Goal: Task Accomplishment & Management: Complete application form

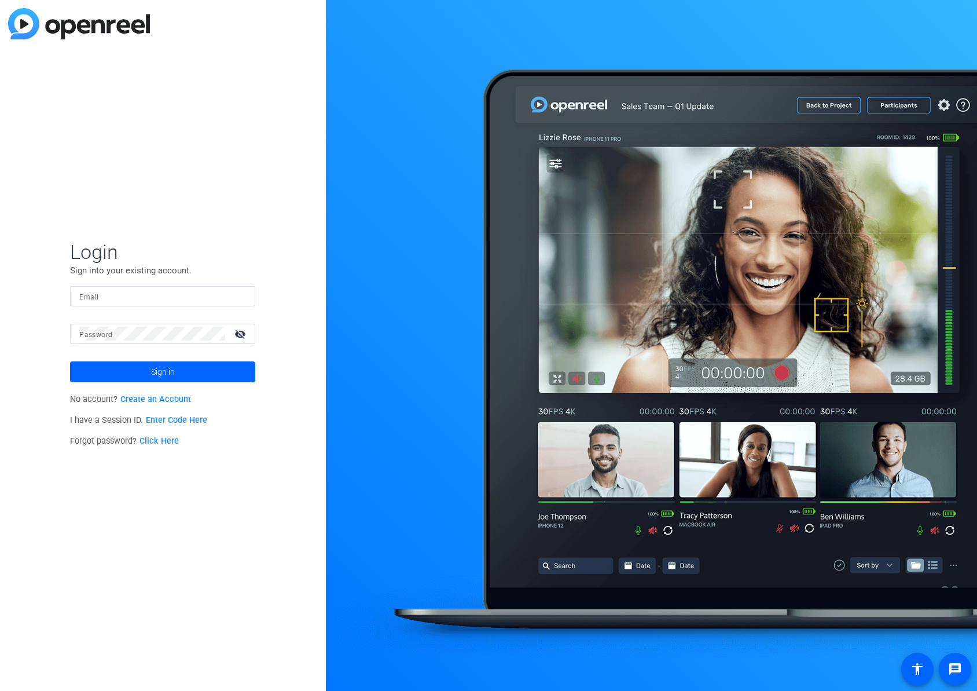
click at [109, 298] on input "Email" at bounding box center [162, 296] width 167 height 14
type input "[EMAIL_ADDRESS][PERSON_NAME][DOMAIN_NAME]"
drag, startPoint x: 244, startPoint y: 331, endPoint x: 238, endPoint y: 331, distance: 5.8
click at [244, 331] on mat-icon "visibility_off" at bounding box center [242, 333] width 28 height 17
click at [196, 374] on span at bounding box center [162, 372] width 185 height 28
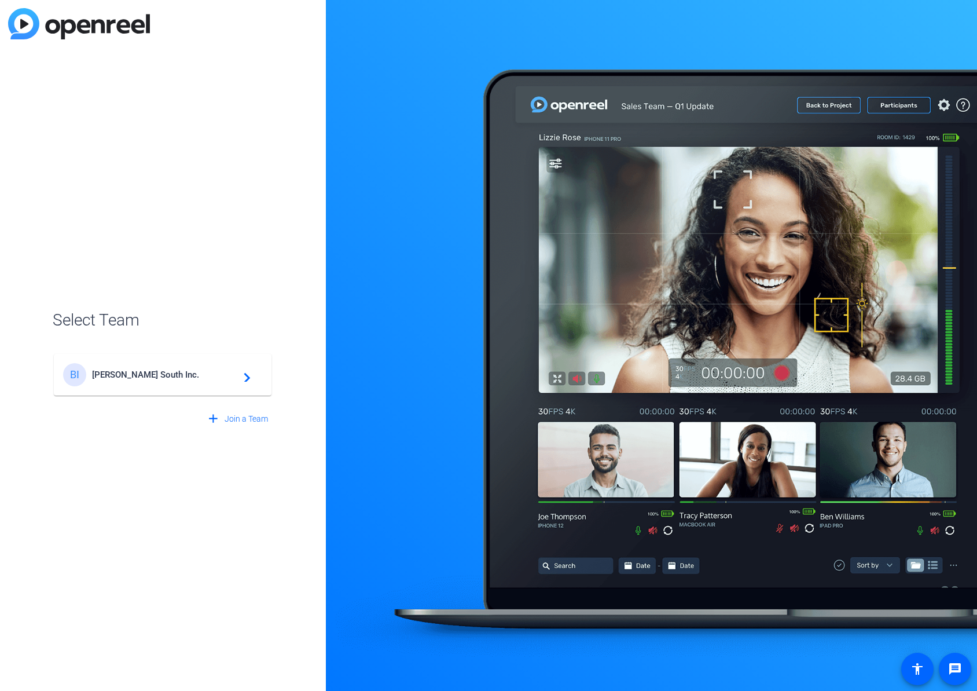
click at [196, 375] on span "[PERSON_NAME] South Inc." at bounding box center [164, 374] width 145 height 10
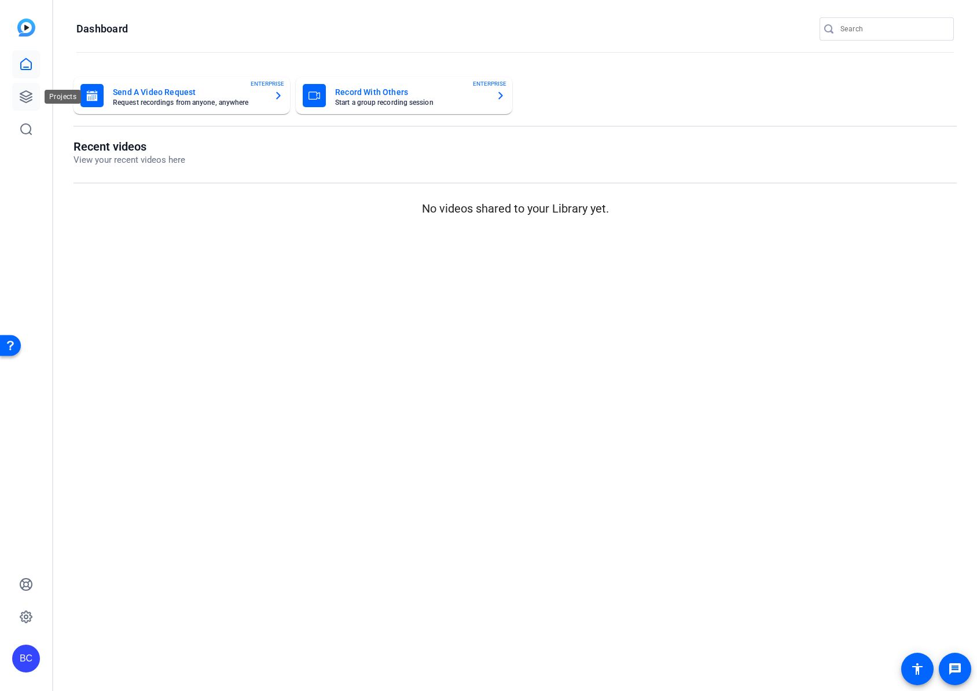
click at [28, 99] on icon at bounding box center [26, 97] width 14 height 14
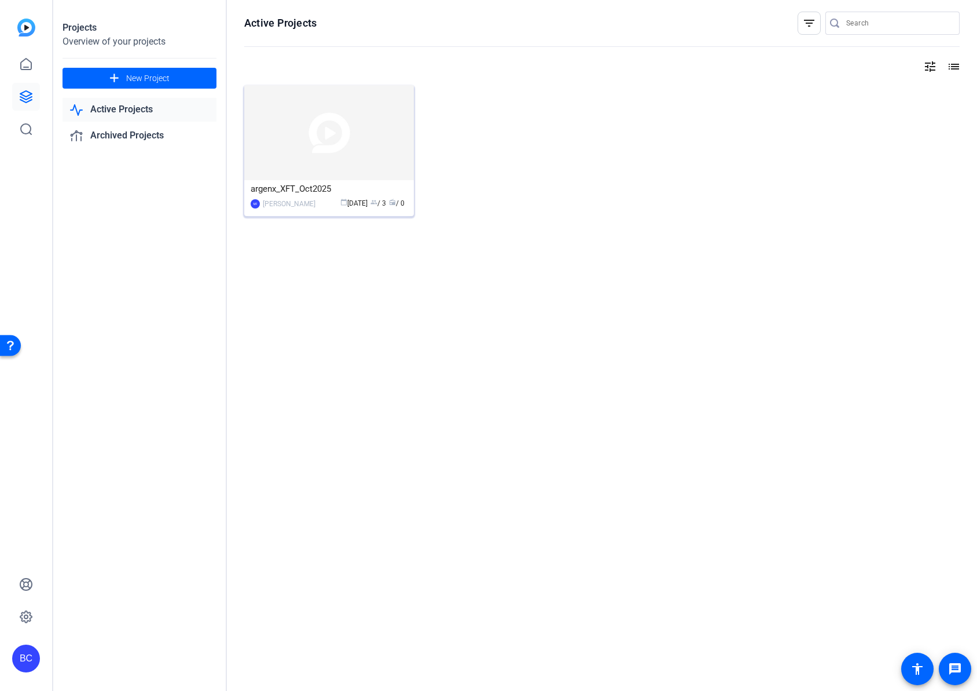
click at [295, 189] on div "argenx_XFT_Oct2025" at bounding box center [329, 188] width 157 height 17
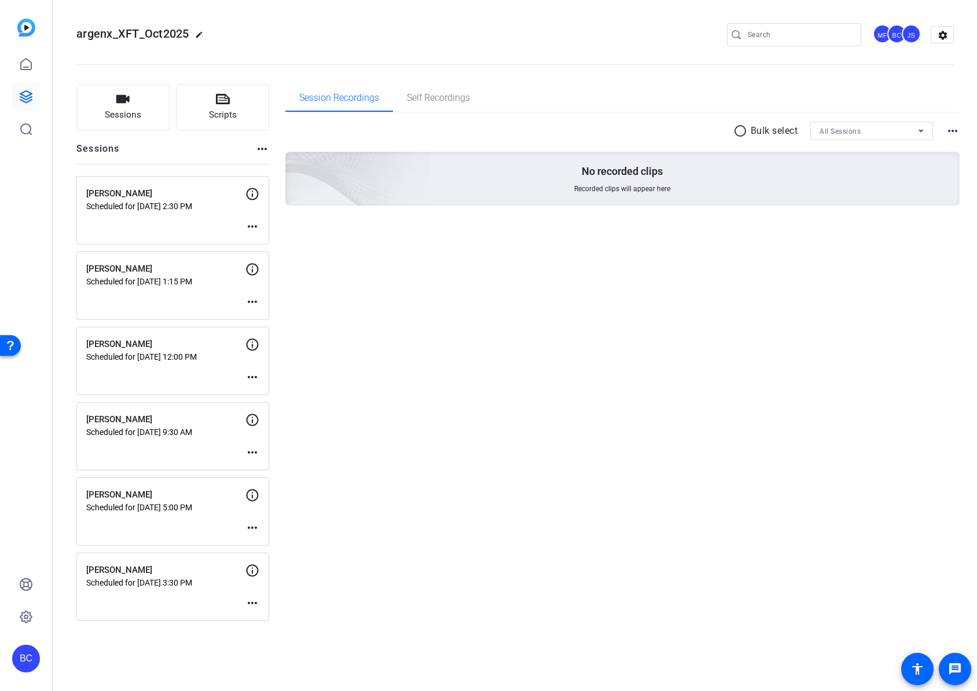
click at [256, 194] on icon at bounding box center [252, 194] width 14 height 14
click at [251, 229] on mat-icon "more_horiz" at bounding box center [252, 226] width 14 height 14
click at [269, 244] on span "Edit Session" at bounding box center [281, 244] width 53 height 14
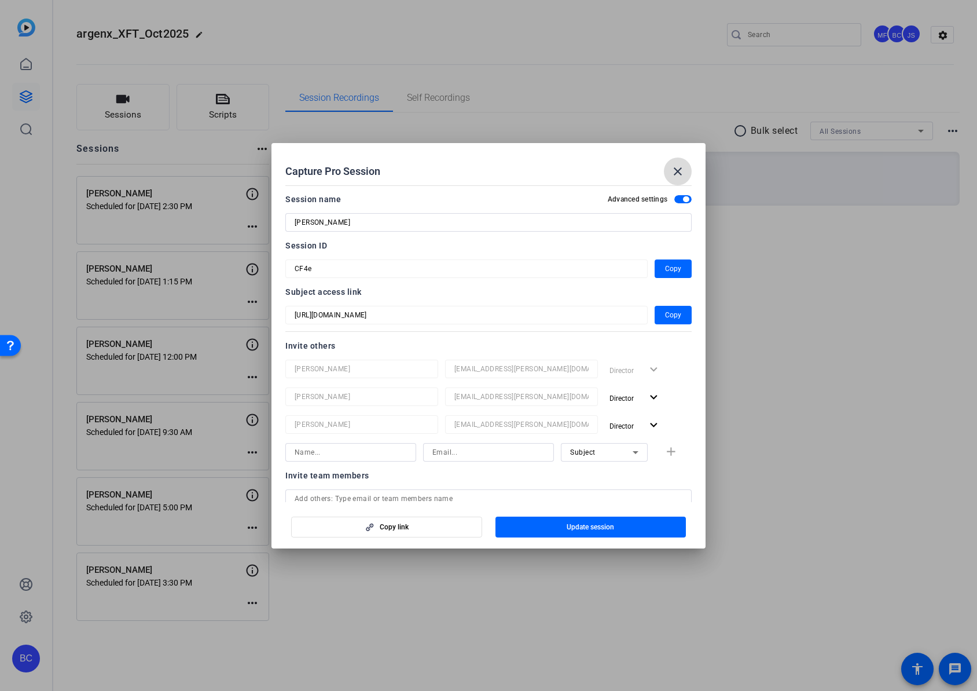
click at [678, 173] on mat-icon "close" at bounding box center [678, 171] width 14 height 14
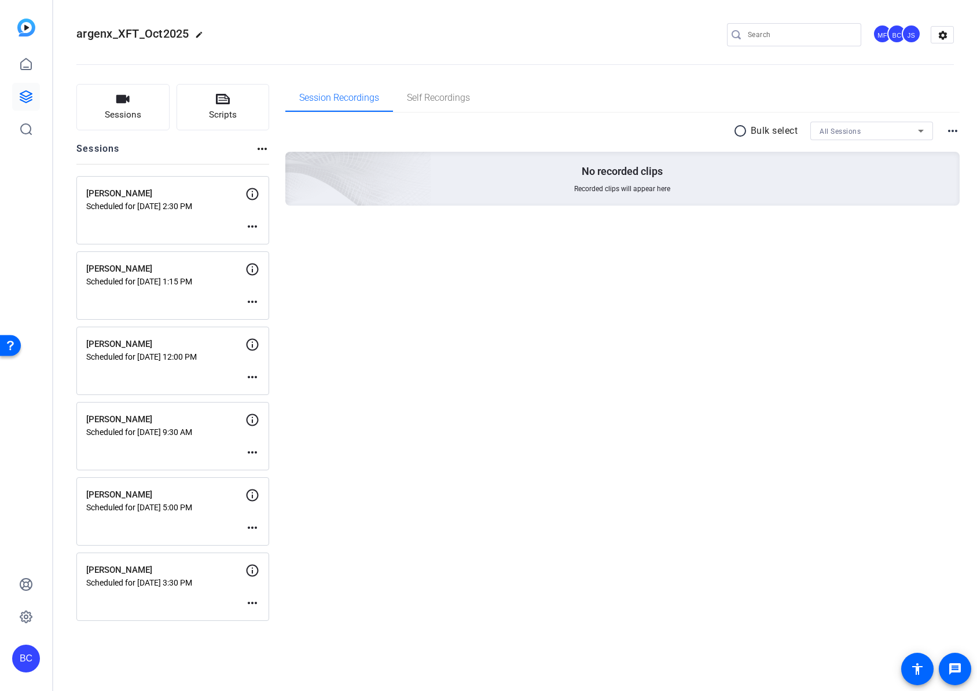
click at [262, 232] on div "[PERSON_NAME] Scheduled for [DATE] 2:30 PM more_horiz" at bounding box center [172, 210] width 193 height 68
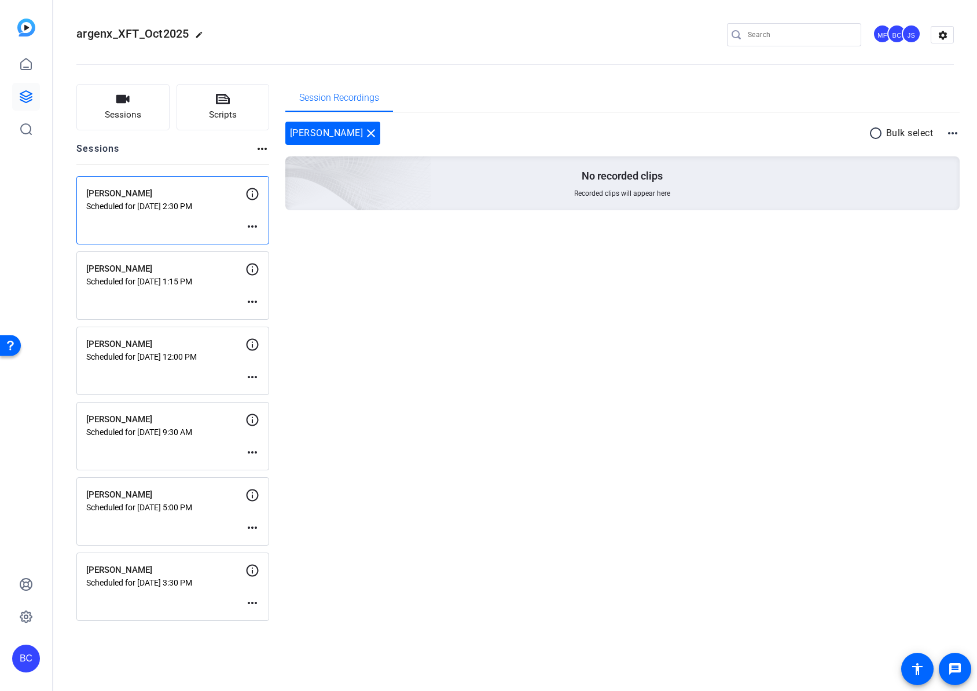
click at [257, 227] on mat-icon "more_horiz" at bounding box center [252, 226] width 14 height 14
click at [272, 243] on span "Edit Session" at bounding box center [281, 244] width 53 height 14
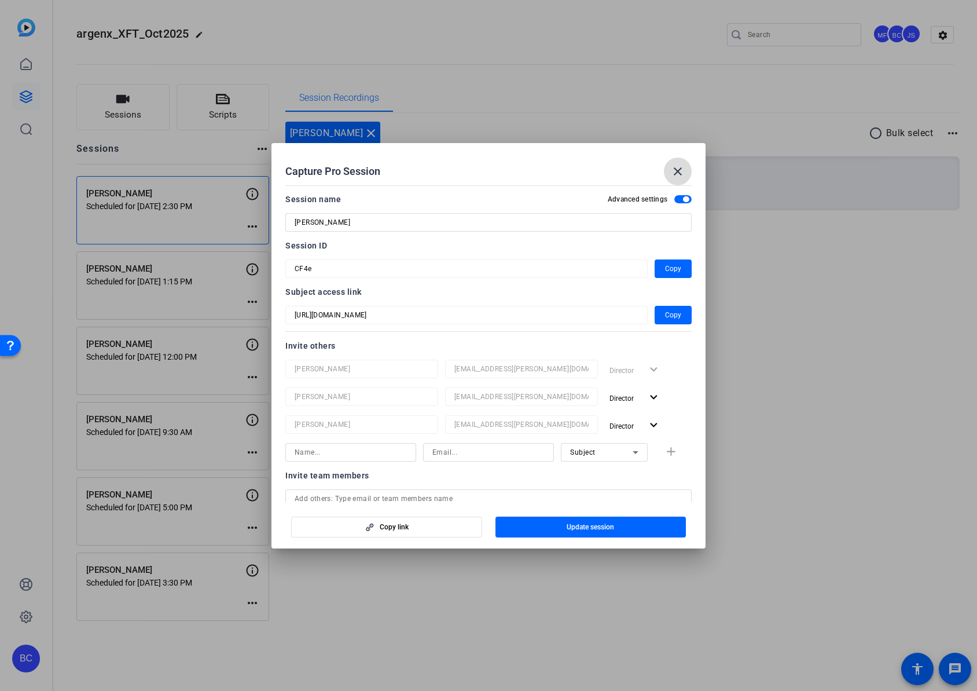
click at [677, 171] on mat-icon "close" at bounding box center [678, 171] width 14 height 14
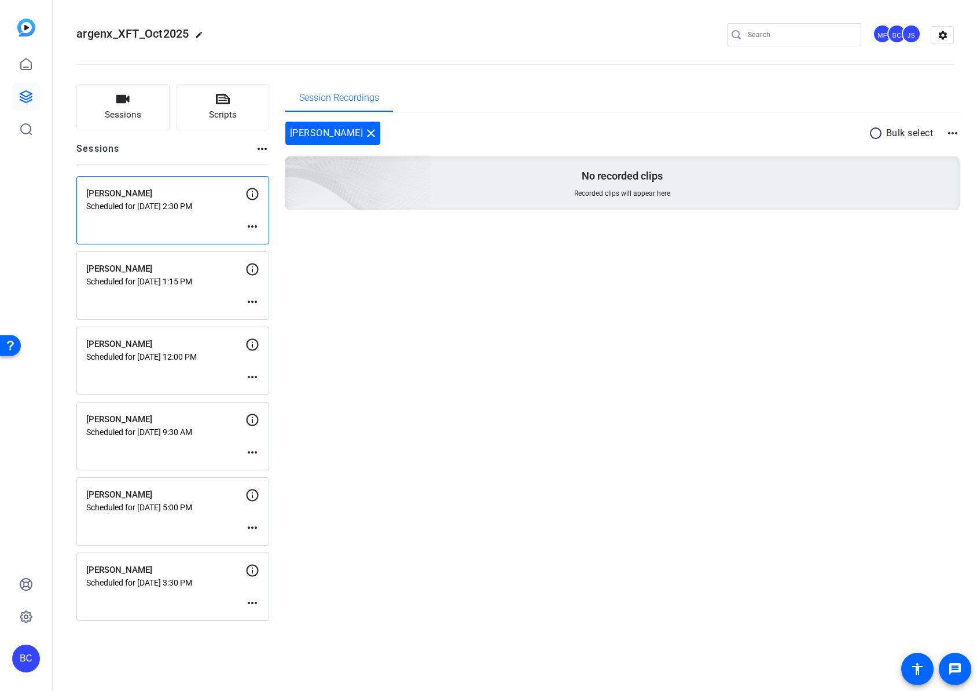
click at [258, 603] on mat-icon "more_horiz" at bounding box center [252, 603] width 14 height 14
click at [269, 615] on span "Edit Session" at bounding box center [281, 620] width 53 height 14
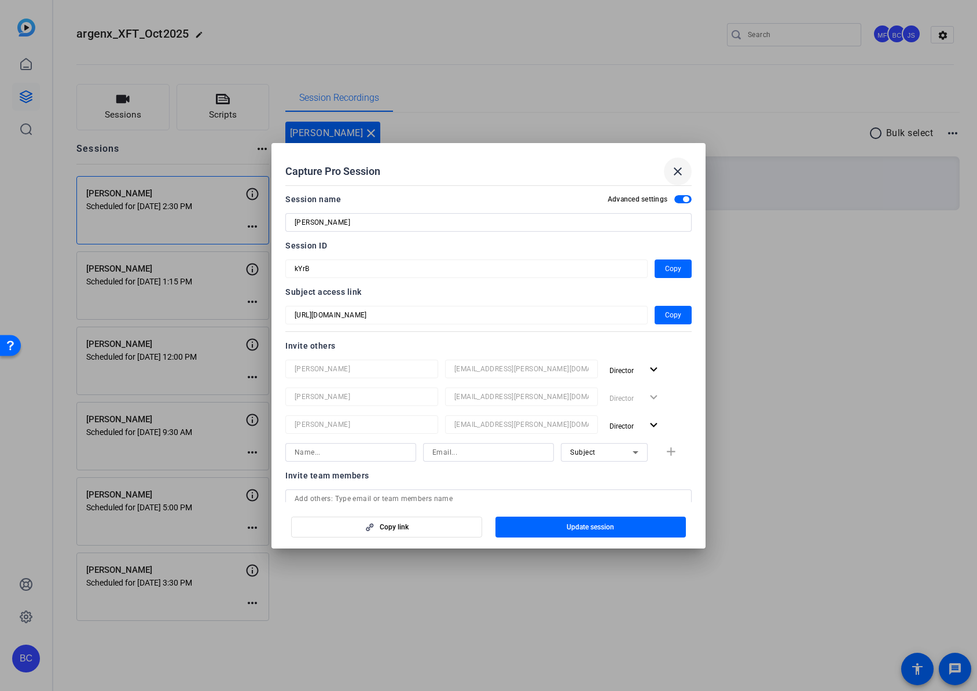
click at [682, 174] on mat-icon "close" at bounding box center [678, 171] width 14 height 14
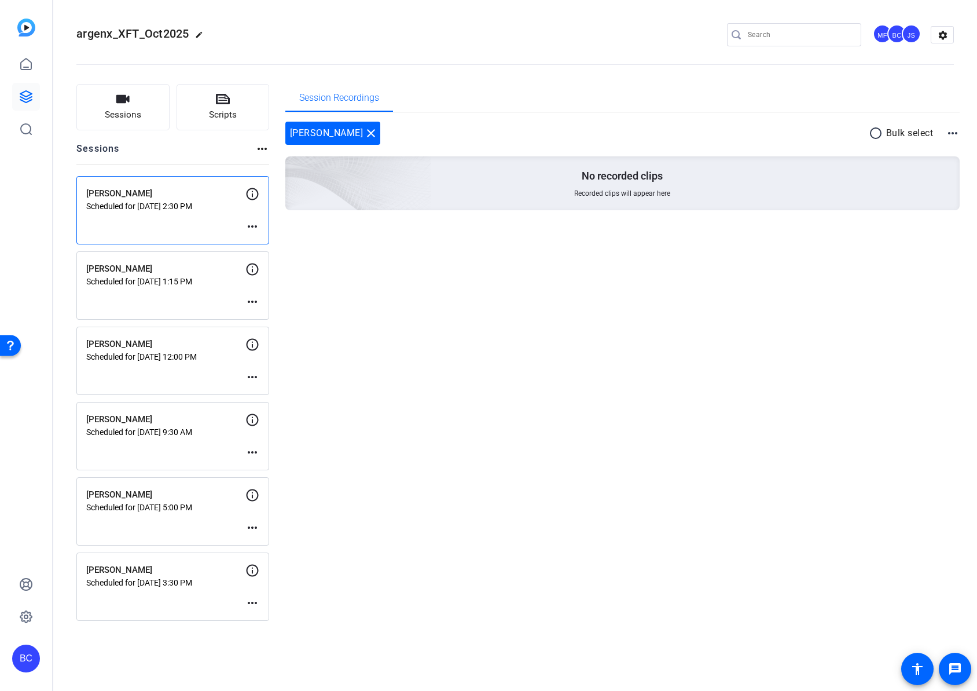
click at [264, 151] on mat-icon "more_horiz" at bounding box center [262, 149] width 14 height 14
click at [219, 151] on div at bounding box center [488, 345] width 977 height 691
click at [119, 120] on span "Sessions" at bounding box center [123, 114] width 36 height 13
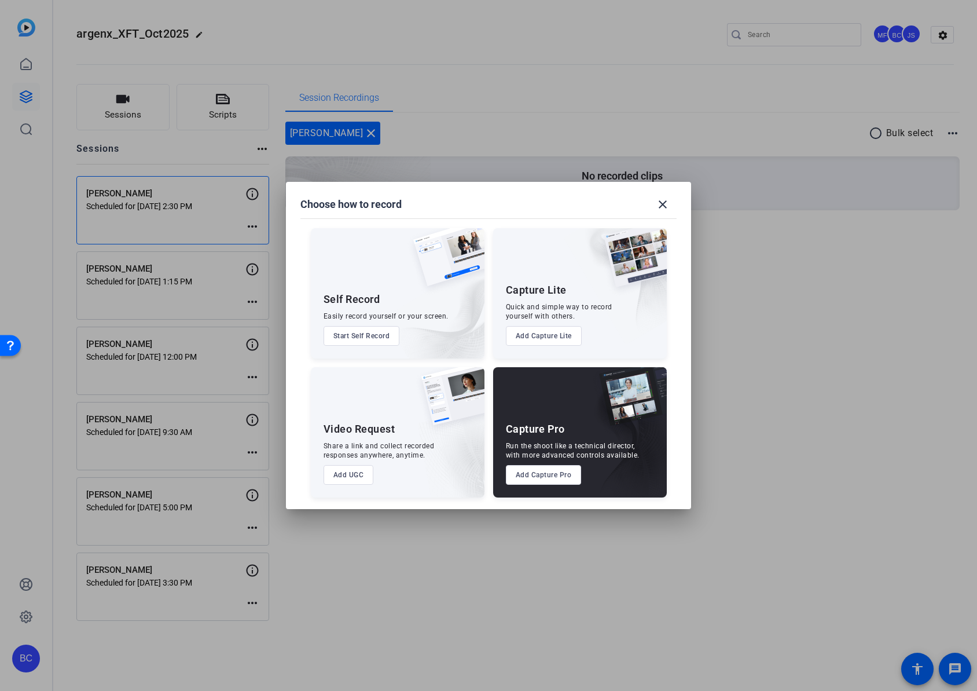
click at [525, 475] on button "Add Capture Pro" at bounding box center [544, 475] width 76 height 20
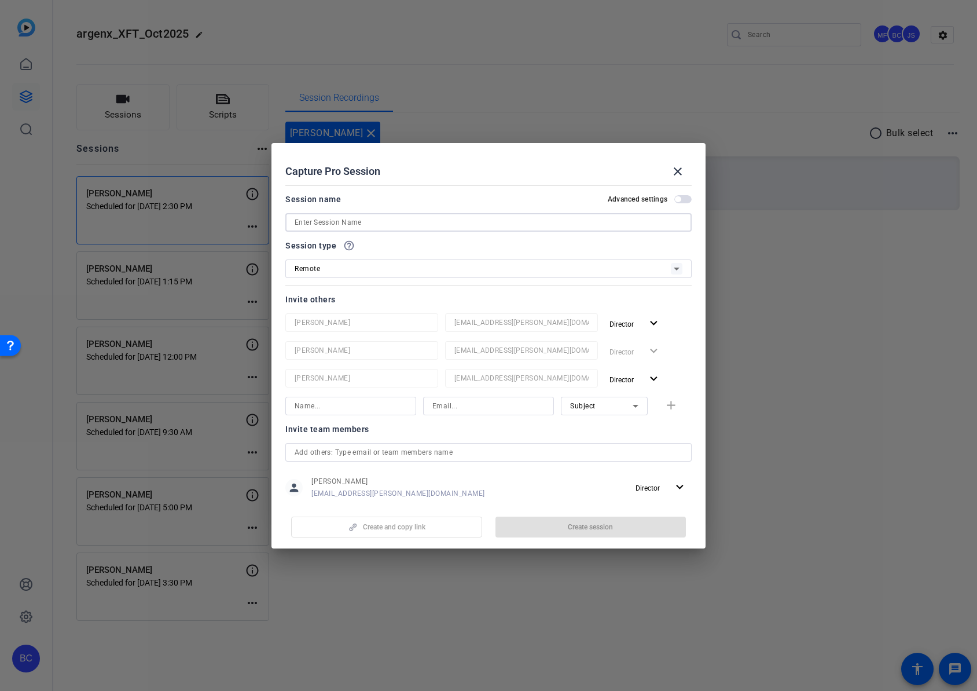
click at [339, 226] on input at bounding box center [489, 222] width 388 height 14
type input "[PERSON_NAME]"
click at [680, 200] on span "button" at bounding box center [682, 199] width 17 height 8
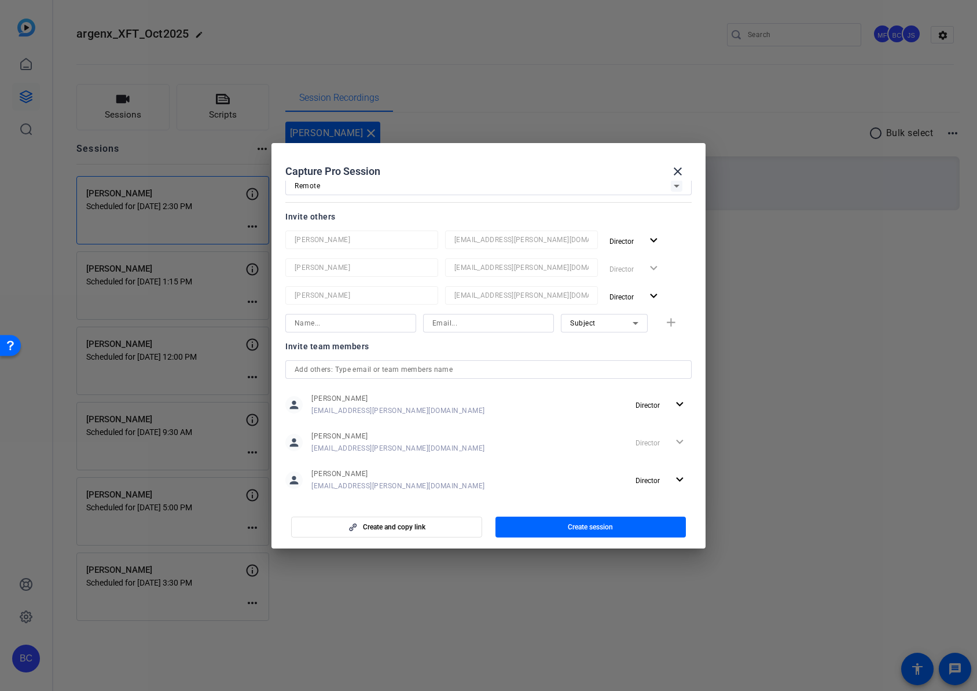
scroll to position [153, 0]
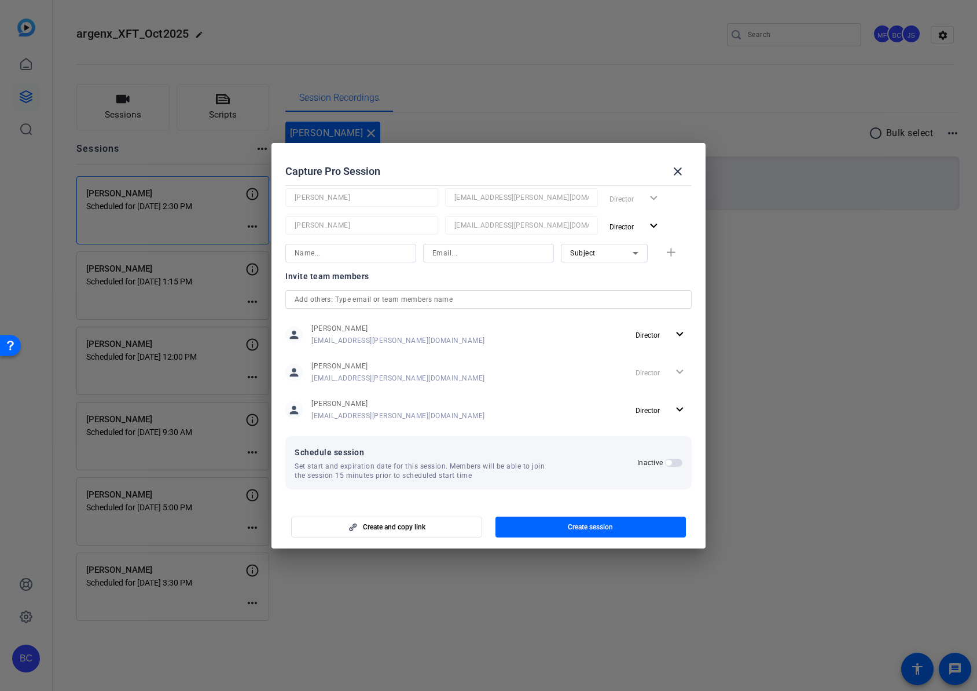
click at [670, 463] on span "button" at bounding box center [673, 462] width 17 height 8
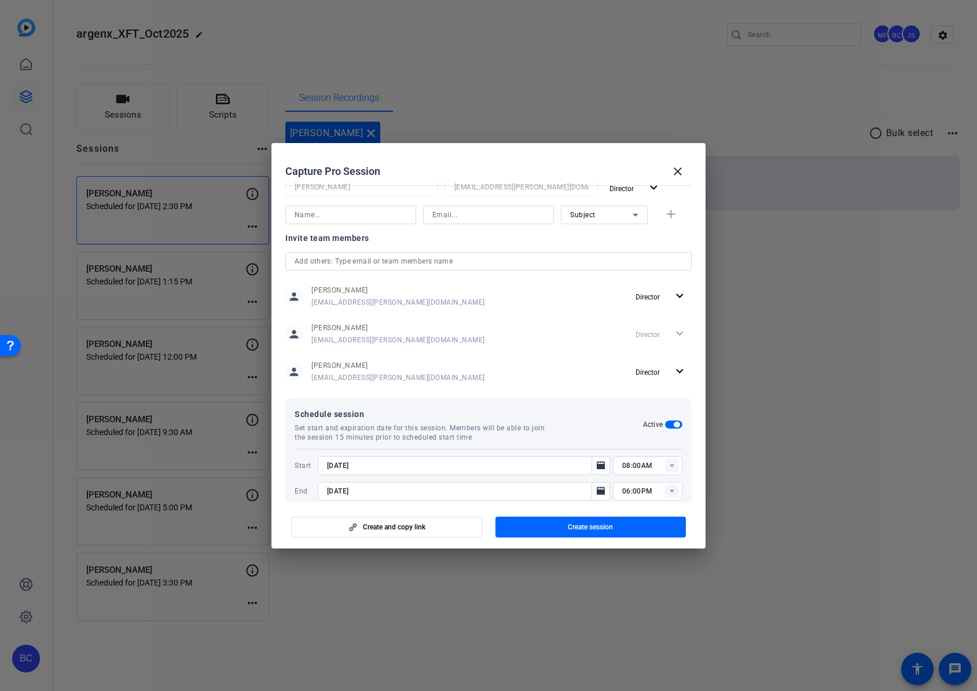
scroll to position [211, 0]
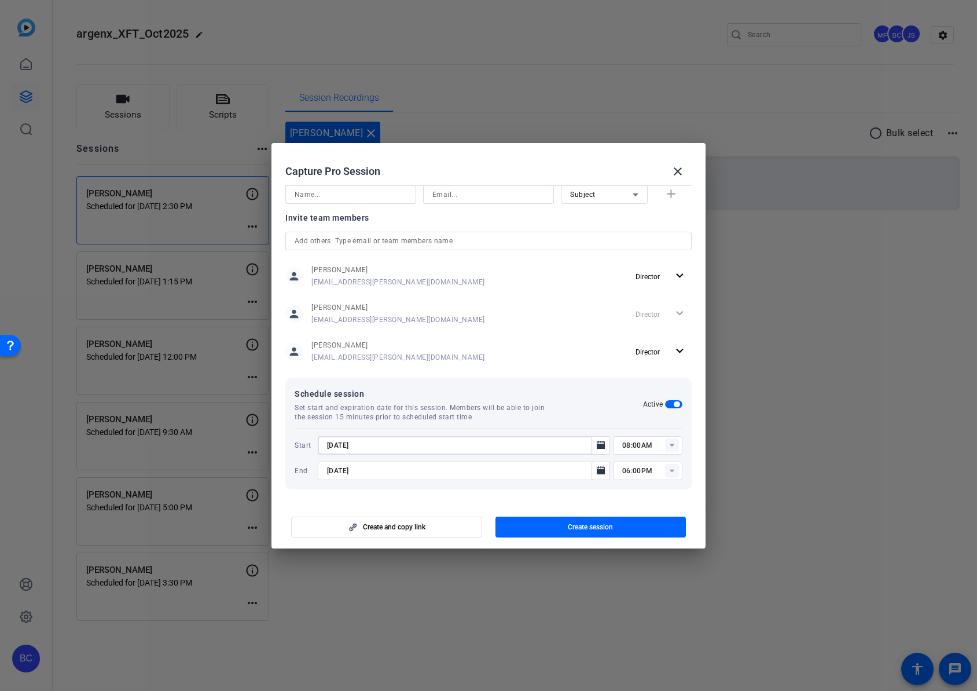
click at [366, 446] on input "[DATE]" at bounding box center [458, 445] width 262 height 14
click at [597, 446] on icon "Open calendar" at bounding box center [601, 445] width 8 height 8
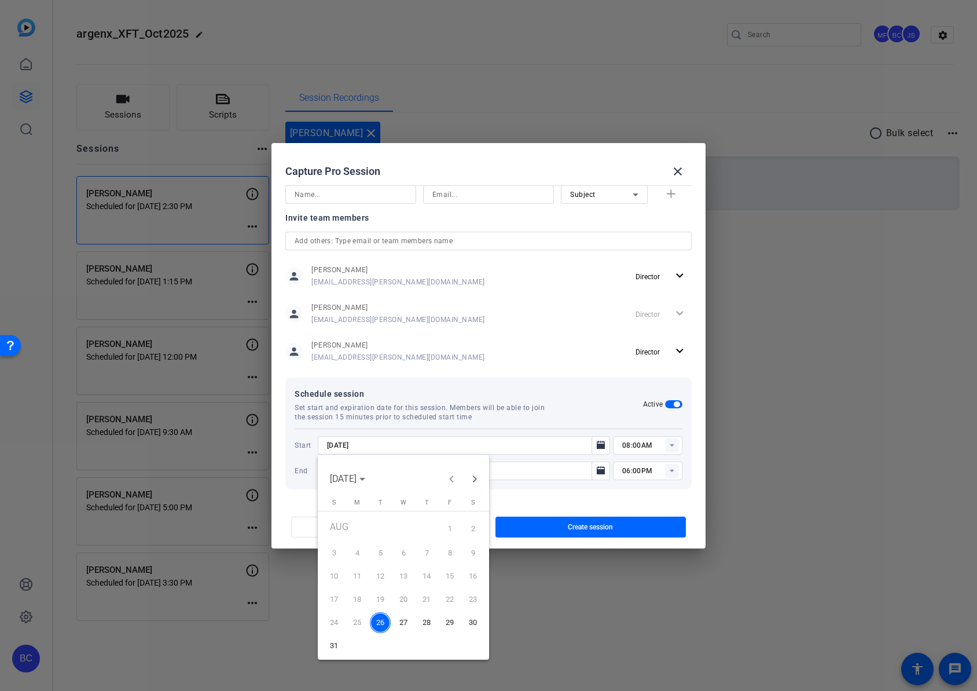
click at [445, 622] on span "29" at bounding box center [449, 622] width 21 height 21
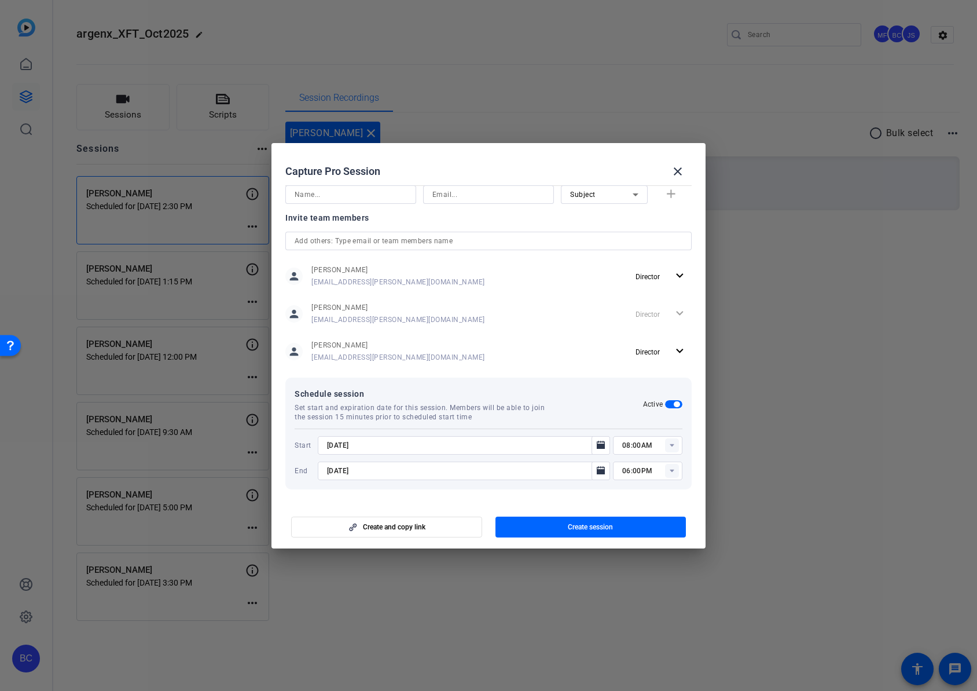
type input "[DATE]"
click at [597, 471] on icon "Open calendar" at bounding box center [601, 470] width 8 height 8
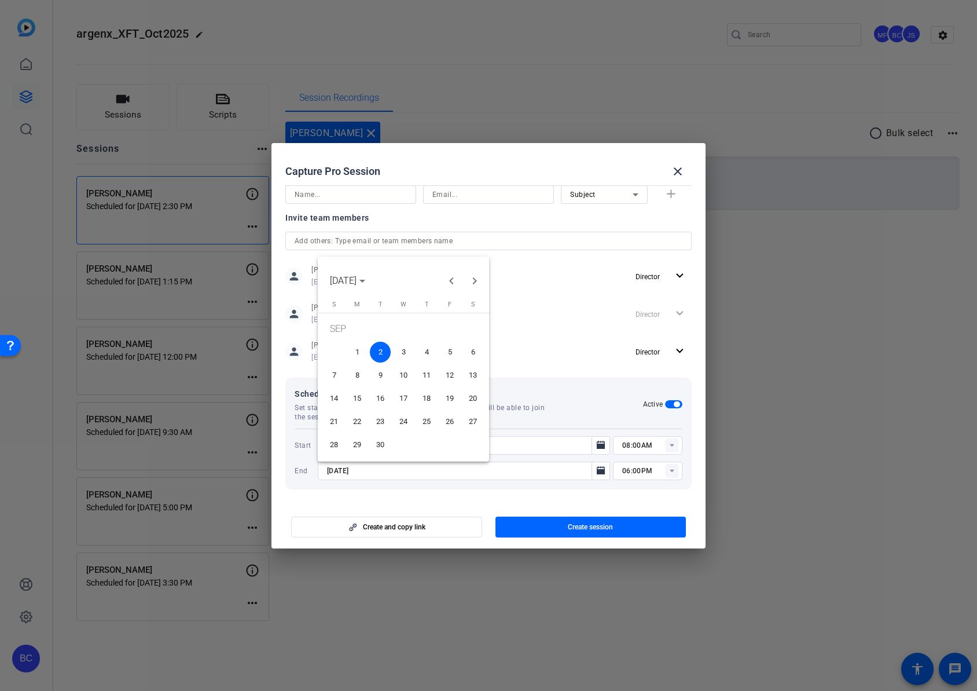
click at [353, 444] on span "29" at bounding box center [357, 444] width 21 height 21
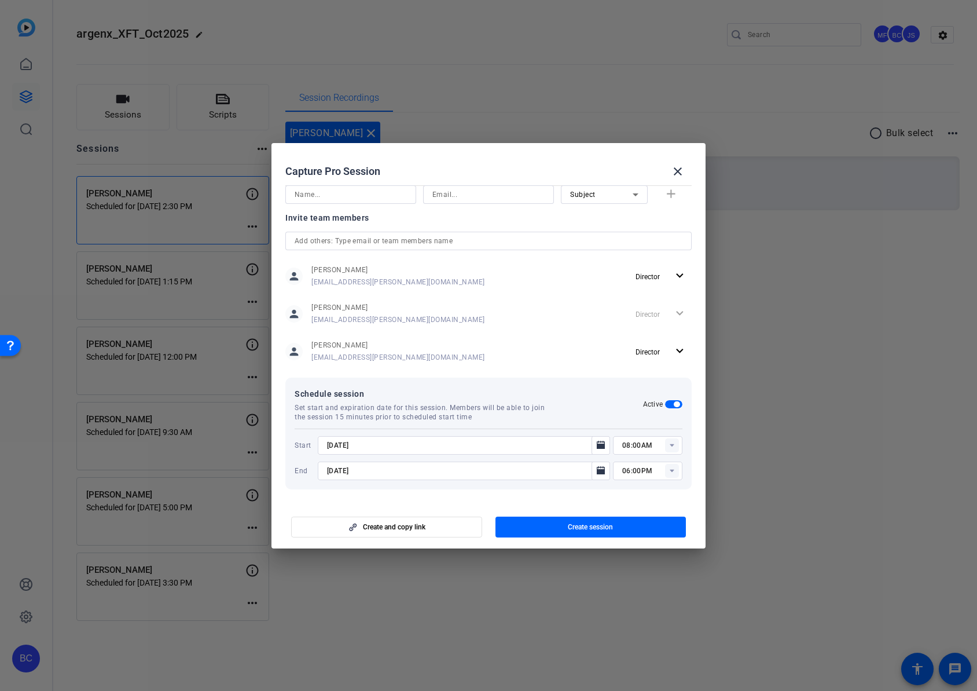
type input "[DATE]"
click at [670, 445] on icon at bounding box center [672, 444] width 4 height 3
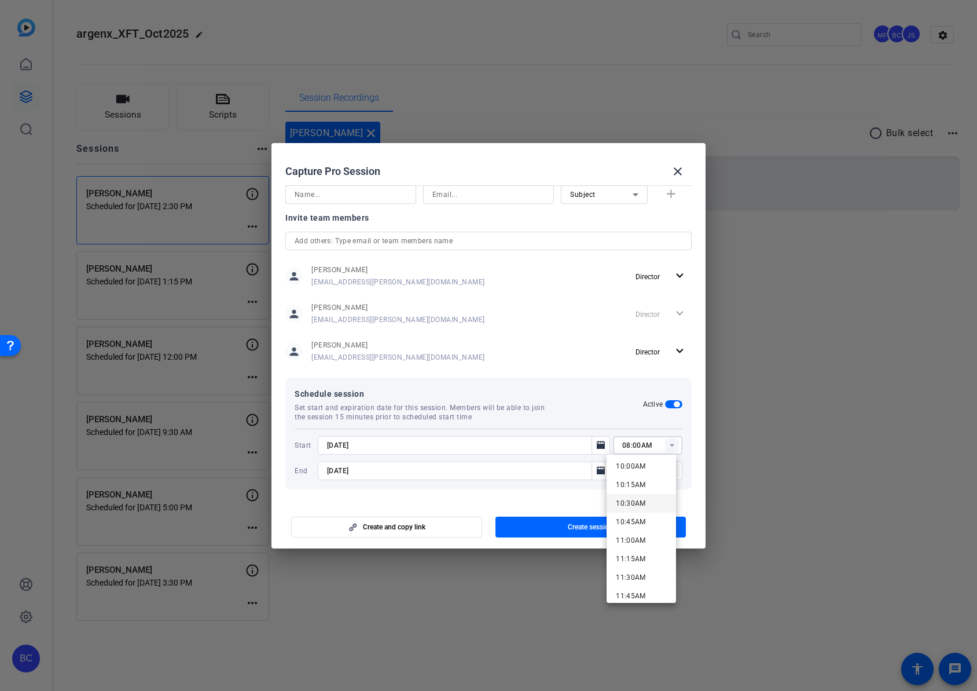
scroll to position [740, 0]
click at [637, 469] on span "10:00AM" at bounding box center [631, 469] width 30 height 8
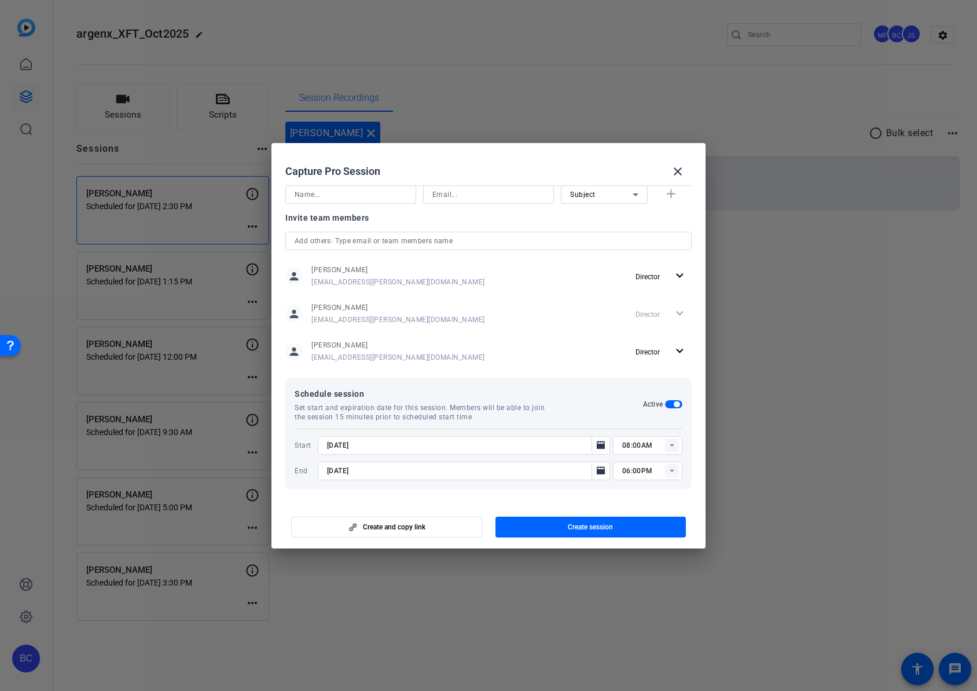
type input "10:00AM"
click at [668, 471] on rect at bounding box center [672, 471] width 14 height 14
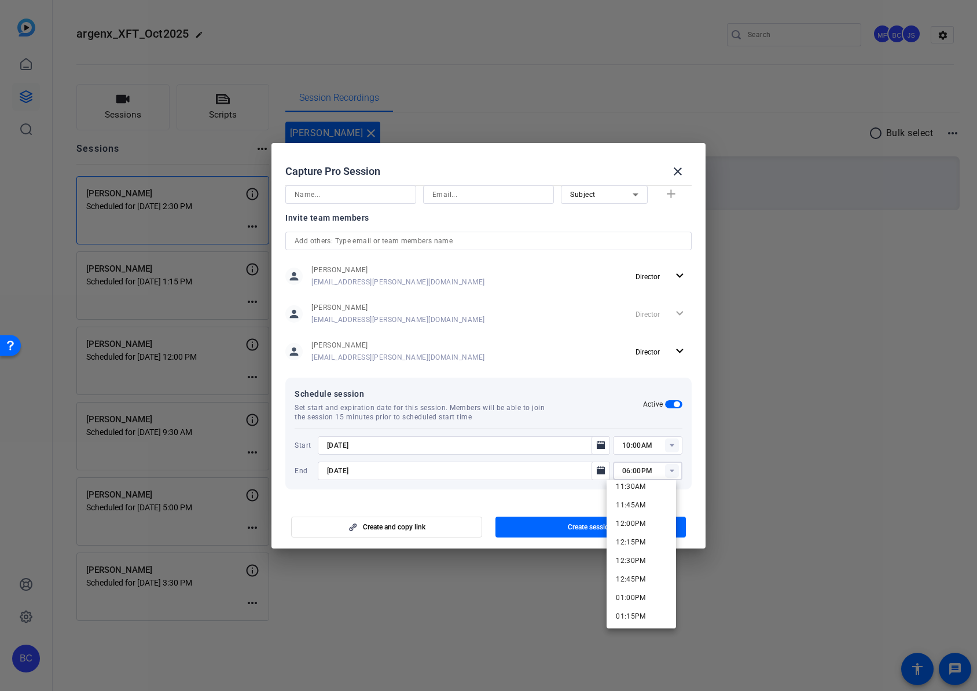
scroll to position [865, 0]
click at [636, 515] on span "12:00PM" at bounding box center [631, 517] width 30 height 8
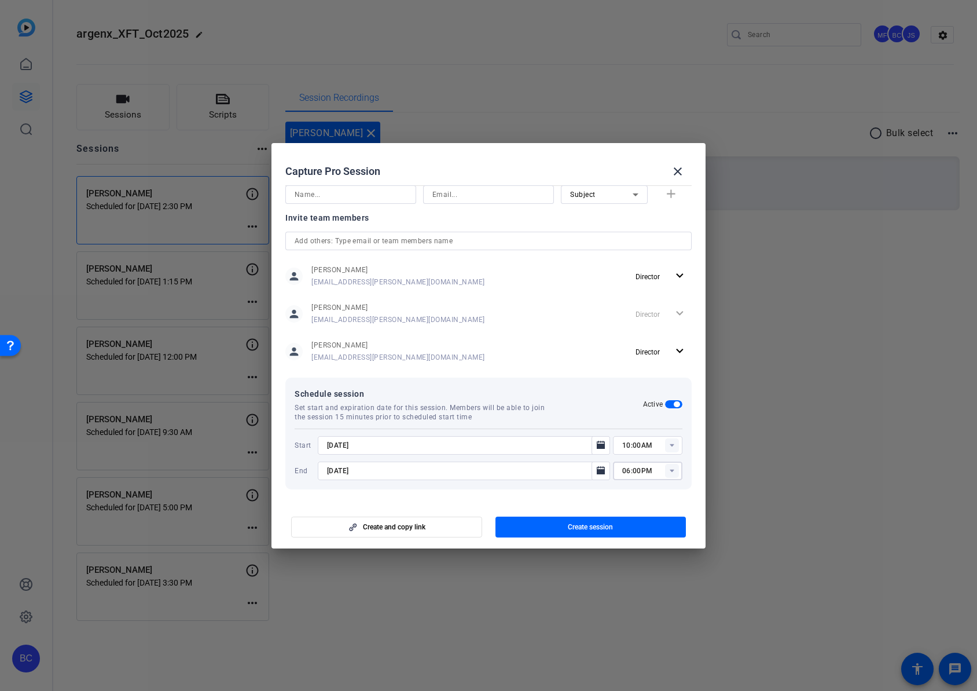
type input "12:00PM"
click at [549, 533] on span "button" at bounding box center [591, 527] width 191 height 28
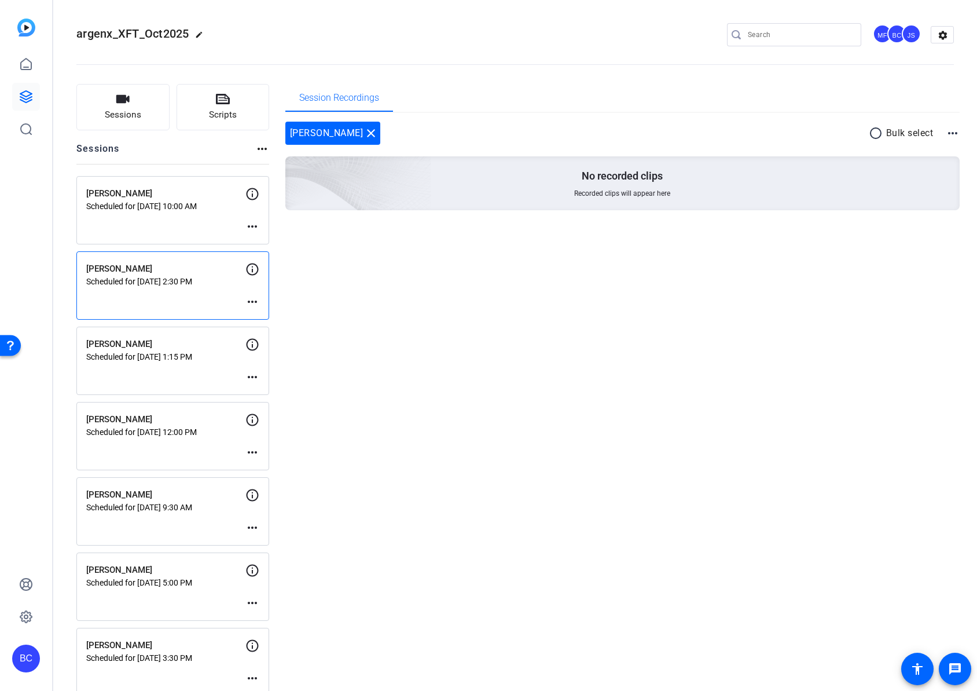
click at [252, 226] on mat-icon "more_horiz" at bounding box center [252, 226] width 14 height 14
click at [253, 199] on div at bounding box center [488, 345] width 977 height 691
click at [253, 195] on icon at bounding box center [252, 194] width 14 height 14
click at [254, 224] on mat-icon "more_horiz" at bounding box center [252, 226] width 14 height 14
click at [262, 239] on span "Edit Session" at bounding box center [281, 244] width 53 height 14
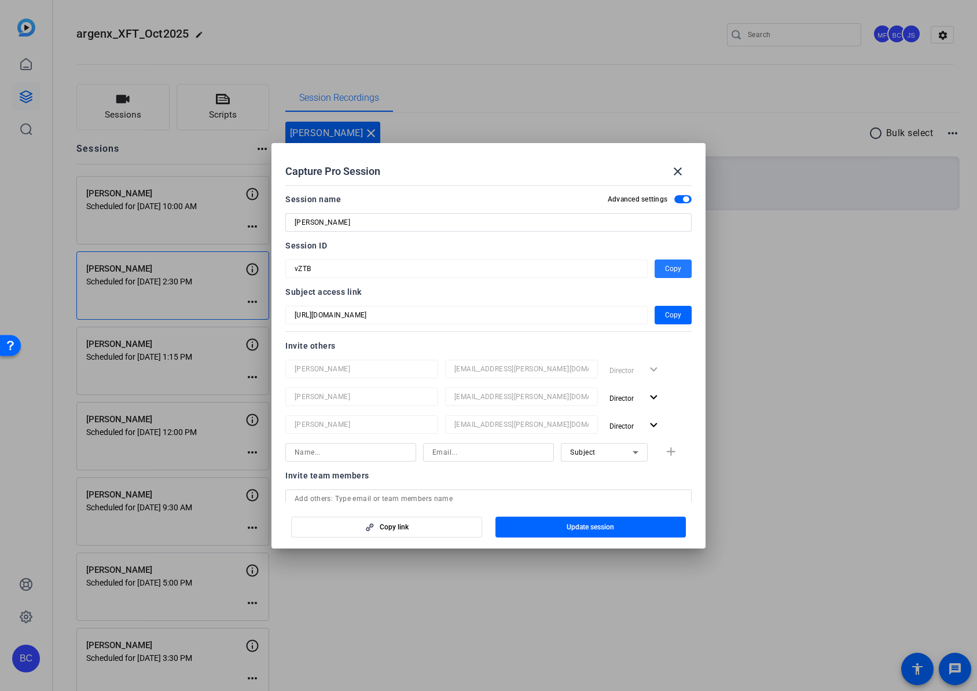
click at [669, 266] on span "Copy" at bounding box center [673, 269] width 16 height 14
click at [679, 170] on mat-icon "close" at bounding box center [678, 171] width 14 height 14
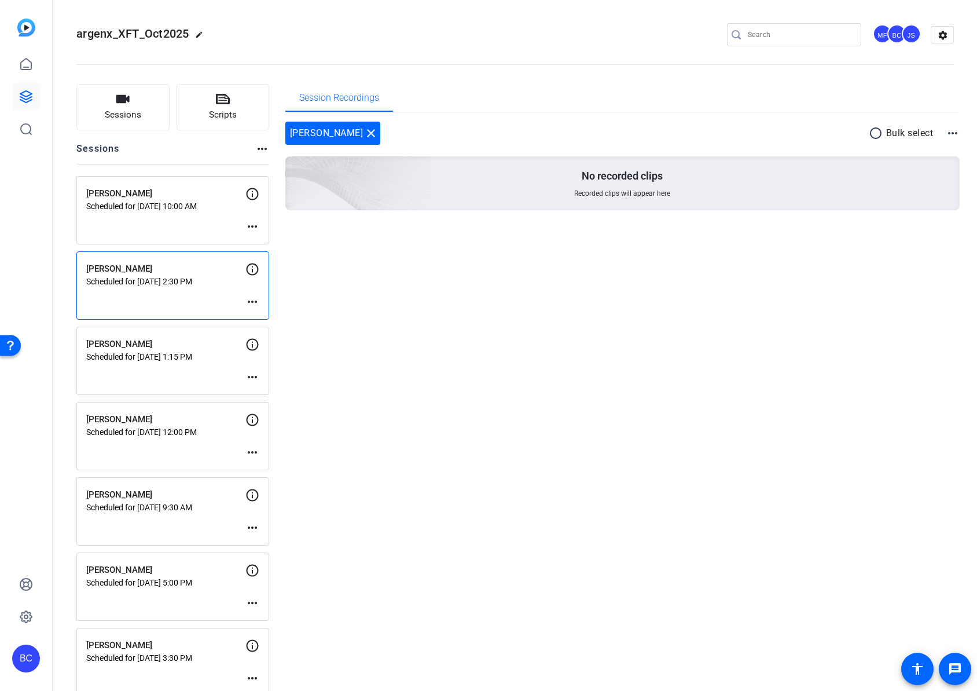
click at [259, 149] on mat-icon "more_horiz" at bounding box center [262, 149] width 14 height 14
drag, startPoint x: 218, startPoint y: 140, endPoint x: 188, endPoint y: 133, distance: 30.9
click at [217, 140] on div at bounding box center [488, 345] width 977 height 691
click at [145, 115] on button "Sessions" at bounding box center [122, 107] width 93 height 46
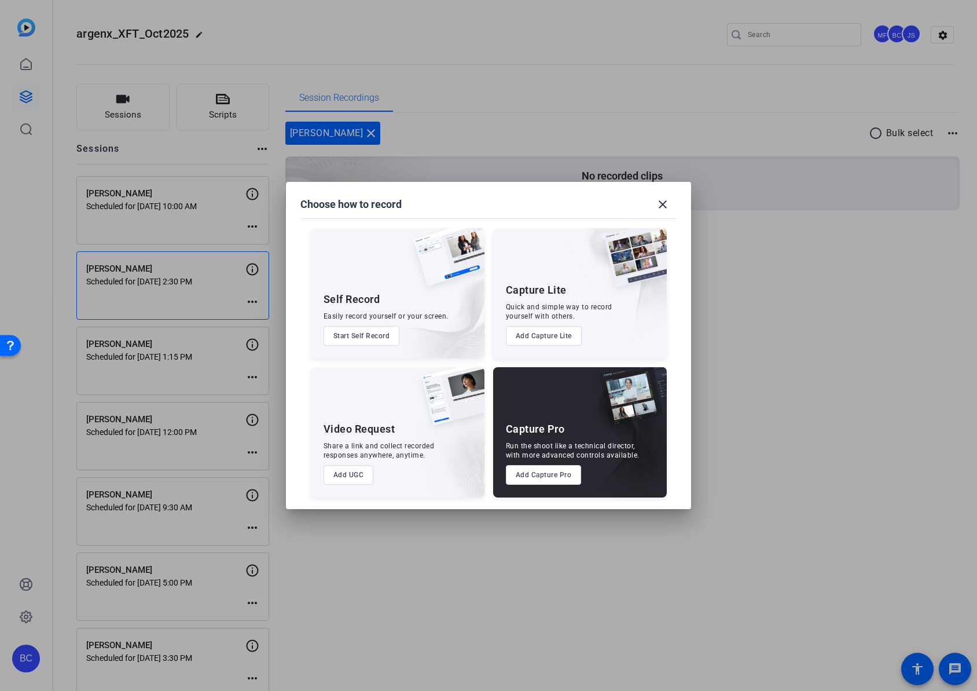
click at [531, 475] on button "Add Capture Pro" at bounding box center [544, 475] width 76 height 20
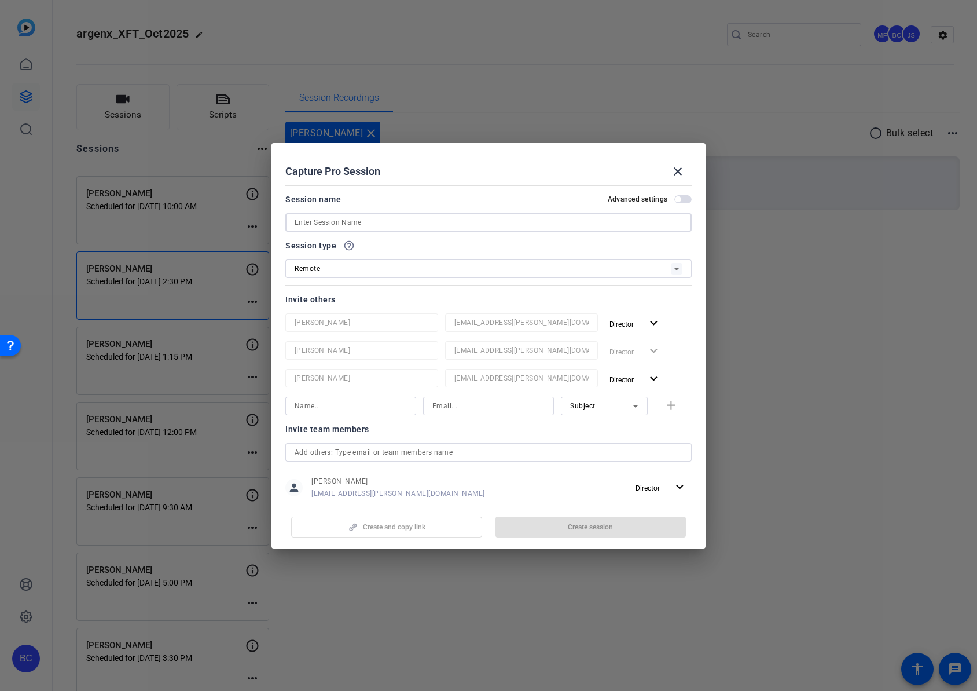
click at [418, 221] on input at bounding box center [489, 222] width 388 height 14
paste input "[PERSON_NAME]"
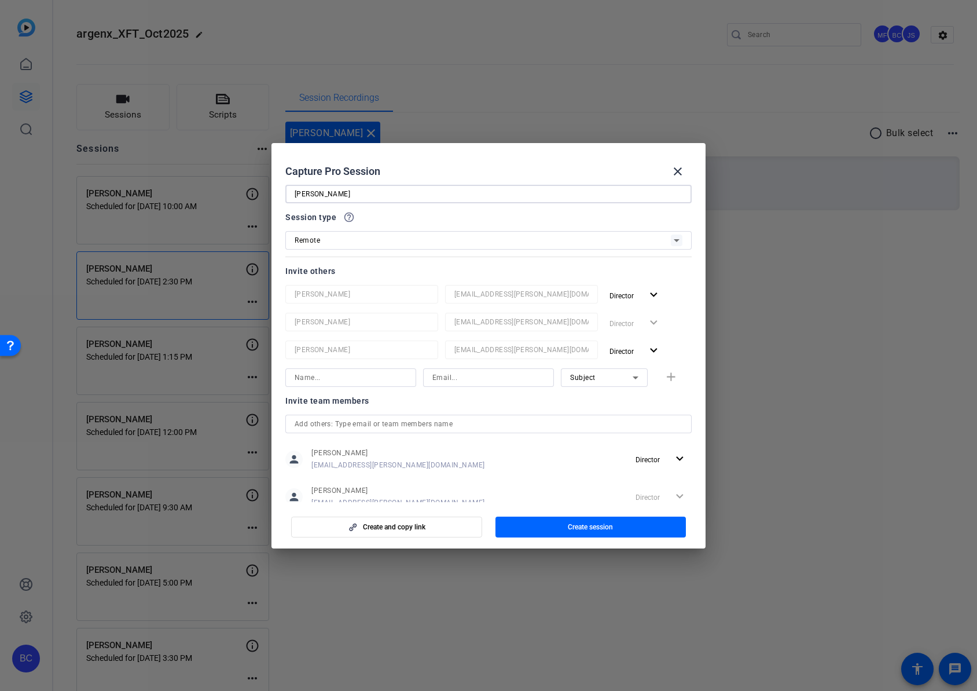
scroll to position [0, 0]
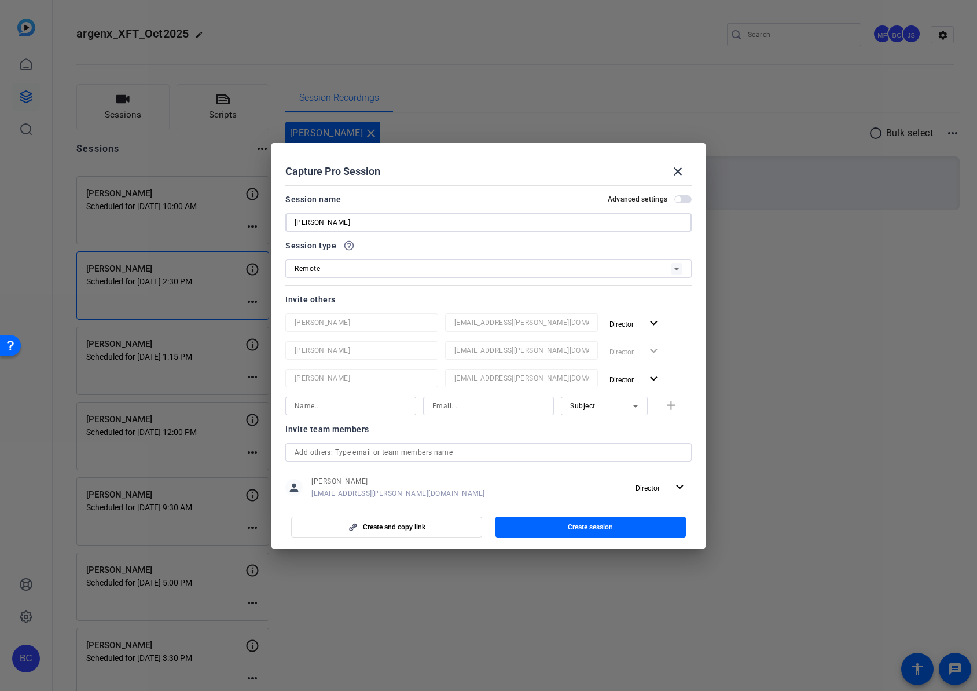
type input "[PERSON_NAME]"
click at [681, 200] on span "button" at bounding box center [682, 199] width 17 height 8
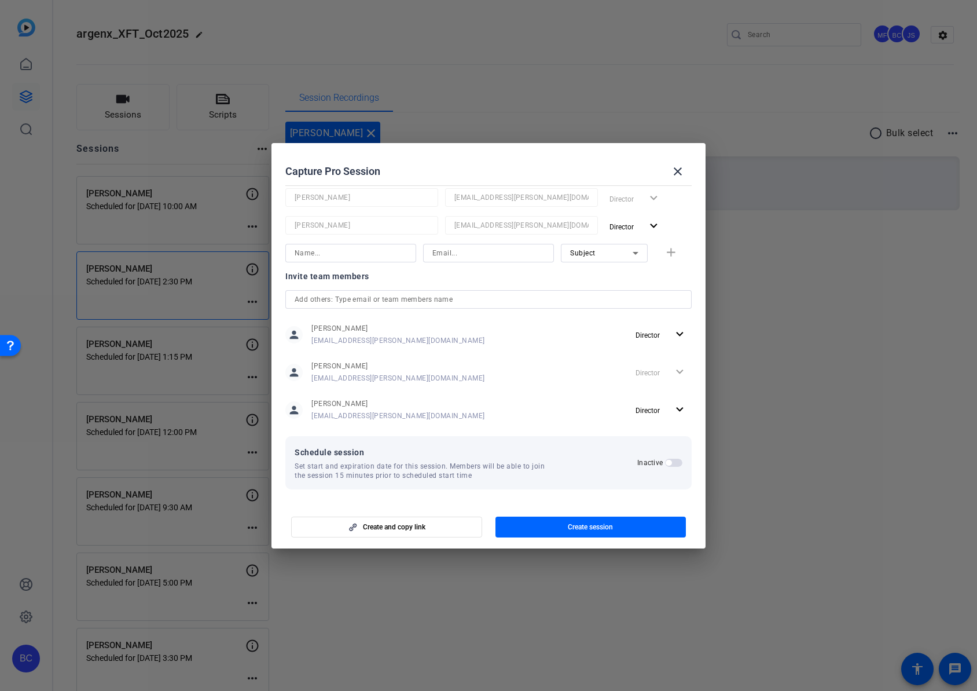
click at [666, 461] on span "button" at bounding box center [669, 463] width 6 height 6
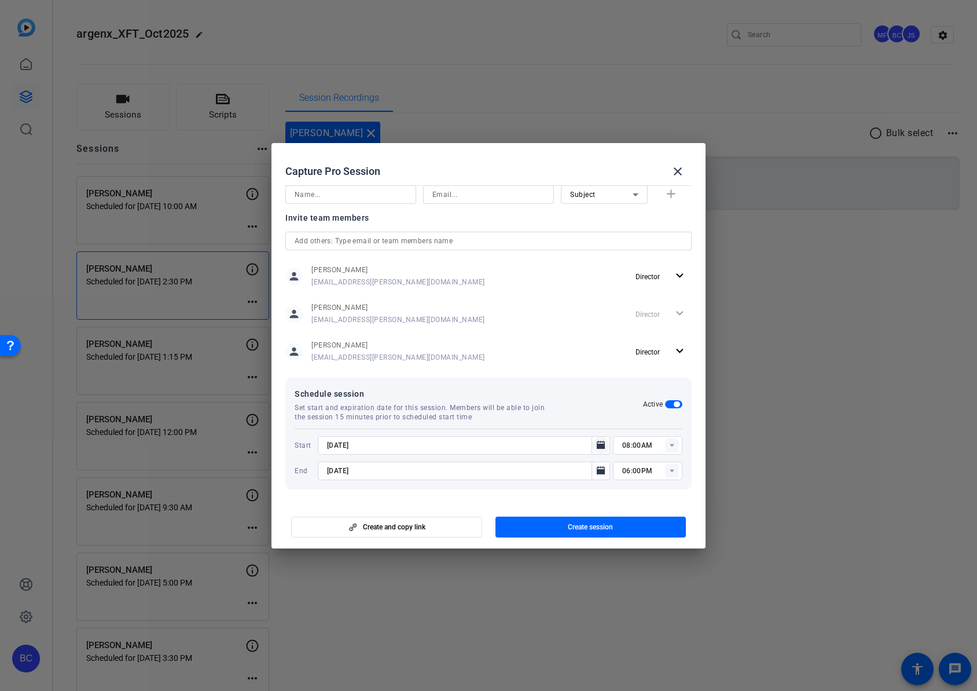
click at [597, 446] on icon "Open calendar" at bounding box center [601, 445] width 8 height 8
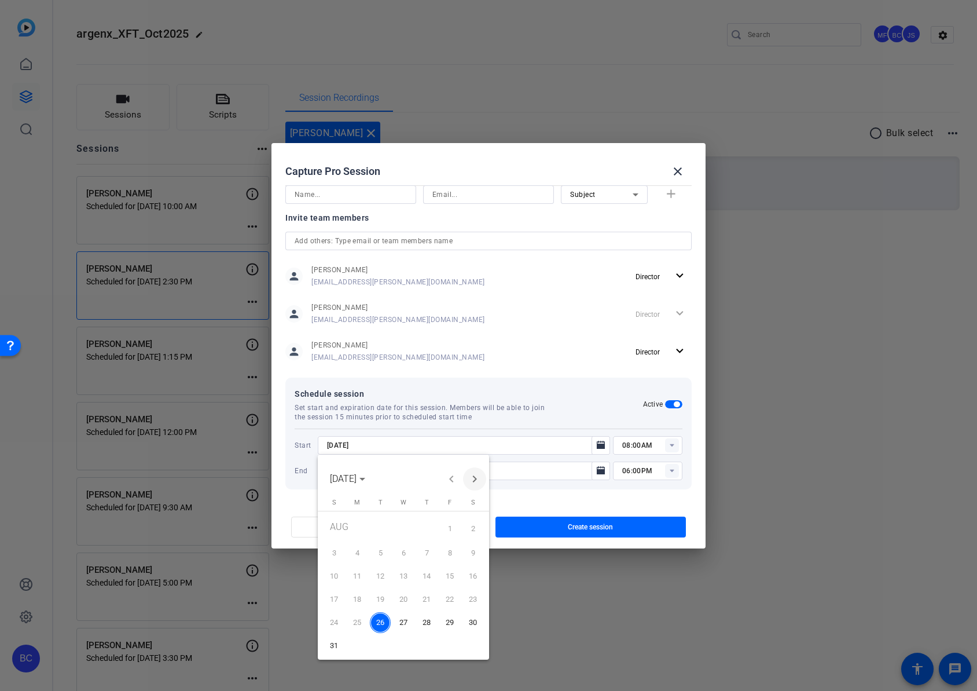
click at [471, 477] on span "Next month" at bounding box center [474, 478] width 23 height 23
click at [386, 548] on span "2" at bounding box center [380, 550] width 21 height 21
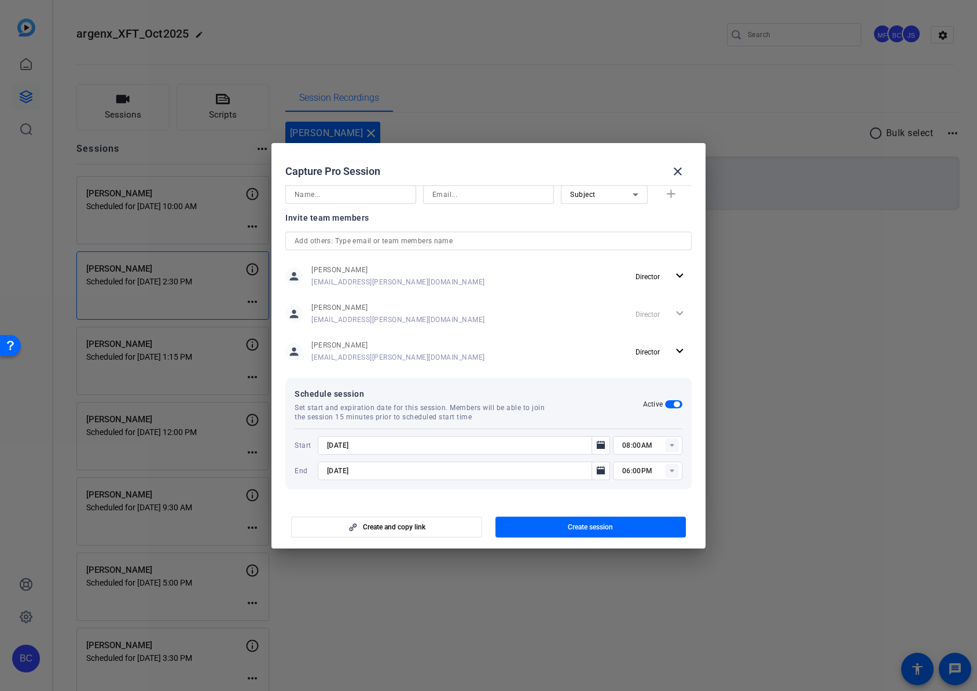
type input "[DATE]"
click at [668, 445] on rect at bounding box center [672, 445] width 14 height 14
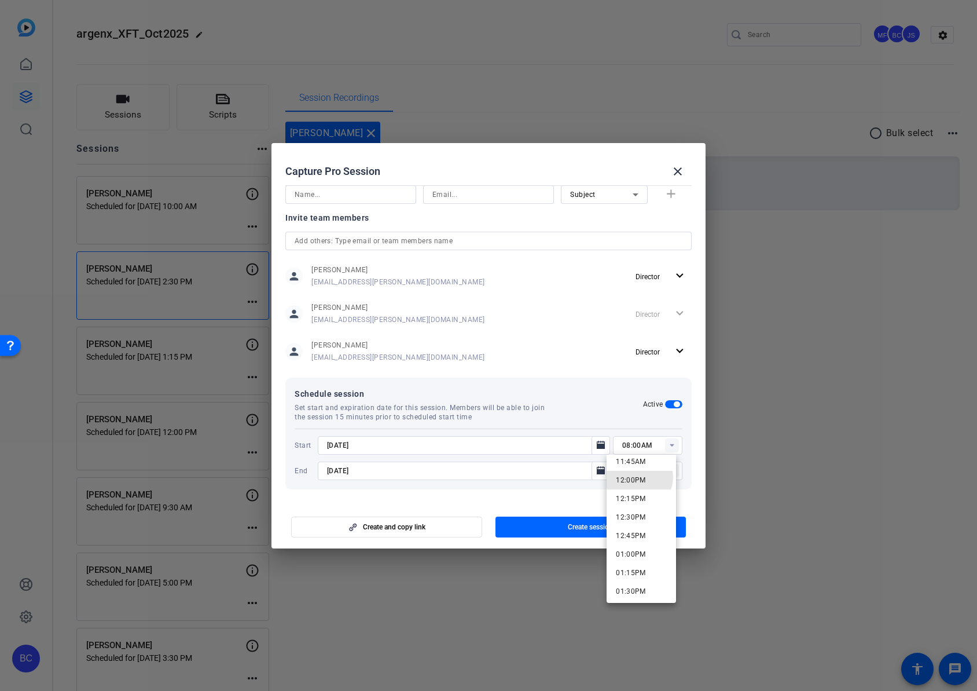
click at [639, 477] on span "12:00PM" at bounding box center [631, 480] width 30 height 8
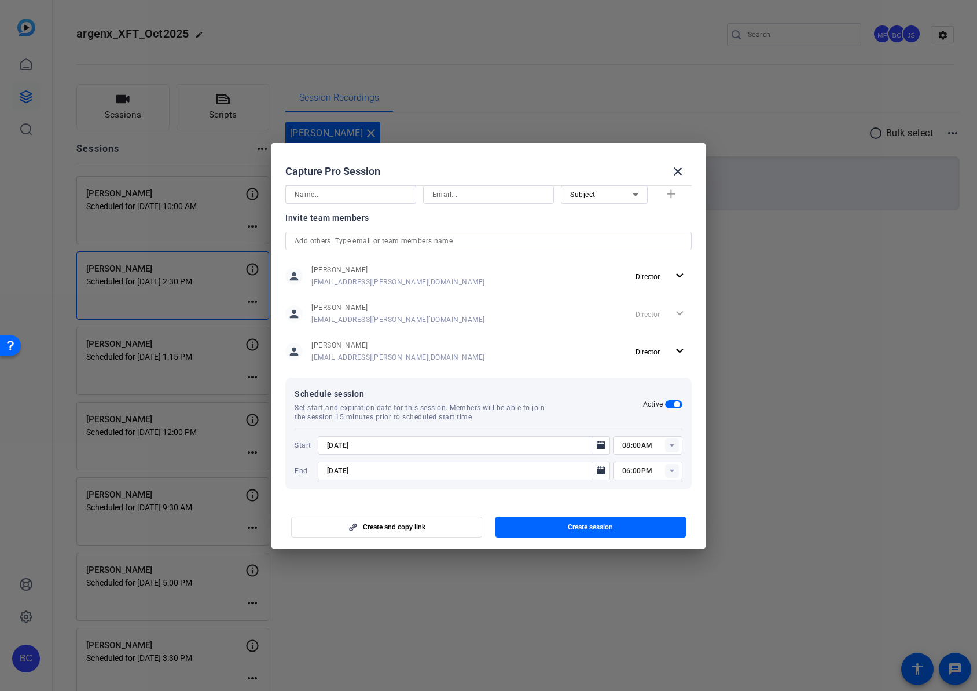
type input "12:00PM"
click at [670, 470] on icon at bounding box center [672, 470] width 4 height 3
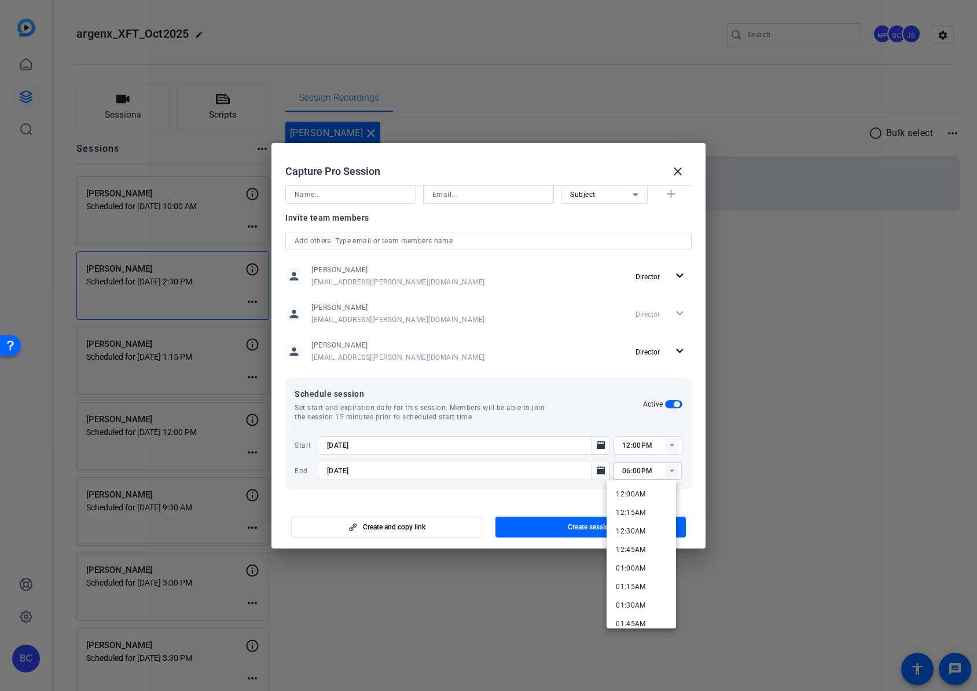
click at [637, 464] on input "06:00PM" at bounding box center [652, 471] width 60 height 14
click at [622, 469] on input "06:00PM" at bounding box center [652, 471] width 60 height 14
type input "02:00PM"
click at [574, 497] on mat-dialog-content "Session name Advanced settings [PERSON_NAME] Session type help_outline Remote I…" at bounding box center [489, 341] width 434 height 321
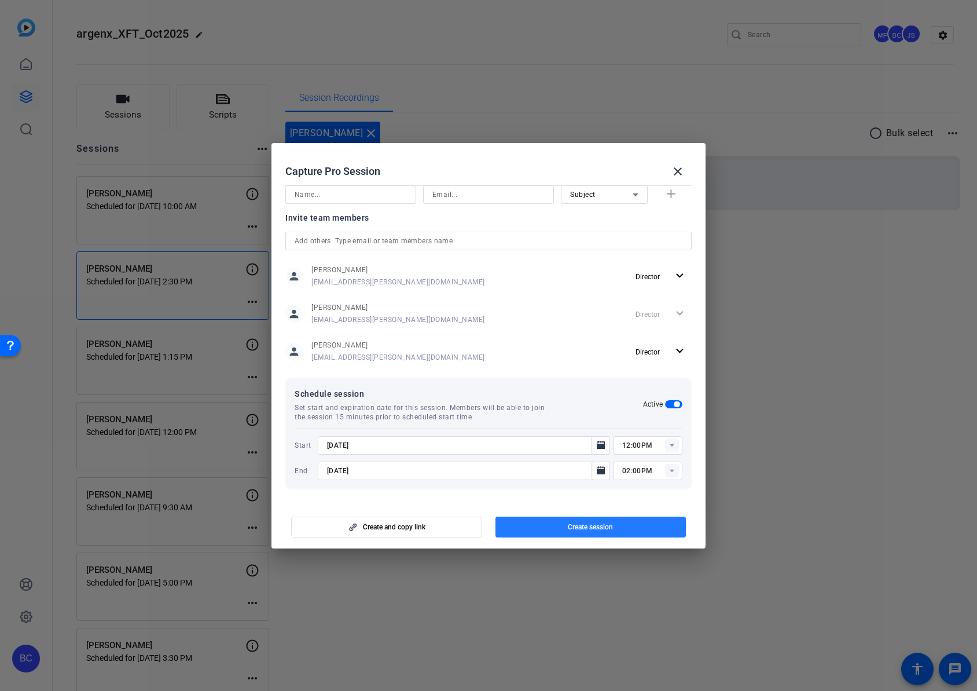
click at [574, 523] on span "Create session" at bounding box center [590, 526] width 45 height 9
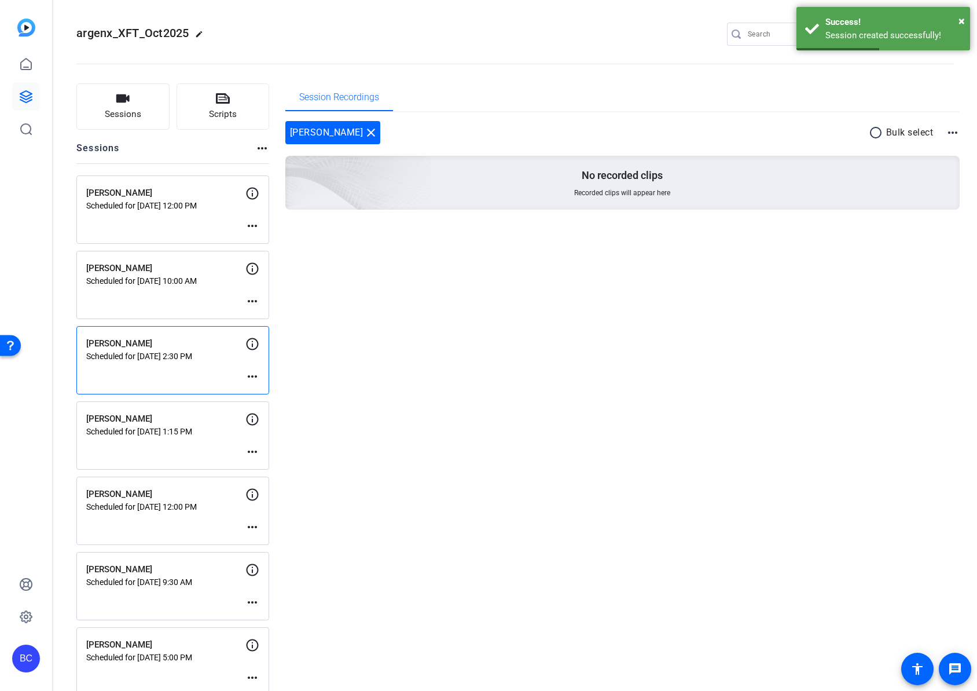
scroll to position [3, 0]
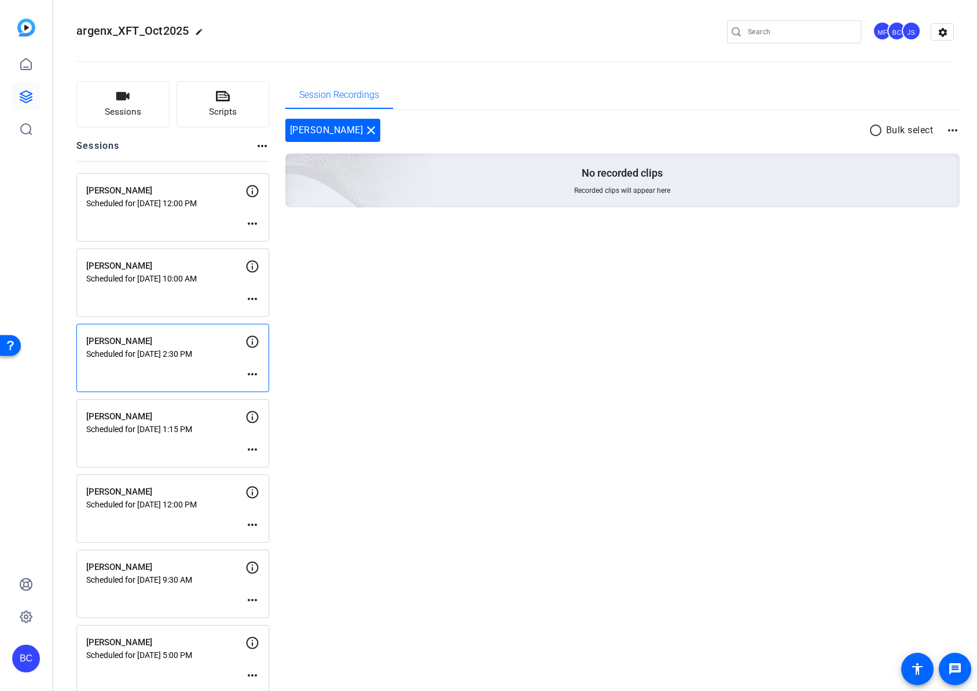
click at [252, 298] on mat-icon "more_horiz" at bounding box center [252, 299] width 14 height 14
click at [262, 313] on span "Edit Session" at bounding box center [281, 316] width 53 height 14
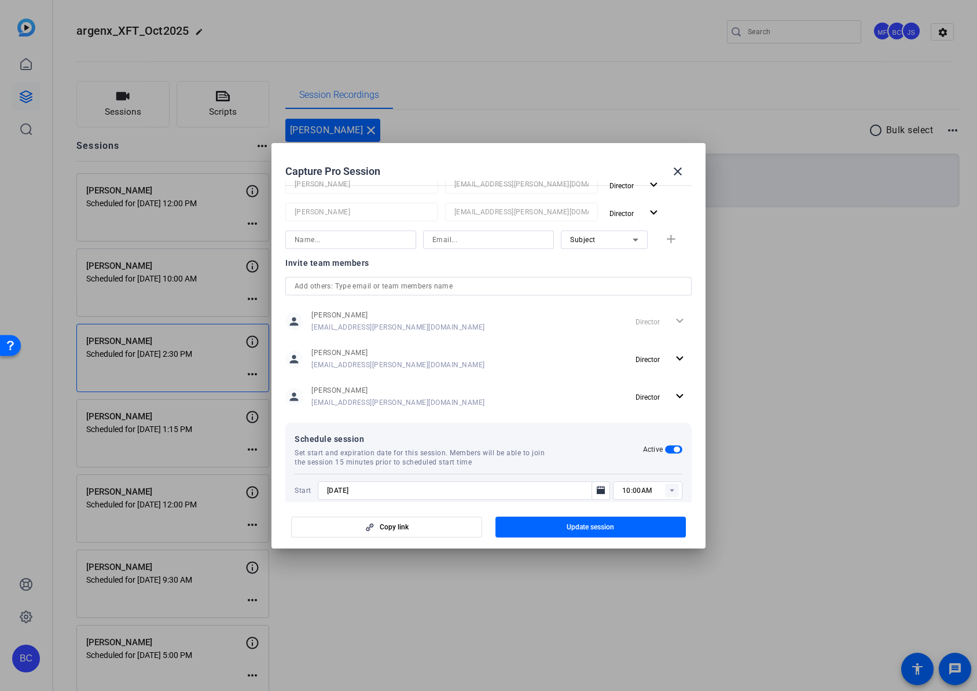
scroll to position [258, 0]
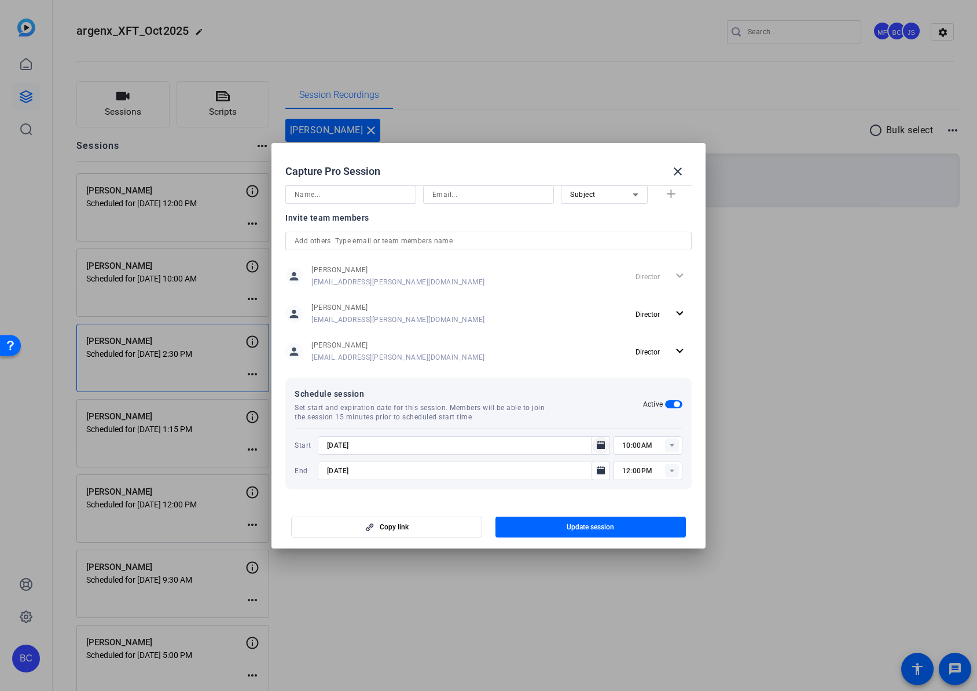
click at [597, 447] on icon "Open calendar" at bounding box center [601, 445] width 8 height 8
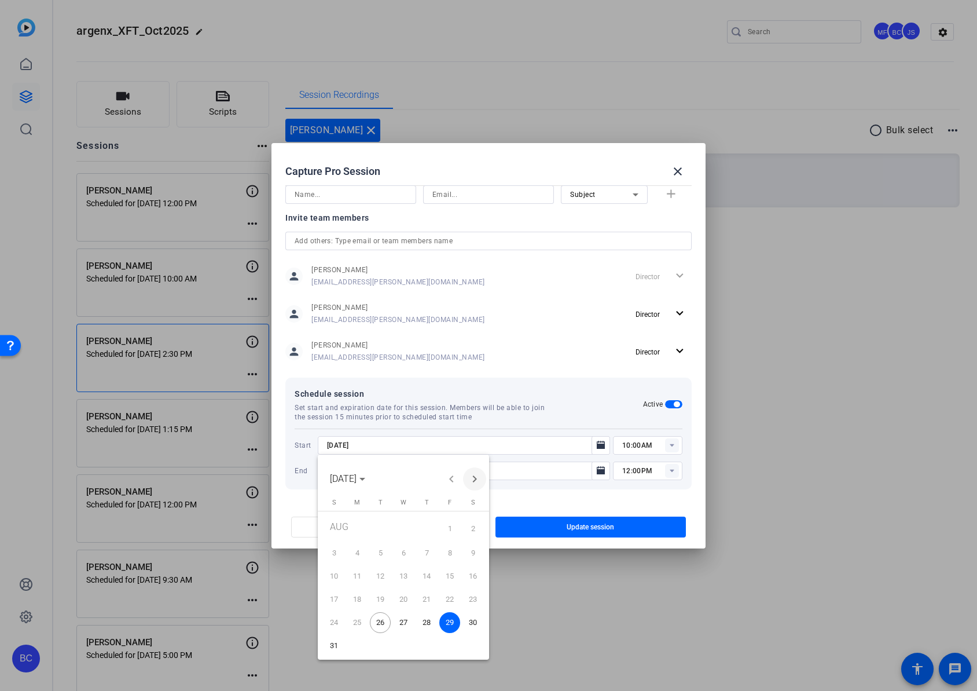
click at [471, 479] on span "Next month" at bounding box center [474, 478] width 23 height 23
click at [382, 551] on span "2" at bounding box center [380, 550] width 21 height 21
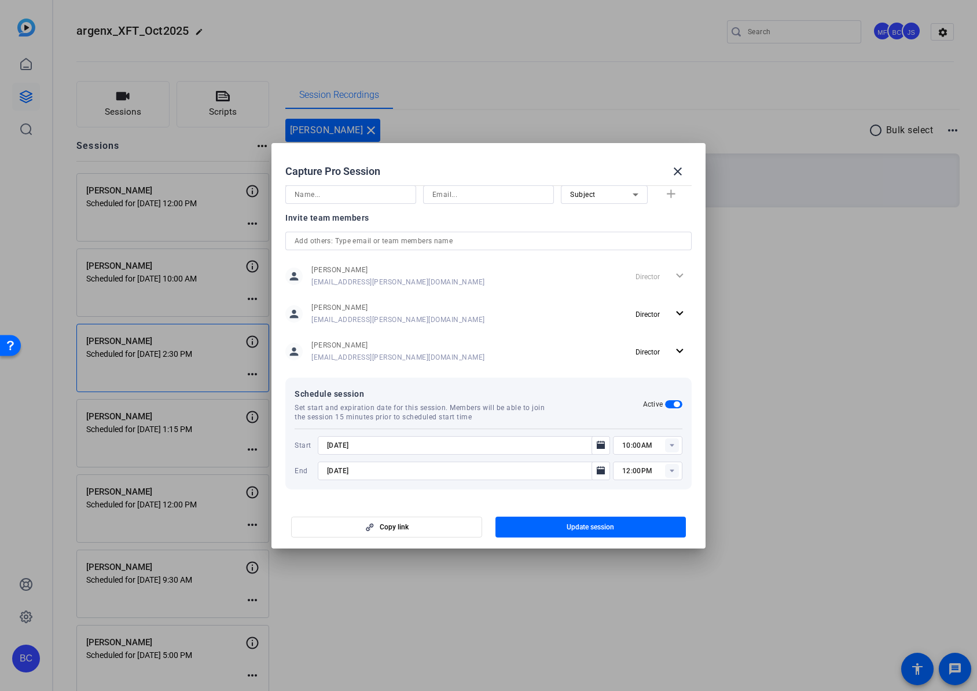
type input "[DATE]"
click at [597, 471] on icon "Open calendar" at bounding box center [601, 470] width 8 height 8
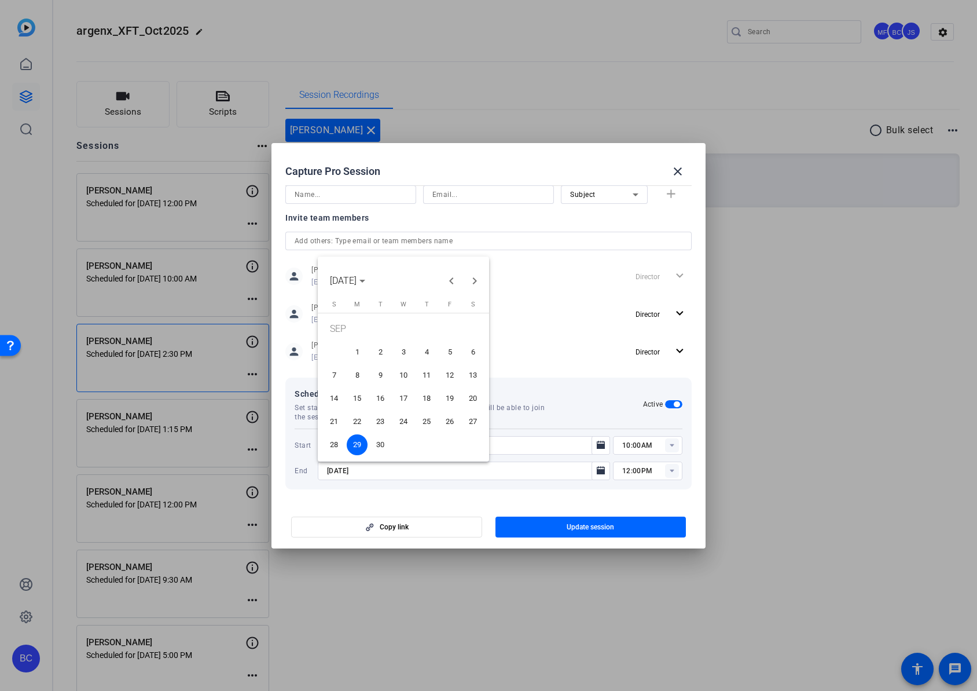
click at [378, 354] on span "2" at bounding box center [380, 352] width 21 height 21
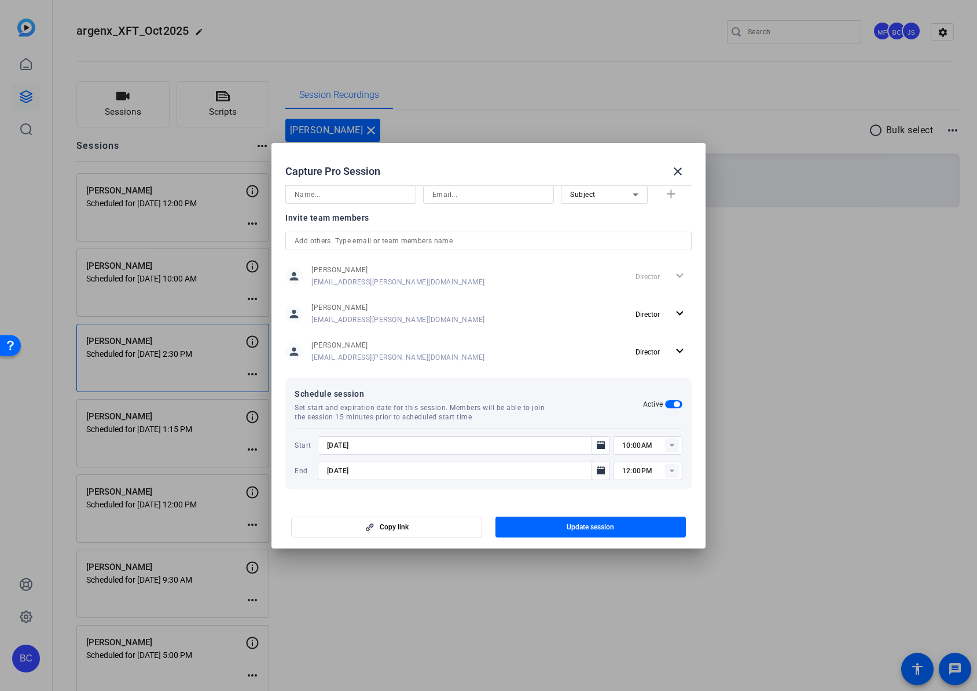
type input "[DATE]"
click at [590, 526] on span "Update session" at bounding box center [590, 526] width 47 height 9
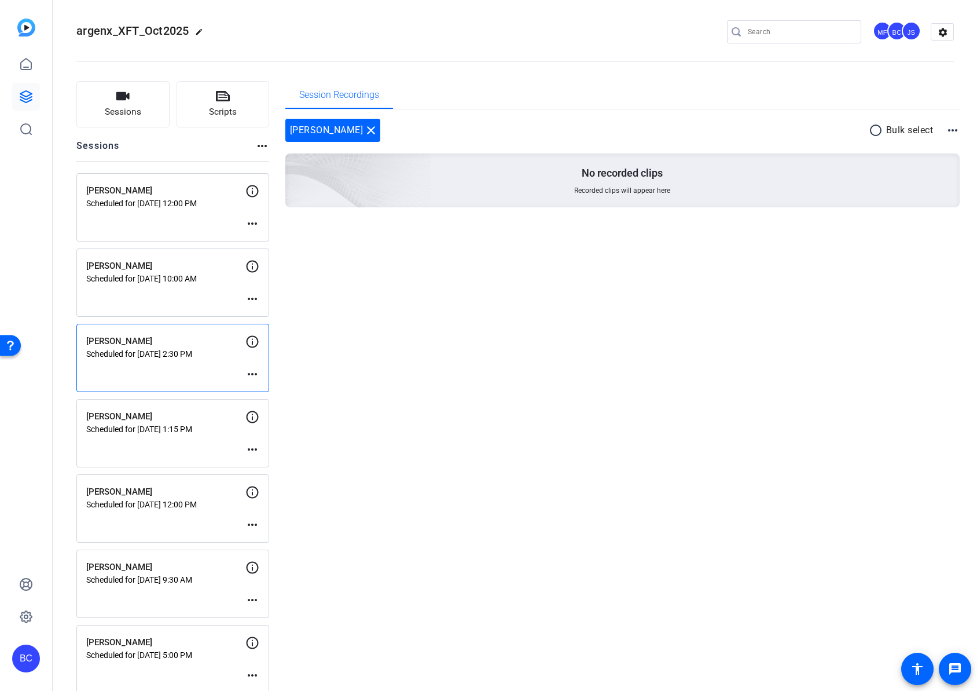
click at [258, 223] on mat-icon "more_horiz" at bounding box center [252, 224] width 14 height 14
click at [272, 240] on span "Edit Session" at bounding box center [281, 241] width 53 height 14
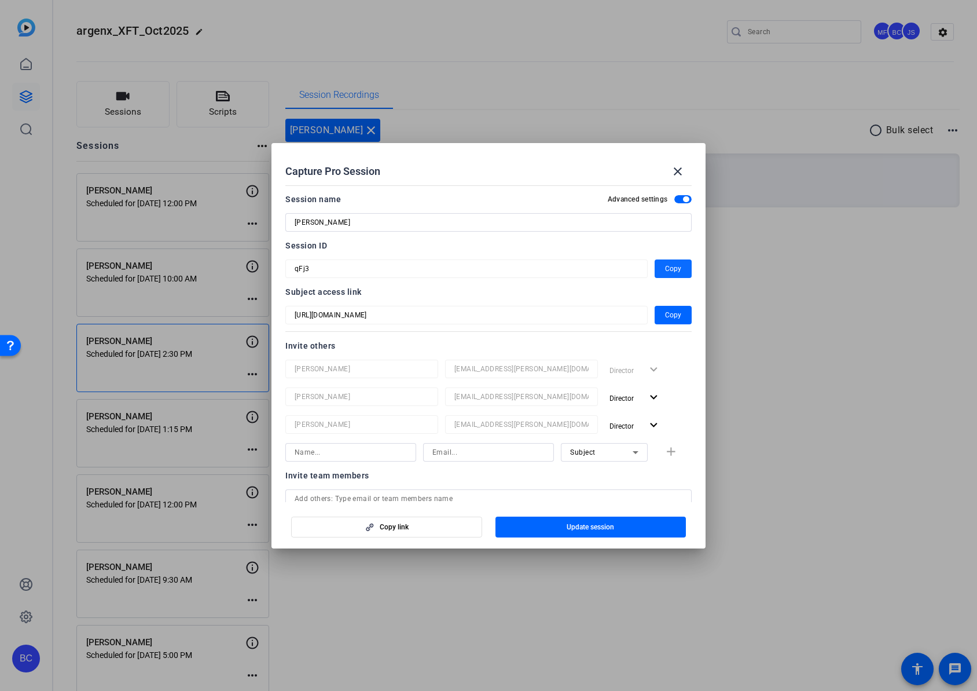
click at [665, 268] on span "Copy" at bounding box center [673, 269] width 16 height 14
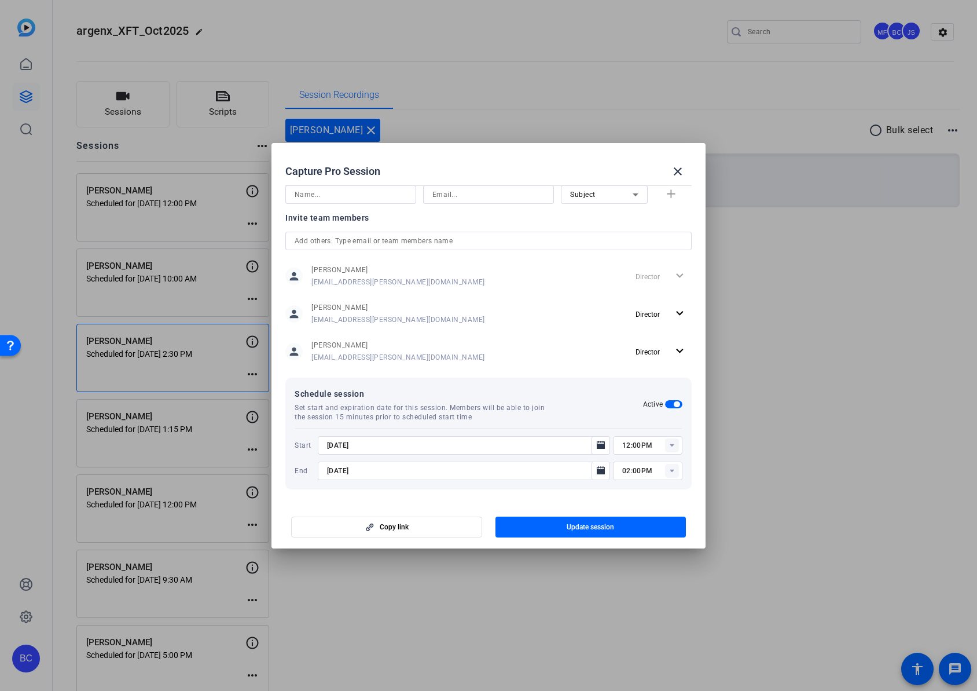
scroll to position [255, 0]
click at [592, 526] on span "Update session" at bounding box center [590, 526] width 47 height 9
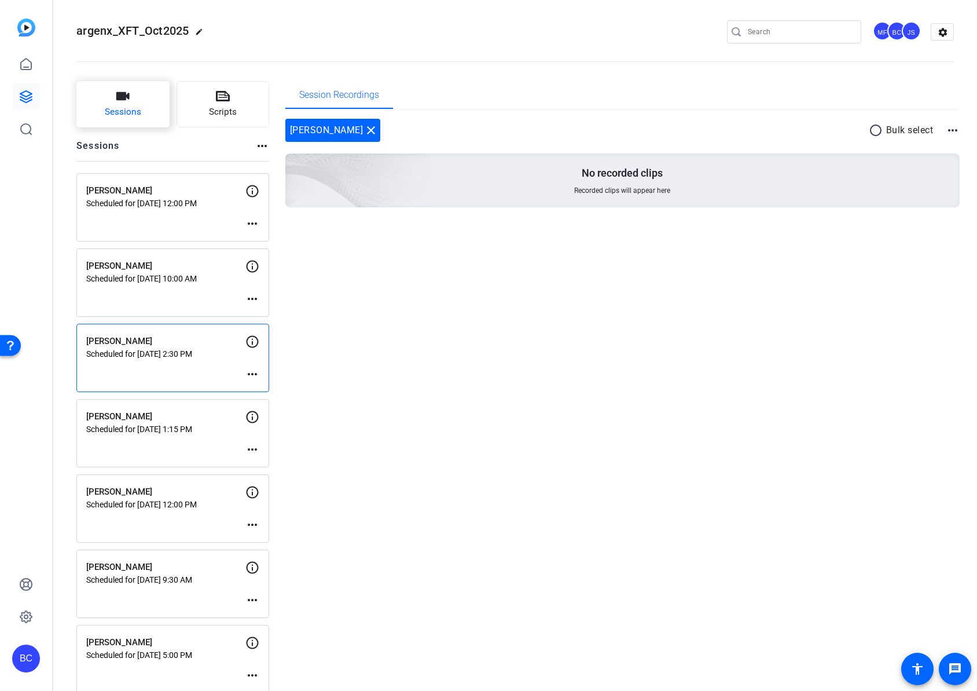
click at [149, 113] on button "Sessions" at bounding box center [122, 104] width 93 height 46
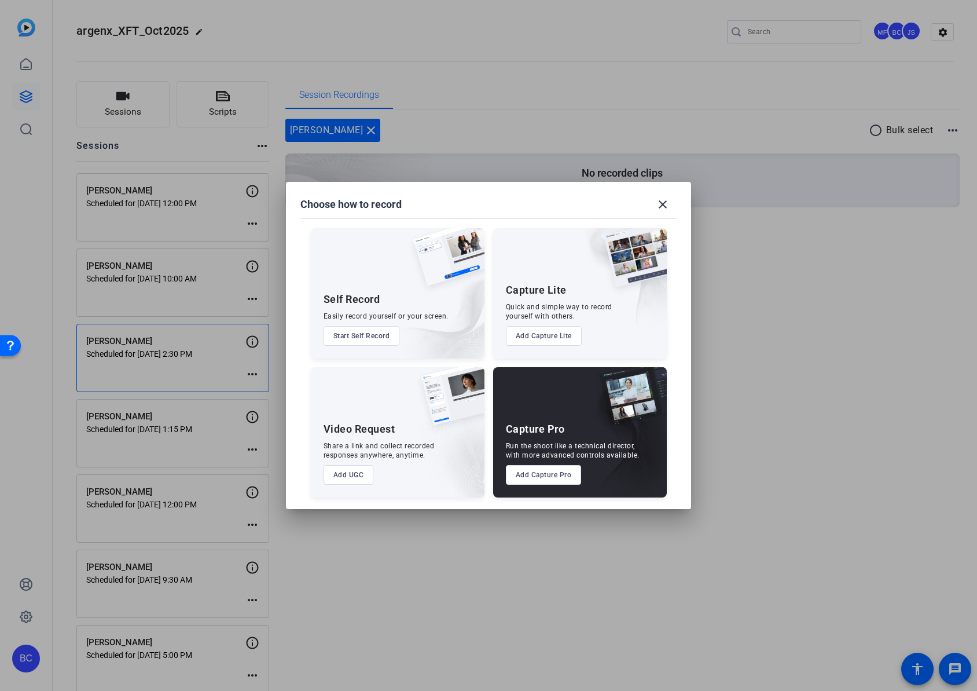
click at [540, 476] on button "Add Capture Pro" at bounding box center [544, 475] width 76 height 20
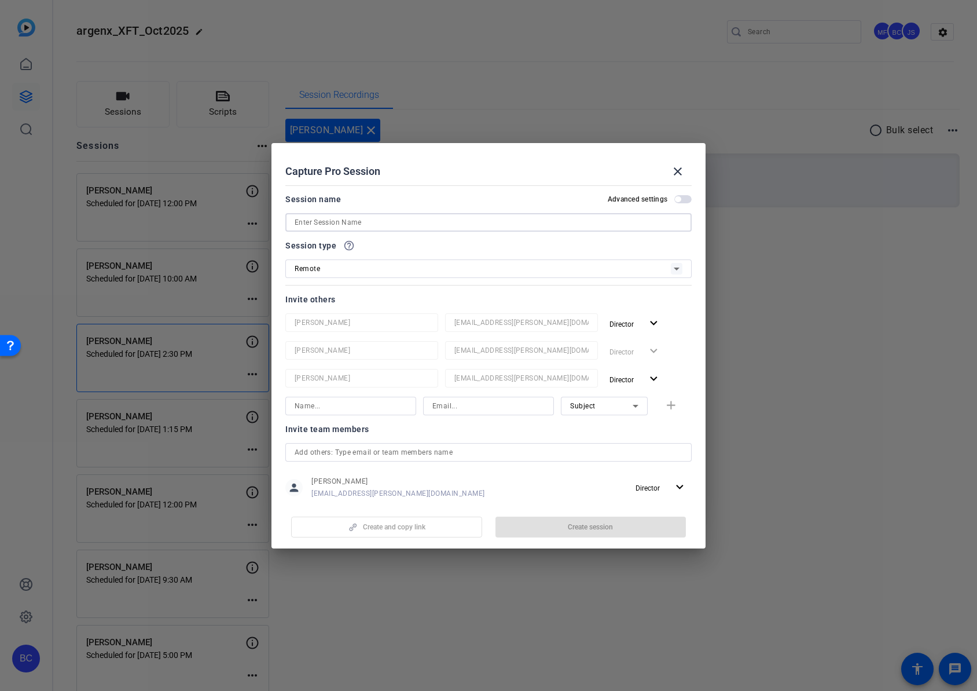
click at [405, 222] on input at bounding box center [489, 222] width 388 height 14
paste input "[PERSON_NAME]"
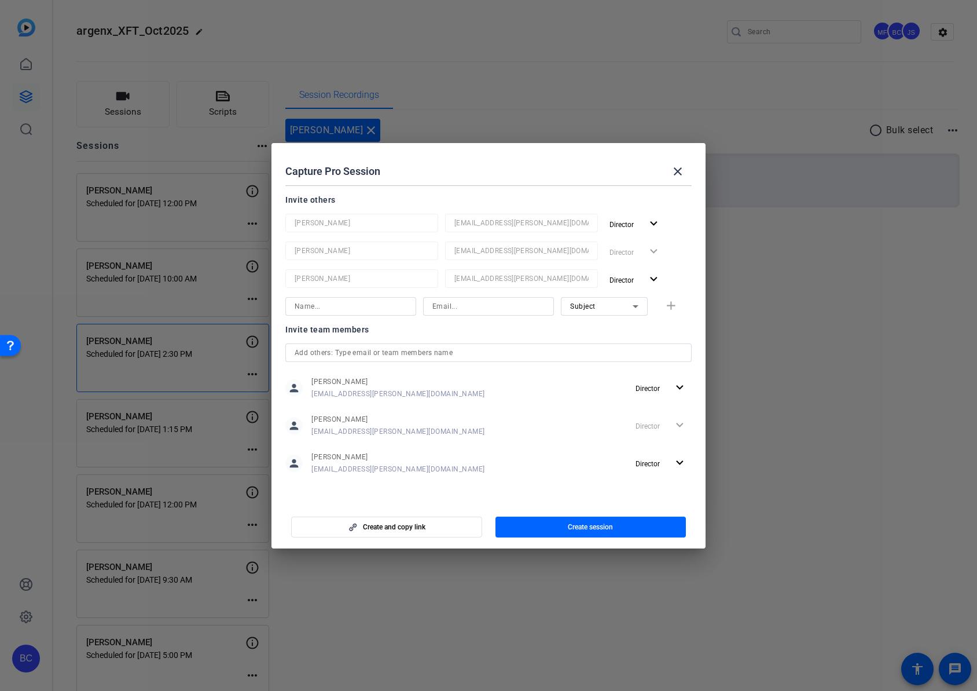
scroll to position [0, 0]
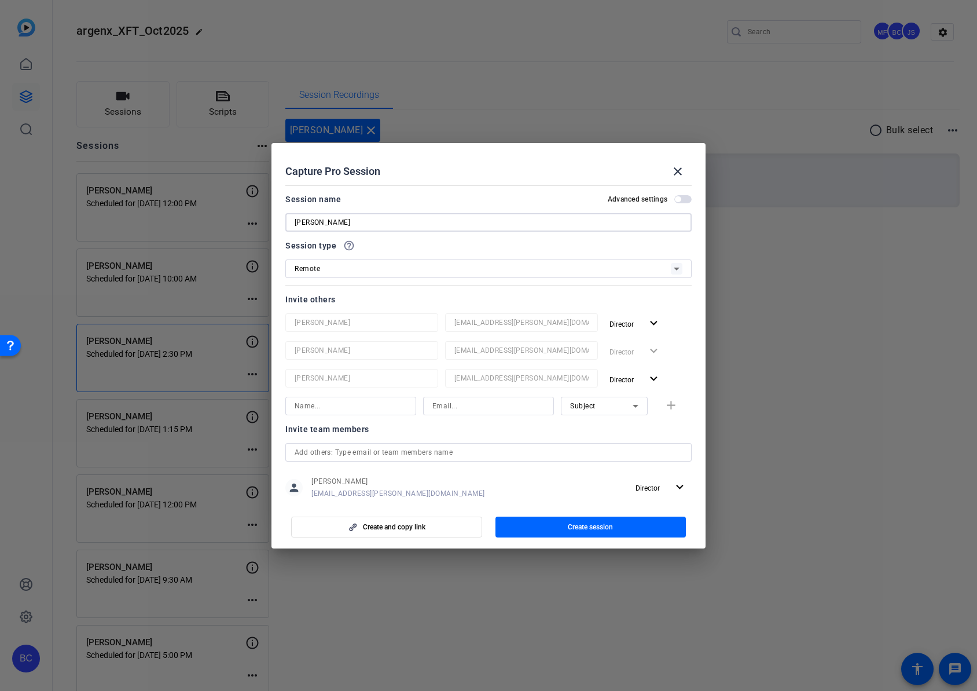
type input "[PERSON_NAME]"
click at [678, 199] on span "button" at bounding box center [682, 199] width 17 height 8
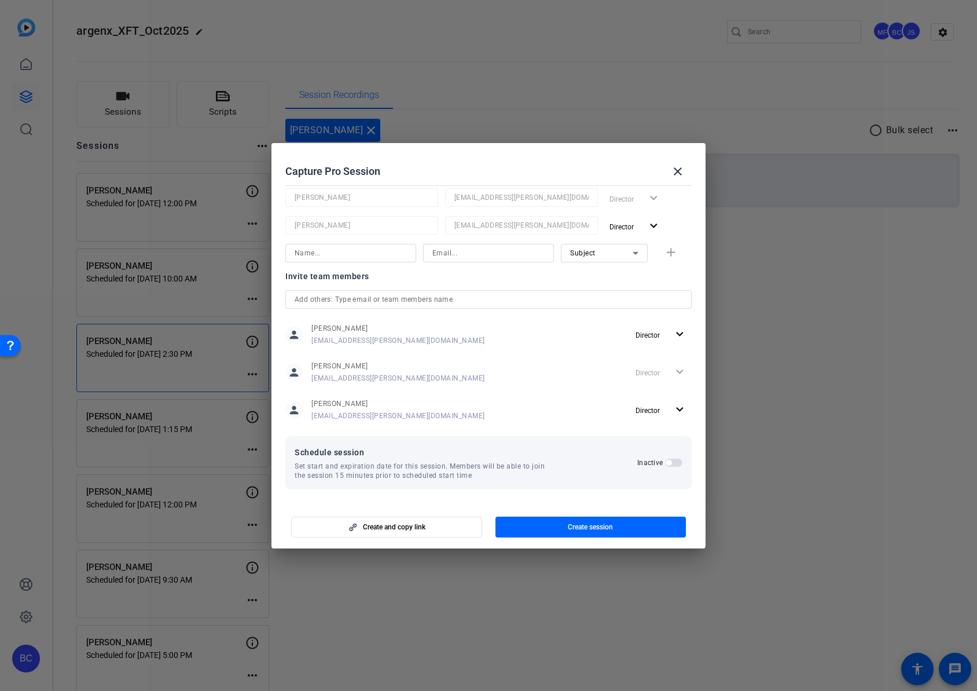
click at [666, 461] on span "button" at bounding box center [669, 463] width 6 height 6
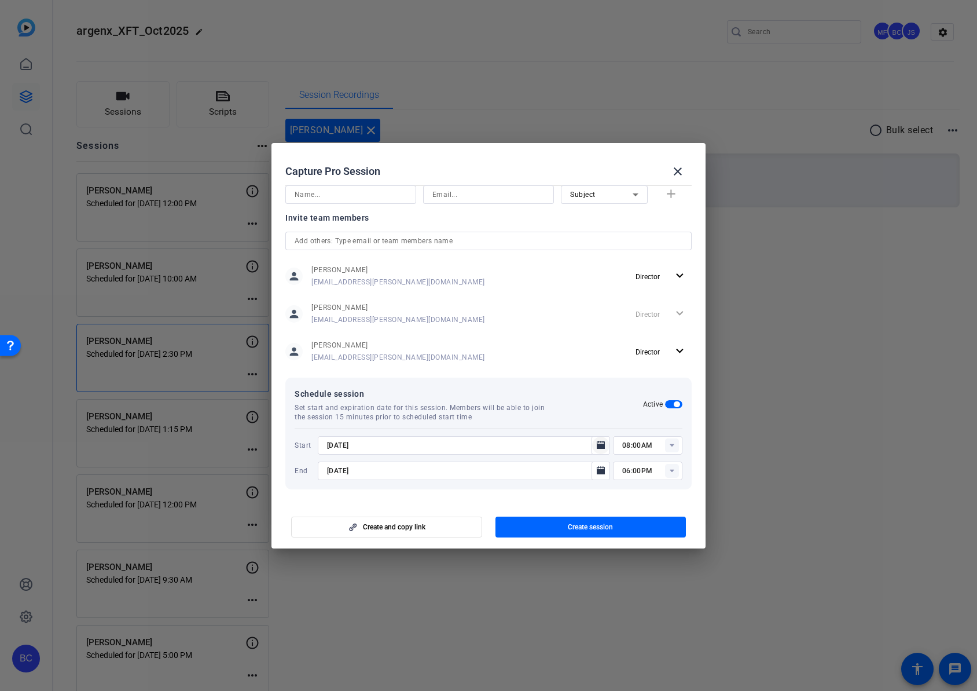
click at [597, 445] on icon "Open calendar" at bounding box center [601, 445] width 8 height 8
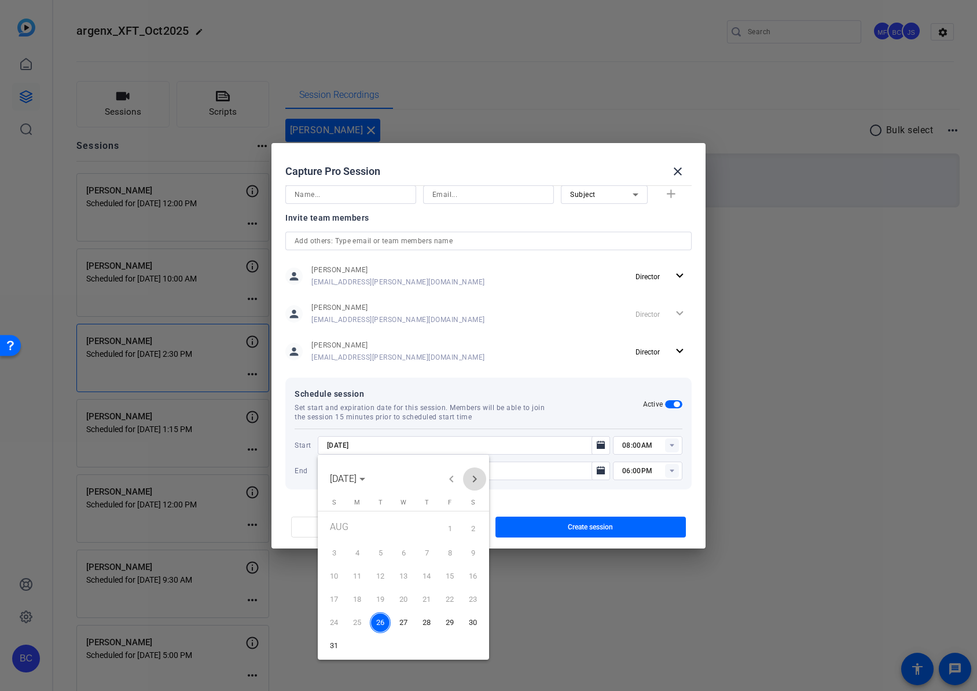
click at [475, 476] on span "Next month" at bounding box center [474, 478] width 23 height 23
click at [380, 546] on span "2" at bounding box center [380, 550] width 21 height 21
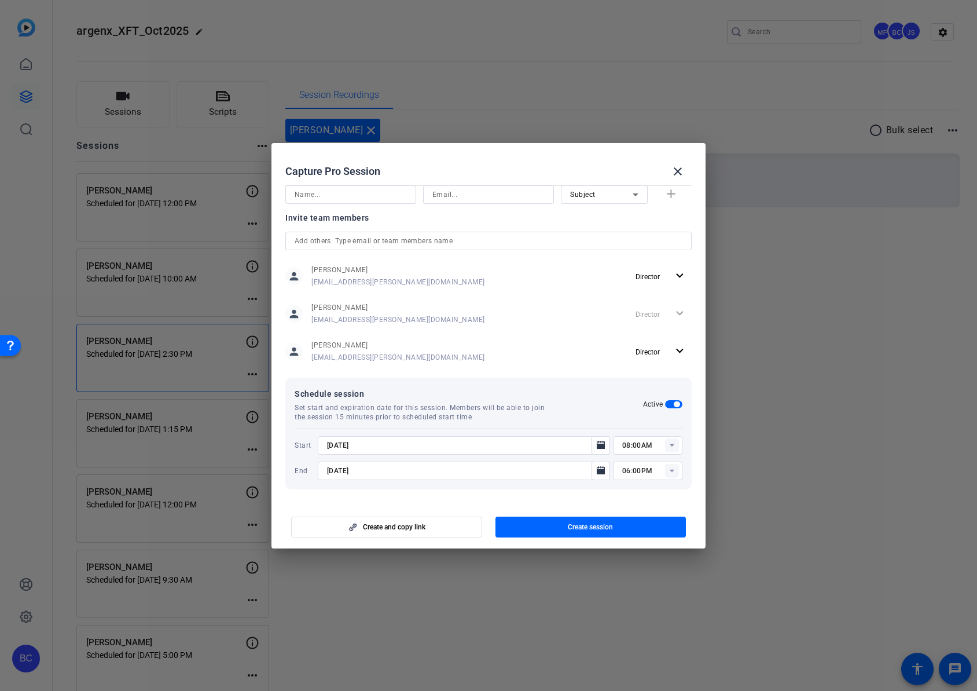
type input "[DATE]"
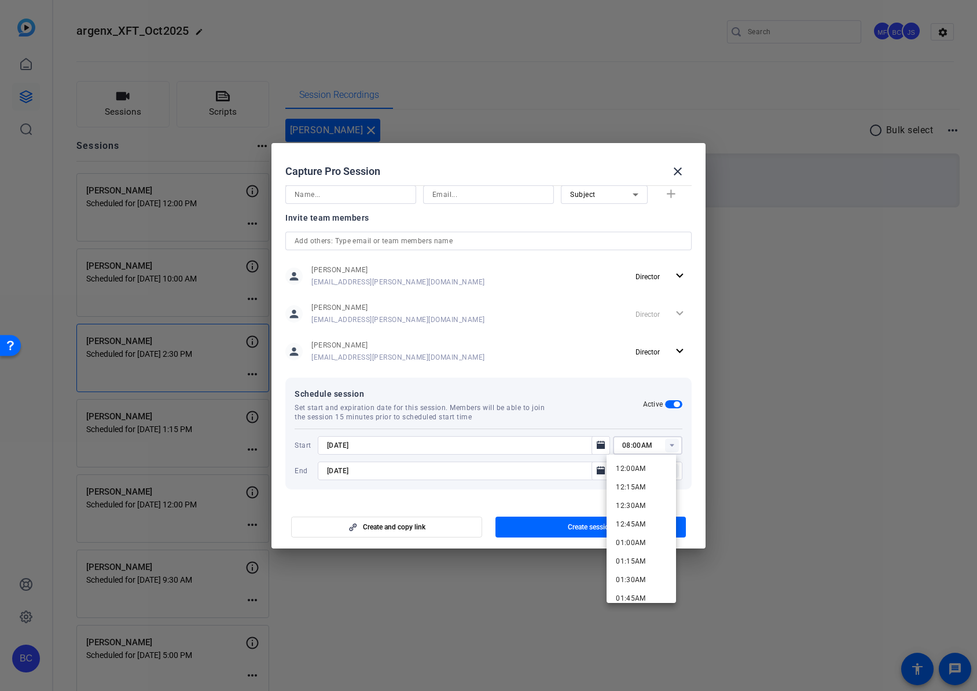
drag, startPoint x: 649, startPoint y: 445, endPoint x: 645, endPoint y: 424, distance: 21.1
click at [645, 424] on div "Schedule session Set start and expiration date for this session. Members will b…" at bounding box center [488, 433] width 406 height 112
click at [589, 496] on mat-dialog-content "Session name Advanced settings [PERSON_NAME] Session type help_outline Remote I…" at bounding box center [489, 341] width 434 height 321
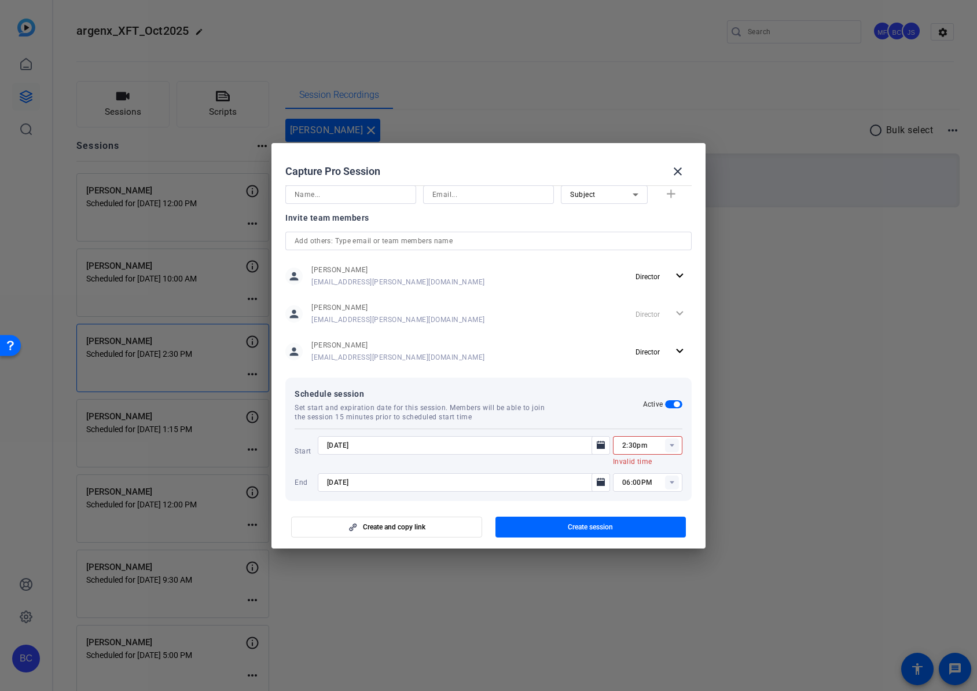
click at [622, 446] on input "2:30pm" at bounding box center [652, 445] width 60 height 14
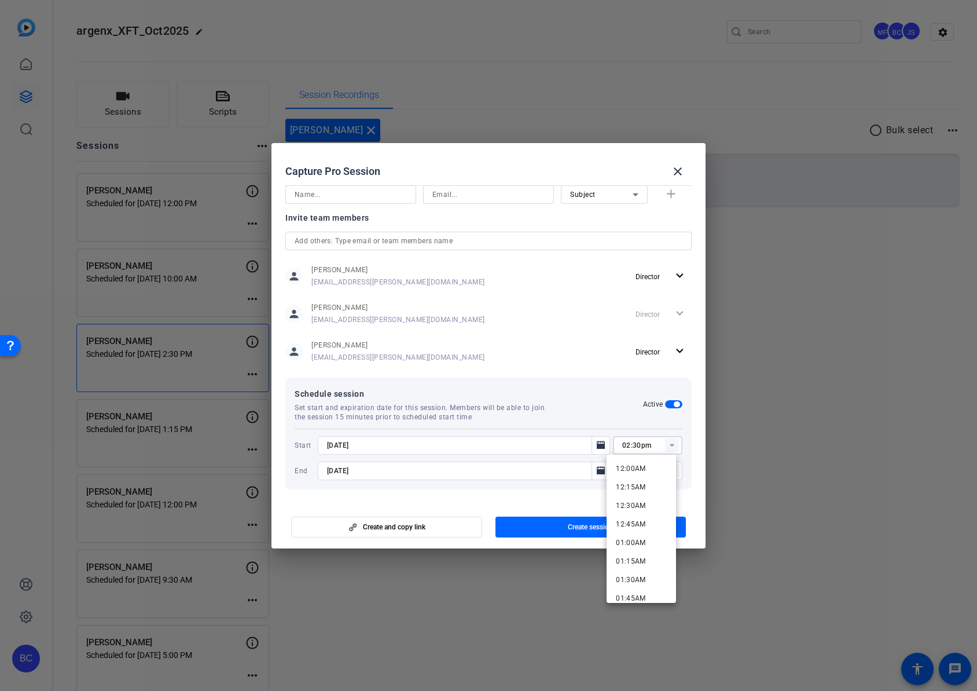
type input "02:30pm"
click at [582, 486] on div at bounding box center [464, 486] width 292 height 13
click at [623, 470] on input "06:00PM" at bounding box center [652, 471] width 60 height 14
type input "04:00PM"
click at [580, 490] on div at bounding box center [464, 486] width 292 height 13
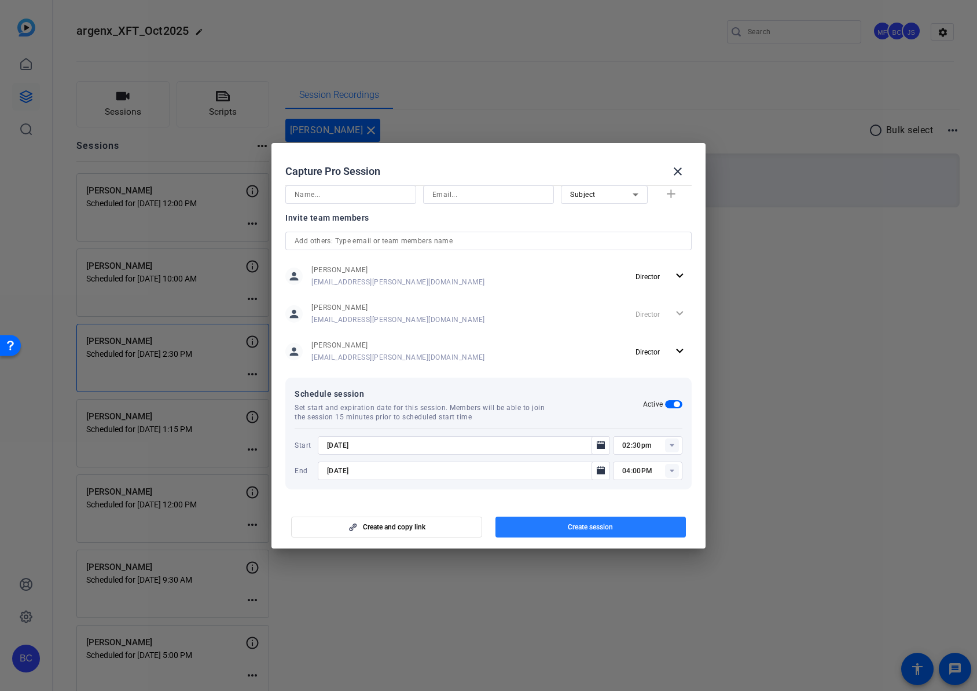
click at [579, 522] on span "Create session" at bounding box center [590, 526] width 45 height 9
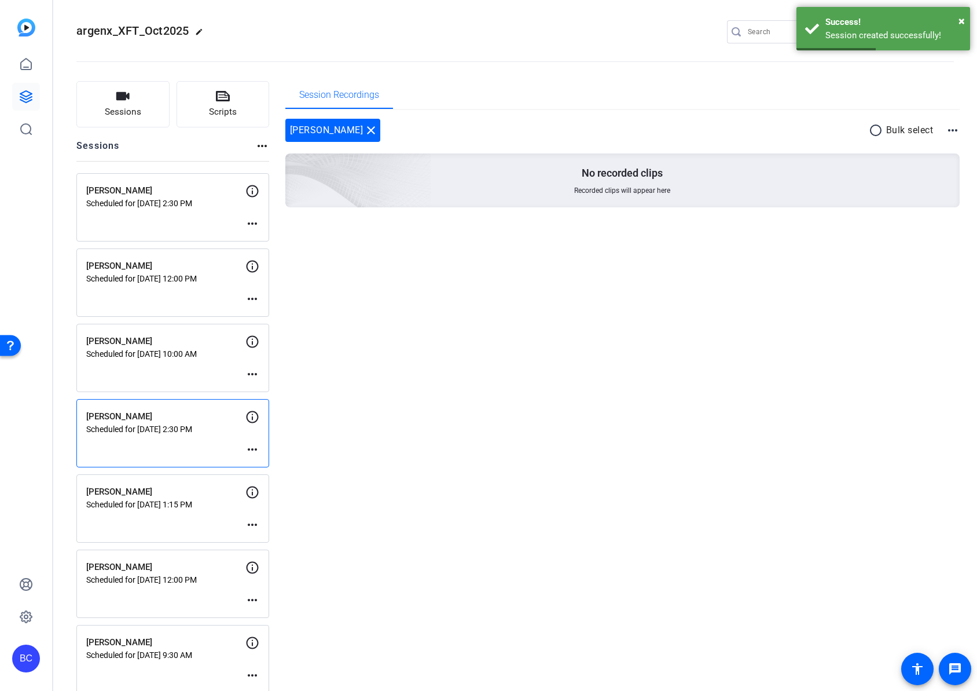
click at [255, 223] on mat-icon "more_horiz" at bounding box center [252, 224] width 14 height 14
click at [267, 237] on span "Edit Session" at bounding box center [281, 241] width 53 height 14
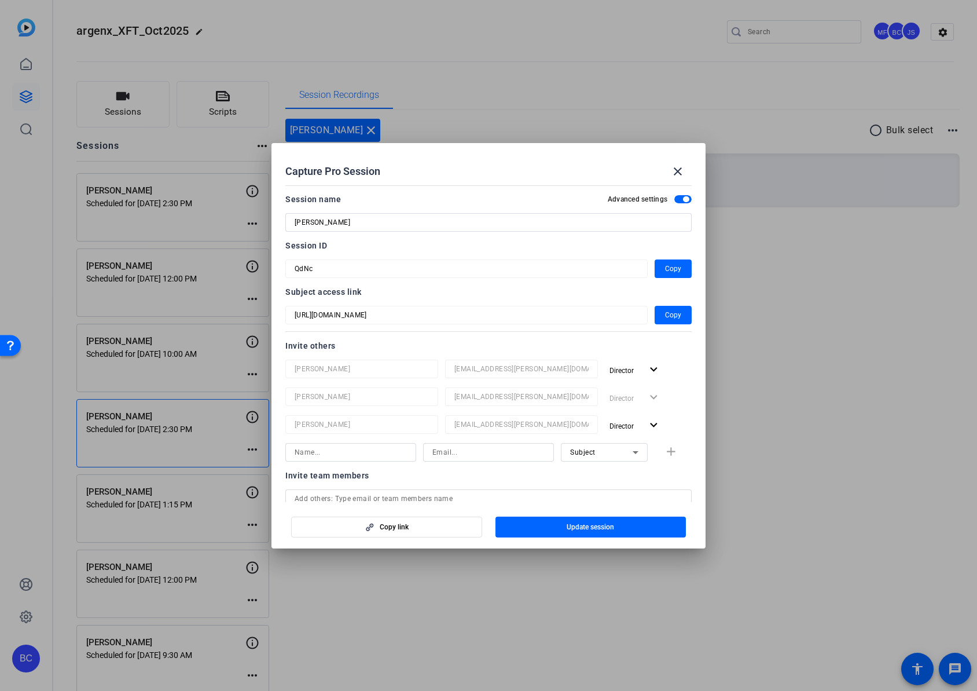
click at [287, 263] on mat-form-field "QdNc" at bounding box center [466, 268] width 362 height 19
click at [674, 270] on span "button" at bounding box center [673, 269] width 37 height 28
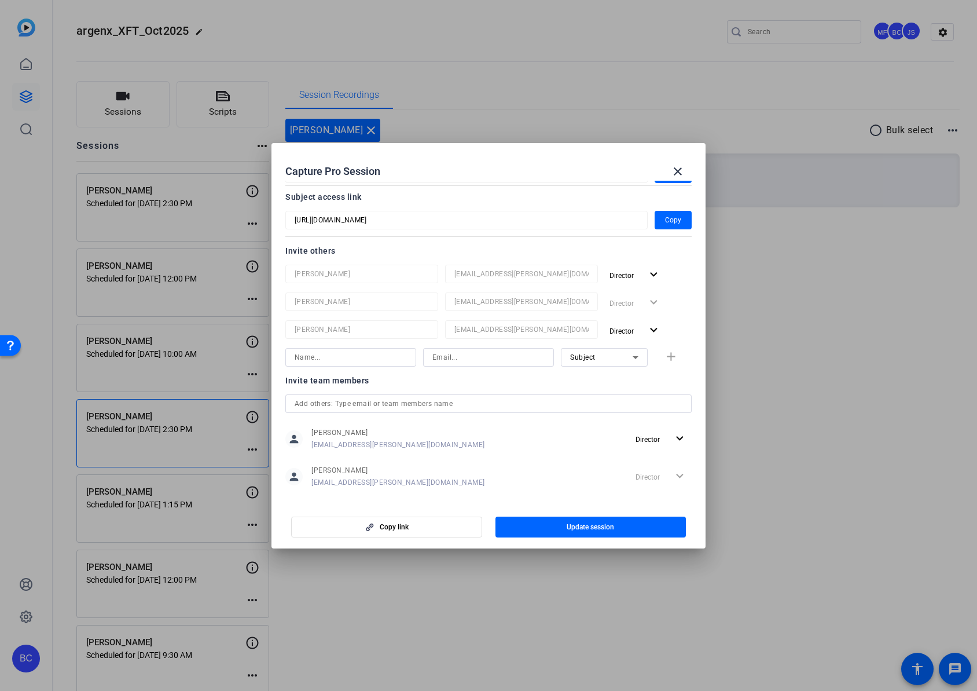
scroll to position [0, 0]
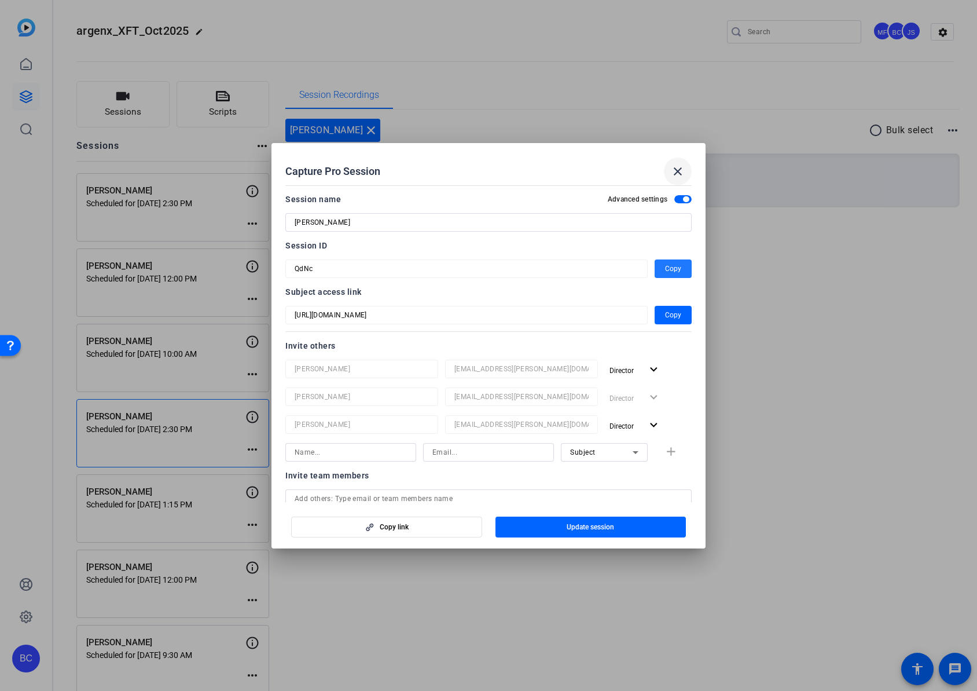
click at [677, 169] on mat-icon "close" at bounding box center [678, 171] width 14 height 14
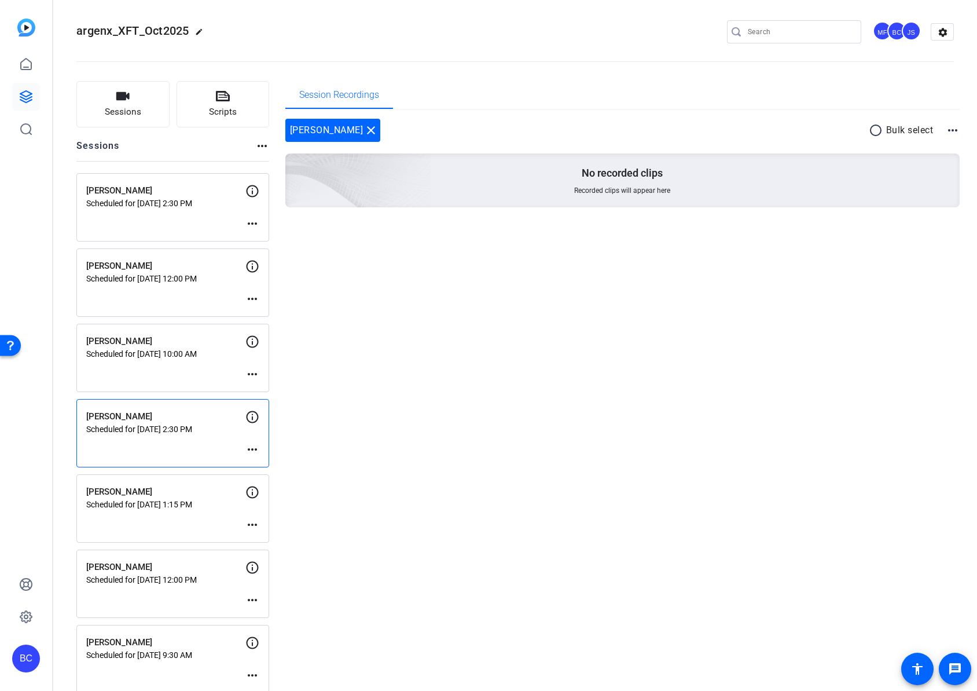
click at [266, 144] on mat-icon "more_horiz" at bounding box center [262, 146] width 14 height 14
click at [231, 150] on div at bounding box center [488, 345] width 977 height 691
click at [142, 110] on button "Sessions" at bounding box center [122, 104] width 93 height 46
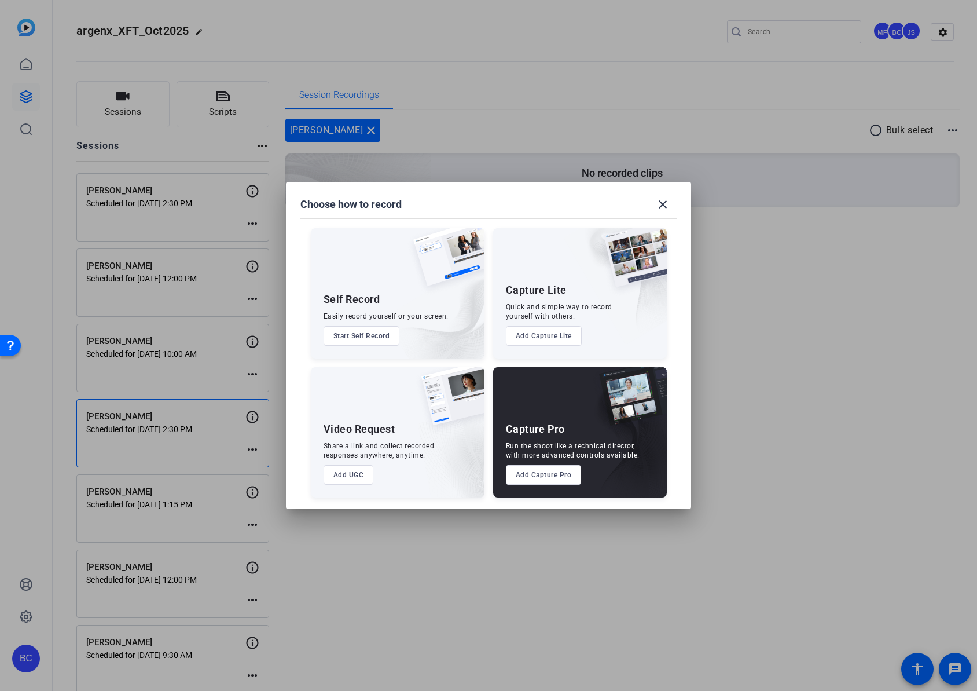
click at [545, 483] on button "Add Capture Pro" at bounding box center [544, 475] width 76 height 20
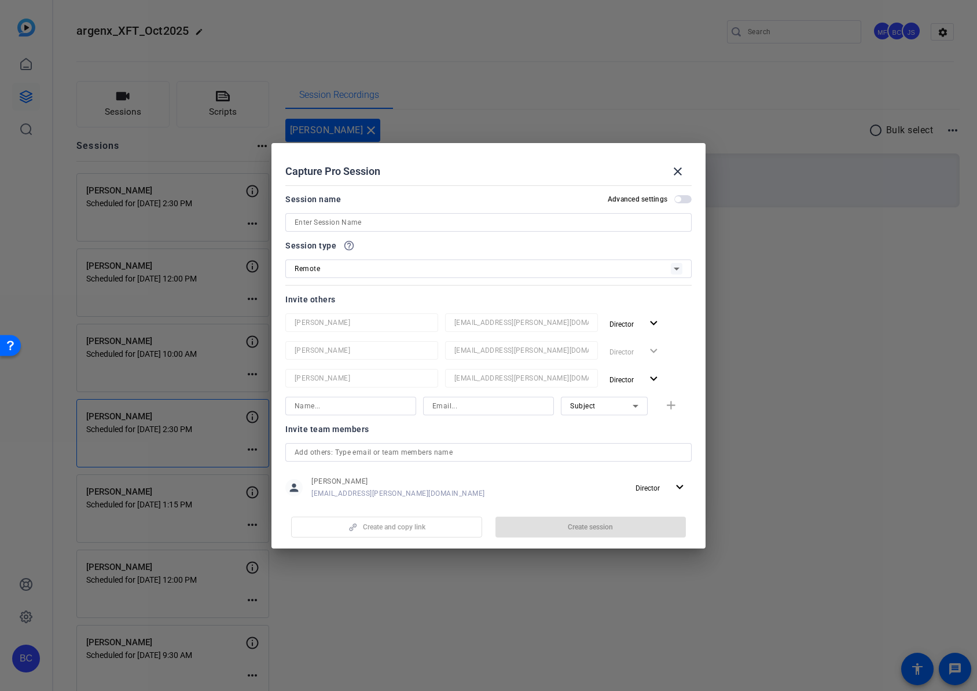
click at [403, 220] on input at bounding box center [489, 222] width 388 height 14
paste input "[PERSON_NAME]"
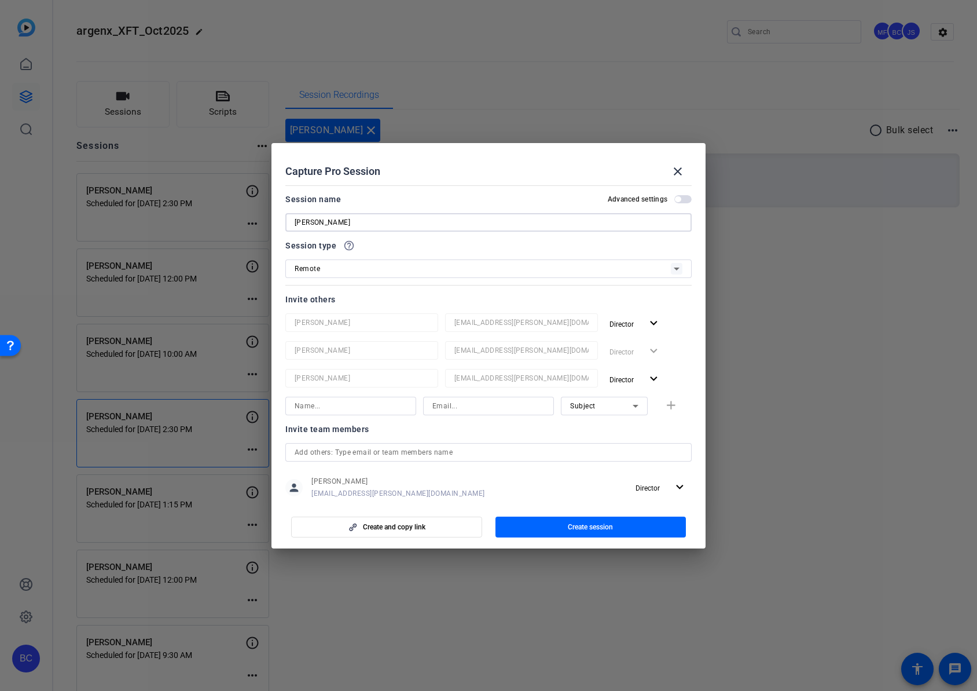
type input "[PERSON_NAME]"
click at [678, 199] on span "button" at bounding box center [682, 199] width 17 height 8
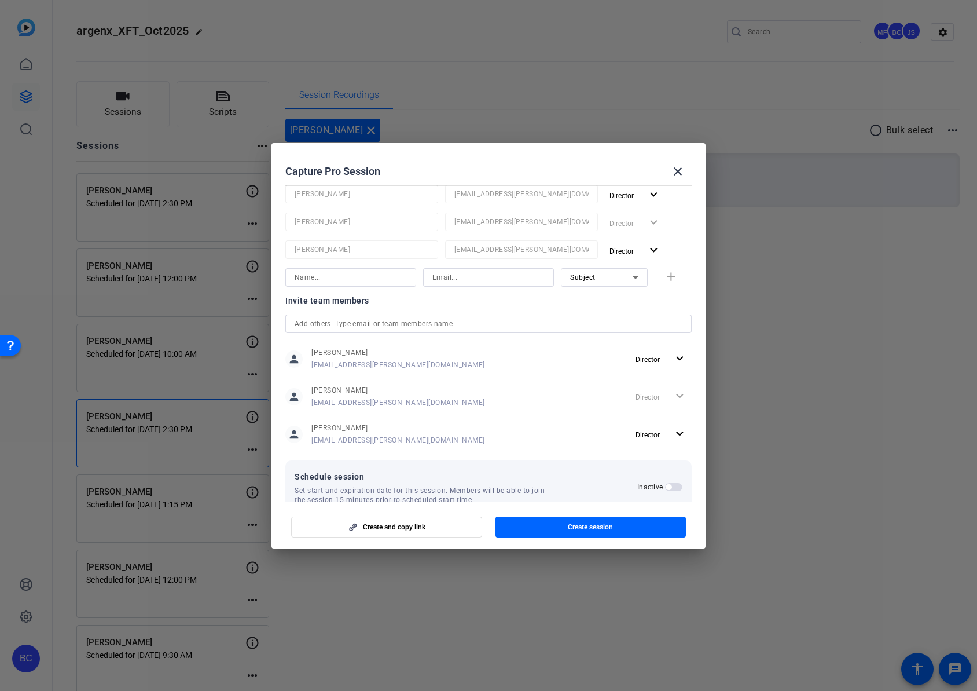
scroll to position [153, 0]
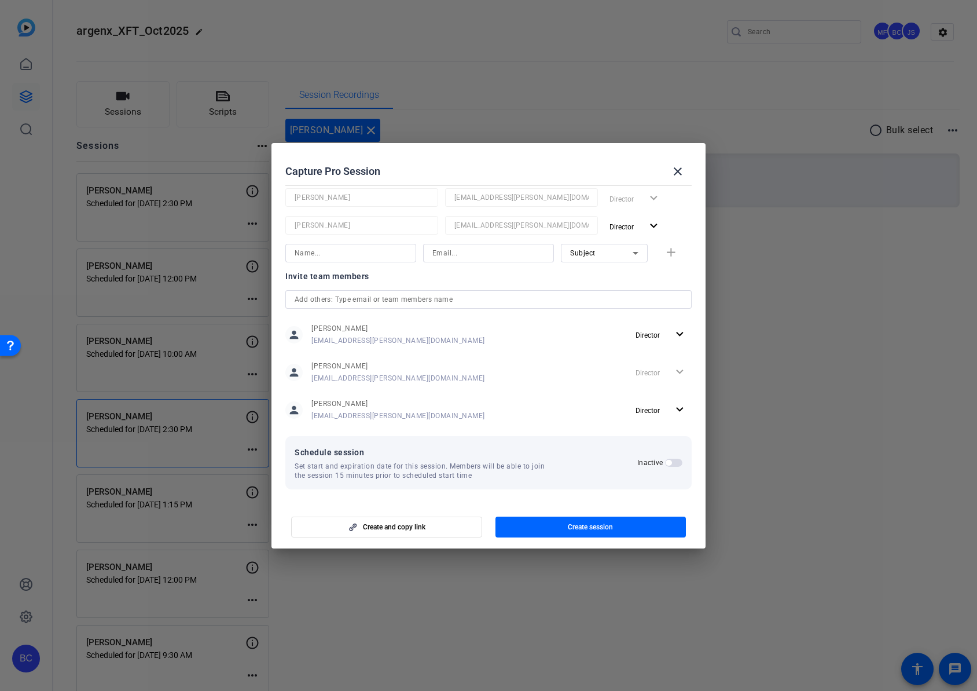
click at [671, 464] on span "button" at bounding box center [673, 462] width 17 height 8
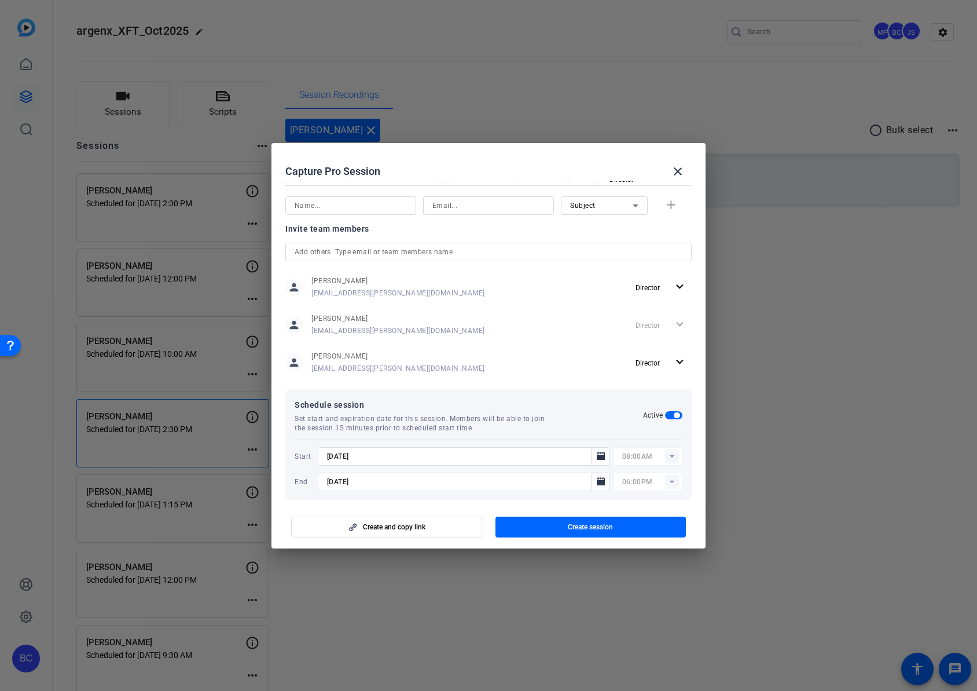
scroll to position [211, 0]
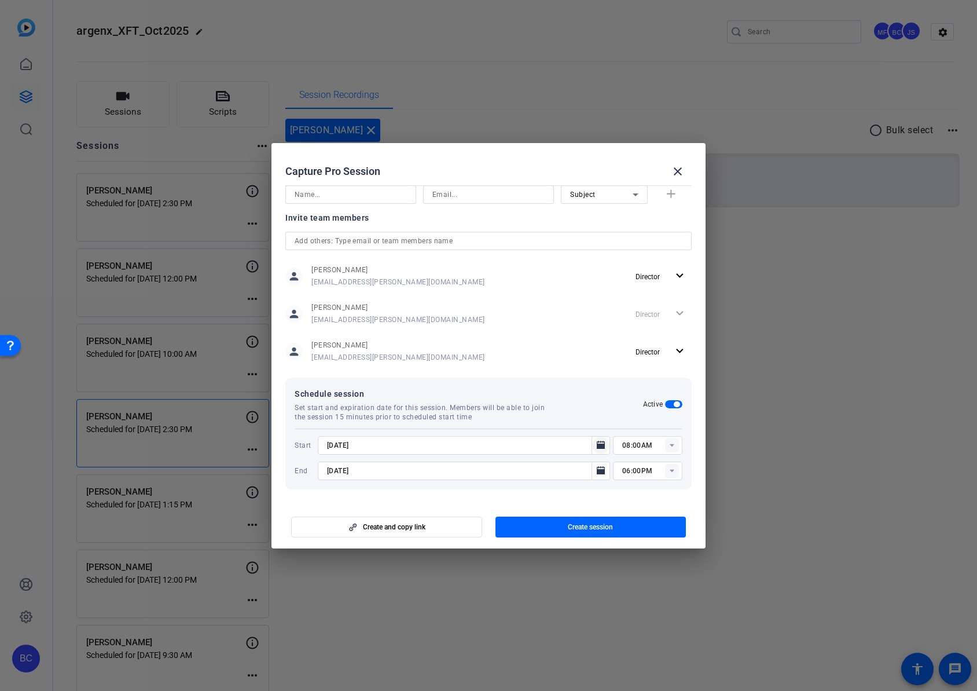
click at [597, 447] on icon "Open calendar" at bounding box center [601, 445] width 8 height 8
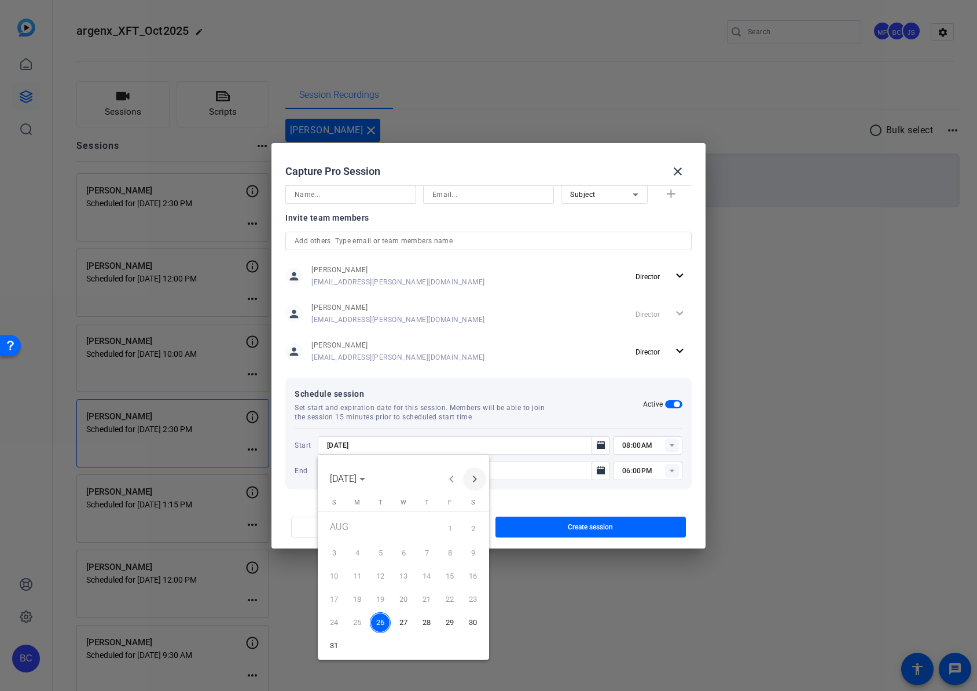
click at [473, 480] on span "Next month" at bounding box center [474, 478] width 23 height 23
click at [382, 548] on span "2" at bounding box center [380, 550] width 21 height 21
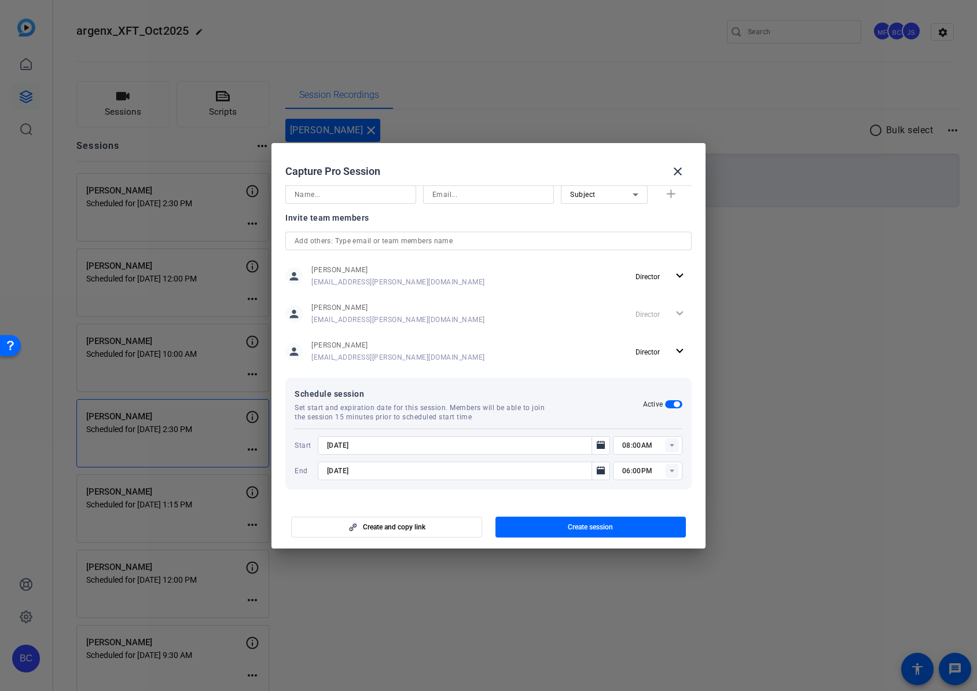
type input "[DATE]"
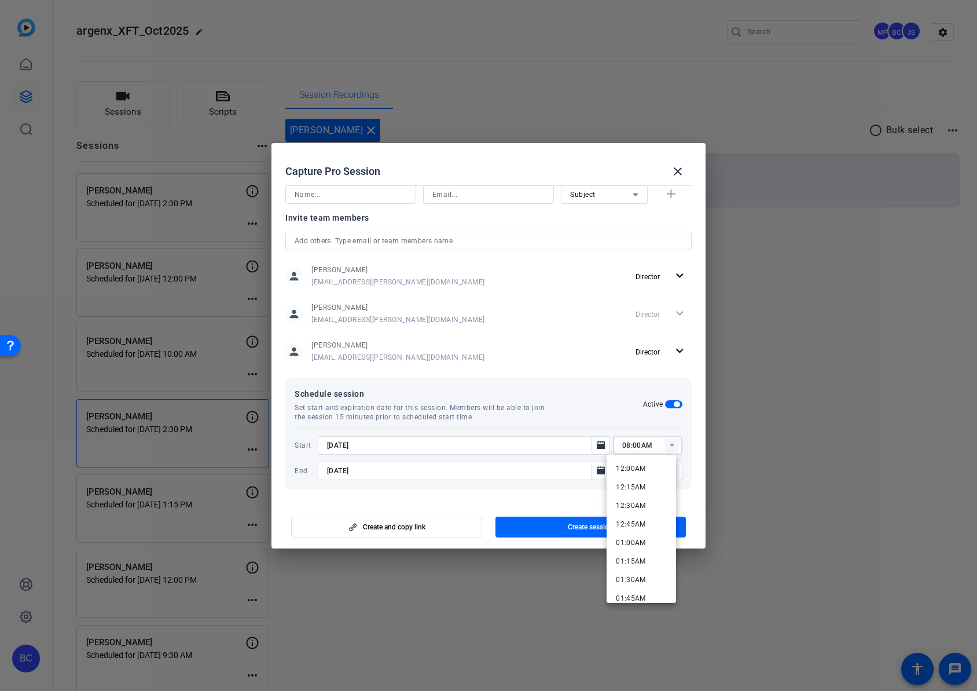
drag, startPoint x: 645, startPoint y: 445, endPoint x: 633, endPoint y: 420, distance: 28.2
click at [633, 420] on div "Schedule session Set start and expiration date for this session. Members will b…" at bounding box center [488, 433] width 406 height 112
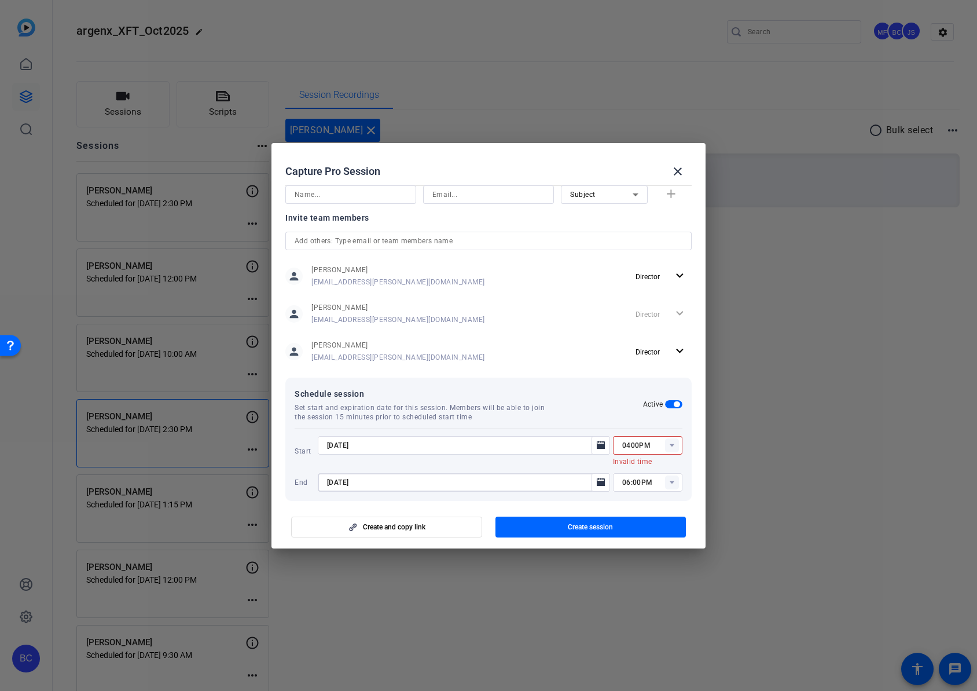
click at [626, 445] on input "0400PM" at bounding box center [652, 445] width 60 height 14
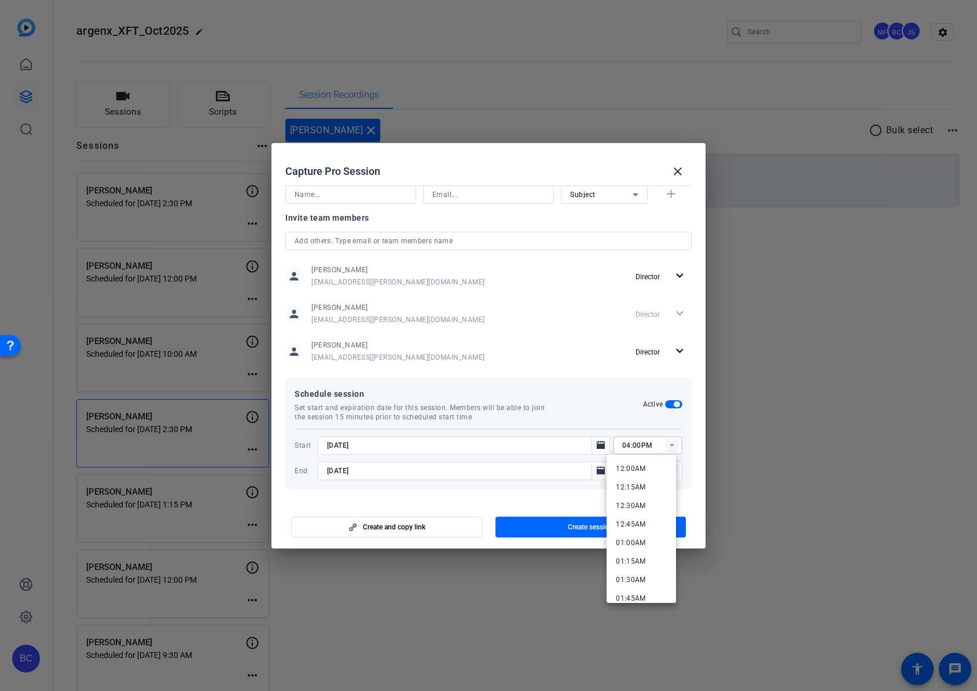
type input "04:00PM"
click at [583, 490] on div at bounding box center [464, 486] width 292 height 13
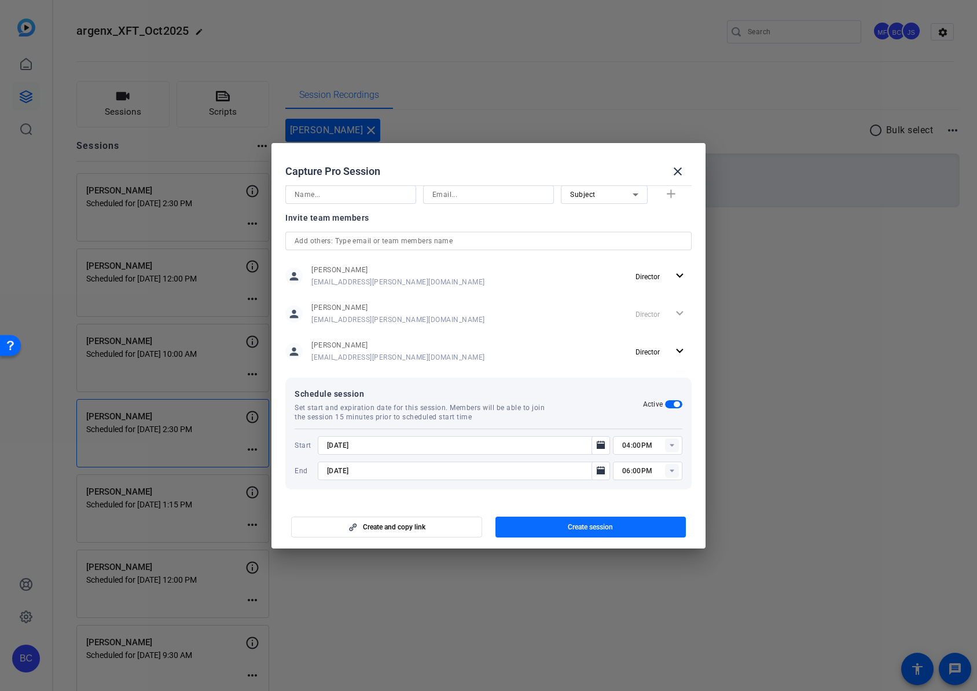
click at [602, 523] on span "Create session" at bounding box center [590, 526] width 45 height 9
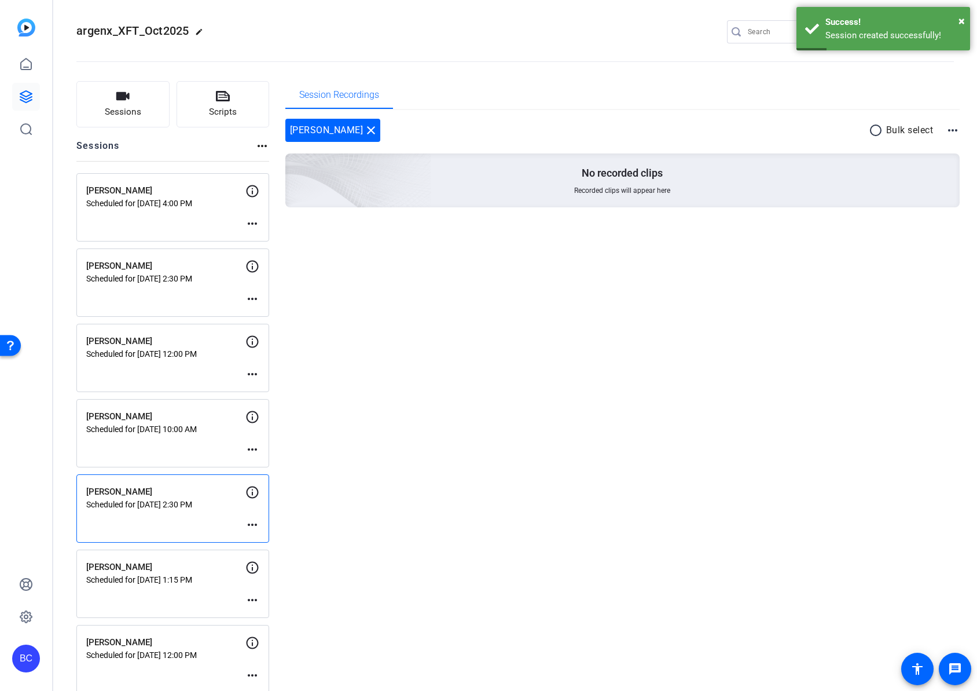
click at [252, 225] on mat-icon "more_horiz" at bounding box center [252, 224] width 14 height 14
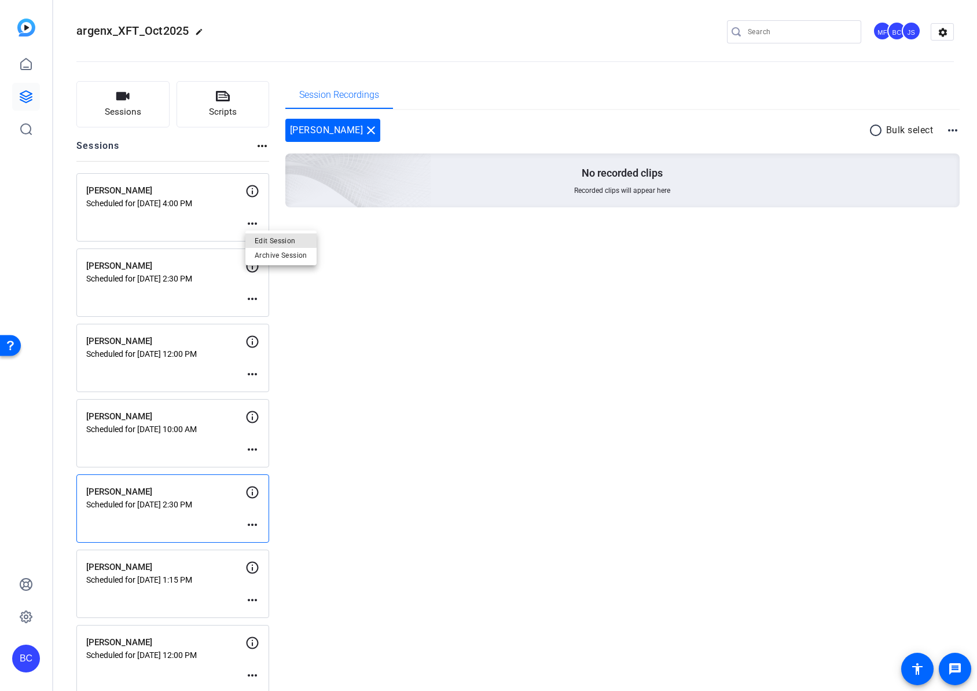
click at [265, 240] on span "Edit Session" at bounding box center [281, 241] width 53 height 14
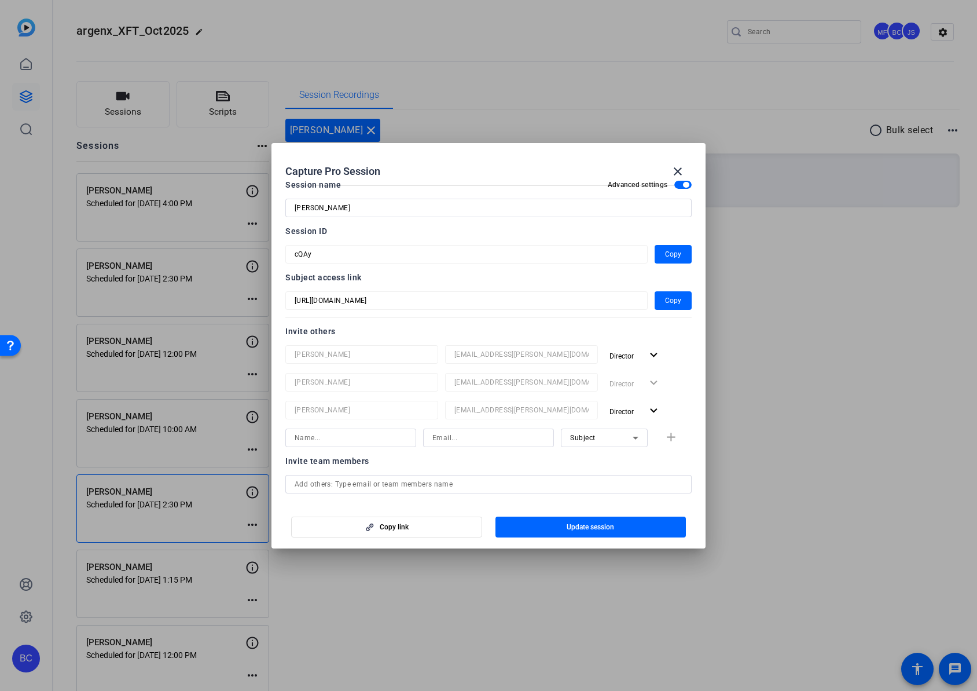
scroll to position [0, 0]
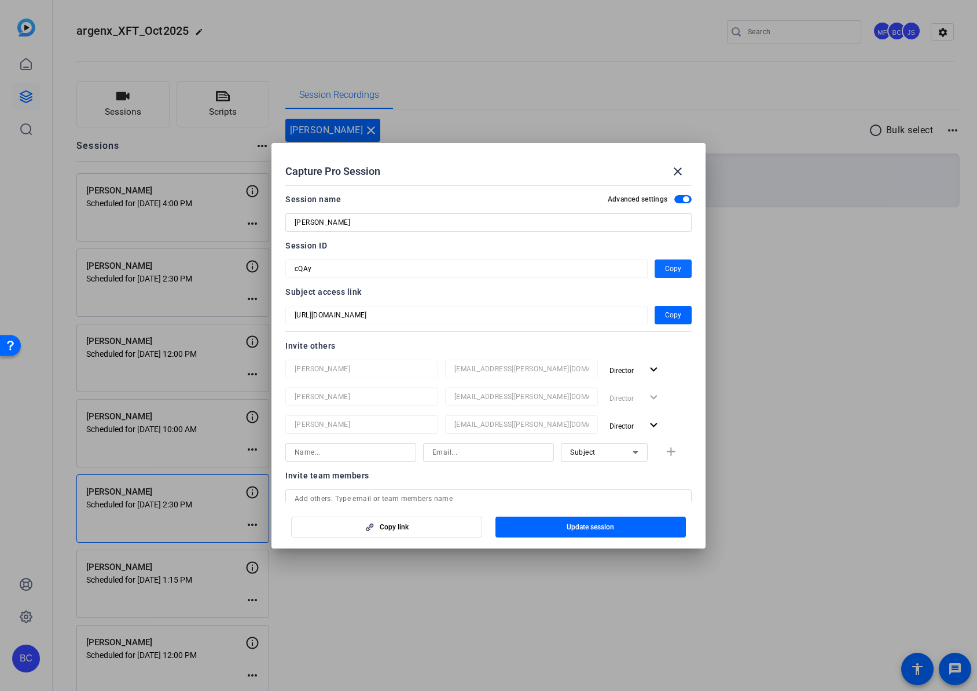
click at [672, 269] on span "Copy" at bounding box center [673, 269] width 16 height 14
click at [672, 169] on mat-icon "close" at bounding box center [678, 171] width 14 height 14
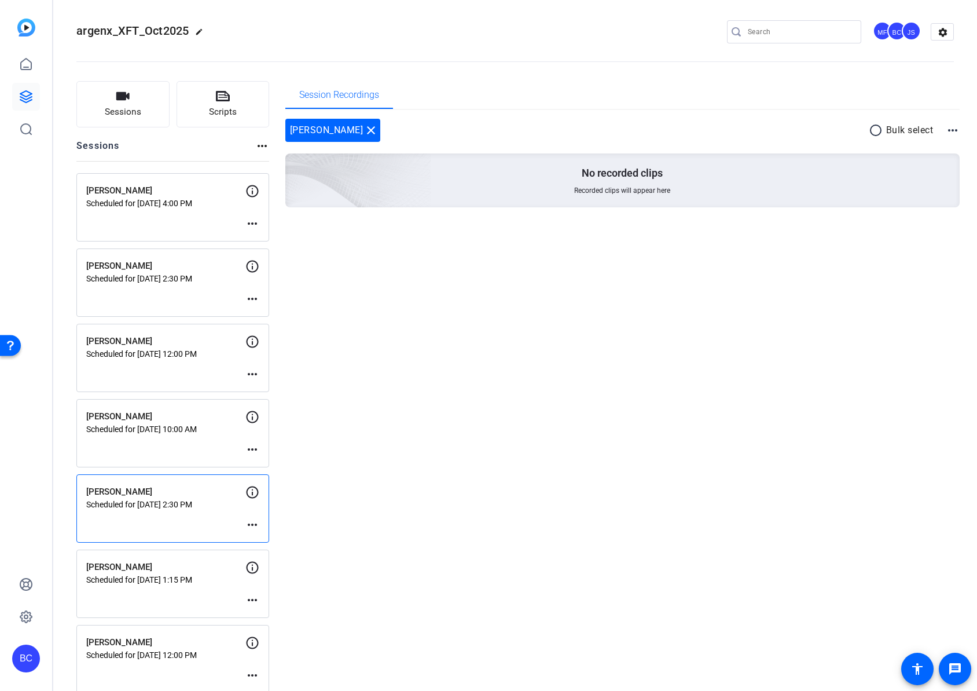
click at [265, 147] on mat-icon "more_horiz" at bounding box center [262, 146] width 14 height 14
click at [187, 148] on div at bounding box center [488, 345] width 977 height 691
click at [133, 103] on button "Sessions" at bounding box center [122, 104] width 93 height 46
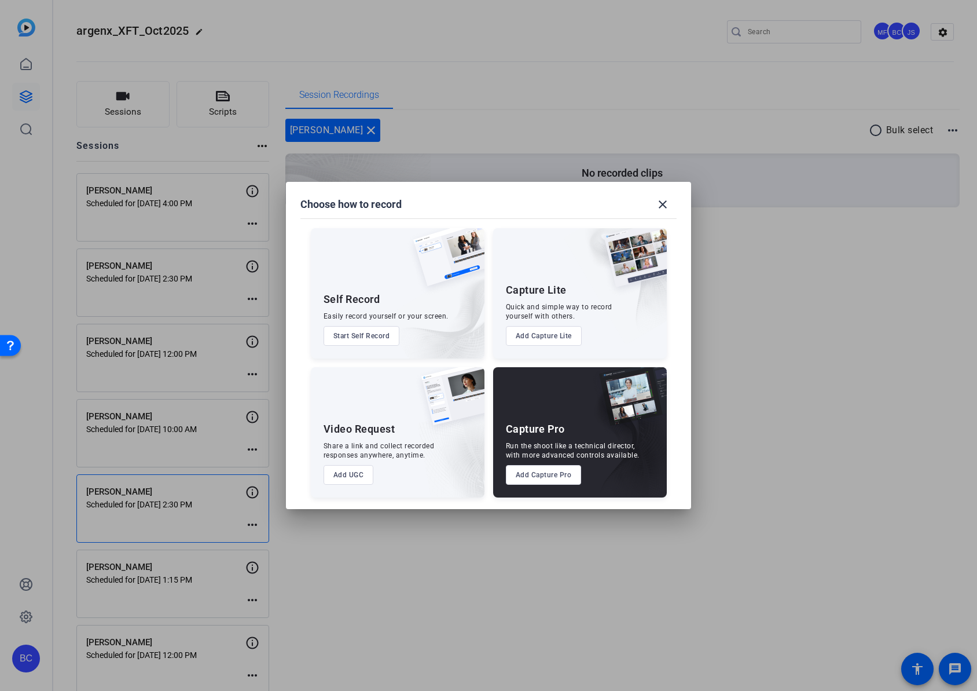
click at [537, 470] on button "Add Capture Pro" at bounding box center [544, 475] width 76 height 20
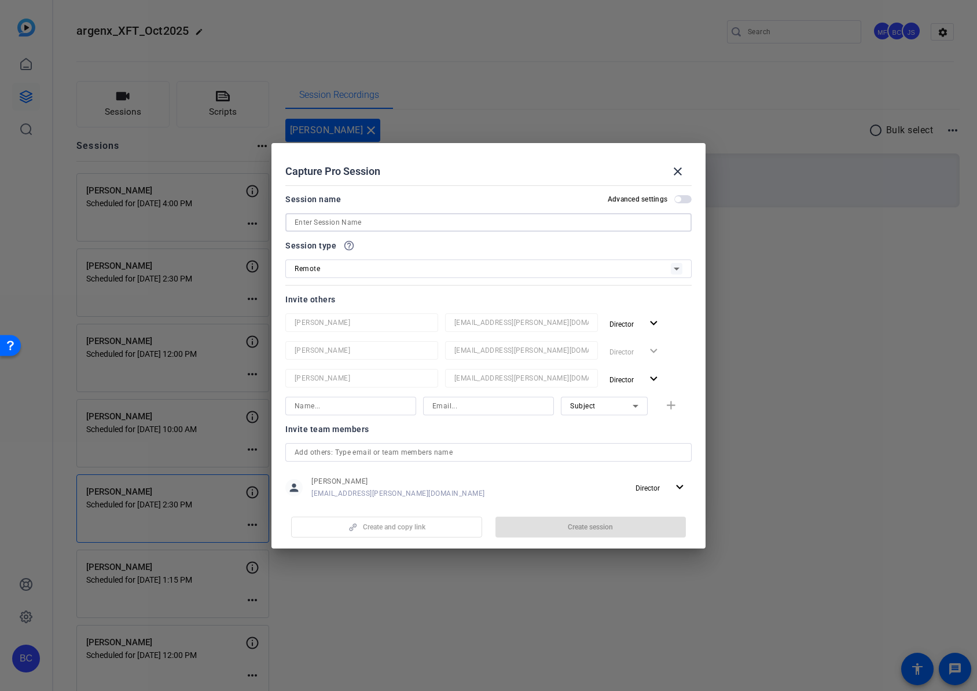
click at [408, 228] on input at bounding box center [489, 222] width 388 height 14
paste input "[PERSON_NAME]"
type input "[PERSON_NAME]"
click at [679, 198] on span "button" at bounding box center [682, 199] width 17 height 8
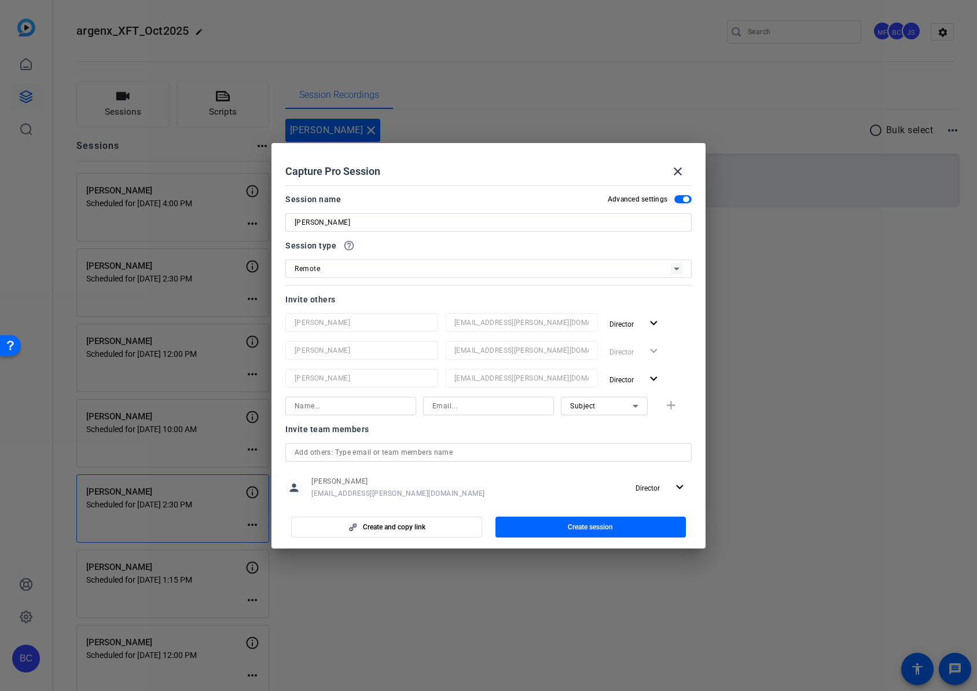
scroll to position [153, 0]
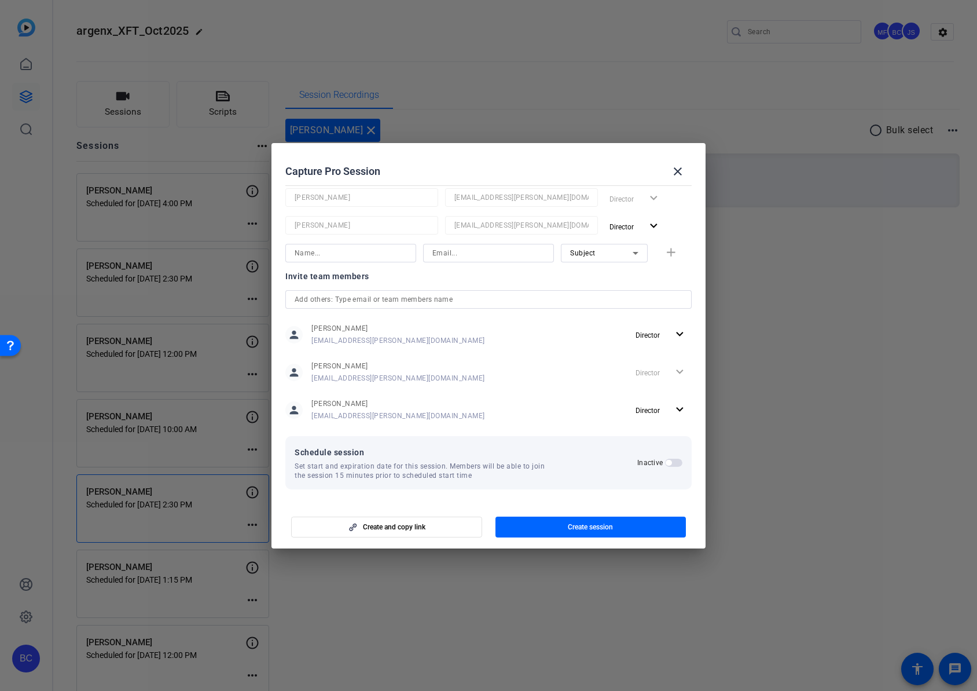
click at [670, 463] on span "button" at bounding box center [673, 462] width 17 height 8
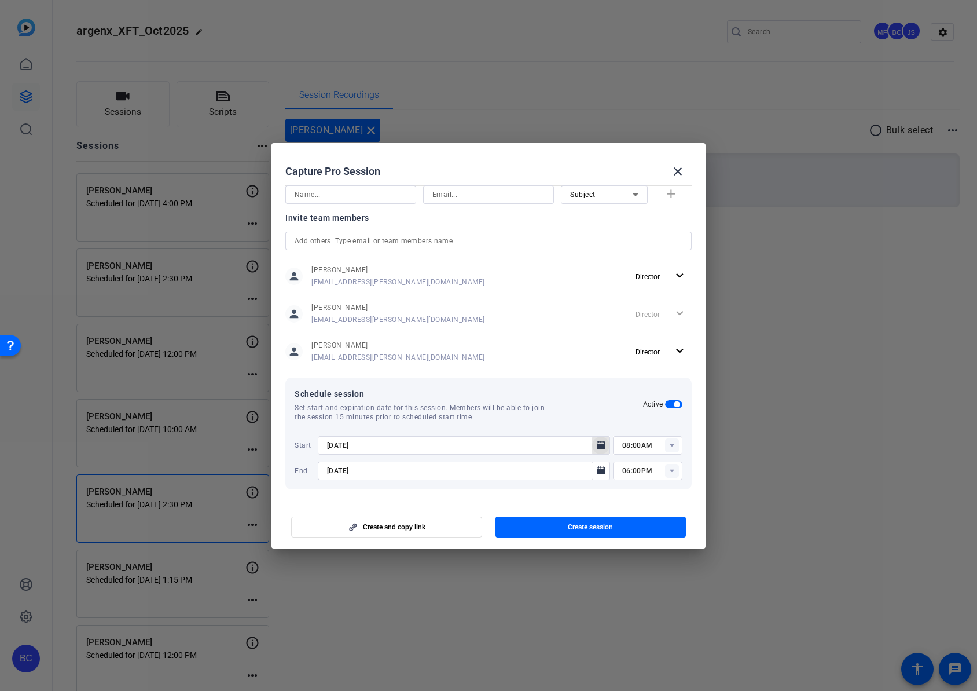
click at [597, 445] on icon "Open calendar" at bounding box center [601, 445] width 8 height 8
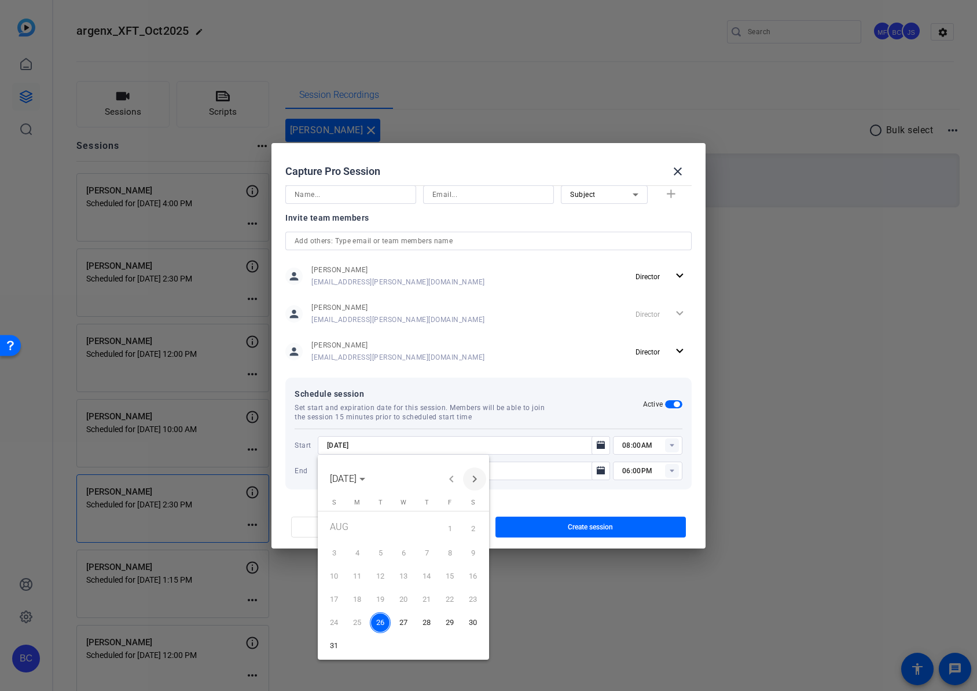
click at [479, 478] on span "Next month" at bounding box center [474, 478] width 23 height 23
click at [400, 548] on span "3" at bounding box center [403, 550] width 21 height 21
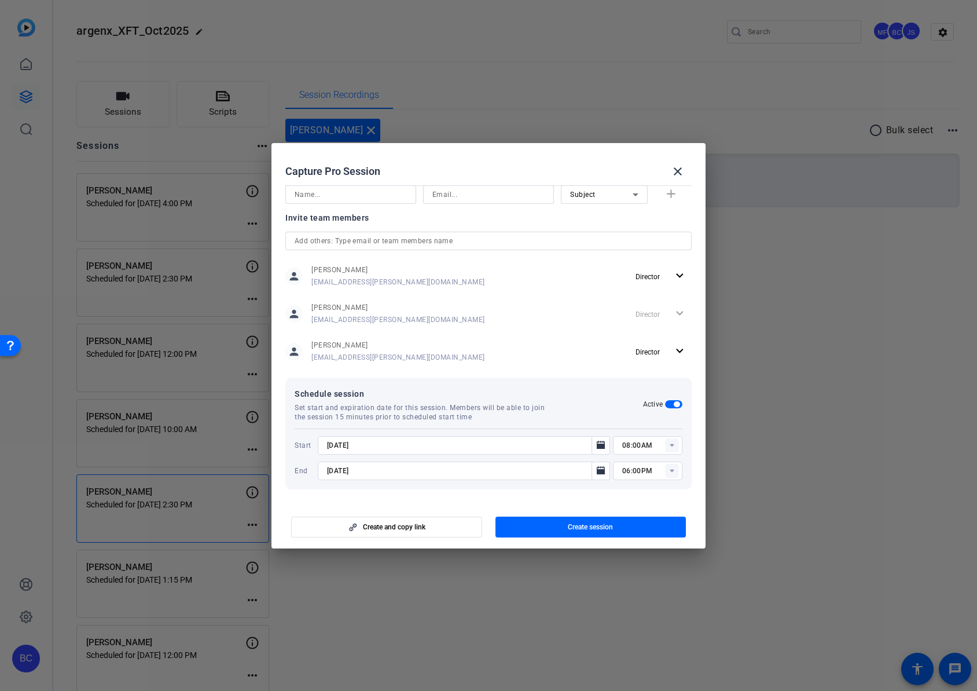
type input "[DATE]"
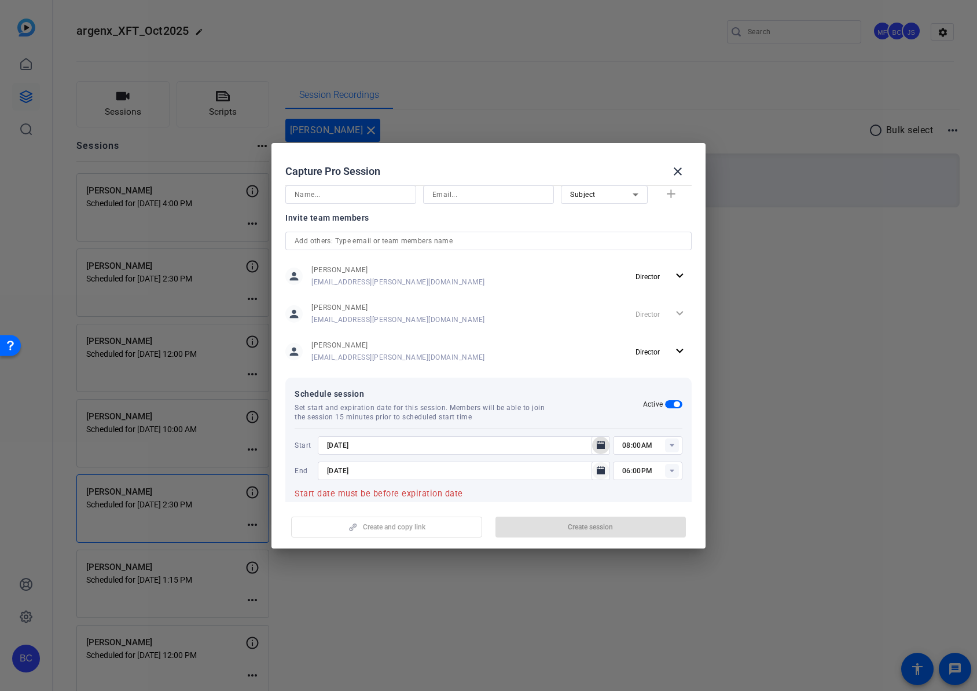
click at [603, 472] on span "Open calendar" at bounding box center [601, 471] width 28 height 28
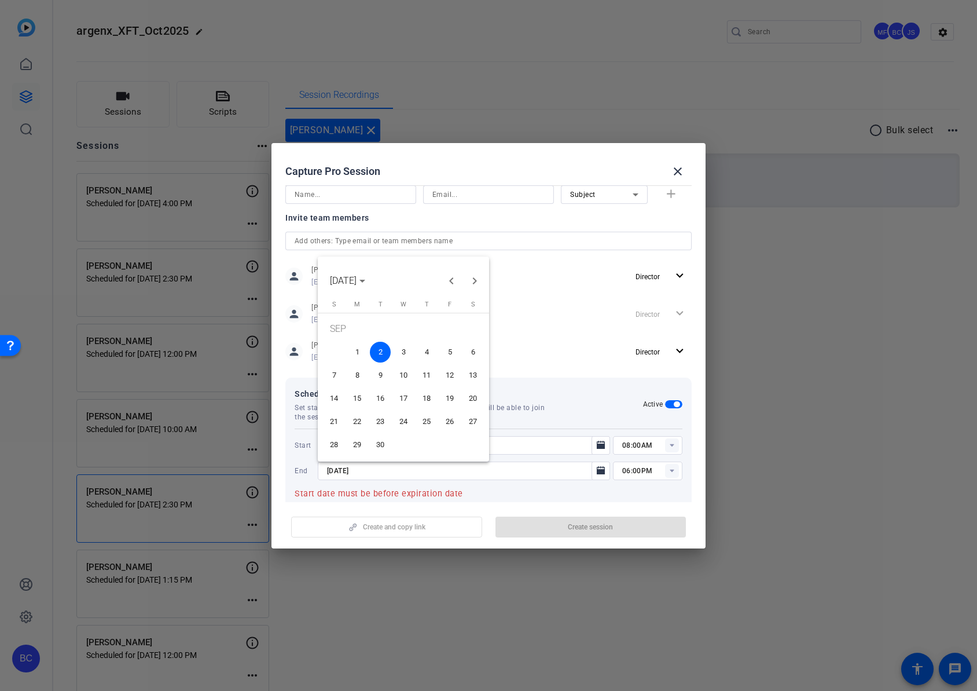
click at [404, 352] on span "3" at bounding box center [403, 352] width 21 height 21
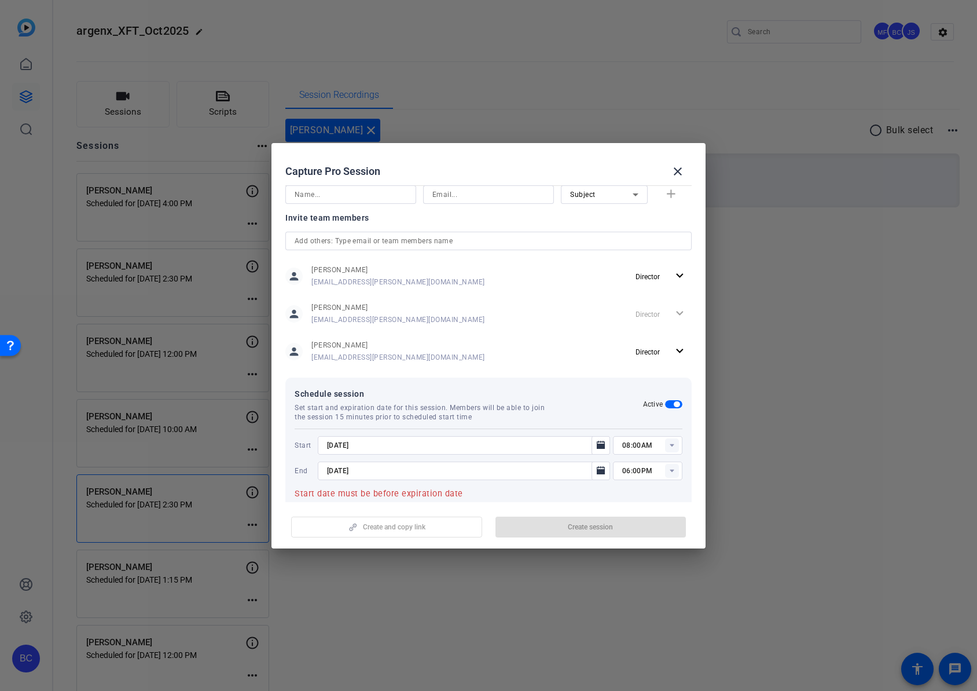
type input "[DATE]"
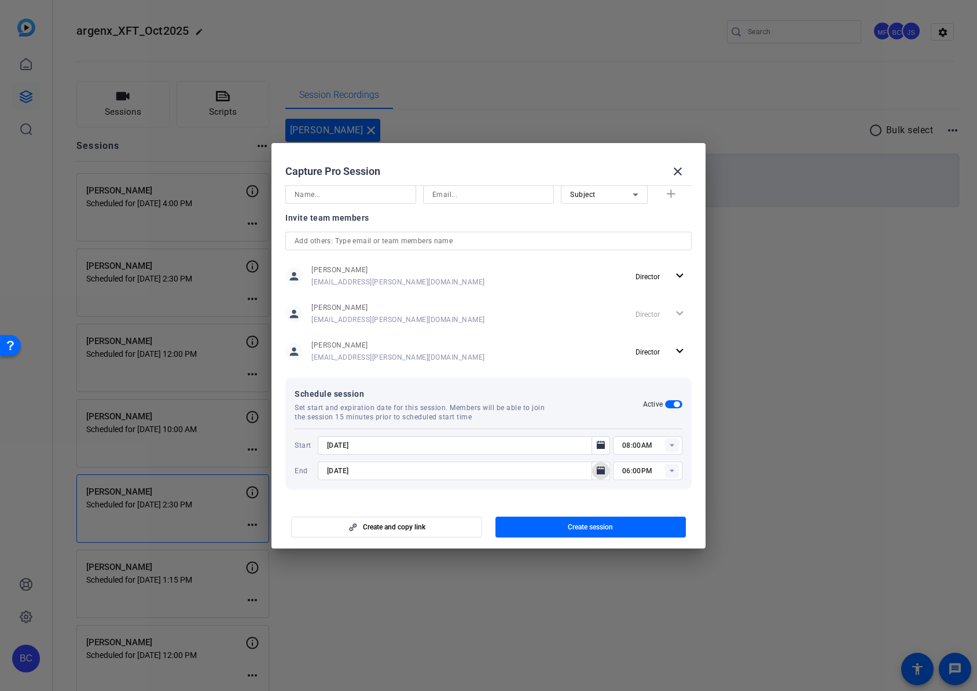
click at [665, 443] on rect at bounding box center [672, 445] width 14 height 14
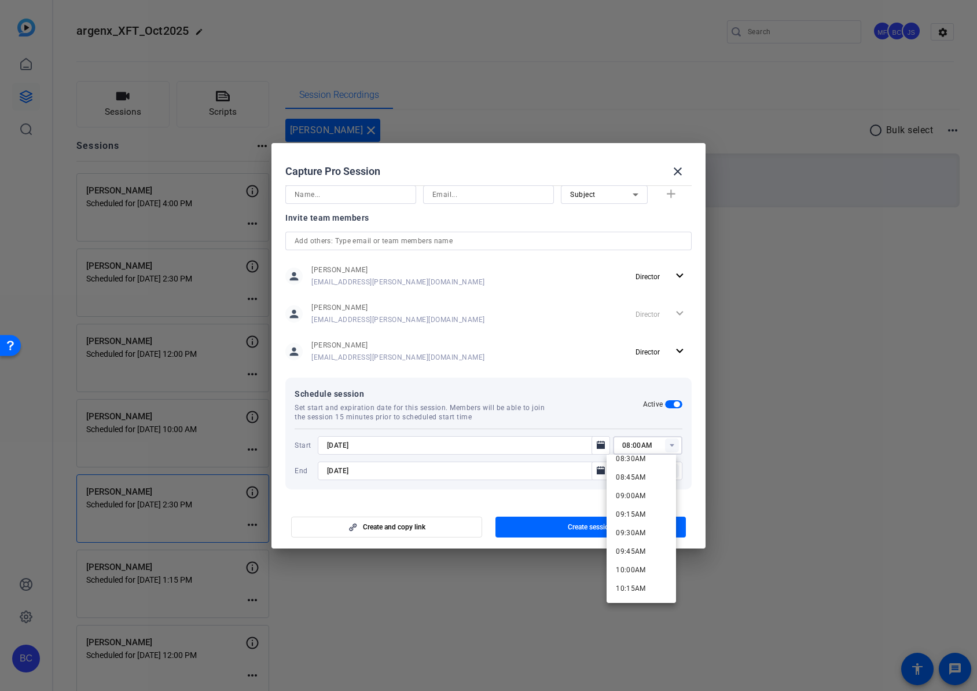
scroll to position [654, 0]
click at [647, 513] on mat-option "09:30AM" at bounding box center [641, 518] width 69 height 19
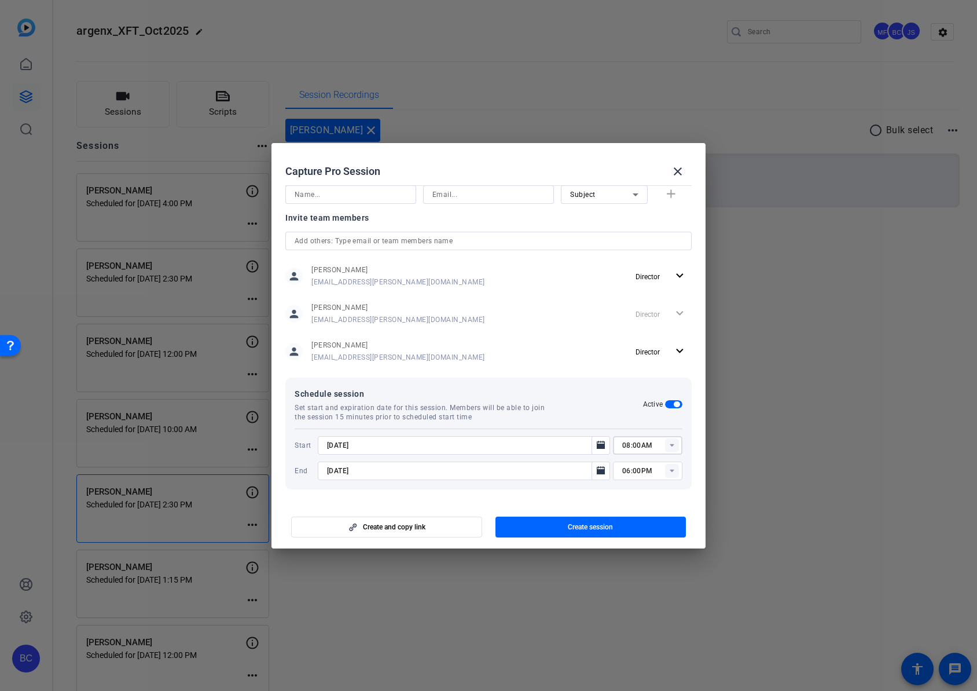
type input "09:30AM"
click at [665, 469] on rect at bounding box center [672, 471] width 14 height 14
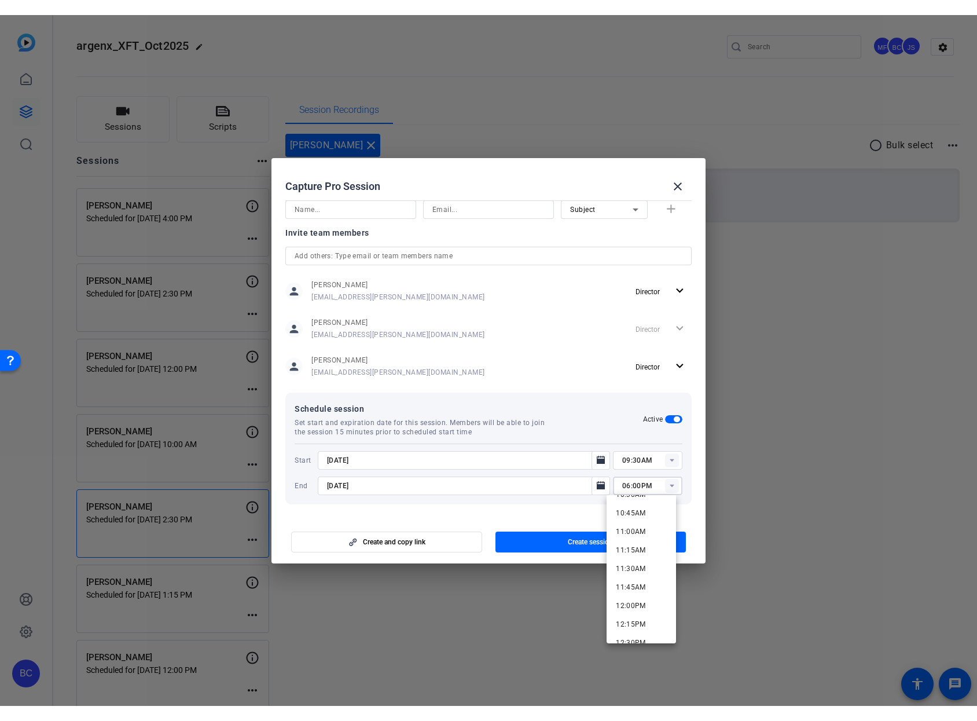
scroll to position [799, 0]
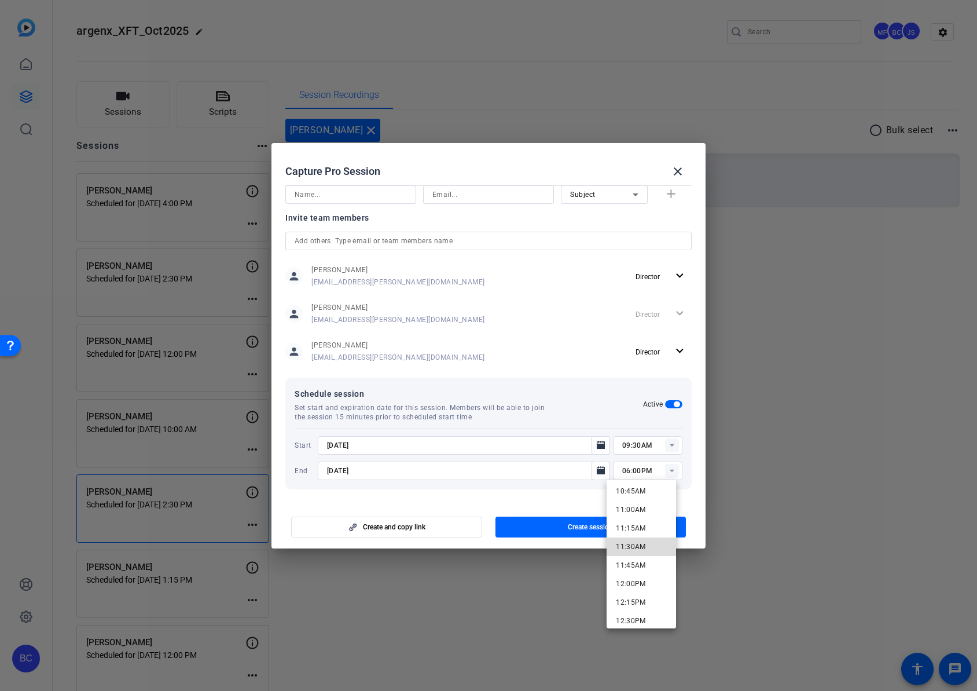
click at [643, 541] on span "11:30AM" at bounding box center [631, 547] width 30 height 14
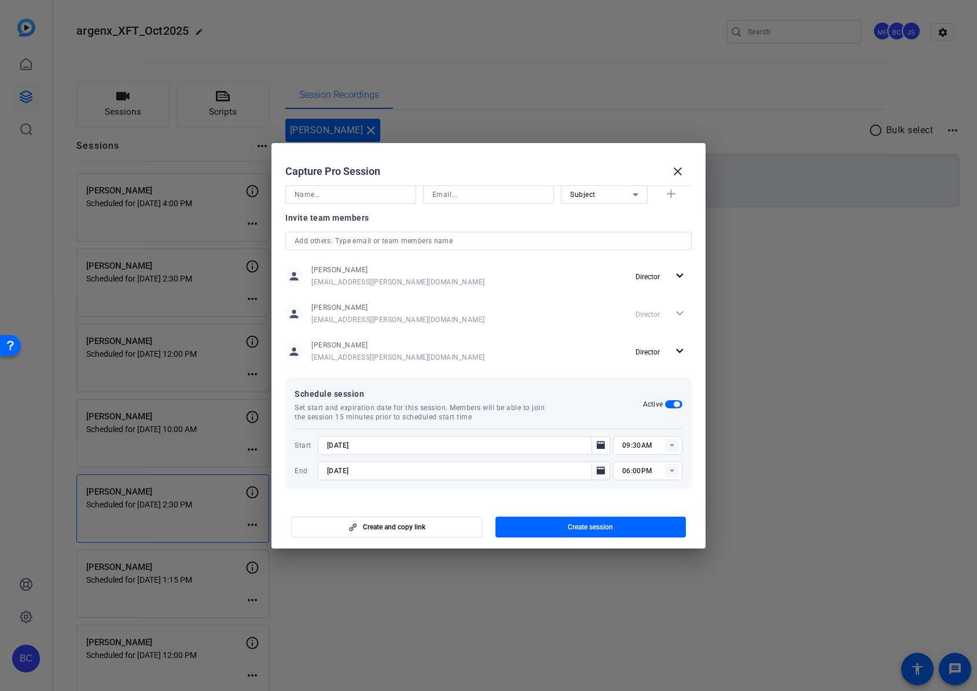
type input "11:30AM"
click at [602, 521] on span "button" at bounding box center [591, 527] width 191 height 28
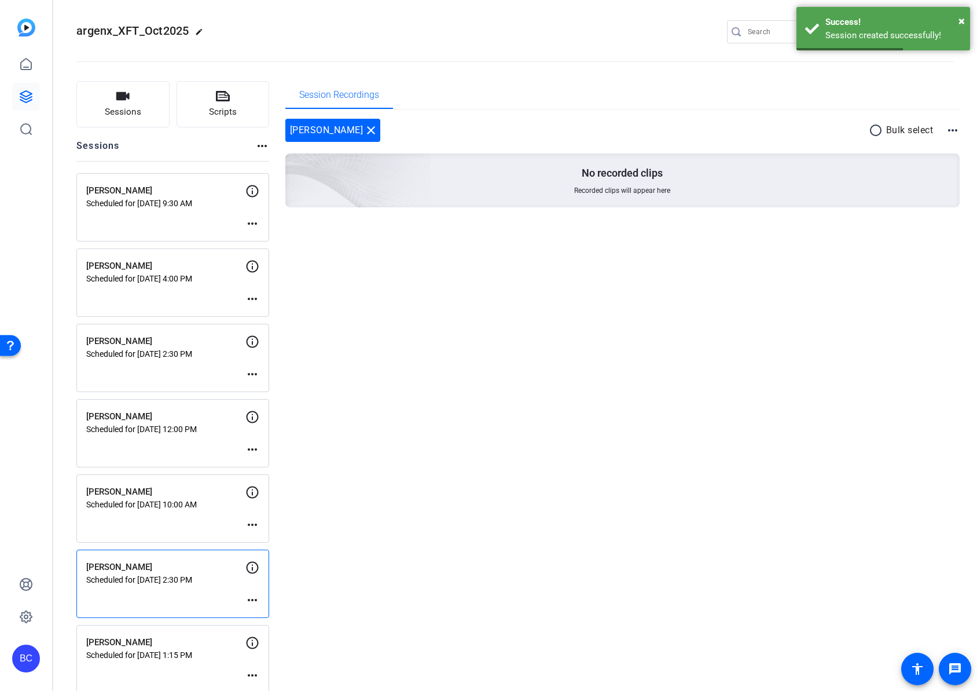
click at [255, 226] on mat-icon "more_horiz" at bounding box center [252, 224] width 14 height 14
click at [261, 239] on span "Edit Session" at bounding box center [281, 241] width 53 height 14
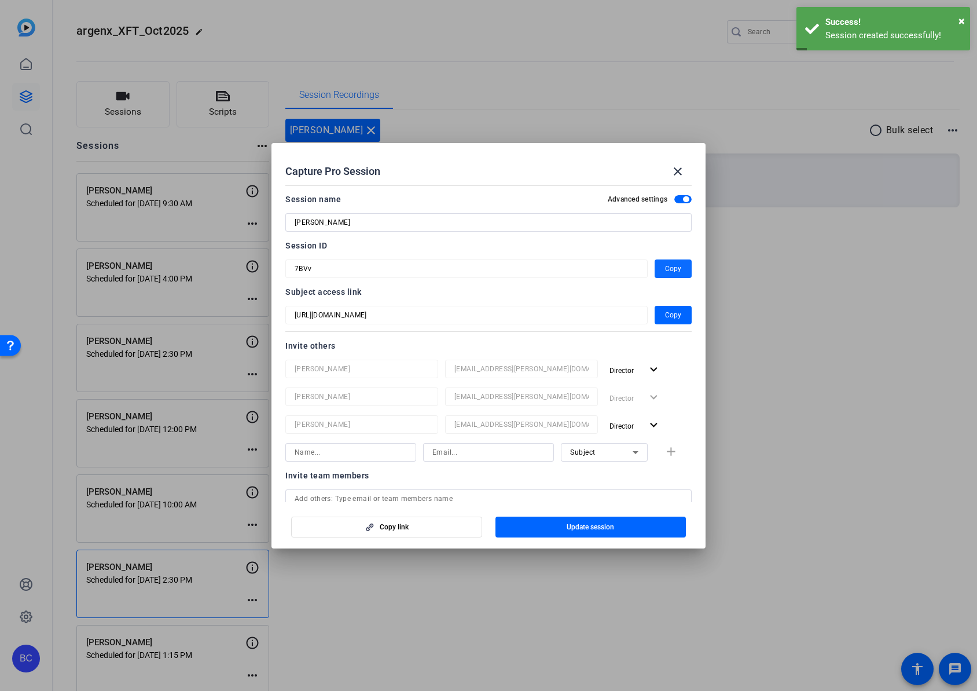
click at [655, 262] on span "button" at bounding box center [673, 269] width 37 height 28
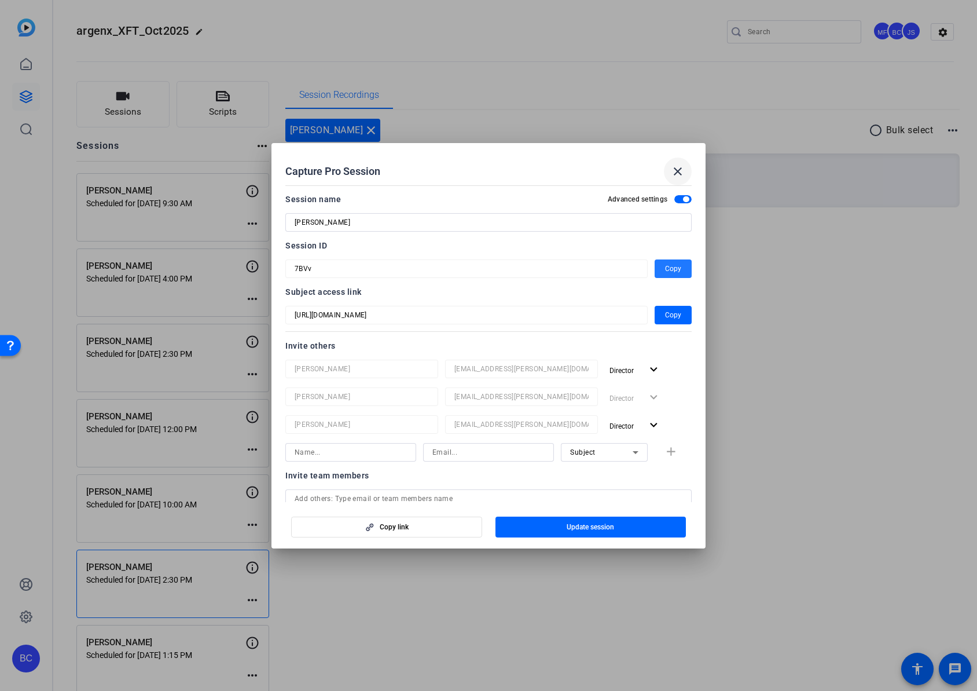
click at [680, 174] on mat-icon "close" at bounding box center [678, 171] width 14 height 14
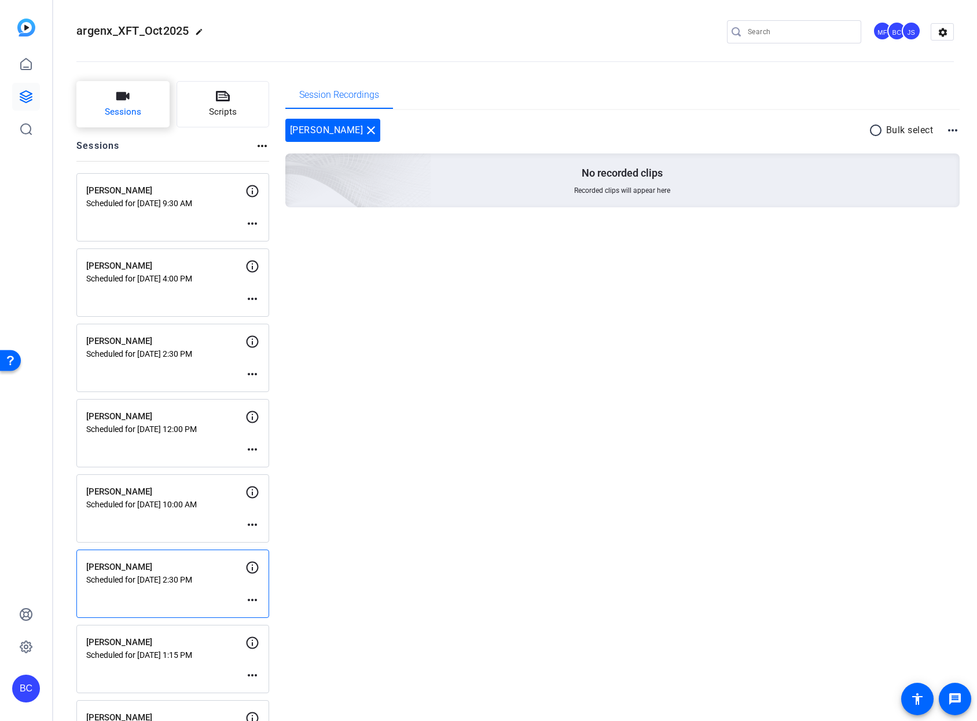
click at [135, 112] on span "Sessions" at bounding box center [123, 111] width 36 height 13
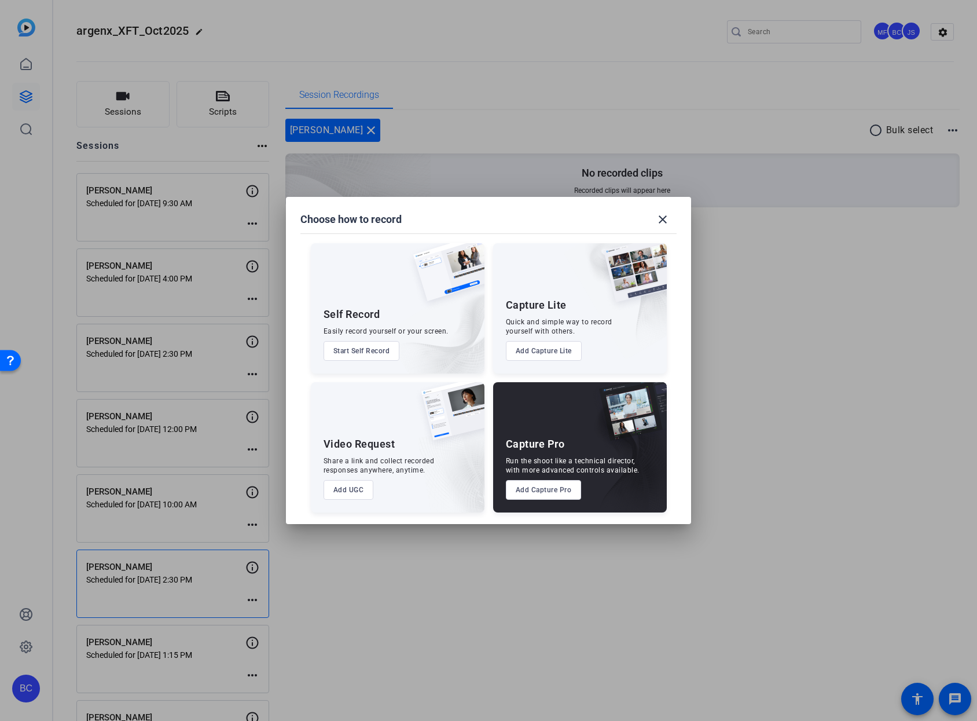
click at [529, 489] on button "Add Capture Pro" at bounding box center [544, 490] width 76 height 20
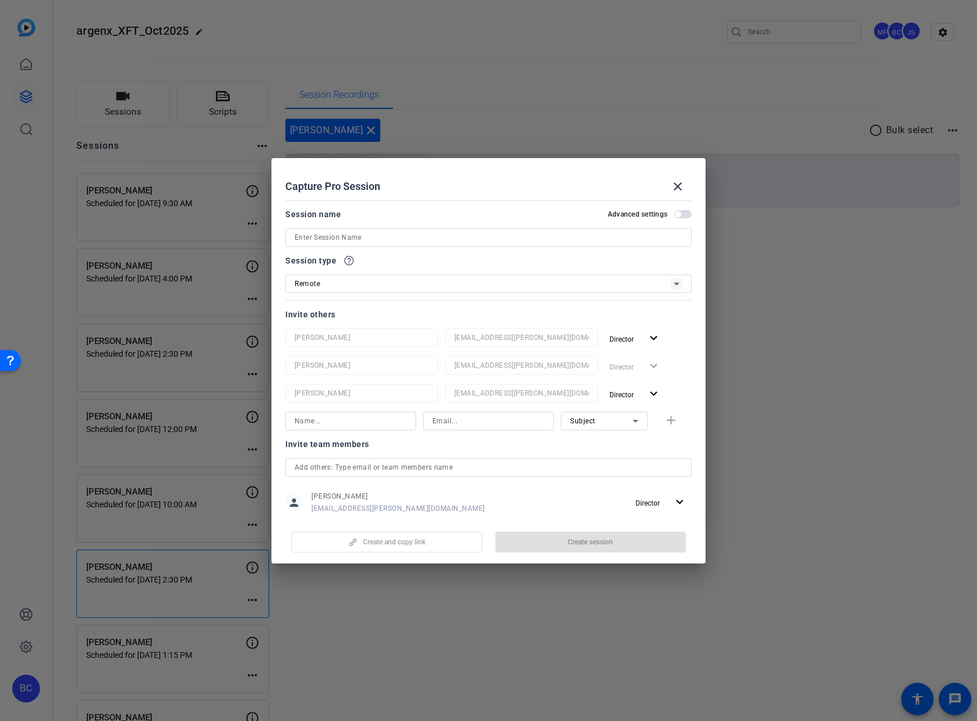
click at [357, 245] on div at bounding box center [489, 237] width 388 height 19
click at [362, 239] on input at bounding box center [489, 237] width 388 height 14
paste input "[PERSON_NAME]"
type input "[PERSON_NAME]"
click at [678, 214] on span "button" at bounding box center [682, 214] width 17 height 8
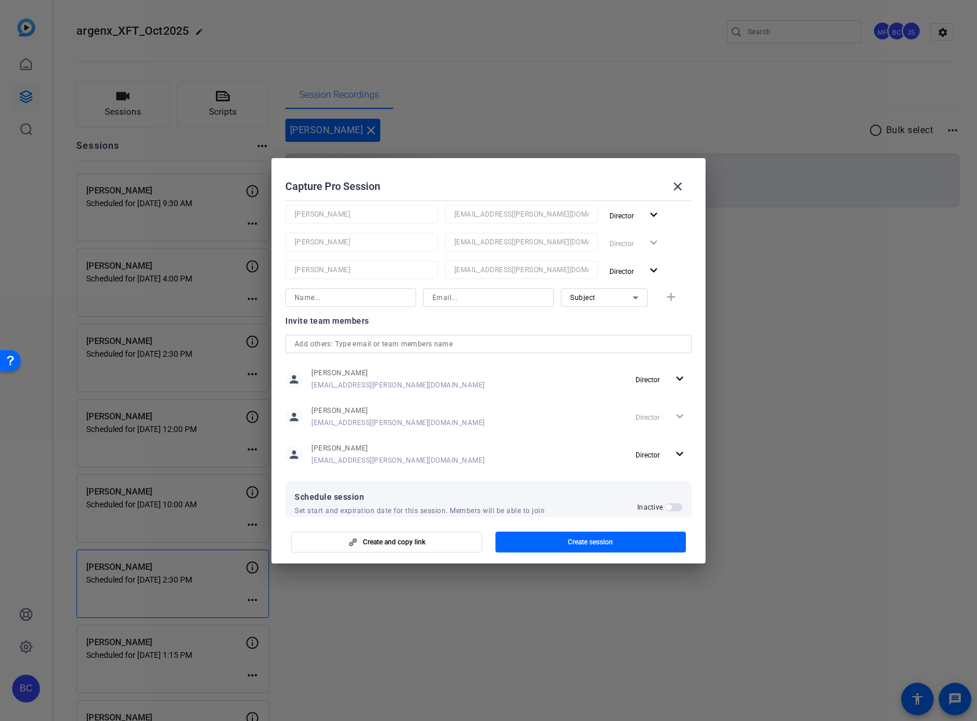
scroll to position [153, 0]
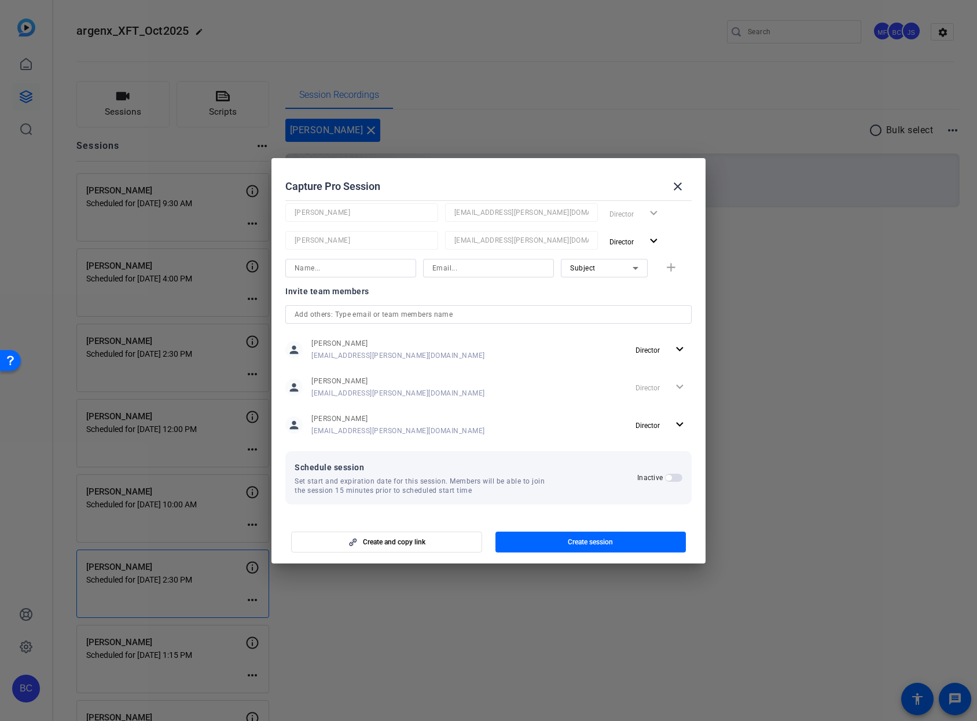
click at [669, 480] on span "button" at bounding box center [673, 478] width 17 height 8
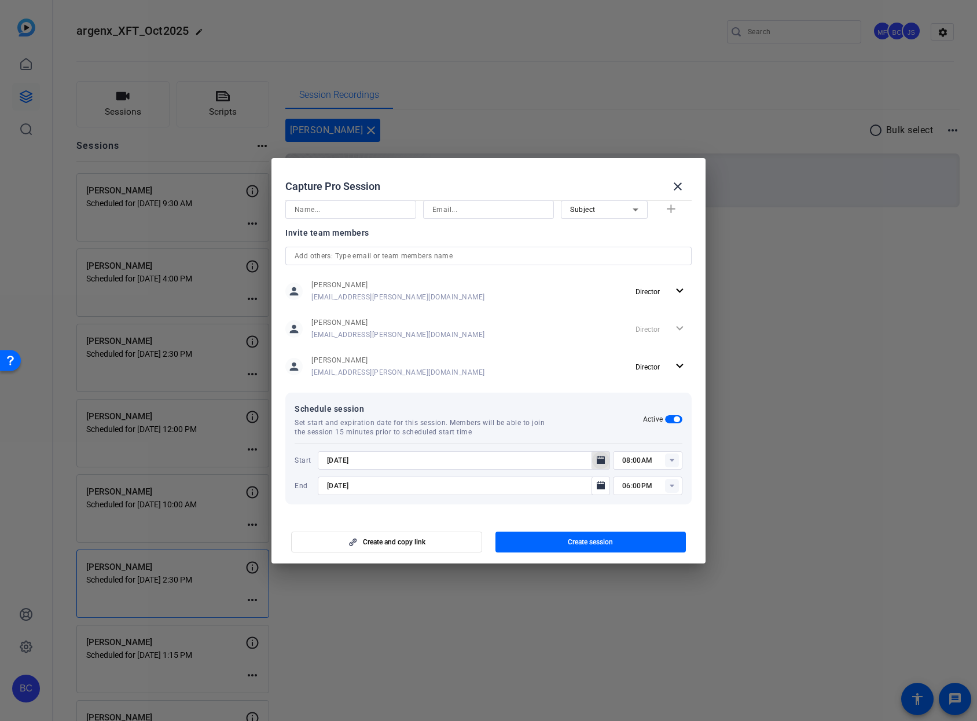
click at [597, 462] on icon "Open calendar" at bounding box center [601, 460] width 8 height 8
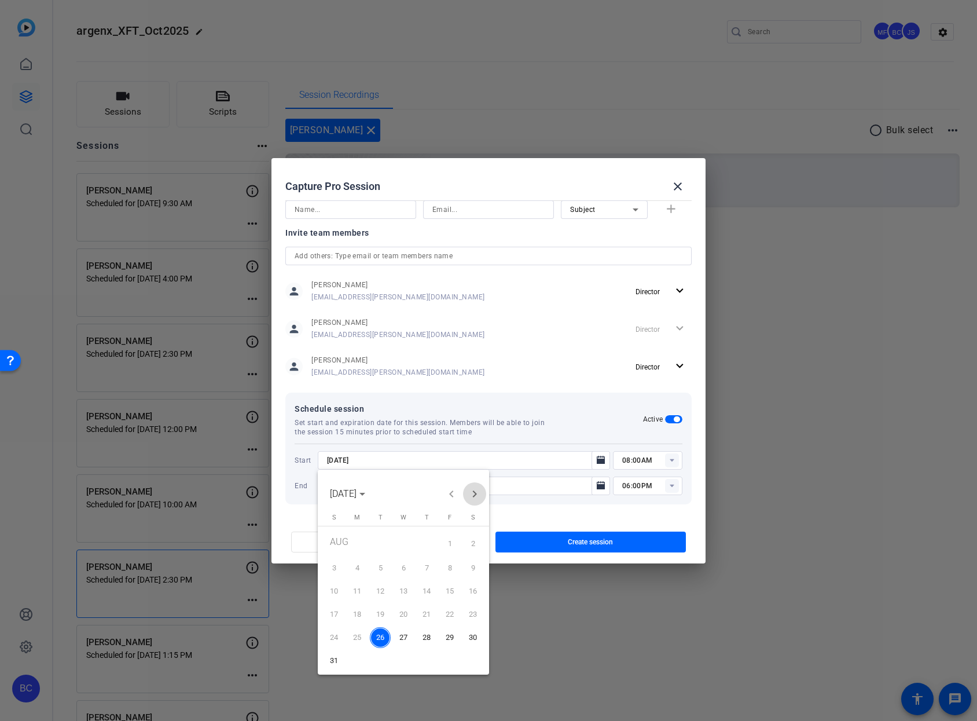
click at [474, 493] on span "Next month" at bounding box center [474, 493] width 23 height 23
click at [401, 566] on span "3" at bounding box center [403, 565] width 21 height 21
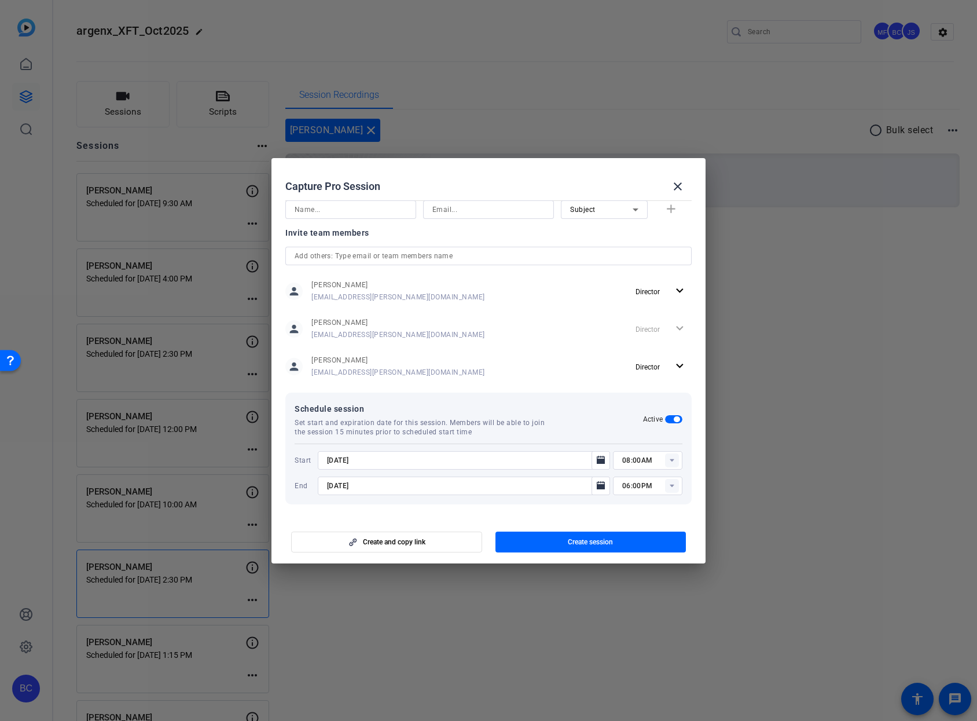
type input "[DATE]"
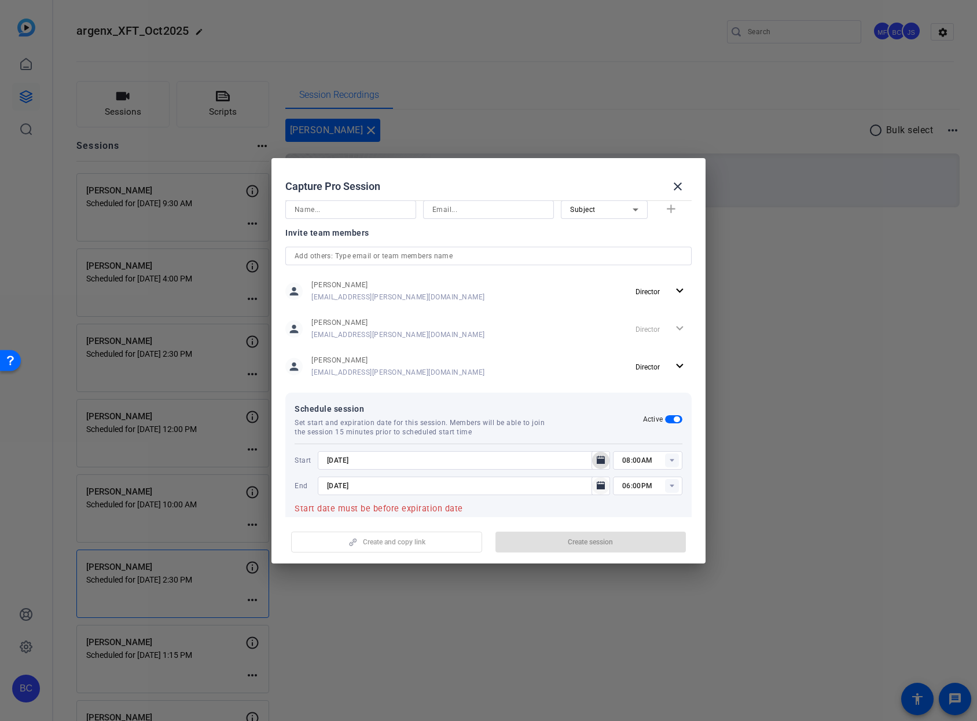
click at [597, 487] on icon "Open calendar" at bounding box center [601, 485] width 8 height 8
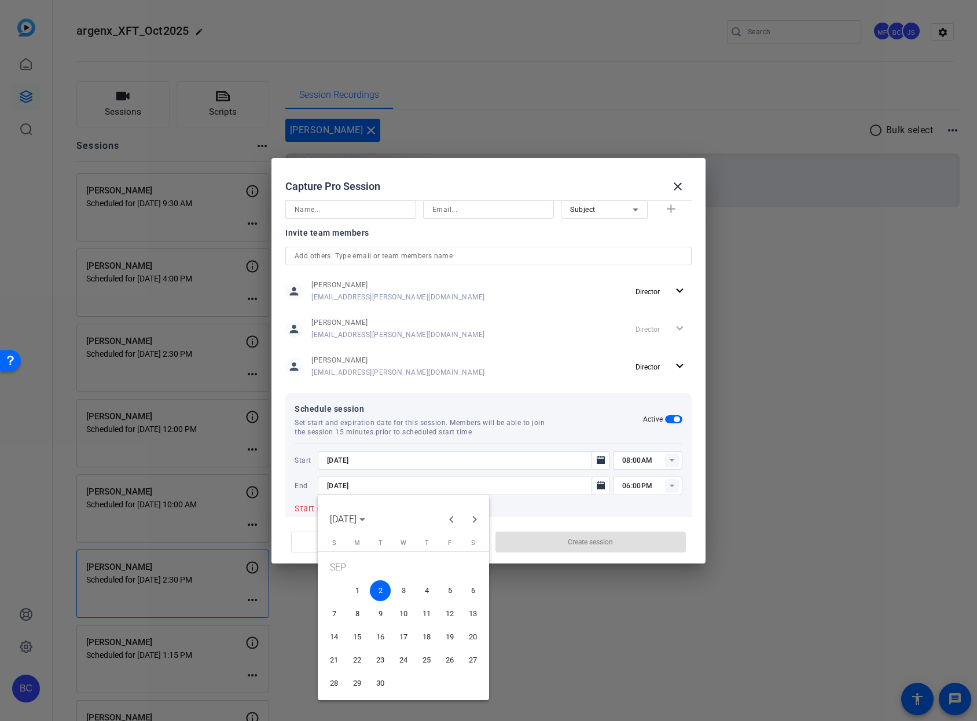
click at [402, 590] on span "3" at bounding box center [403, 590] width 21 height 21
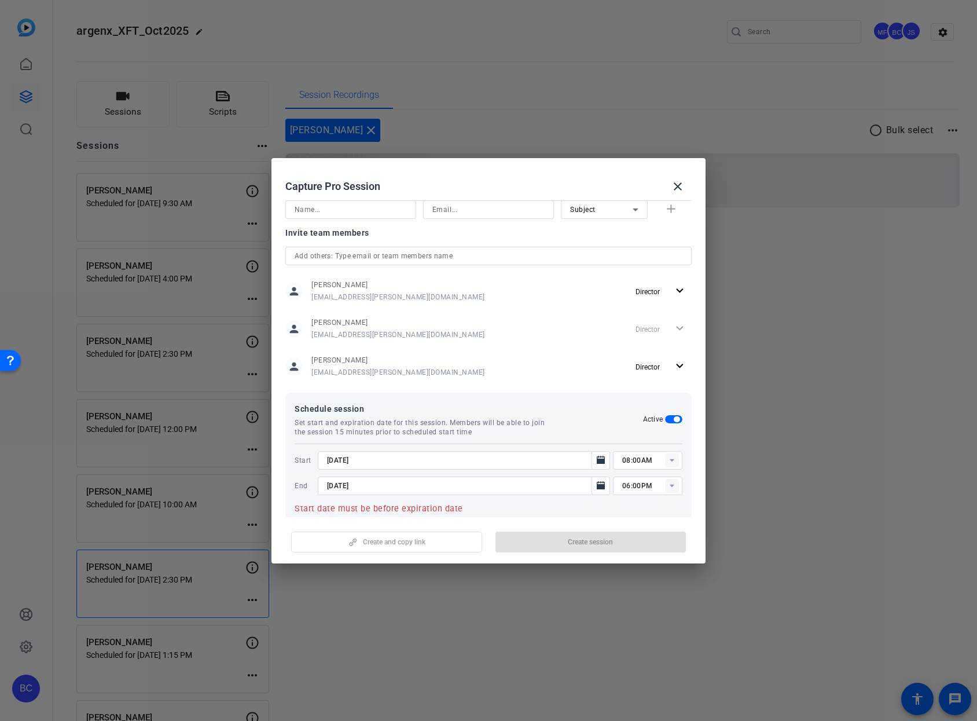
type input "[DATE]"
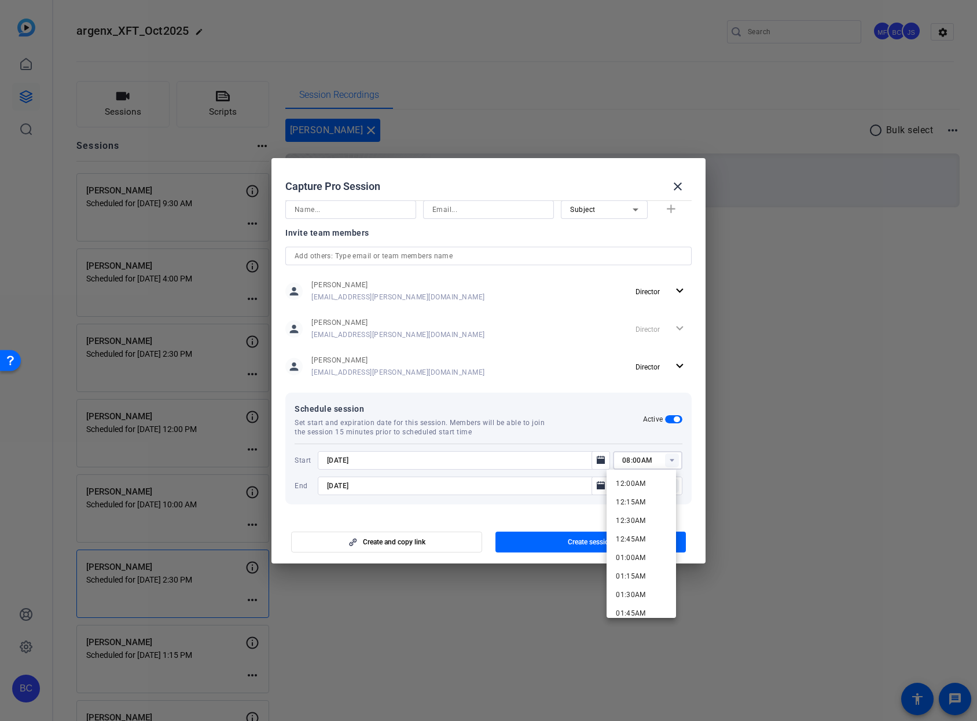
click at [627, 460] on input "08:00AM" at bounding box center [652, 460] width 60 height 14
drag, startPoint x: 623, startPoint y: 460, endPoint x: 615, endPoint y: 460, distance: 8.7
click at [615, 460] on div "08:00AM" at bounding box center [647, 460] width 69 height 19
type input "11:00AM"
click at [644, 487] on input "06:00PM" at bounding box center [652, 486] width 60 height 14
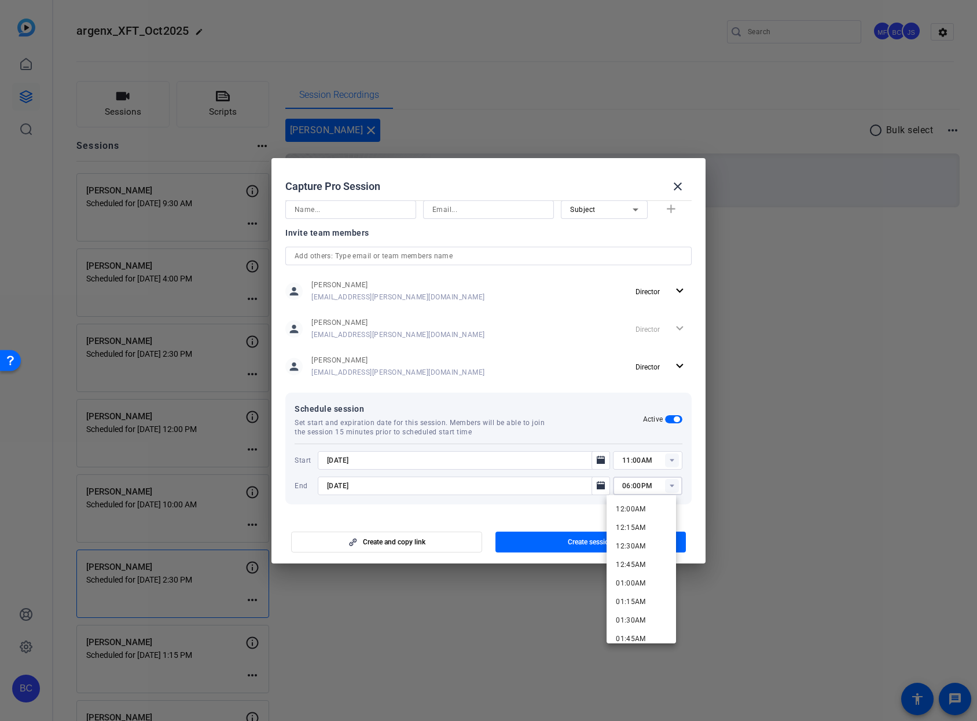
drag, startPoint x: 622, startPoint y: 485, endPoint x: 611, endPoint y: 486, distance: 11.6
click at [613, 486] on div "06:00PM" at bounding box center [647, 485] width 69 height 19
drag, startPoint x: 623, startPoint y: 485, endPoint x: 612, endPoint y: 486, distance: 11.1
click at [613, 486] on div "12:00PM" at bounding box center [647, 485] width 69 height 19
type input "01:00PM"
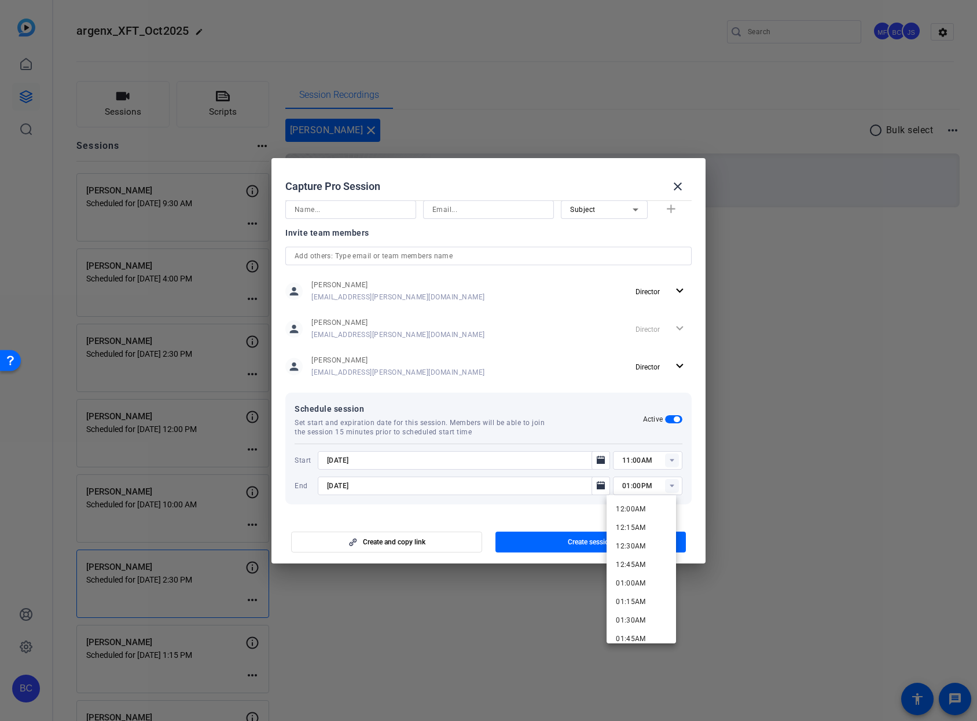
click at [576, 508] on mat-dialog-content "Session name Advanced settings [PERSON_NAME] Session type help_outline Remote I…" at bounding box center [489, 356] width 434 height 321
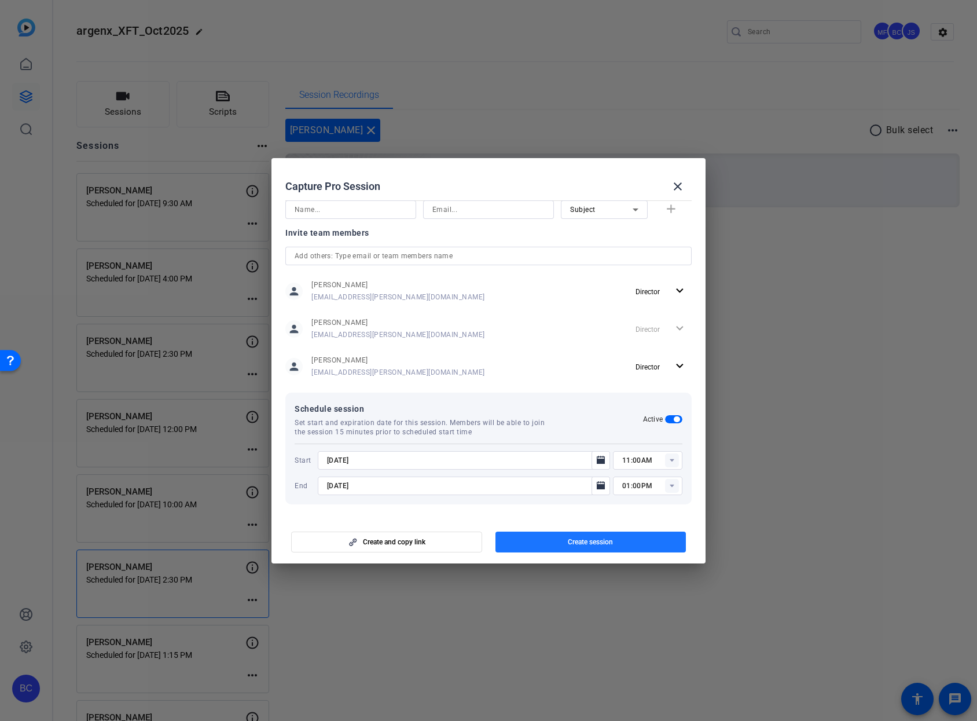
click at [575, 545] on span "Create session" at bounding box center [590, 541] width 45 height 9
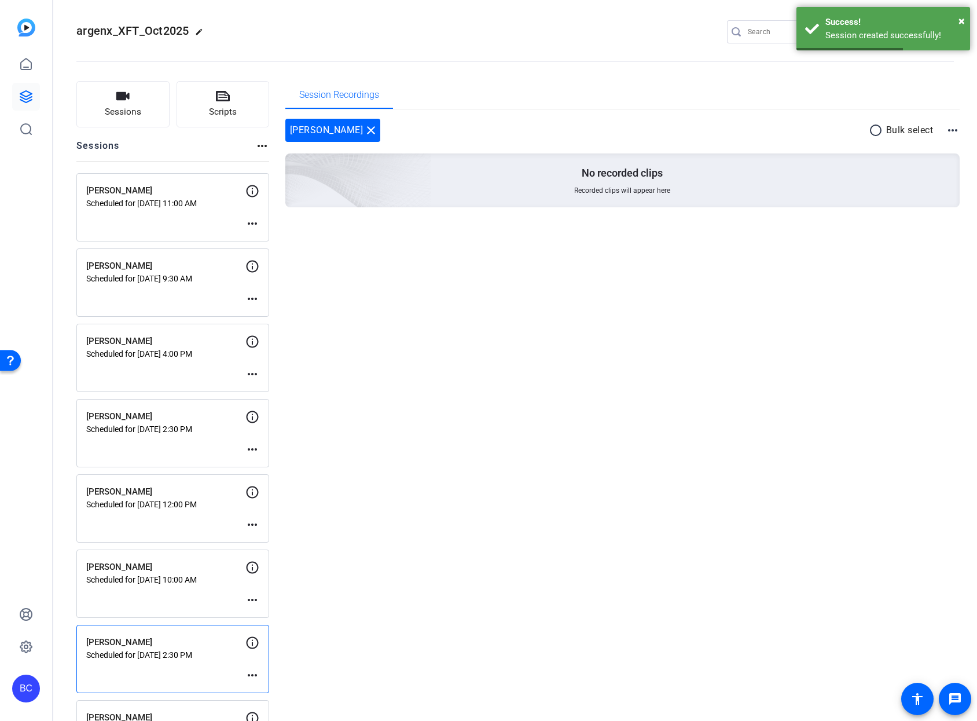
click at [251, 221] on mat-icon "more_horiz" at bounding box center [252, 224] width 14 height 14
click at [258, 234] on span "Edit Session" at bounding box center [281, 241] width 53 height 14
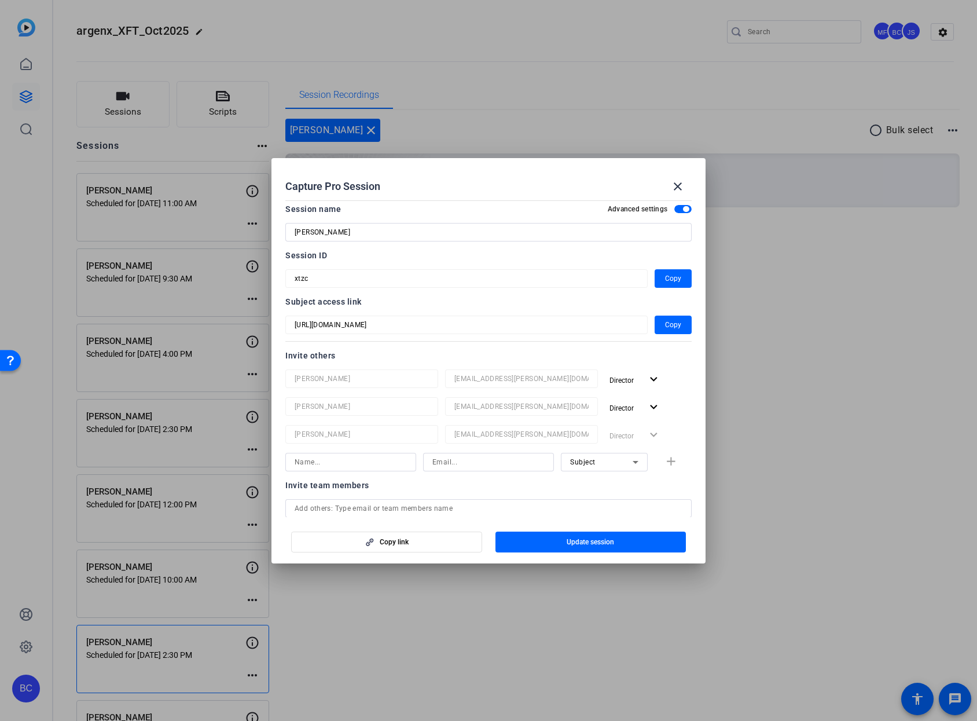
scroll to position [0, 0]
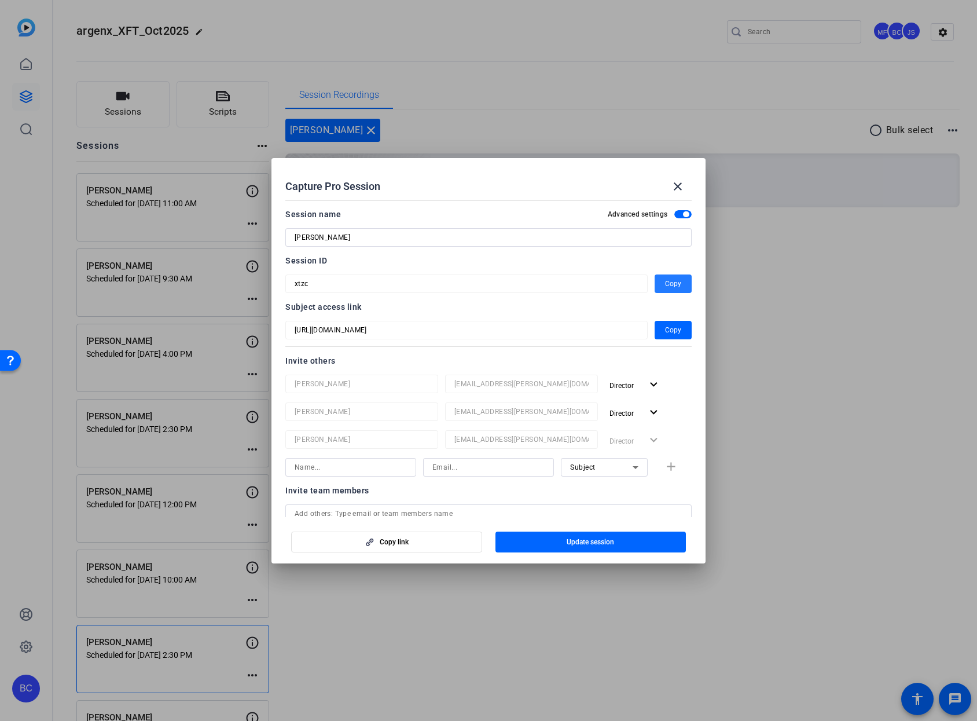
click at [665, 283] on span "Copy" at bounding box center [673, 284] width 16 height 14
drag, startPoint x: 677, startPoint y: 185, endPoint x: 666, endPoint y: 185, distance: 10.4
click at [677, 185] on mat-icon "close" at bounding box center [678, 186] width 14 height 14
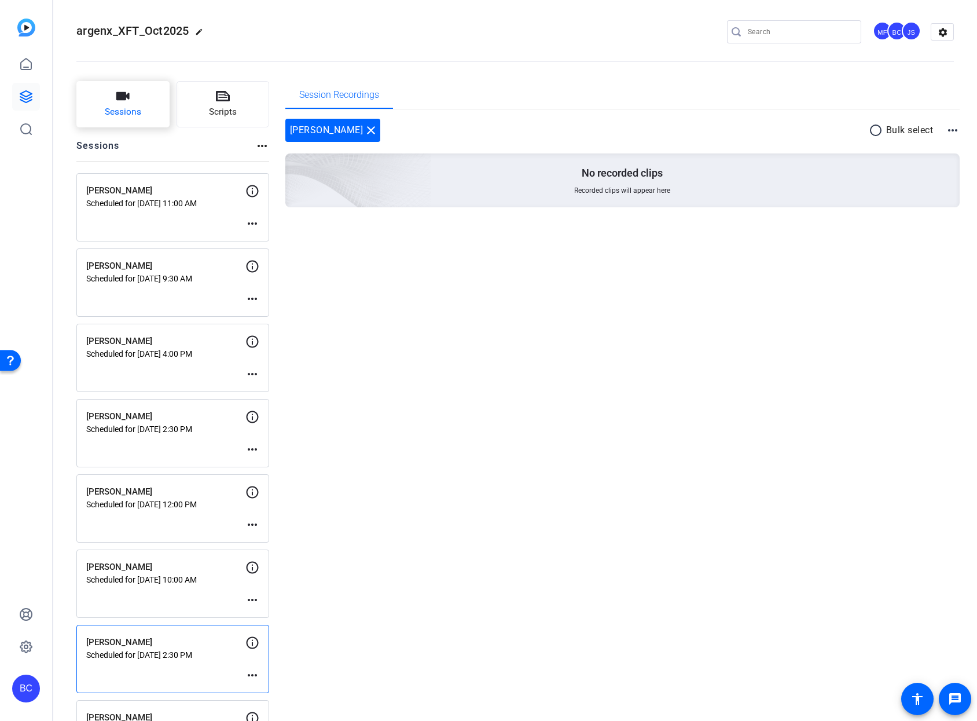
click at [91, 104] on button "Sessions" at bounding box center [122, 104] width 93 height 46
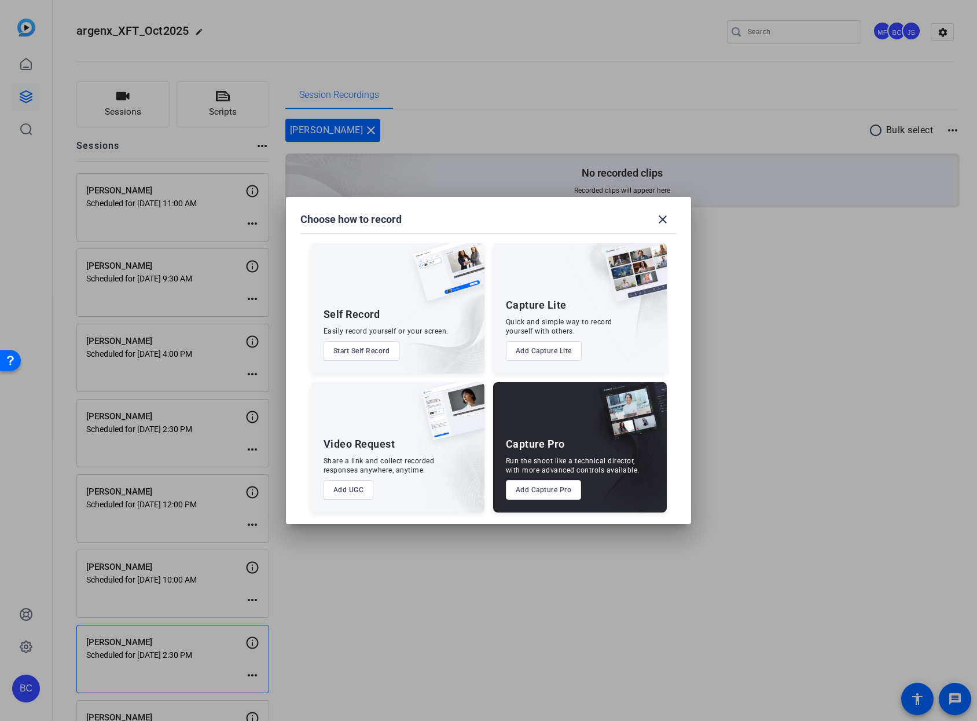
click at [537, 491] on button "Add Capture Pro" at bounding box center [544, 490] width 76 height 20
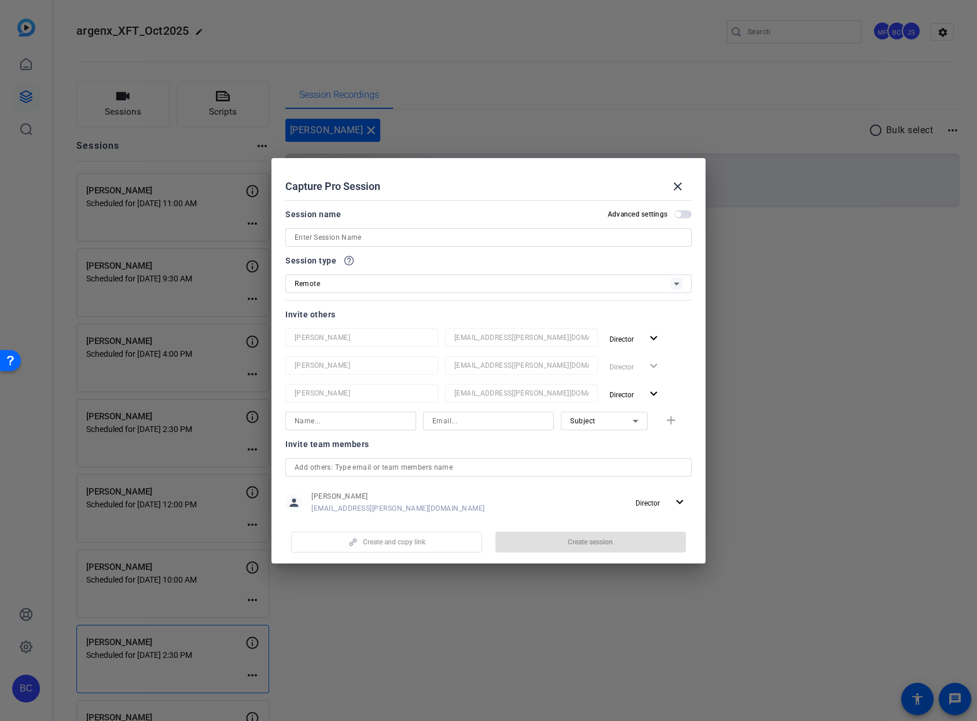
click at [373, 239] on input at bounding box center [489, 237] width 388 height 14
paste input "[PERSON_NAME]"
type input "[PERSON_NAME]"
click at [680, 212] on span "button" at bounding box center [682, 214] width 17 height 8
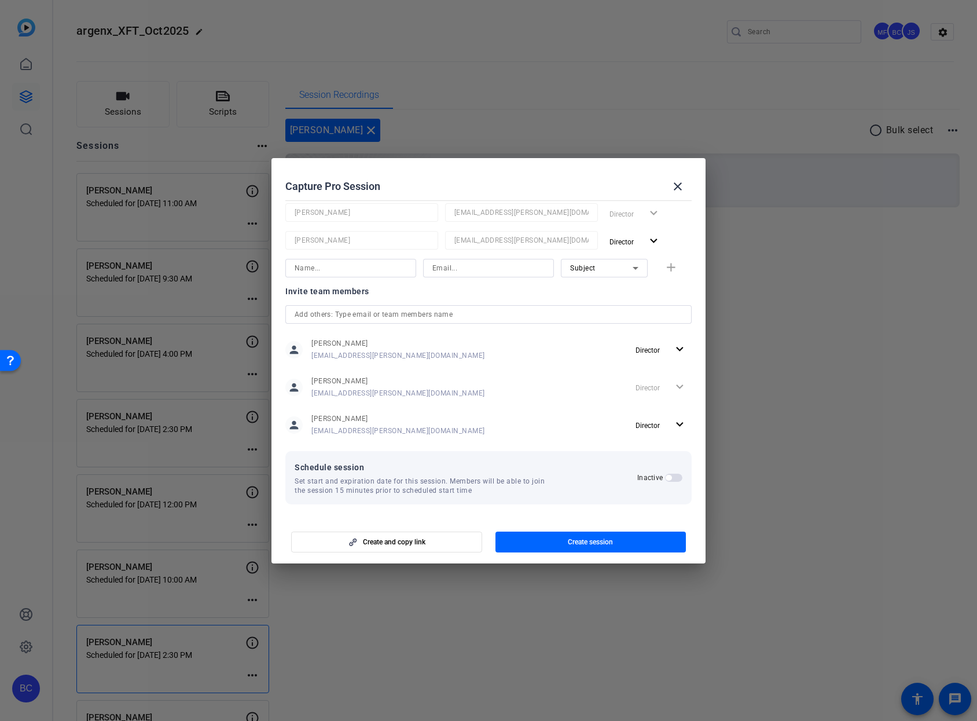
click at [666, 479] on span "button" at bounding box center [669, 478] width 6 height 6
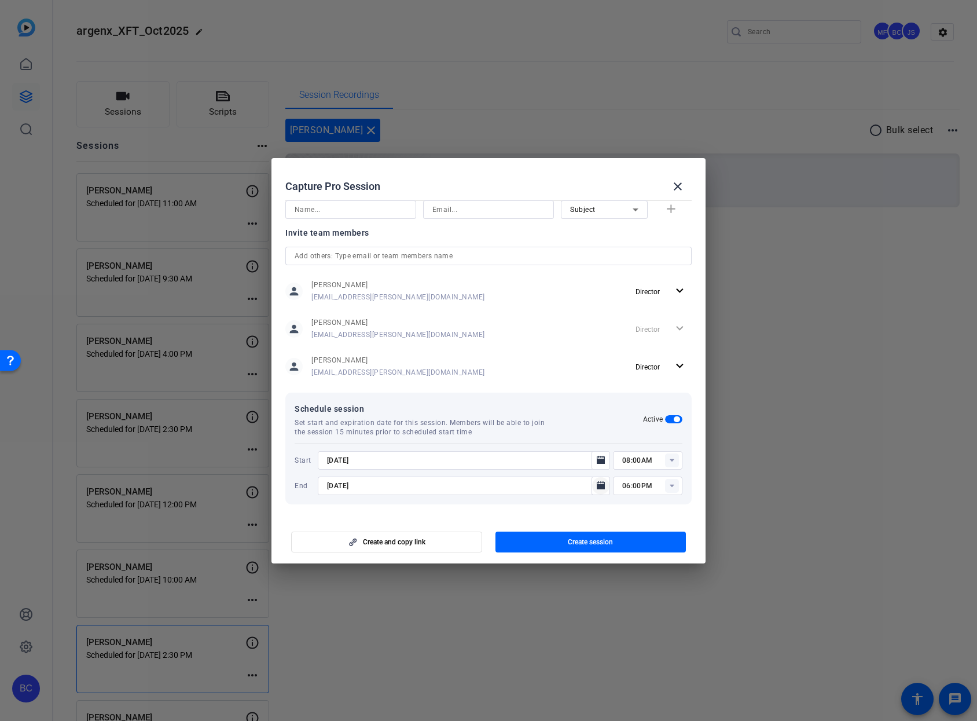
click at [597, 486] on icon "Open calendar" at bounding box center [601, 485] width 8 height 8
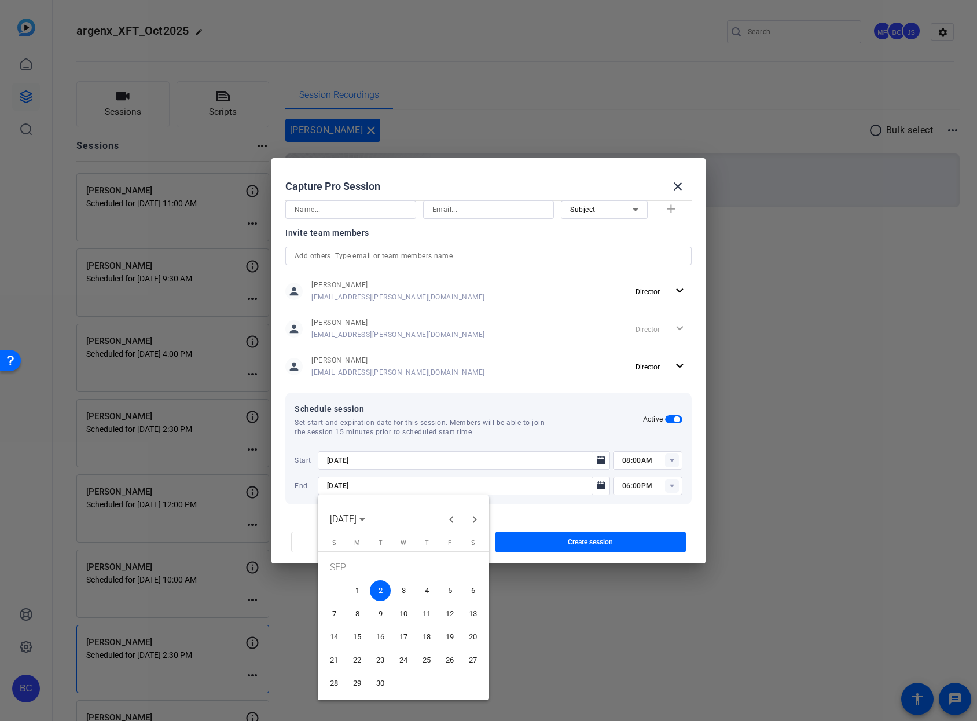
click at [406, 585] on span "3" at bounding box center [403, 590] width 21 height 21
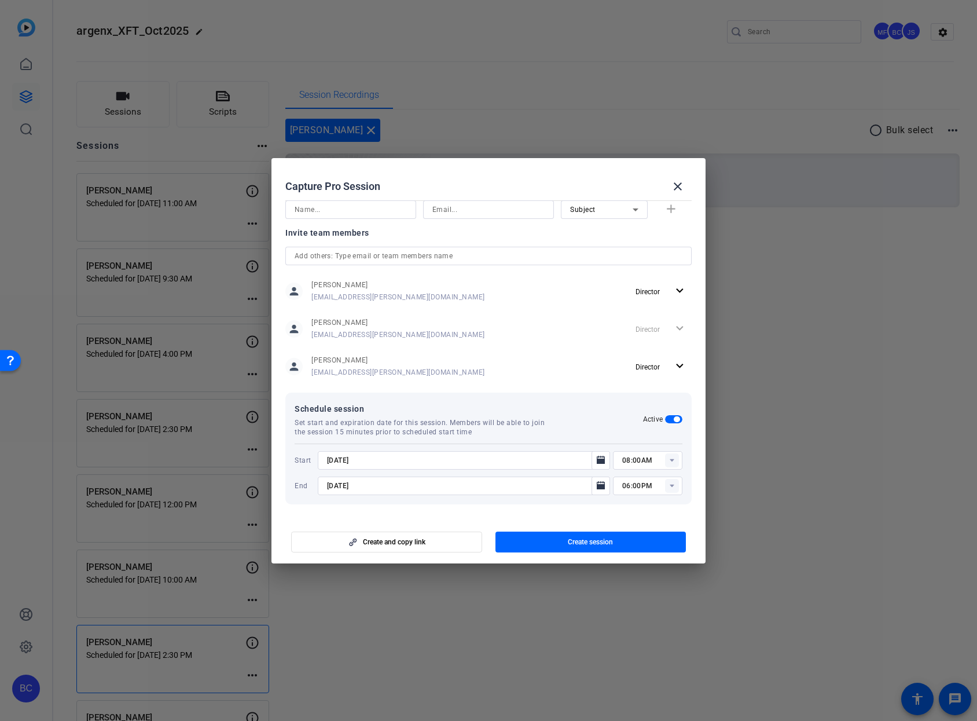
type input "[DATE]"
click at [600, 461] on mat-icon "Open calendar" at bounding box center [601, 460] width 14 height 14
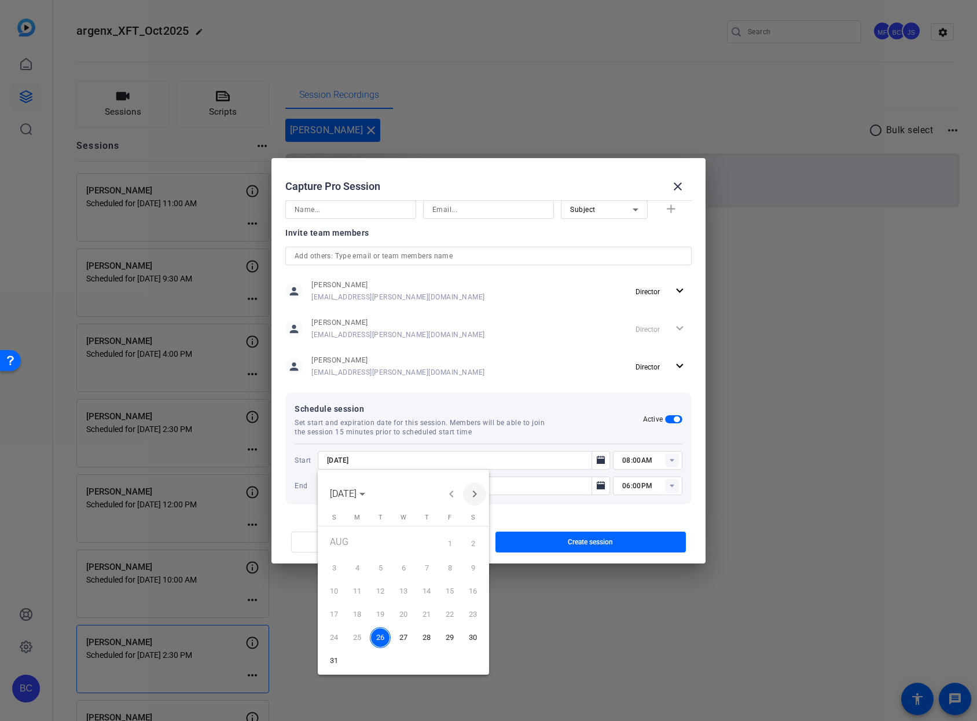
click at [478, 491] on span "Next month" at bounding box center [474, 493] width 23 height 23
click at [396, 560] on span "3" at bounding box center [403, 565] width 21 height 21
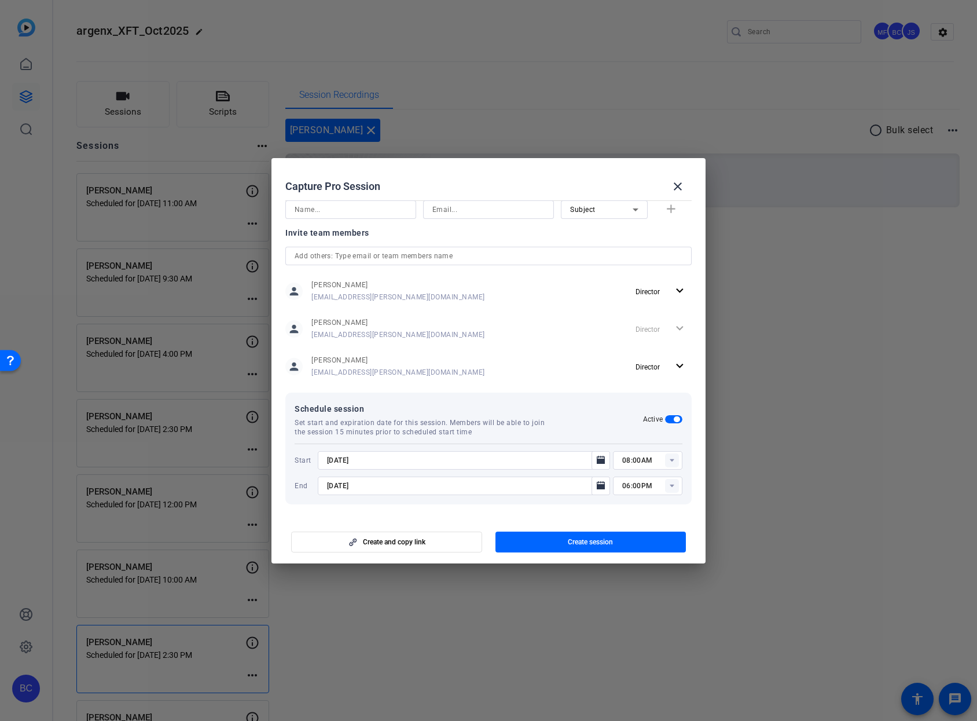
type input "[DATE]"
click at [665, 460] on rect at bounding box center [672, 460] width 14 height 14
click at [629, 596] on span "02:00PM" at bounding box center [631, 599] width 30 height 8
type input "02:00PM"
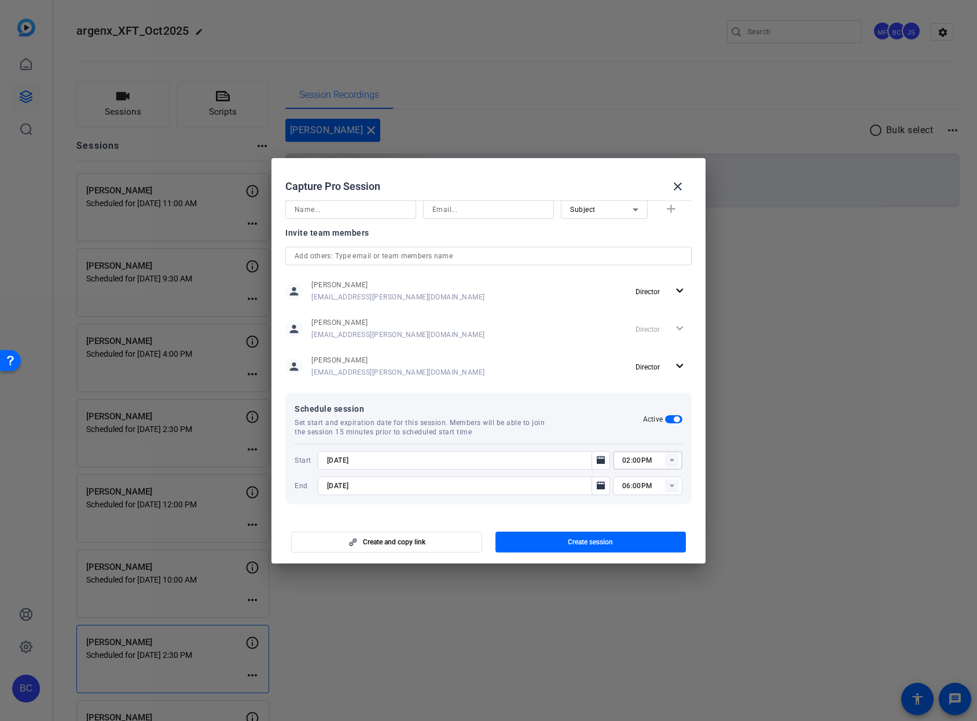
click at [622, 487] on input "06:00PM" at bounding box center [652, 486] width 60 height 14
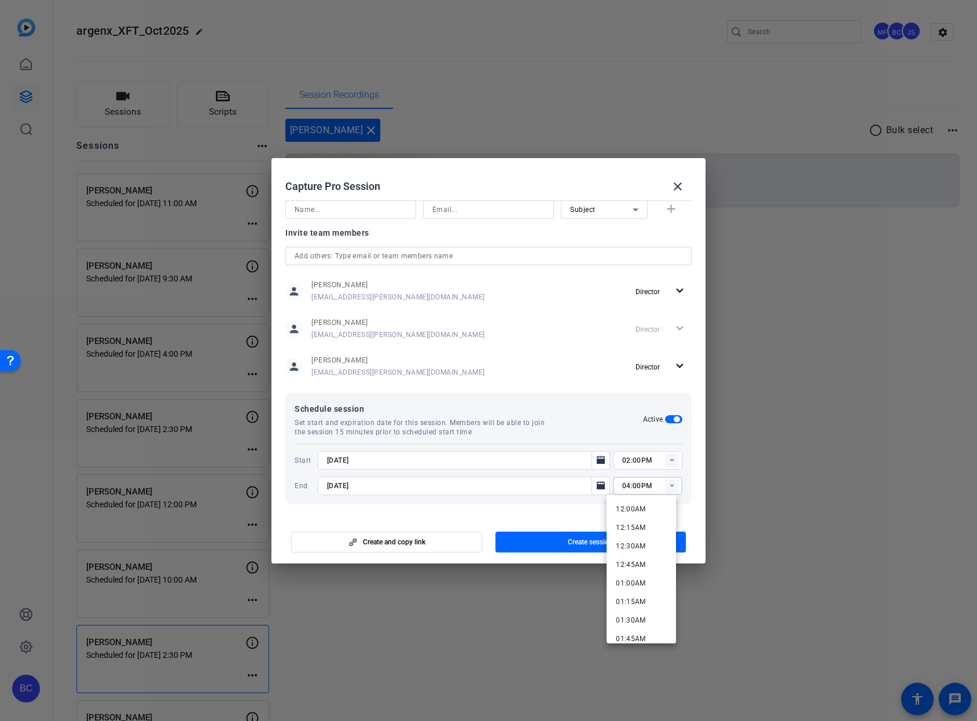
type input "04:00PM"
click at [575, 511] on mat-dialog-content "Session name Advanced settings [PERSON_NAME] Session type help_outline Remote I…" at bounding box center [489, 356] width 434 height 321
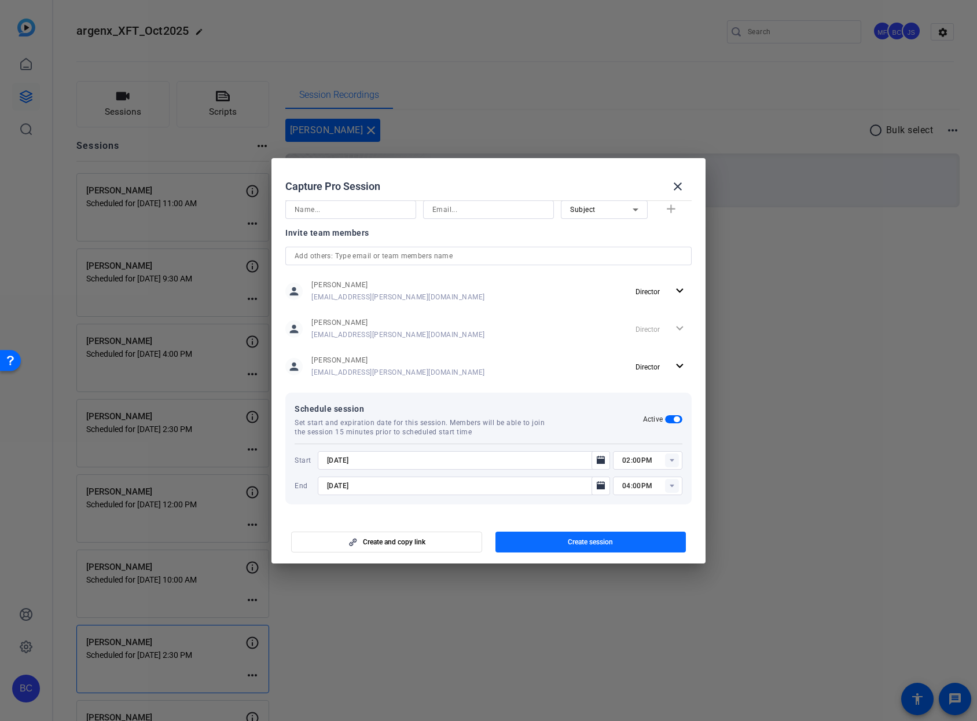
click at [575, 544] on span "Create session" at bounding box center [590, 541] width 45 height 9
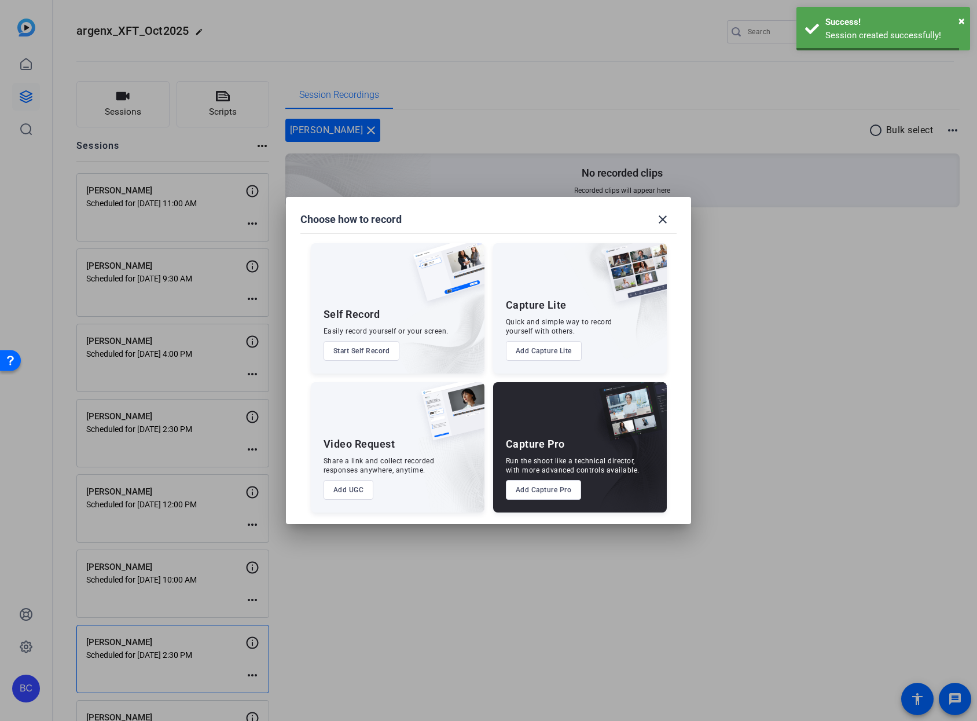
scroll to position [0, 0]
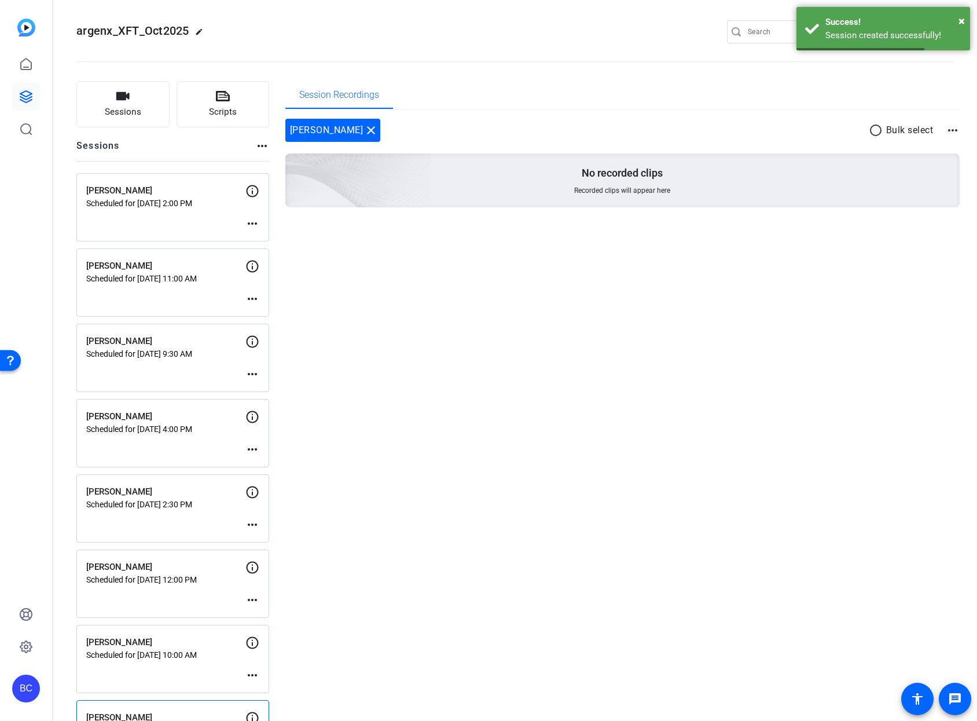
click at [254, 222] on mat-icon "more_horiz" at bounding box center [252, 224] width 14 height 14
click at [278, 243] on span "Edit Session" at bounding box center [281, 241] width 53 height 14
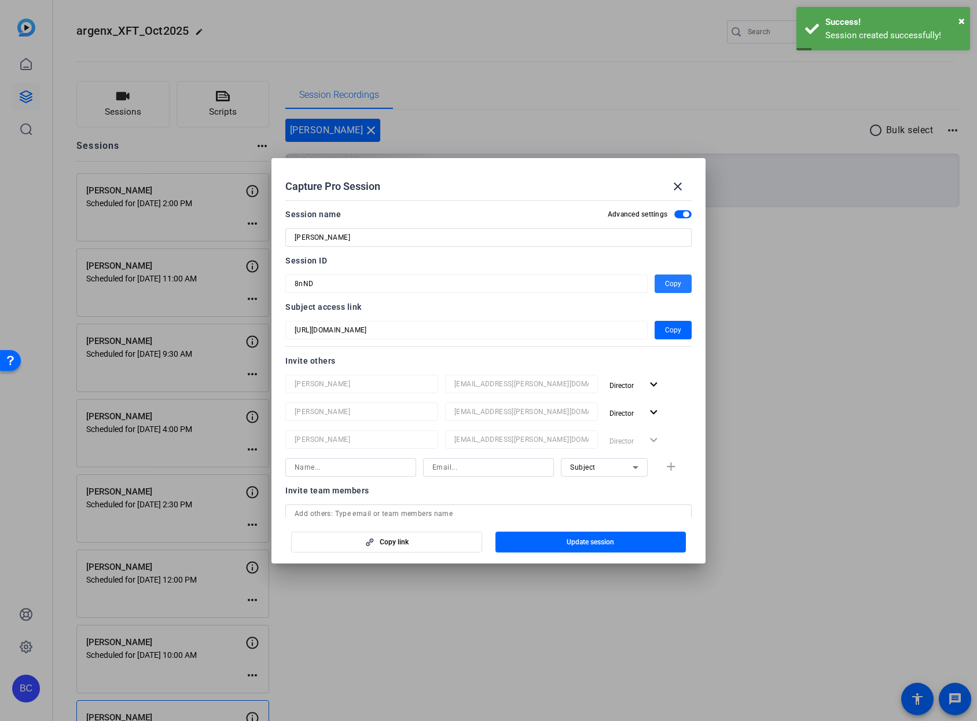
click at [665, 281] on span "Copy" at bounding box center [673, 284] width 16 height 14
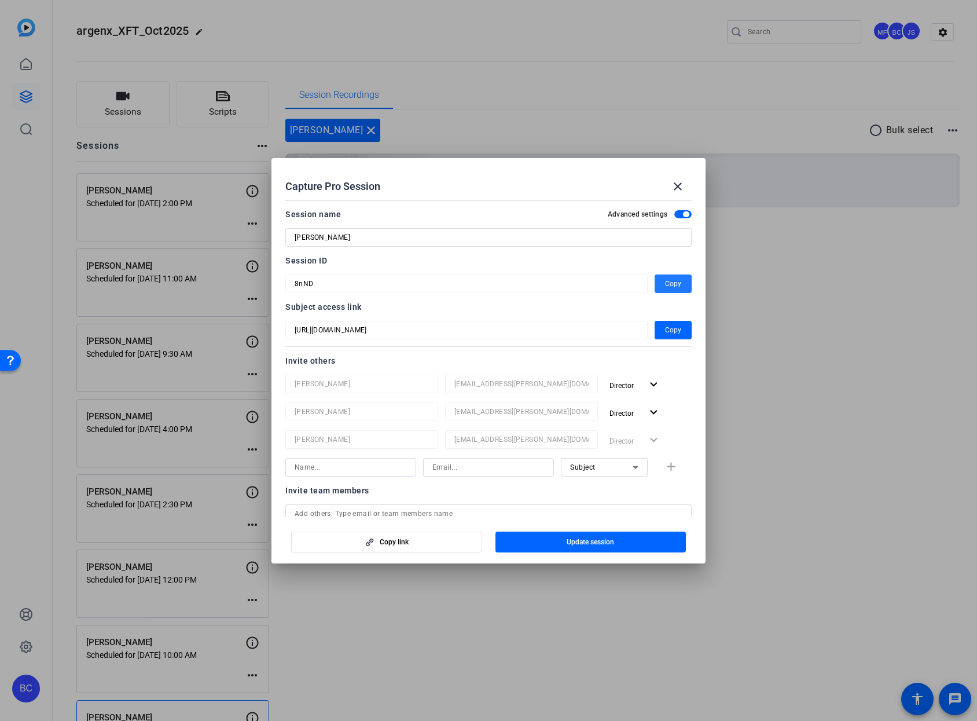
click at [659, 285] on button "Copy" at bounding box center [673, 283] width 37 height 19
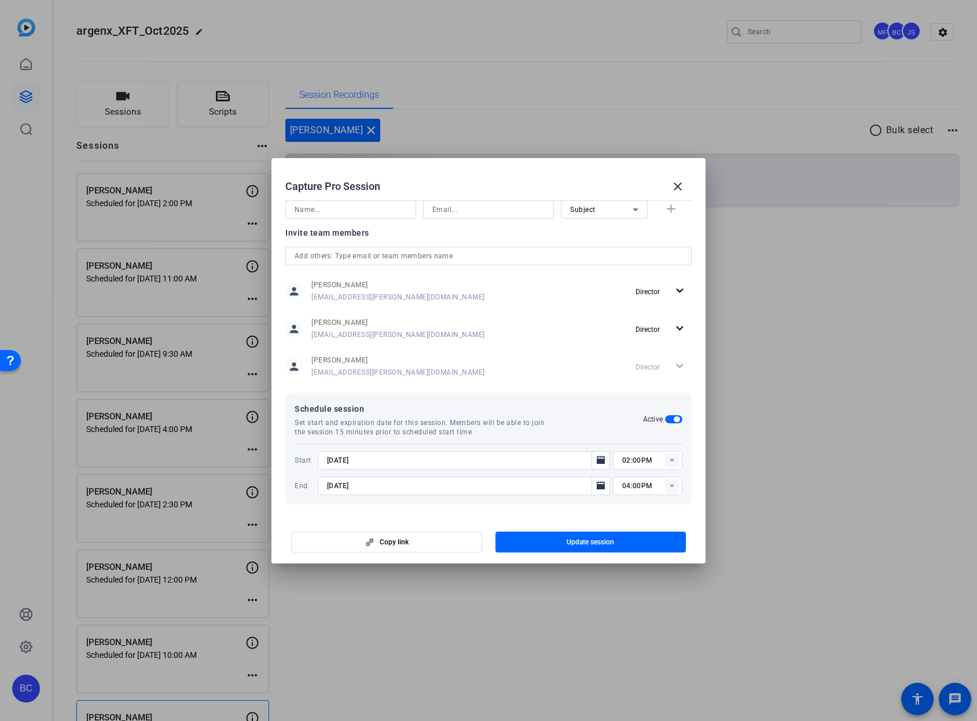
scroll to position [256, 0]
click at [607, 536] on span "button" at bounding box center [591, 542] width 191 height 28
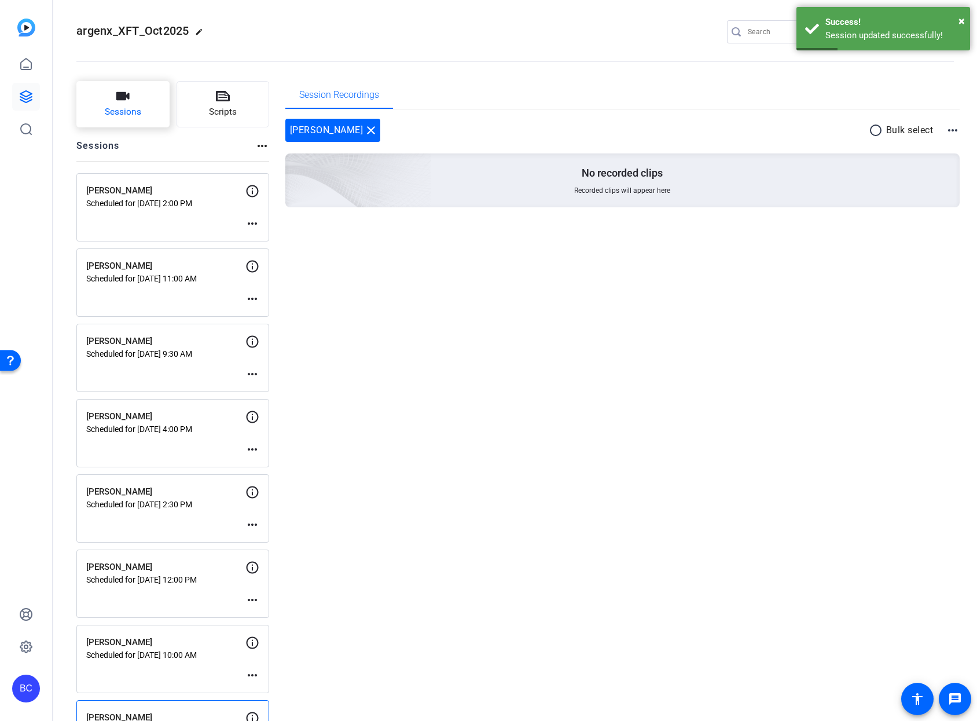
click at [152, 115] on button "Sessions" at bounding box center [122, 104] width 93 height 46
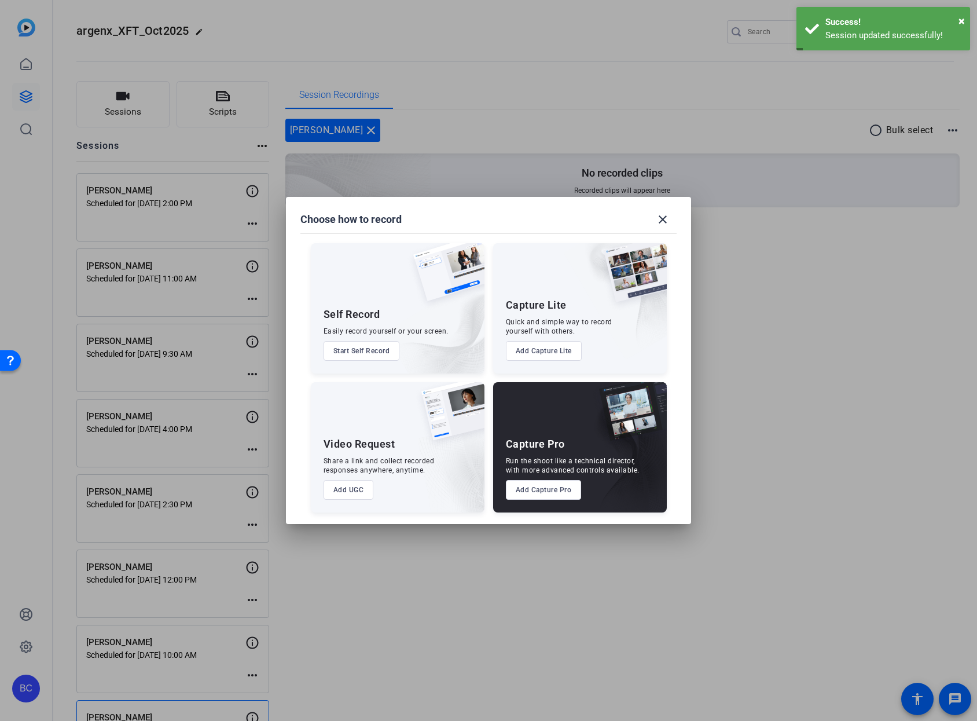
click at [537, 490] on button "Add Capture Pro" at bounding box center [544, 490] width 76 height 20
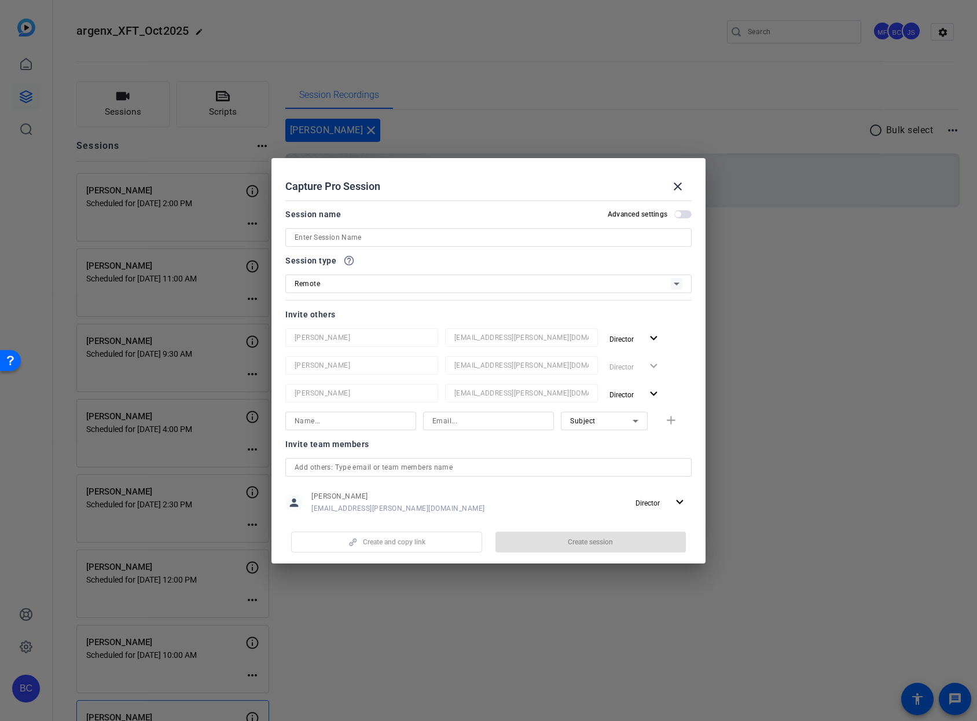
click at [556, 236] on input at bounding box center [489, 237] width 388 height 14
paste input "[PERSON_NAME]"
type input "[PERSON_NAME]"
click at [679, 211] on span "button" at bounding box center [682, 214] width 17 height 8
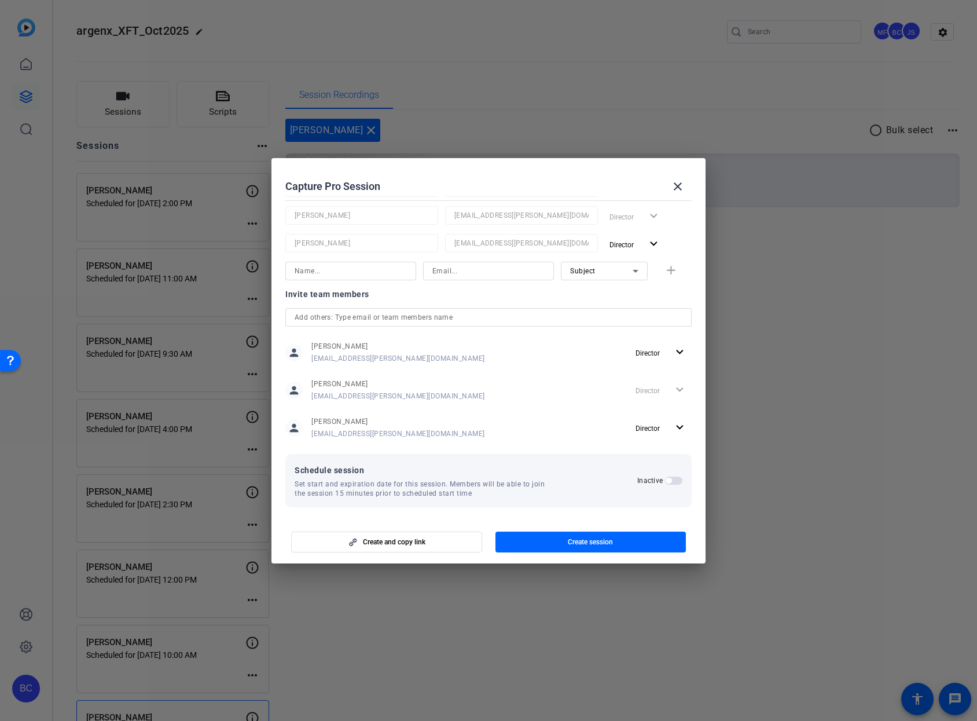
scroll to position [153, 0]
drag, startPoint x: 669, startPoint y: 478, endPoint x: 640, endPoint y: 476, distance: 29.0
click at [669, 478] on span "button" at bounding box center [673, 478] width 17 height 8
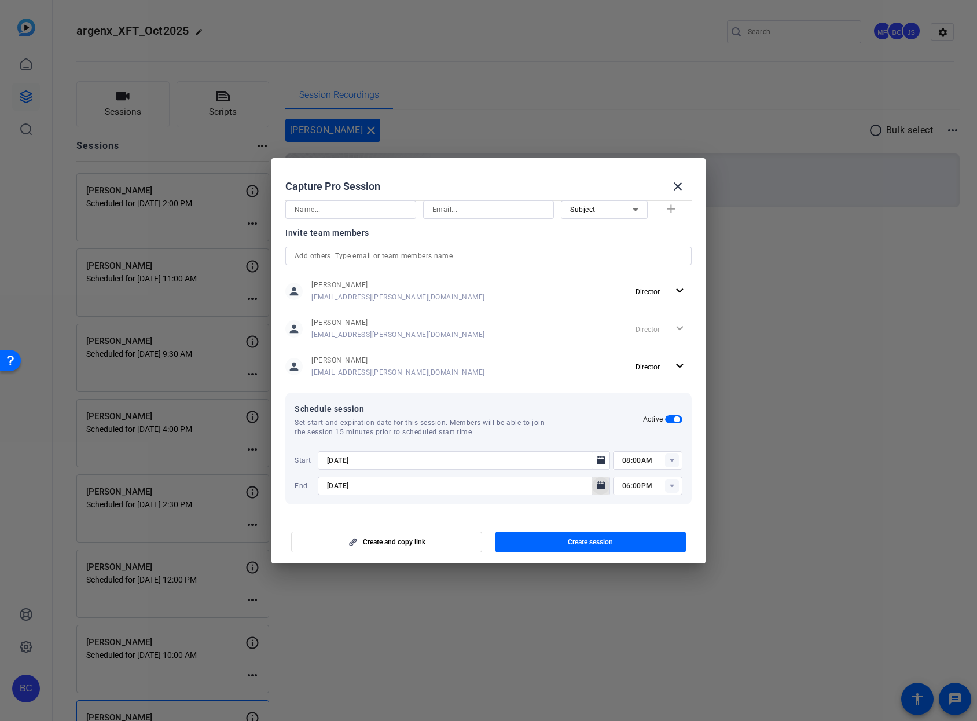
click at [597, 486] on icon "Open calendar" at bounding box center [601, 485] width 8 height 8
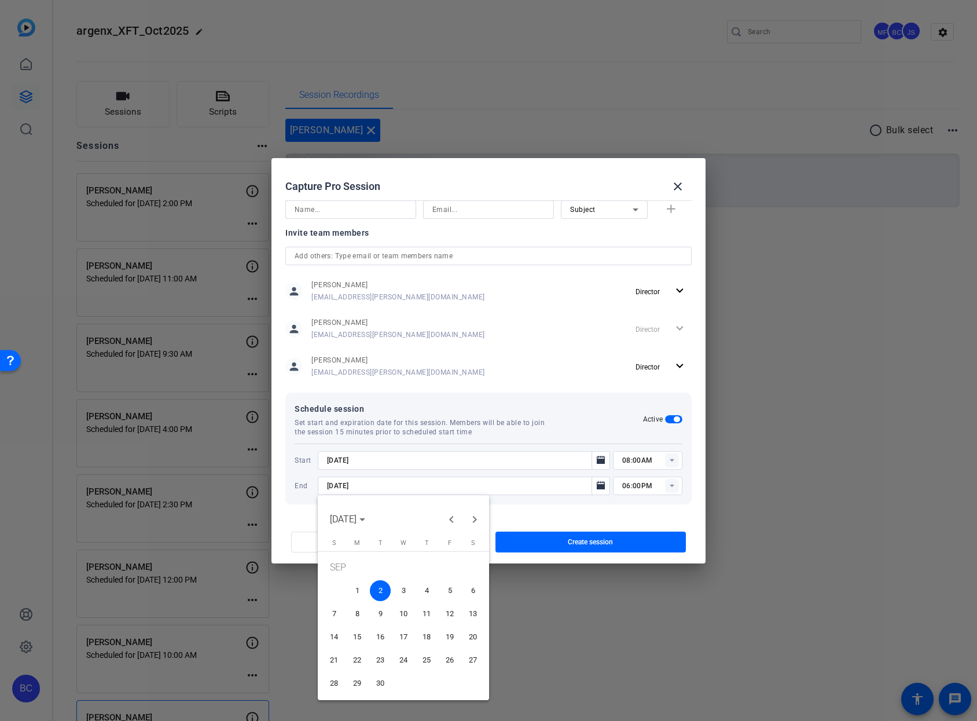
click at [405, 586] on span "3" at bounding box center [403, 590] width 21 height 21
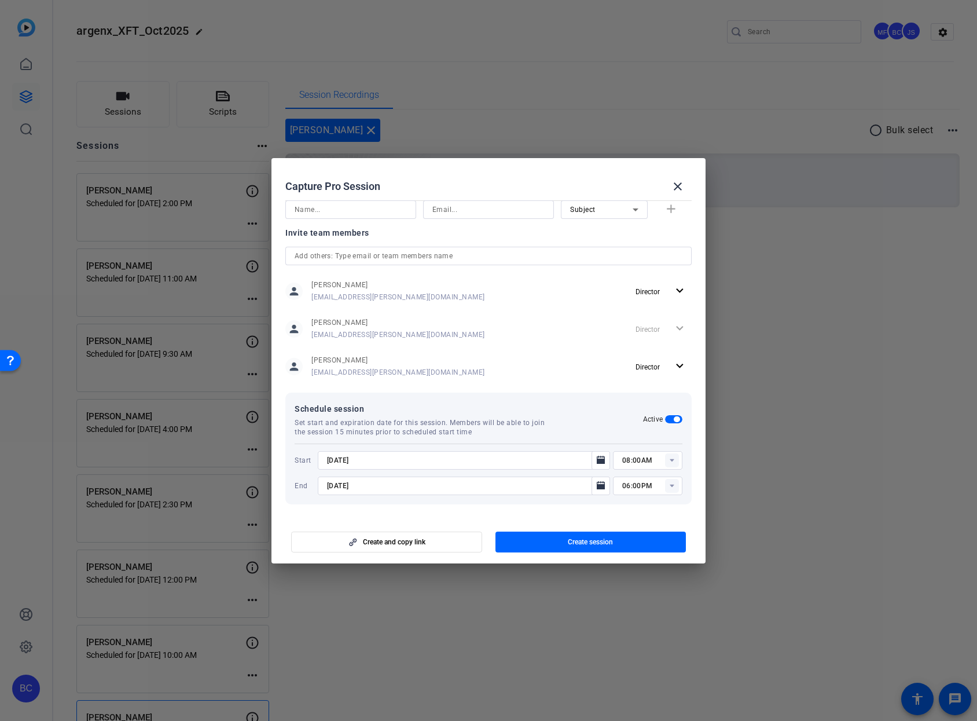
type input "[DATE]"
click at [597, 458] on icon "Open calendar" at bounding box center [601, 460] width 8 height 8
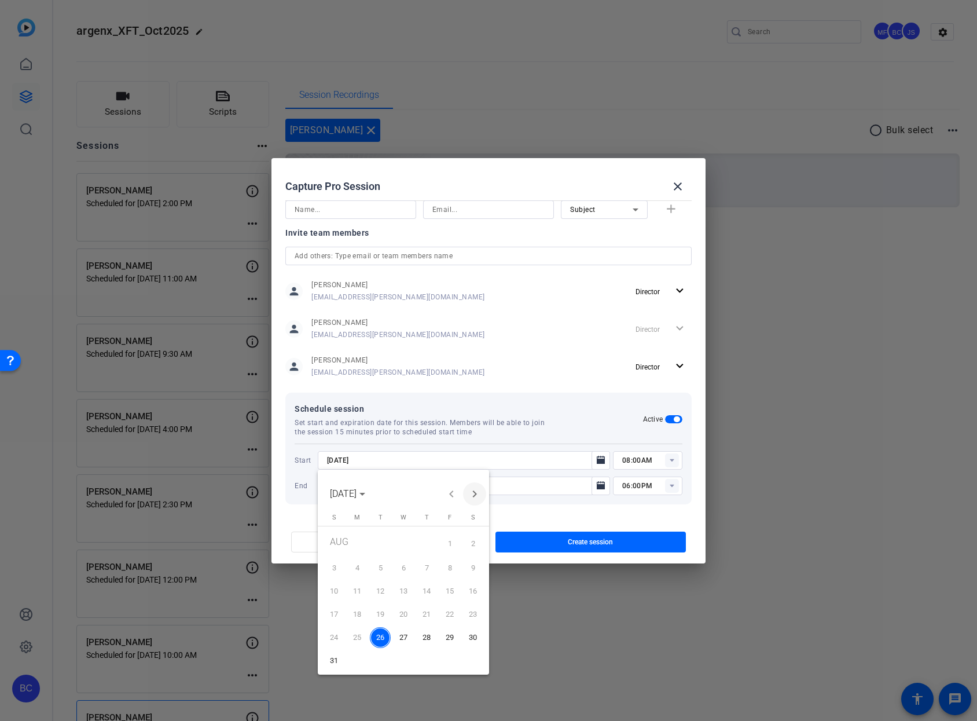
drag, startPoint x: 475, startPoint y: 494, endPoint x: 471, endPoint y: 500, distance: 7.1
click at [475, 494] on span "Next month" at bounding box center [474, 493] width 23 height 23
click at [406, 567] on span "3" at bounding box center [403, 565] width 21 height 21
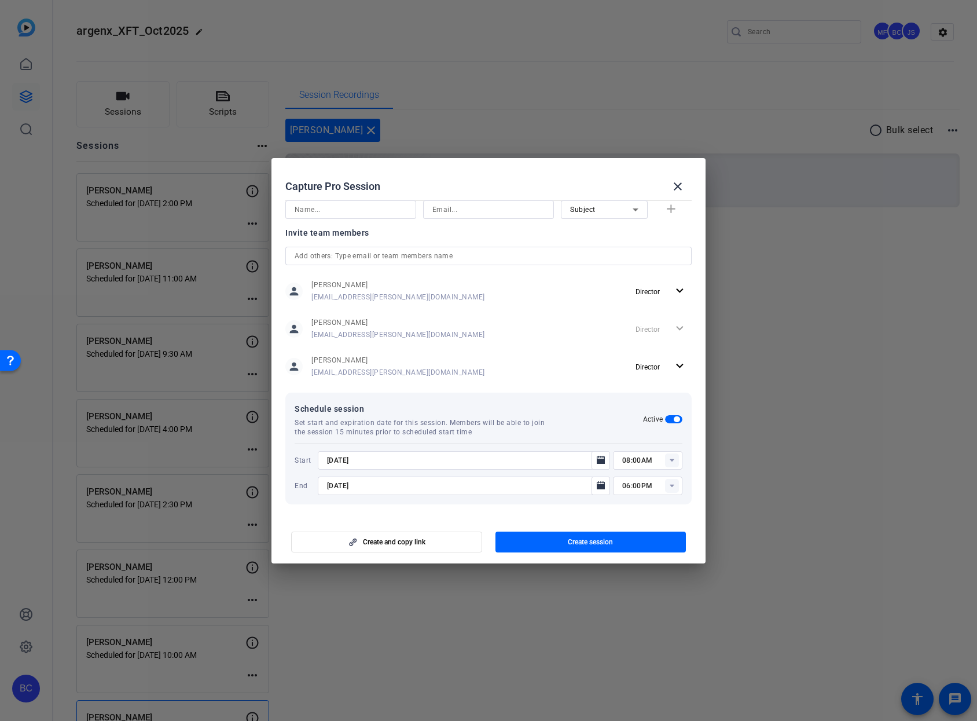
type input "[DATE]"
click at [669, 461] on rect at bounding box center [672, 460] width 14 height 14
click at [641, 544] on span "03:30PM" at bounding box center [631, 543] width 30 height 8
type input "03:30PM"
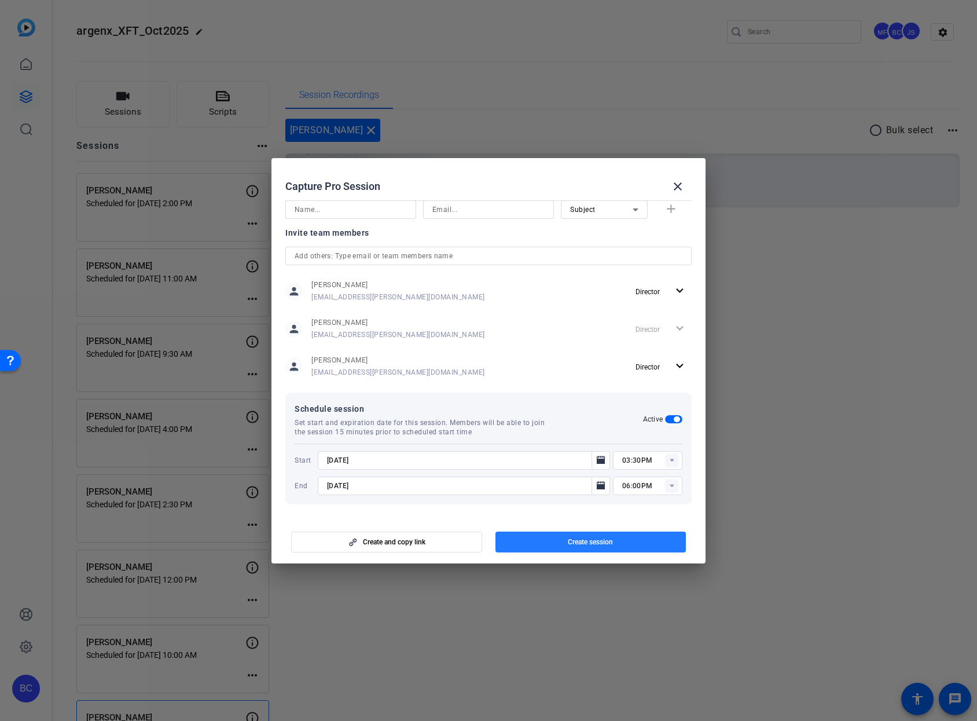
click at [621, 540] on span "button" at bounding box center [591, 542] width 191 height 28
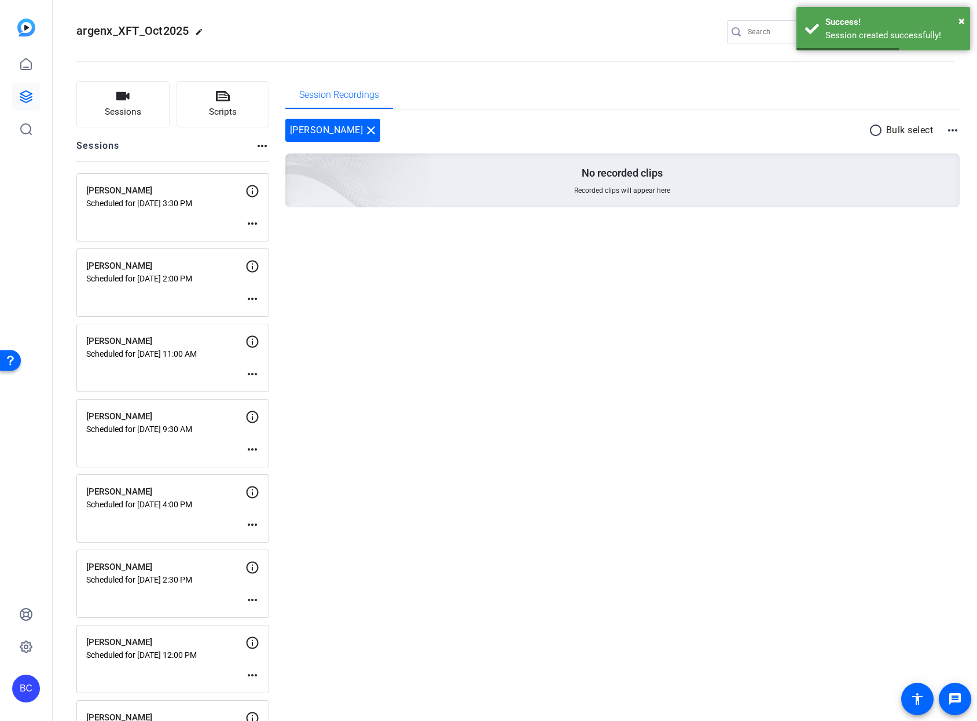
click at [250, 222] on mat-icon "more_horiz" at bounding box center [252, 224] width 14 height 14
click at [258, 233] on button "Edit Session" at bounding box center [280, 240] width 71 height 14
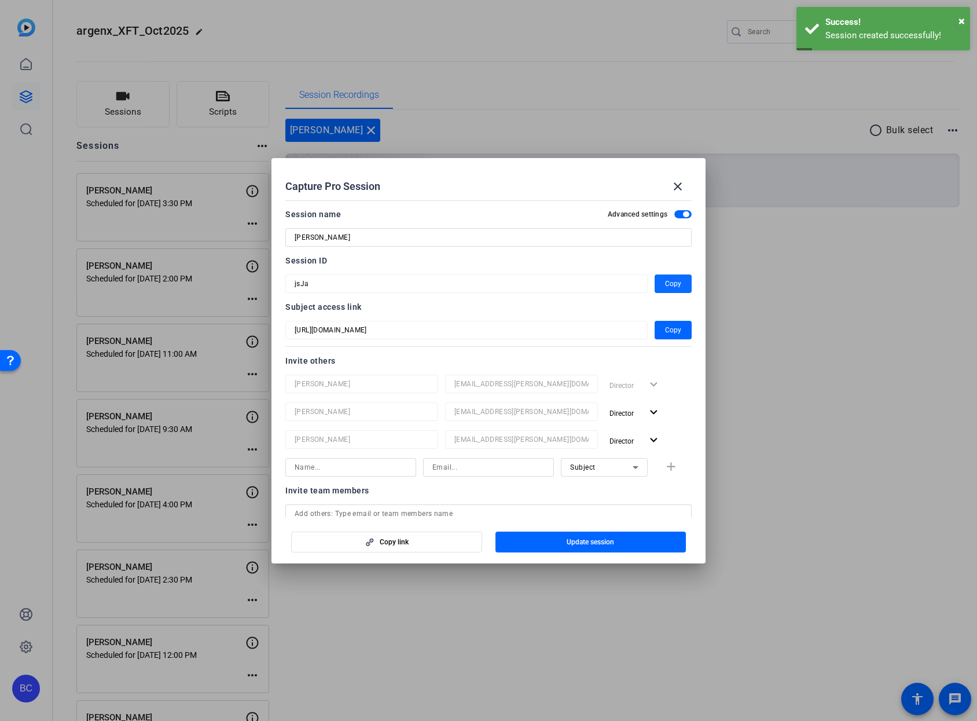
click at [665, 281] on span "Copy" at bounding box center [673, 284] width 16 height 14
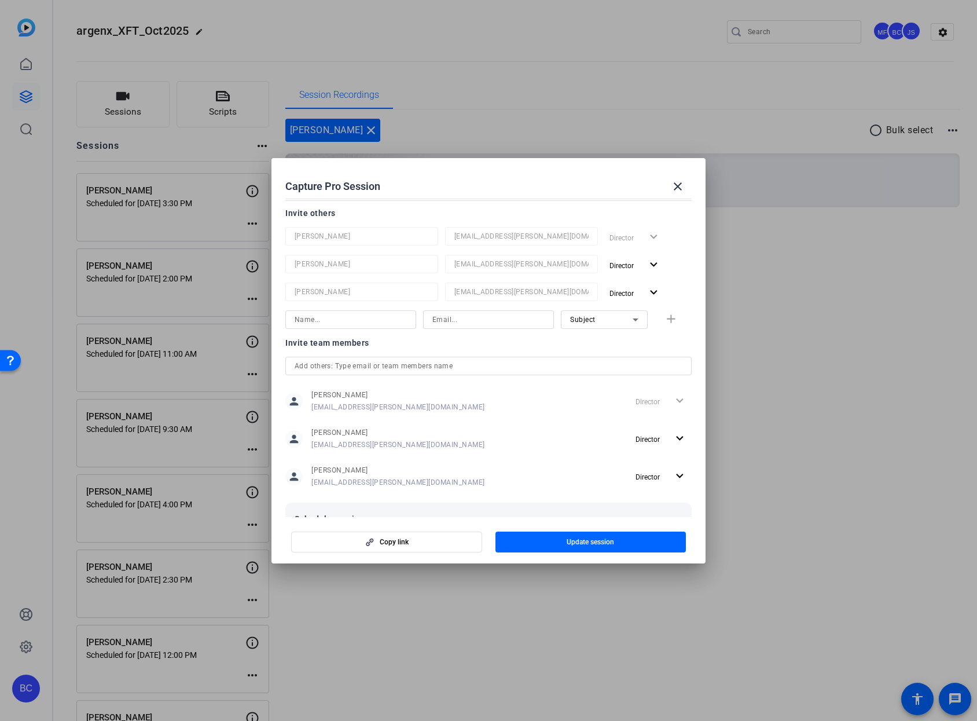
scroll to position [258, 0]
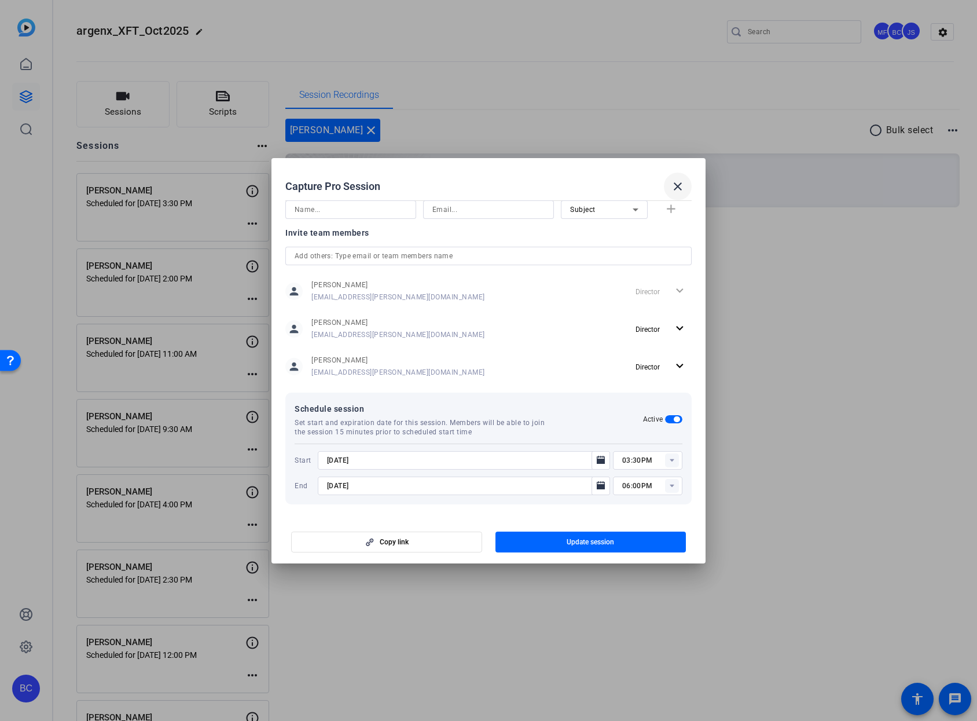
click at [680, 186] on mat-icon "close" at bounding box center [678, 186] width 14 height 14
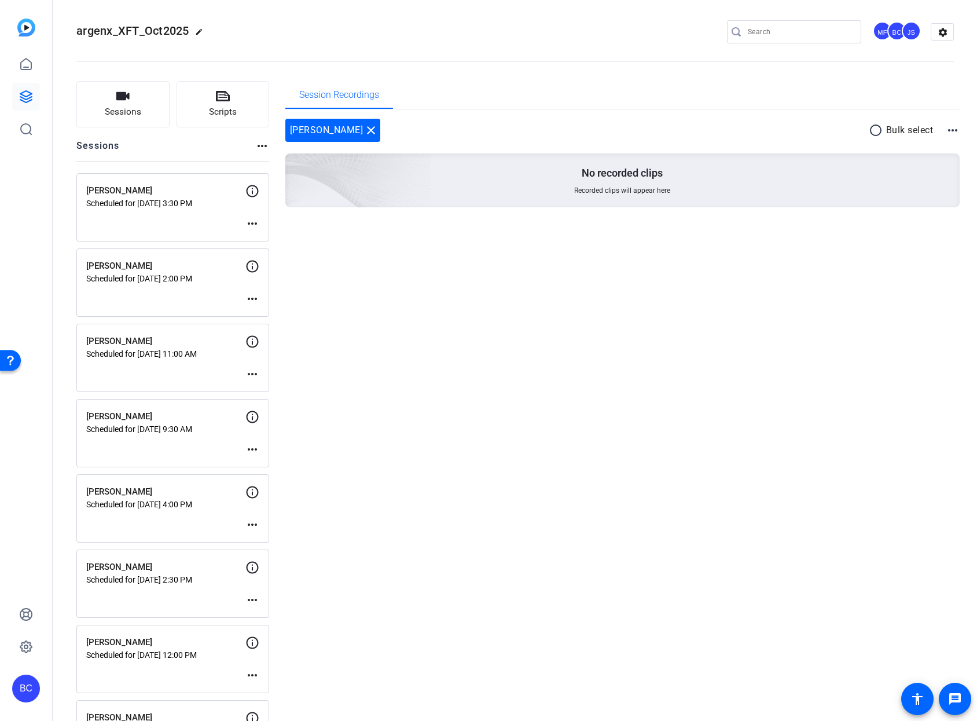
click at [252, 228] on mat-icon "more_horiz" at bounding box center [252, 224] width 14 height 14
click at [270, 241] on span "Edit Session" at bounding box center [281, 241] width 53 height 14
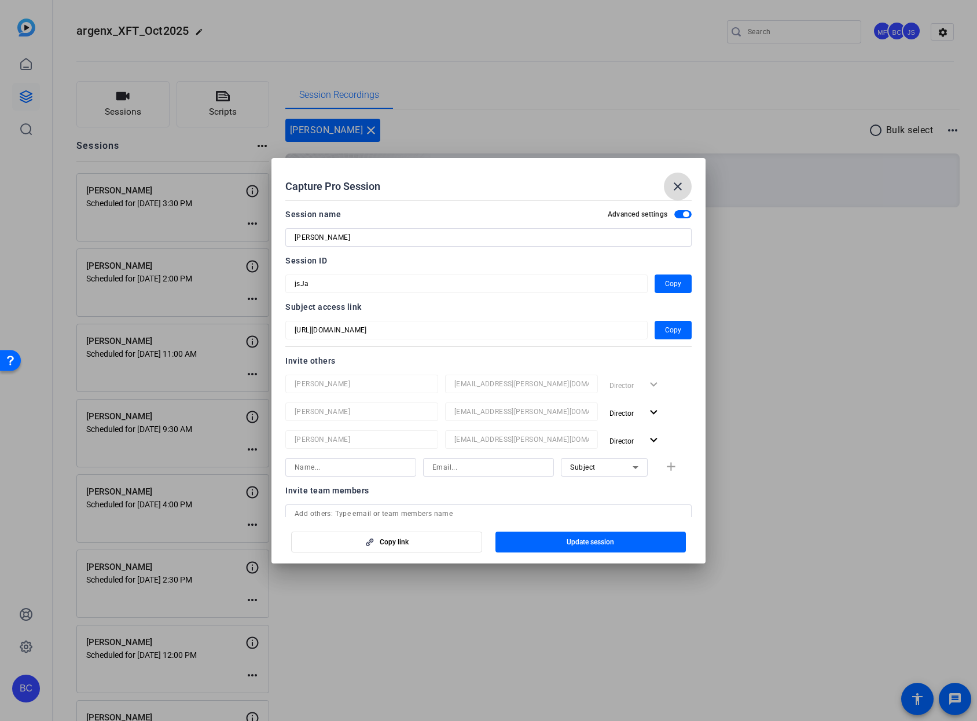
click at [681, 183] on mat-icon "close" at bounding box center [678, 186] width 14 height 14
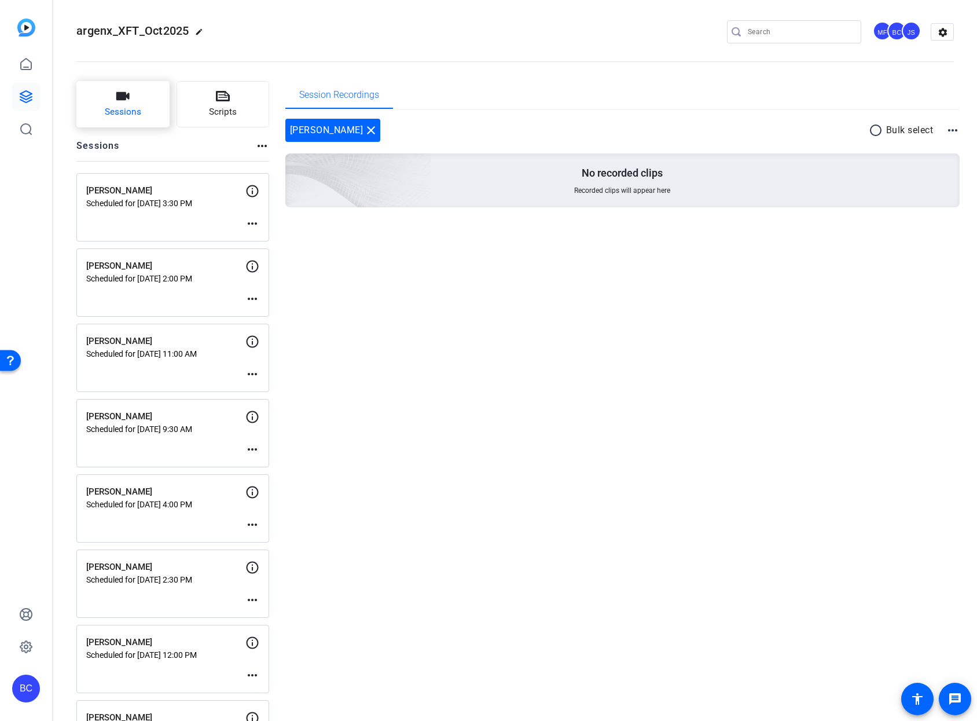
click at [129, 108] on span "Sessions" at bounding box center [123, 111] width 36 height 13
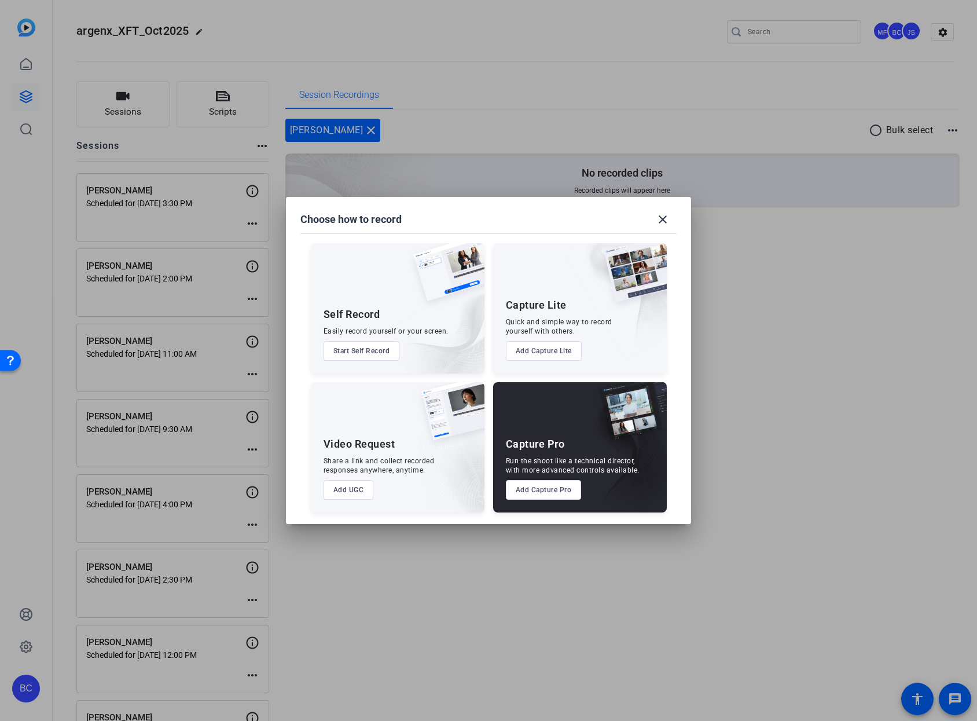
click at [545, 486] on button "Add Capture Pro" at bounding box center [544, 490] width 76 height 20
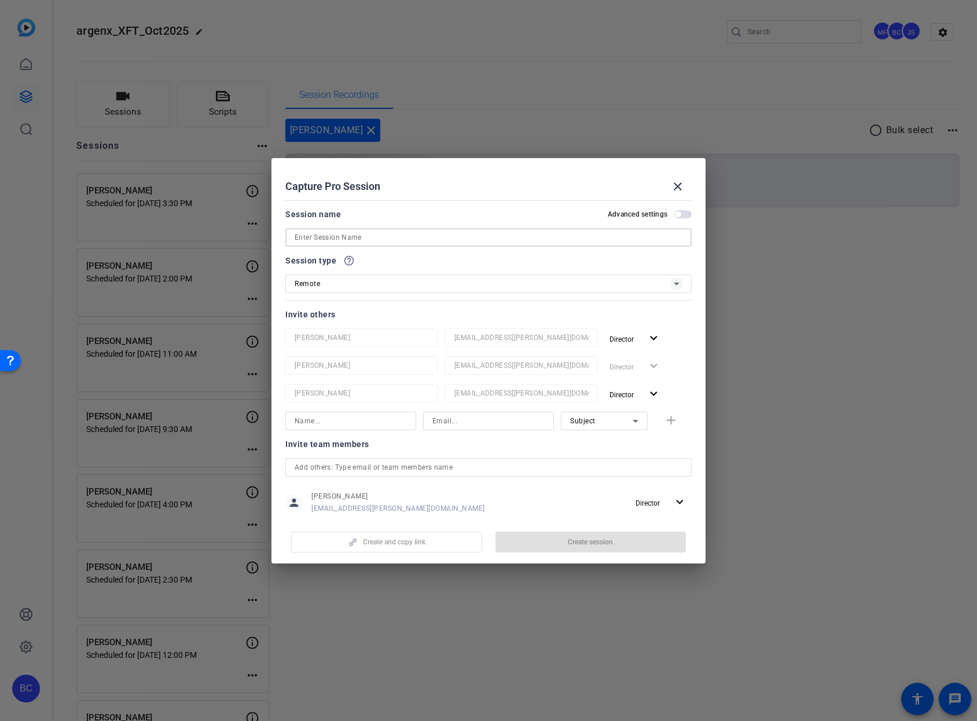
click at [537, 241] on input at bounding box center [489, 237] width 388 height 14
paste input "[PERSON_NAME]"
type input "[PERSON_NAME]"
click at [676, 214] on span "button" at bounding box center [682, 214] width 17 height 8
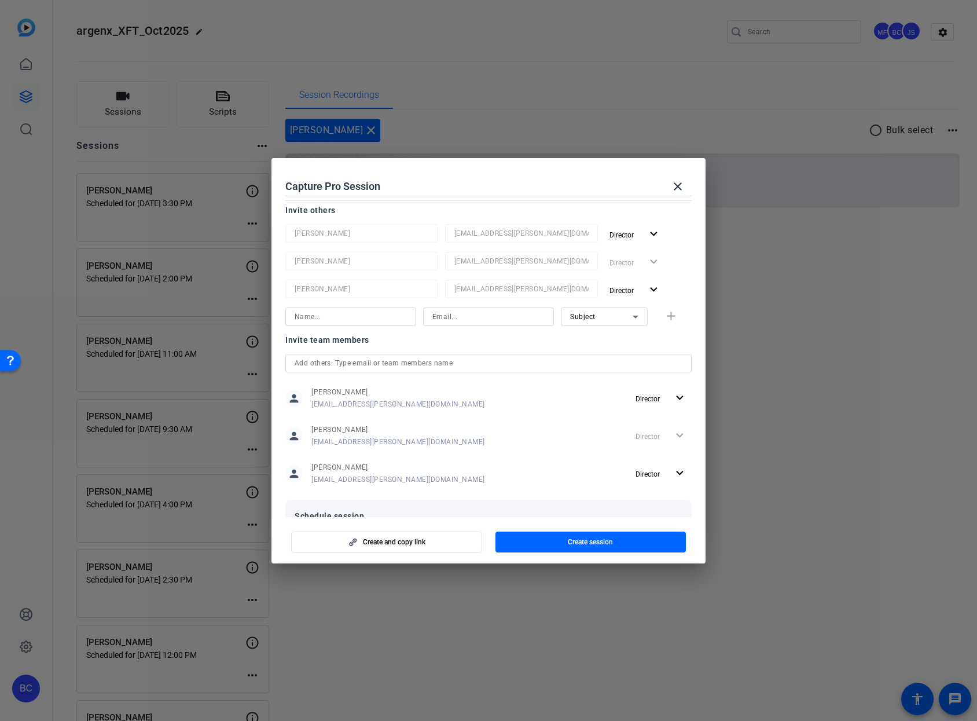
scroll to position [153, 0]
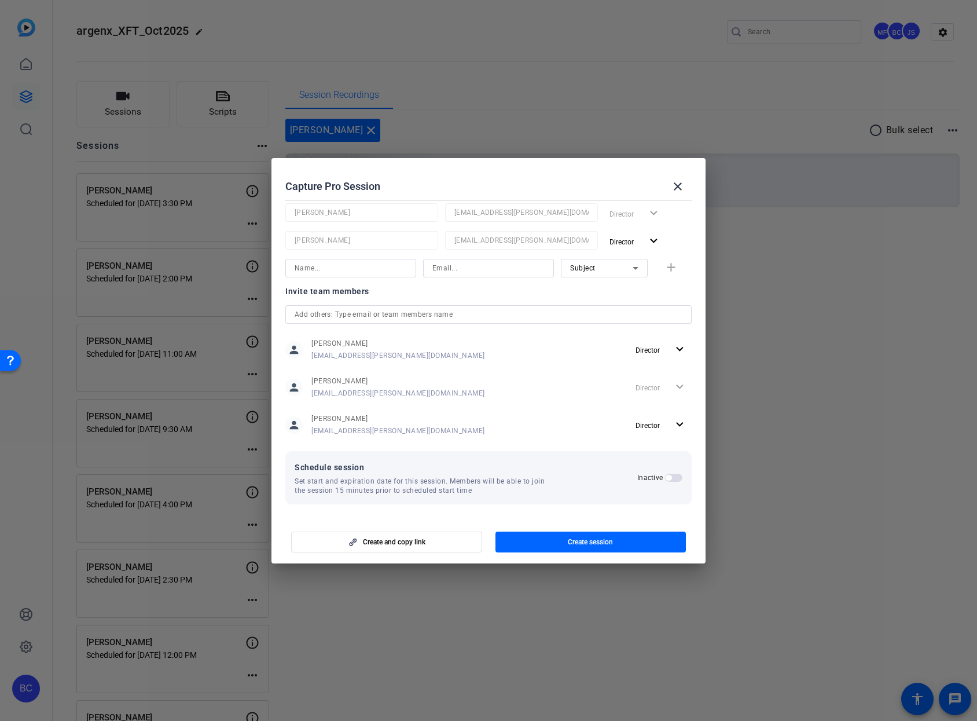
click at [670, 477] on span "button" at bounding box center [673, 478] width 17 height 8
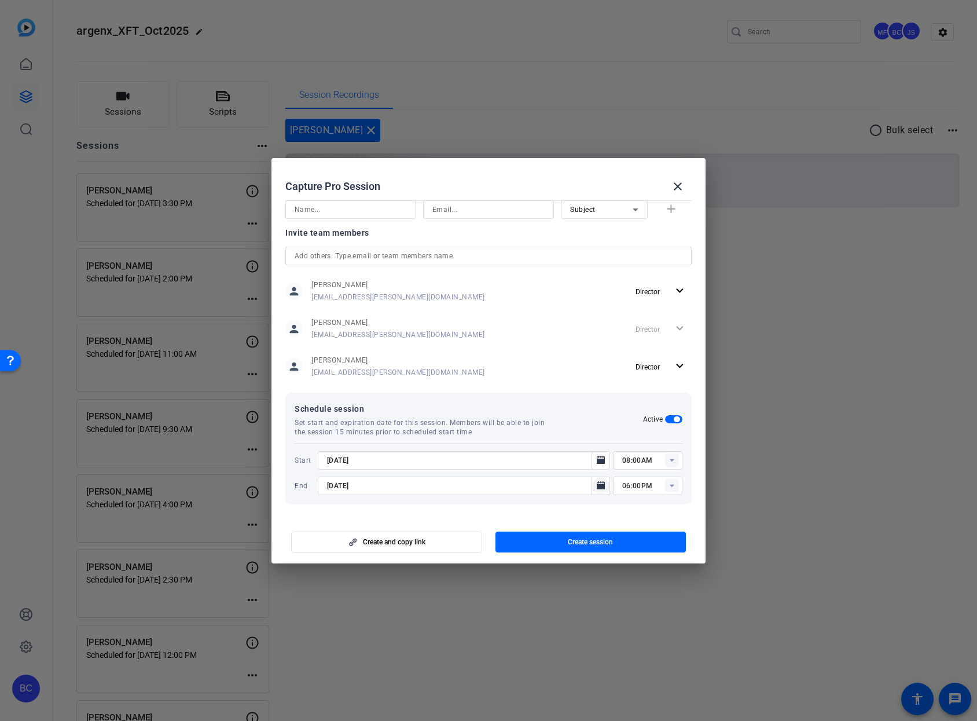
click at [597, 486] on icon "Open calendar" at bounding box center [601, 485] width 8 height 8
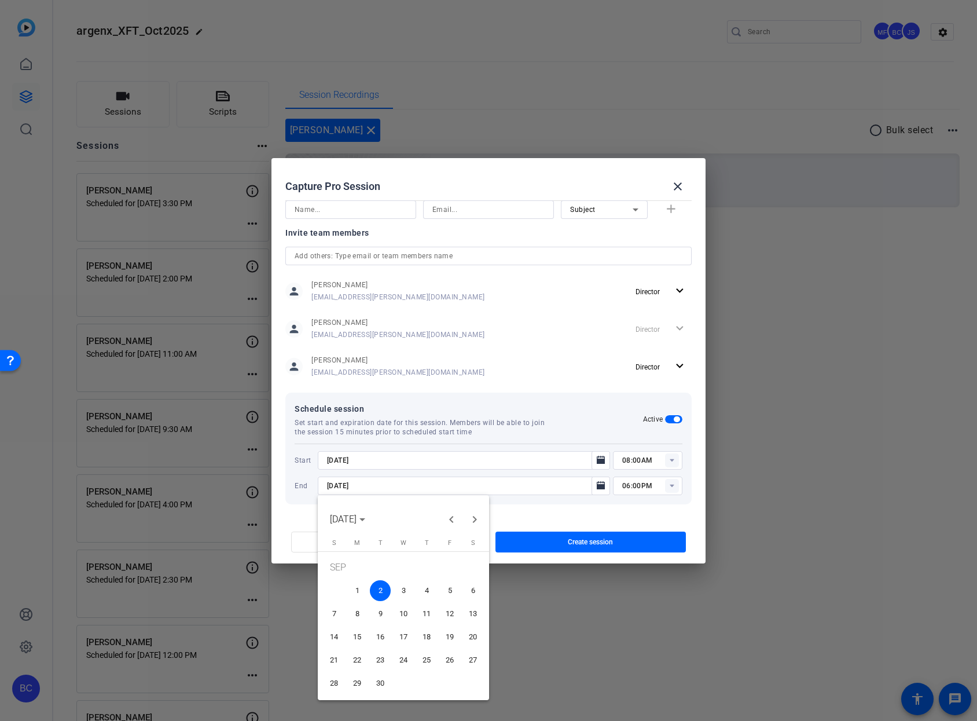
click at [433, 590] on span "4" at bounding box center [426, 590] width 21 height 21
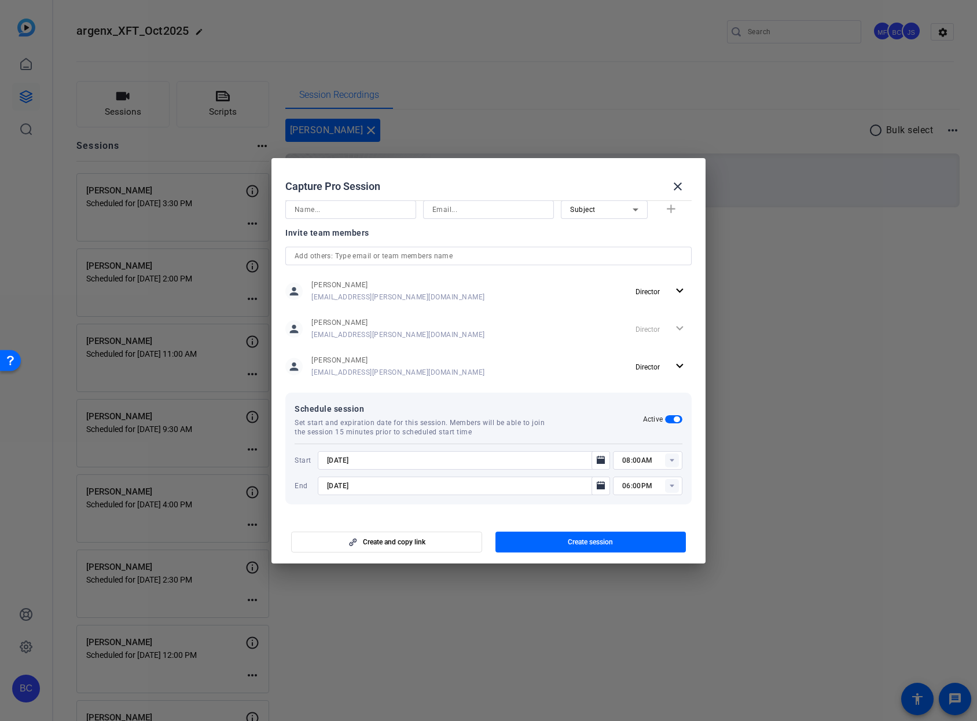
type input "[DATE]"
drag, startPoint x: 392, startPoint y: 484, endPoint x: 365, endPoint y: 462, distance: 34.5
click at [365, 462] on div "Start [DATE] 08:00AM End [DATE] 06:00PM" at bounding box center [489, 473] width 388 height 44
drag, startPoint x: 384, startPoint y: 462, endPoint x: 320, endPoint y: 428, distance: 72.8
click at [320, 428] on div "Schedule session Set start and expiration date for this session. Members will b…" at bounding box center [488, 449] width 406 height 112
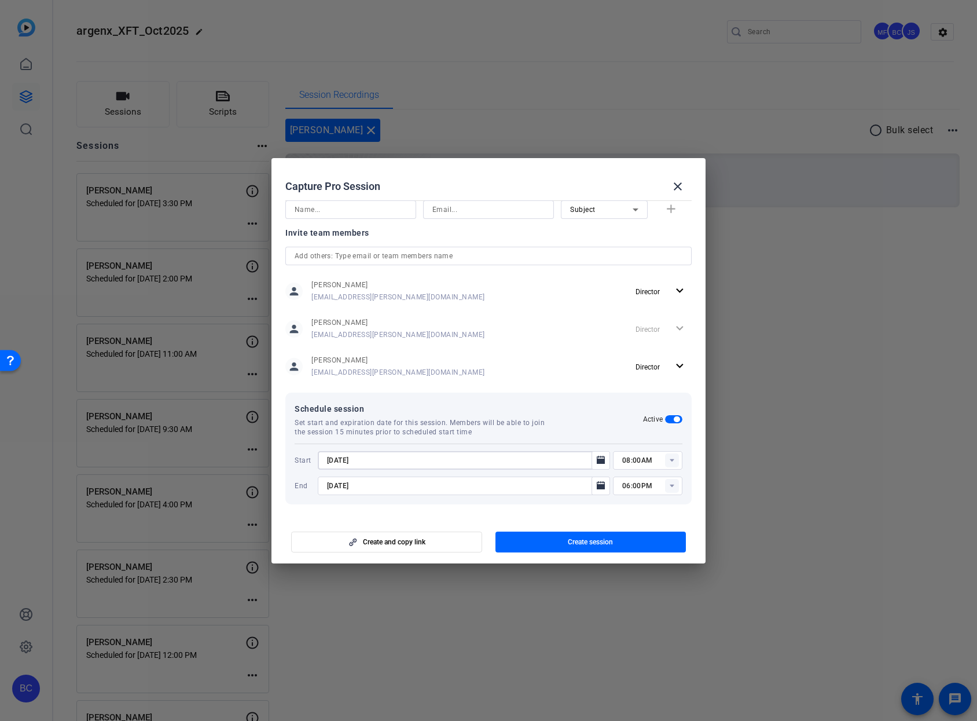
paste input "9/4"
type input "[DATE]"
drag, startPoint x: 643, startPoint y: 460, endPoint x: 636, endPoint y: 461, distance: 7.0
click at [643, 460] on input "08:00AM" at bounding box center [652, 460] width 60 height 14
drag, startPoint x: 626, startPoint y: 460, endPoint x: 607, endPoint y: 459, distance: 19.1
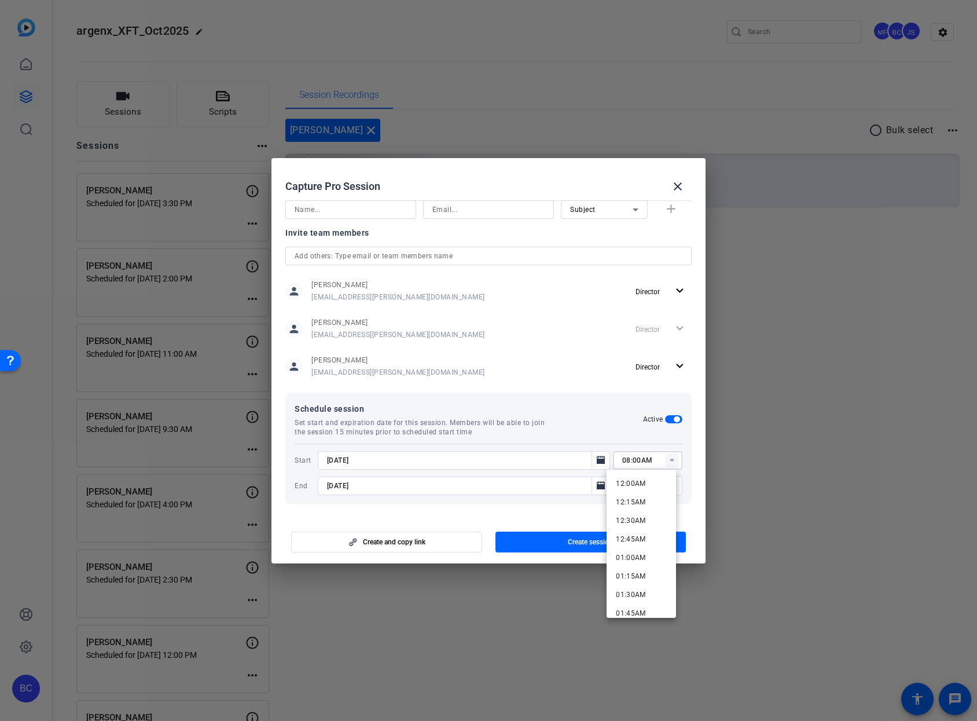
click at [613, 459] on div "08:00AM" at bounding box center [647, 460] width 69 height 19
click at [622, 457] on input "08:00AM" at bounding box center [652, 460] width 60 height 14
click at [622, 458] on input "08:00AM" at bounding box center [652, 460] width 60 height 14
type input "11:00AM"
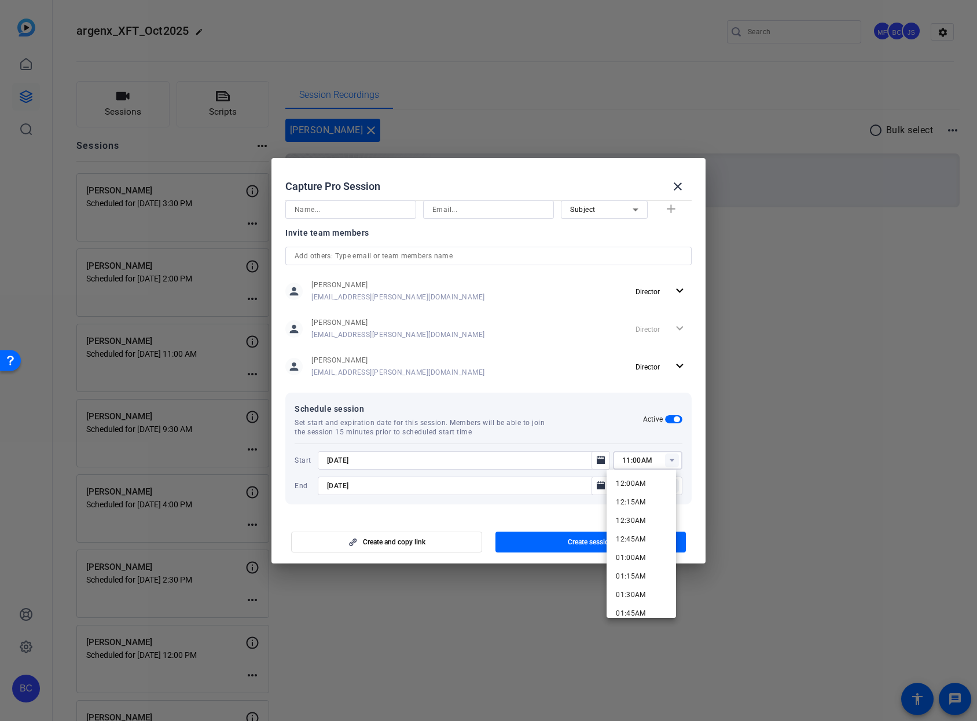
click at [581, 513] on mat-dialog-content "Session name Advanced settings [PERSON_NAME] Session type help_outline Remote I…" at bounding box center [489, 356] width 434 height 321
drag, startPoint x: 623, startPoint y: 485, endPoint x: 612, endPoint y: 485, distance: 11.0
click at [613, 485] on div "06:00PM" at bounding box center [647, 485] width 69 height 19
type input "01:00PM"
click at [585, 502] on div at bounding box center [464, 501] width 292 height 13
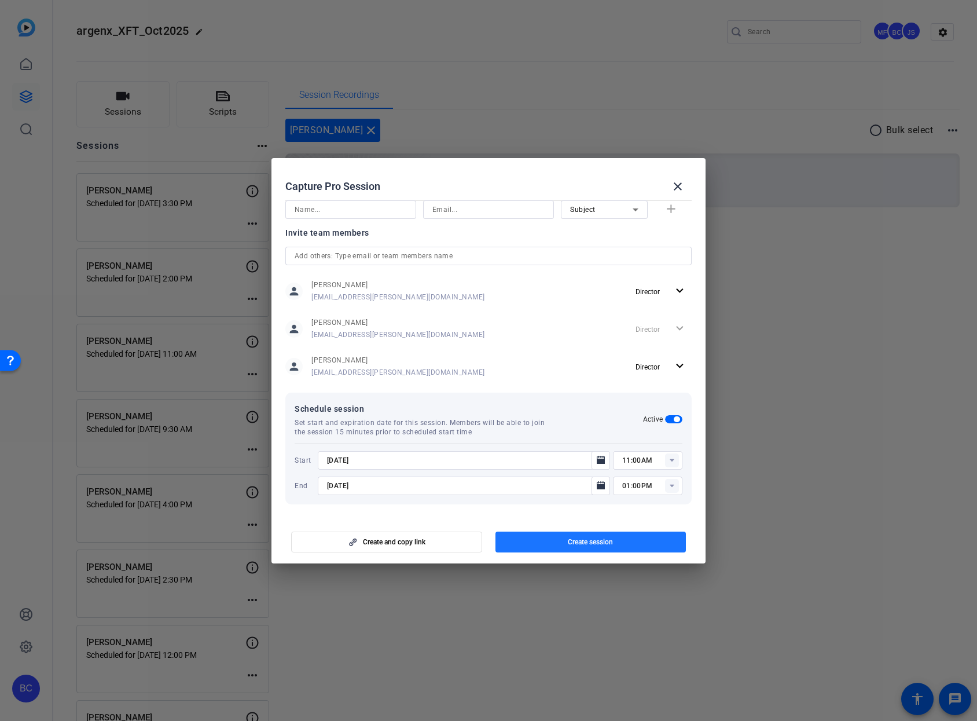
click at [589, 537] on span "Create session" at bounding box center [590, 541] width 45 height 9
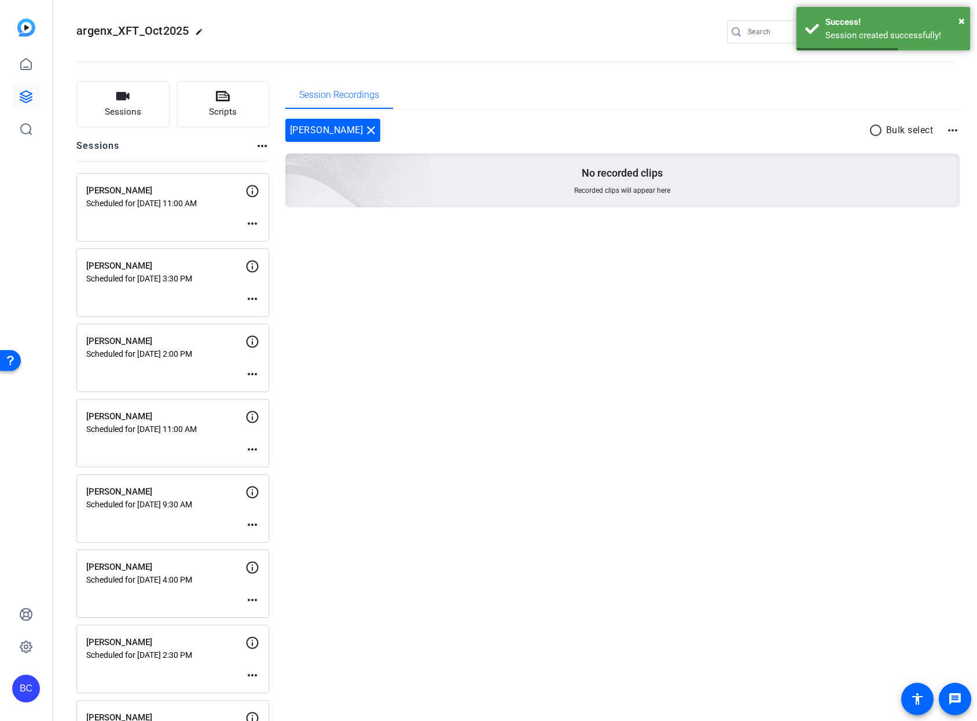
click at [255, 222] on mat-icon "more_horiz" at bounding box center [252, 224] width 14 height 14
click at [267, 240] on span "Edit Session" at bounding box center [281, 241] width 53 height 14
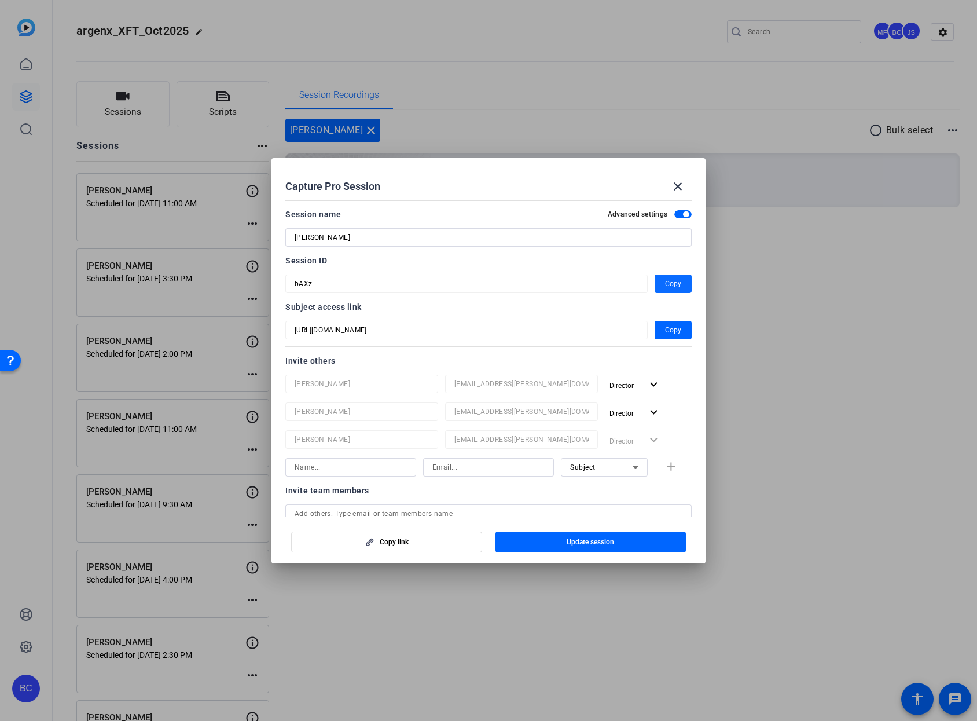
click at [669, 285] on span "Copy" at bounding box center [673, 284] width 16 height 14
drag, startPoint x: 673, startPoint y: 182, endPoint x: 487, endPoint y: 178, distance: 185.9
click at [673, 182] on mat-icon "close" at bounding box center [678, 186] width 14 height 14
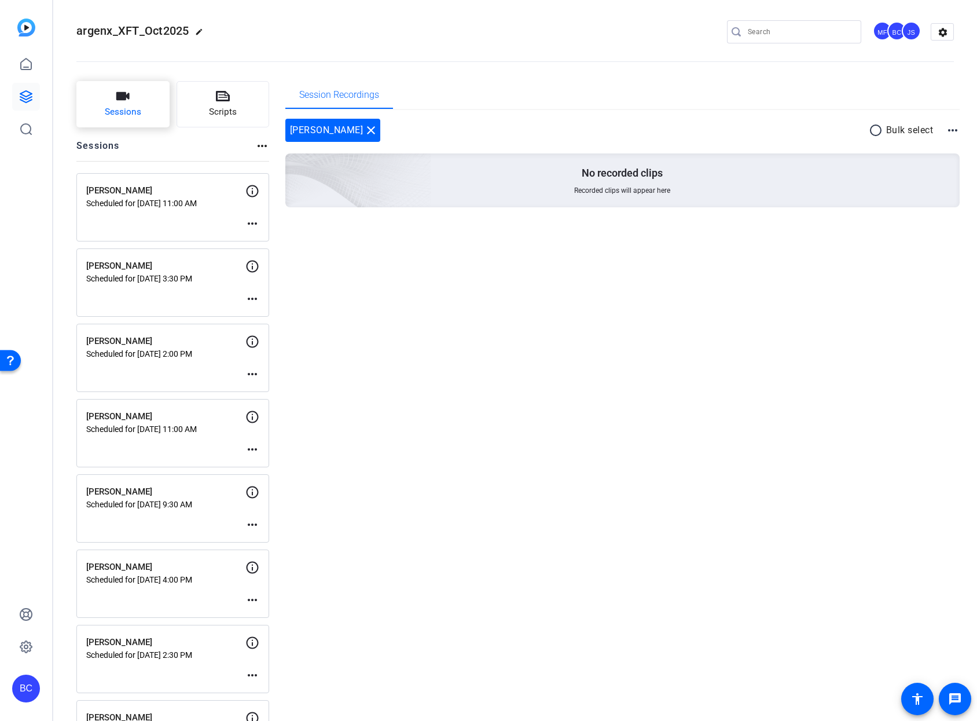
click at [126, 108] on span "Sessions" at bounding box center [123, 111] width 36 height 13
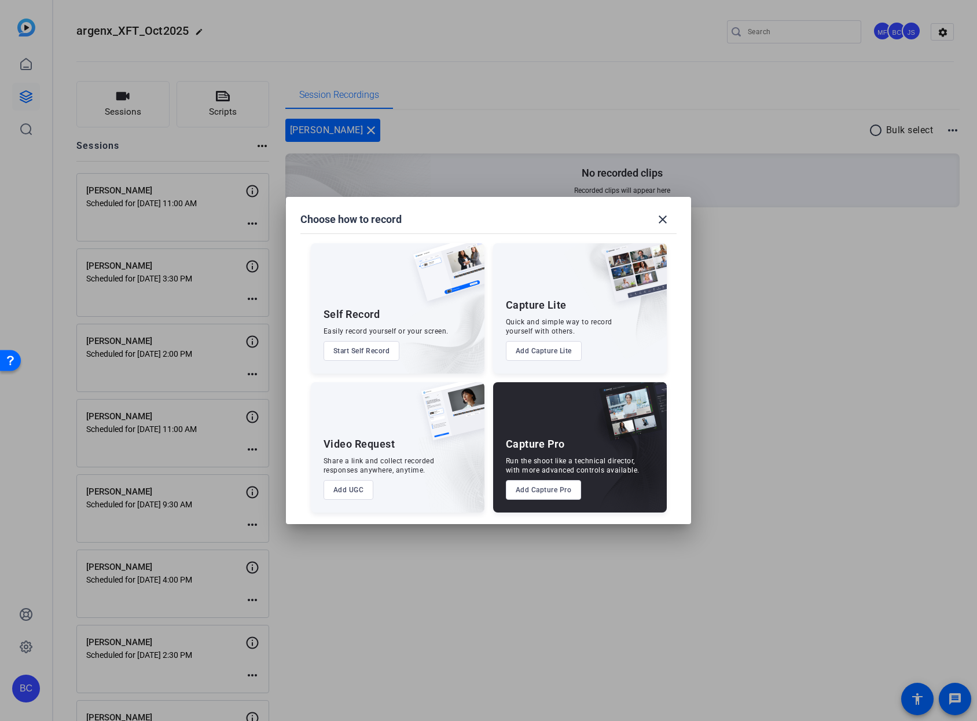
click at [543, 490] on button "Add Capture Pro" at bounding box center [544, 490] width 76 height 20
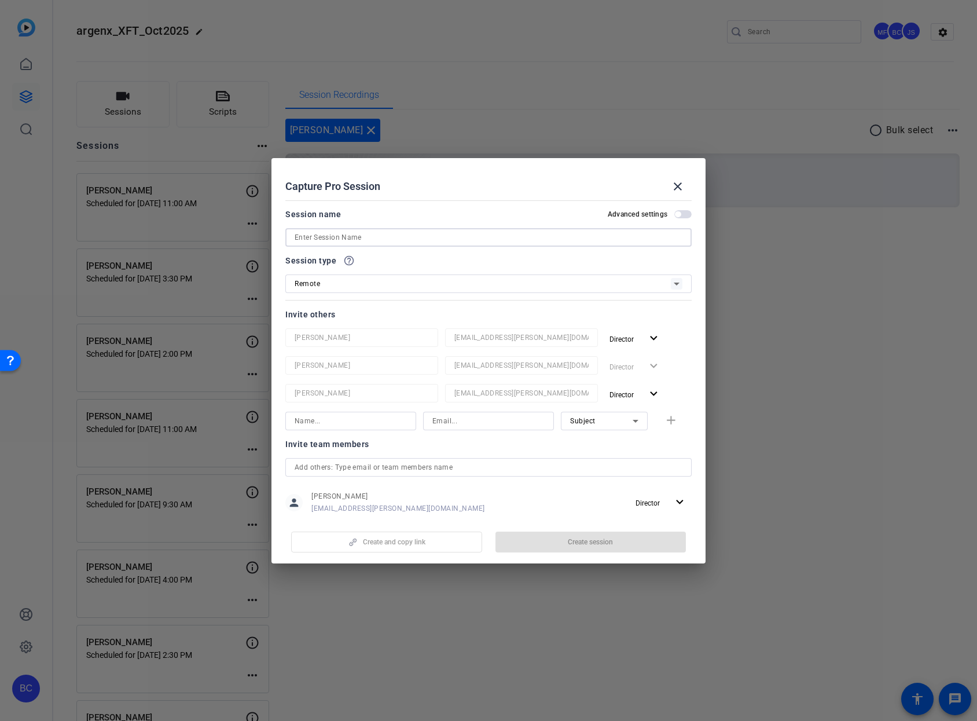
click at [437, 240] on input at bounding box center [489, 237] width 388 height 14
paste input "[PERSON_NAME]"
type input "[PERSON_NAME]"
click at [676, 212] on span "button" at bounding box center [682, 214] width 17 height 8
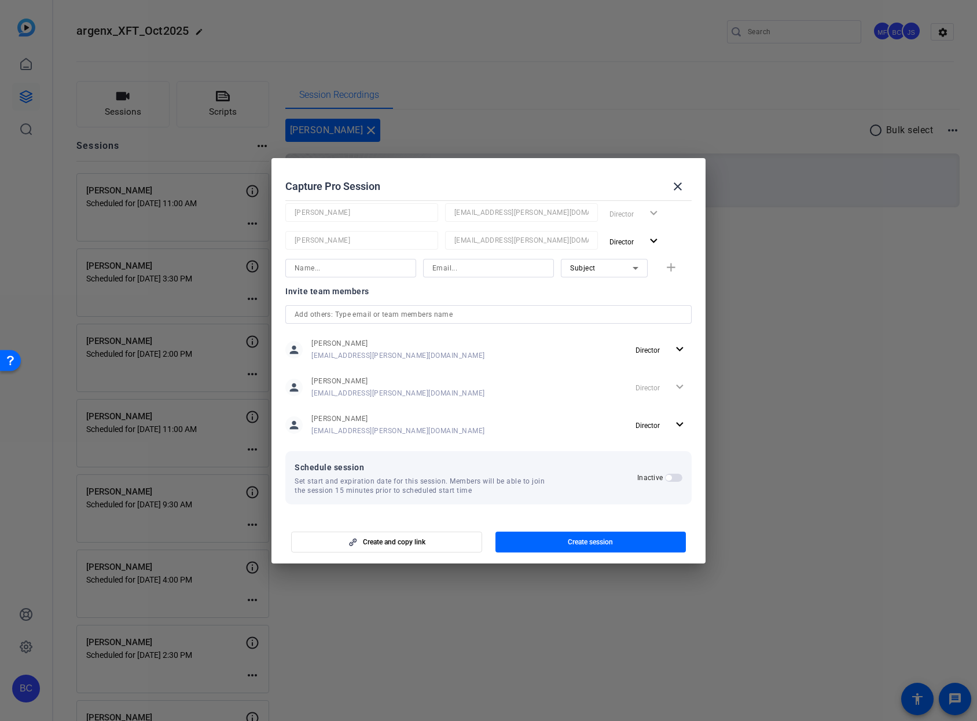
drag, startPoint x: 671, startPoint y: 478, endPoint x: 661, endPoint y: 478, distance: 10.4
click at [671, 478] on span "button" at bounding box center [673, 478] width 17 height 8
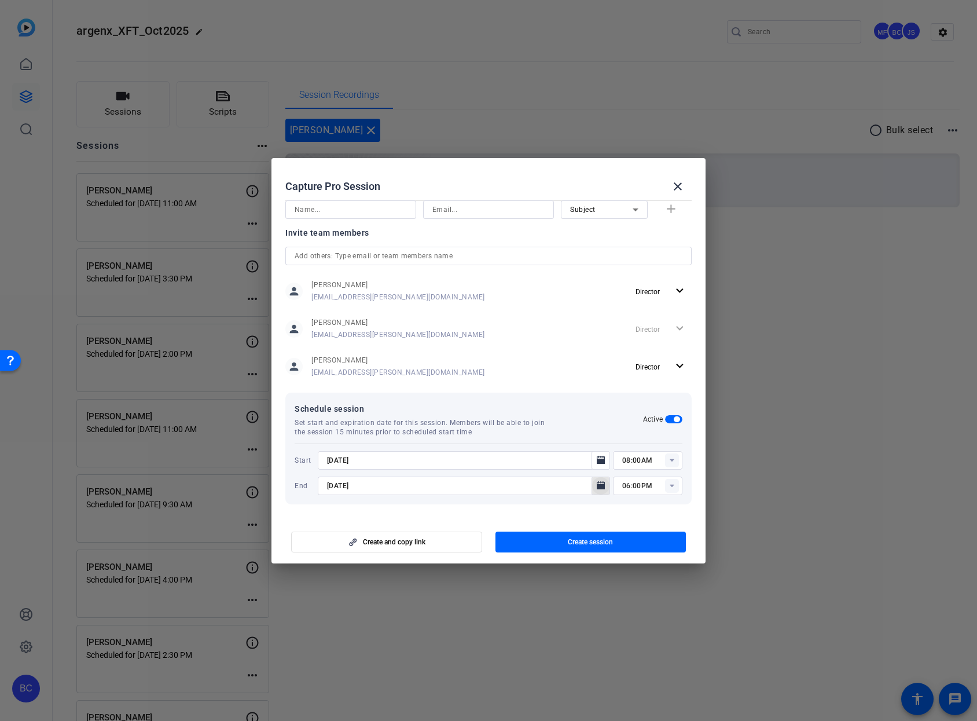
click at [597, 482] on icon "Open calendar" at bounding box center [601, 485] width 8 height 8
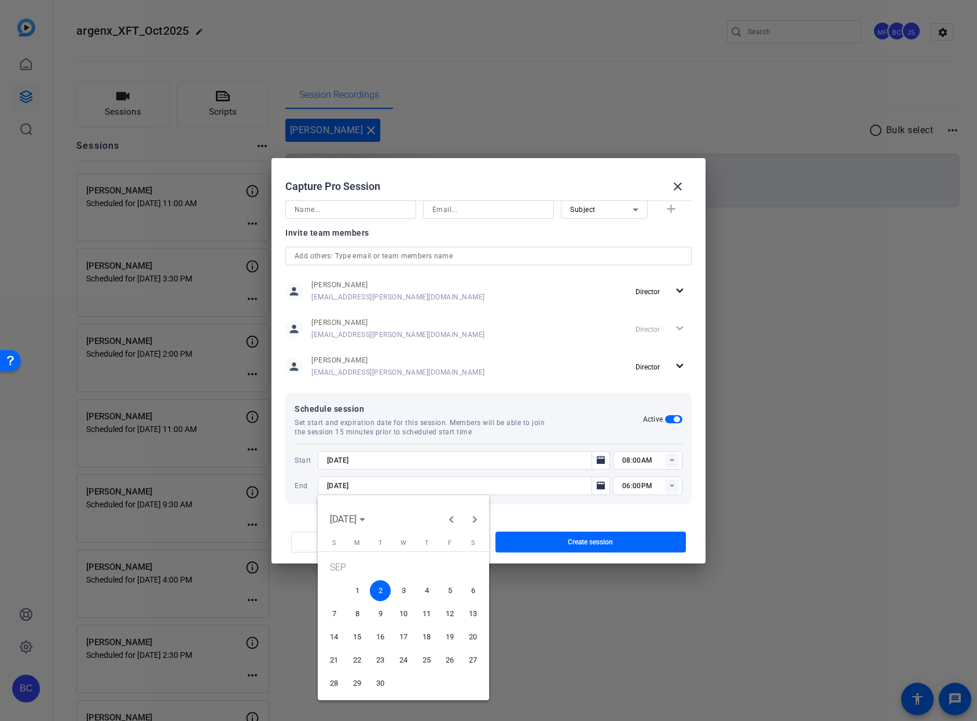
click at [427, 589] on span "4" at bounding box center [426, 590] width 21 height 21
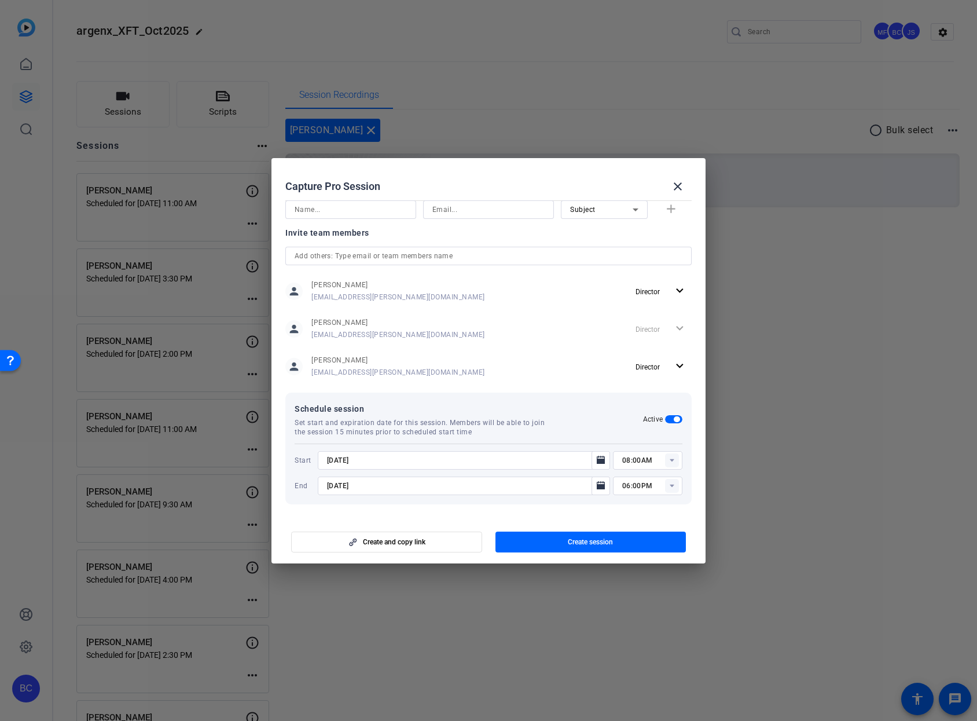
type input "[DATE]"
drag, startPoint x: 387, startPoint y: 484, endPoint x: 296, endPoint y: 480, distance: 91.0
click at [296, 480] on div "End [DATE] 06:00PM" at bounding box center [489, 485] width 388 height 19
drag, startPoint x: 375, startPoint y: 457, endPoint x: 294, endPoint y: 458, distance: 81.1
click at [294, 458] on div "Schedule session Set start and expiration date for this session. Members will b…" at bounding box center [488, 449] width 406 height 112
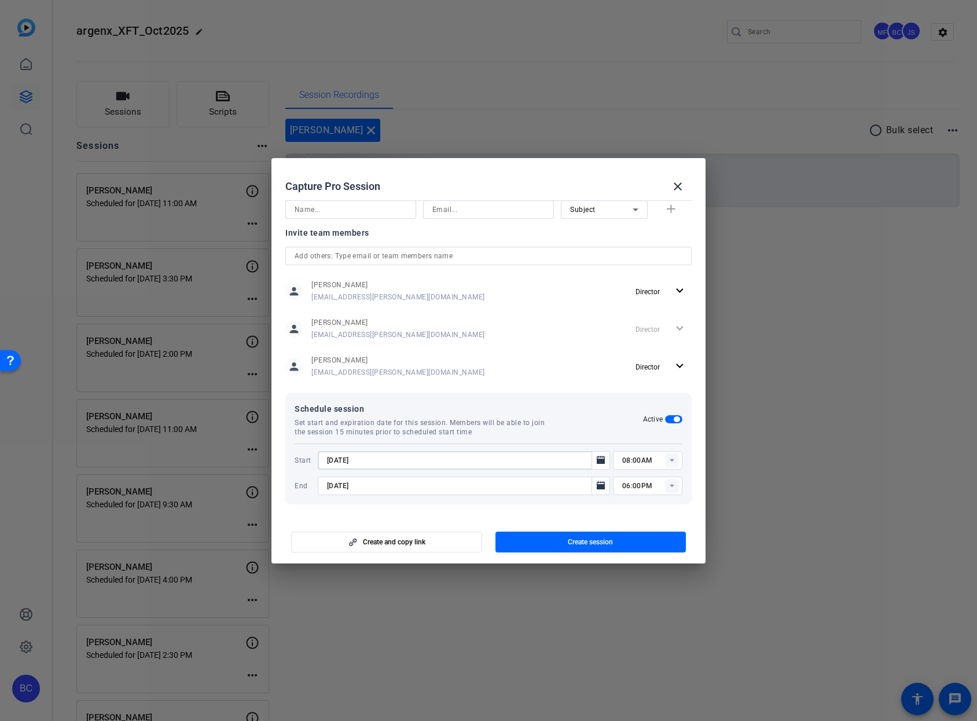
paste input "9/4"
type input "[DATE]"
click at [665, 460] on rect at bounding box center [672, 460] width 14 height 14
click at [632, 513] on span "01:15PM" at bounding box center [631, 515] width 30 height 8
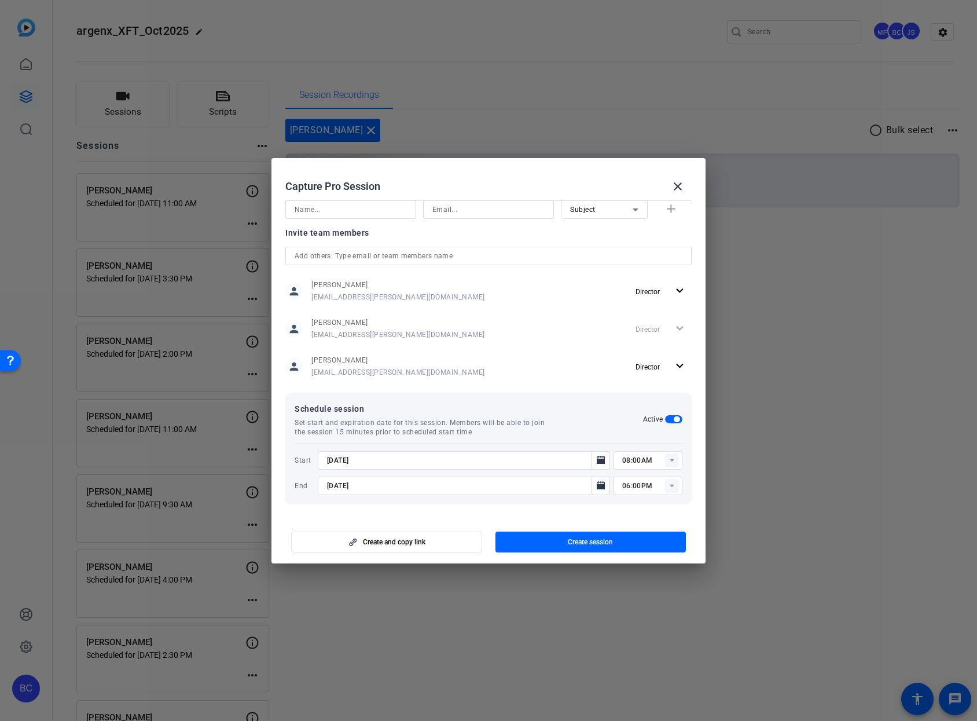
type input "01:15PM"
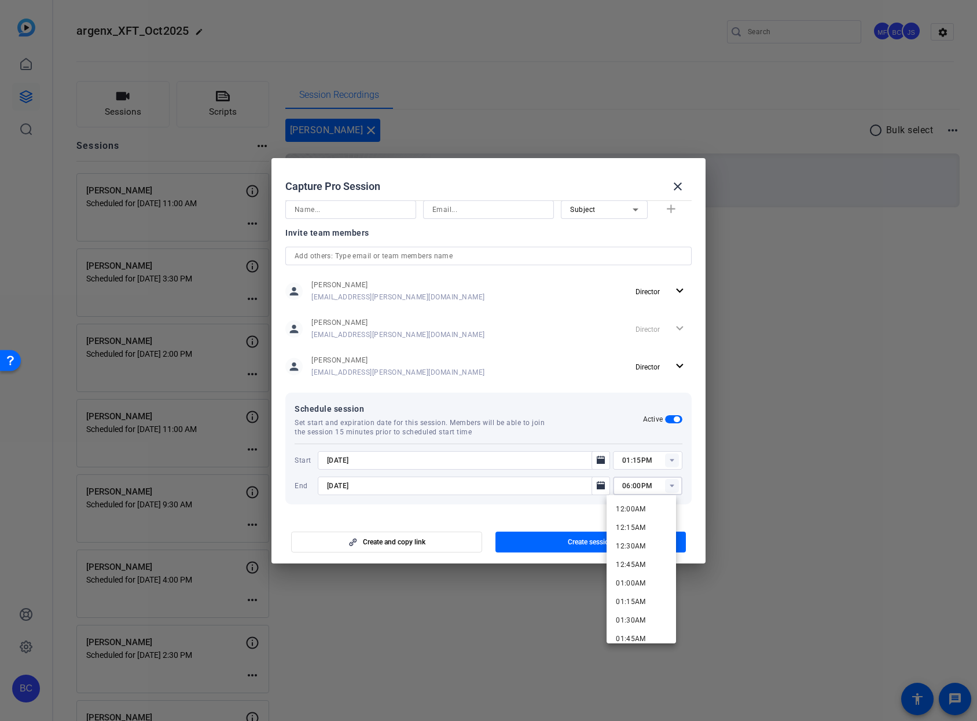
drag, startPoint x: 622, startPoint y: 487, endPoint x: 610, endPoint y: 486, distance: 11.6
click at [613, 486] on div "06:00PM" at bounding box center [647, 485] width 69 height 19
type input "03:00PM"
drag, startPoint x: 577, startPoint y: 512, endPoint x: 577, endPoint y: 518, distance: 5.8
click at [577, 512] on mat-dialog-content "Session name Advanced settings [PERSON_NAME] Session type help_outline Remote I…" at bounding box center [489, 356] width 434 height 321
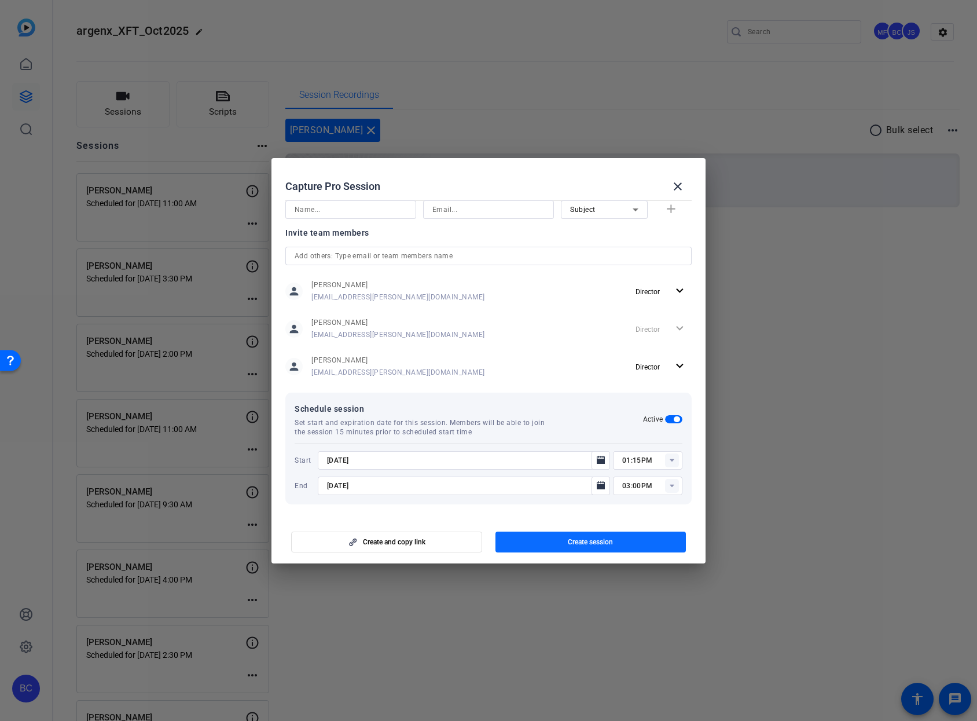
click at [579, 537] on span "Create session" at bounding box center [590, 541] width 45 height 9
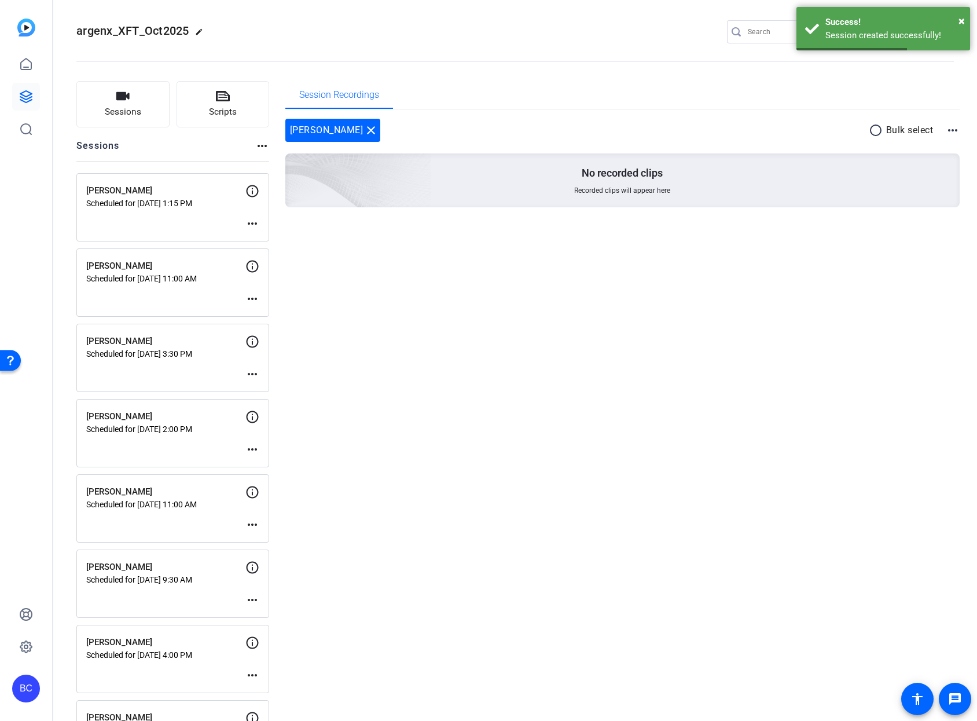
click at [252, 225] on mat-icon "more_horiz" at bounding box center [252, 224] width 14 height 14
click at [266, 240] on span "Edit Session" at bounding box center [281, 241] width 53 height 14
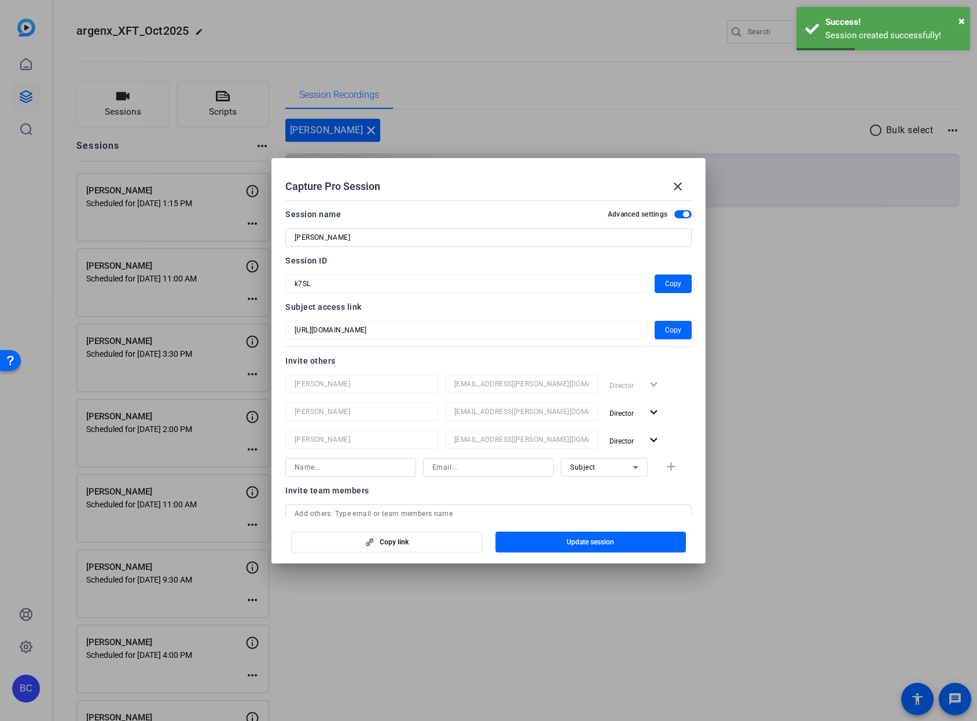
scroll to position [2, 0]
click at [658, 278] on span "button" at bounding box center [673, 281] width 37 height 28
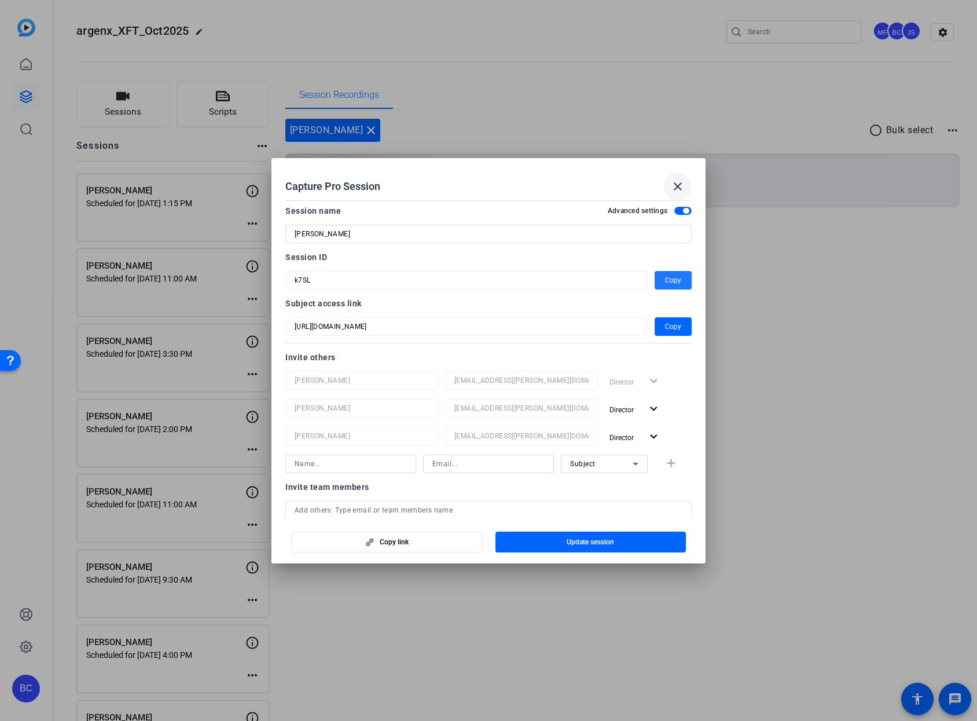
click at [681, 186] on mat-icon "close" at bounding box center [678, 186] width 14 height 14
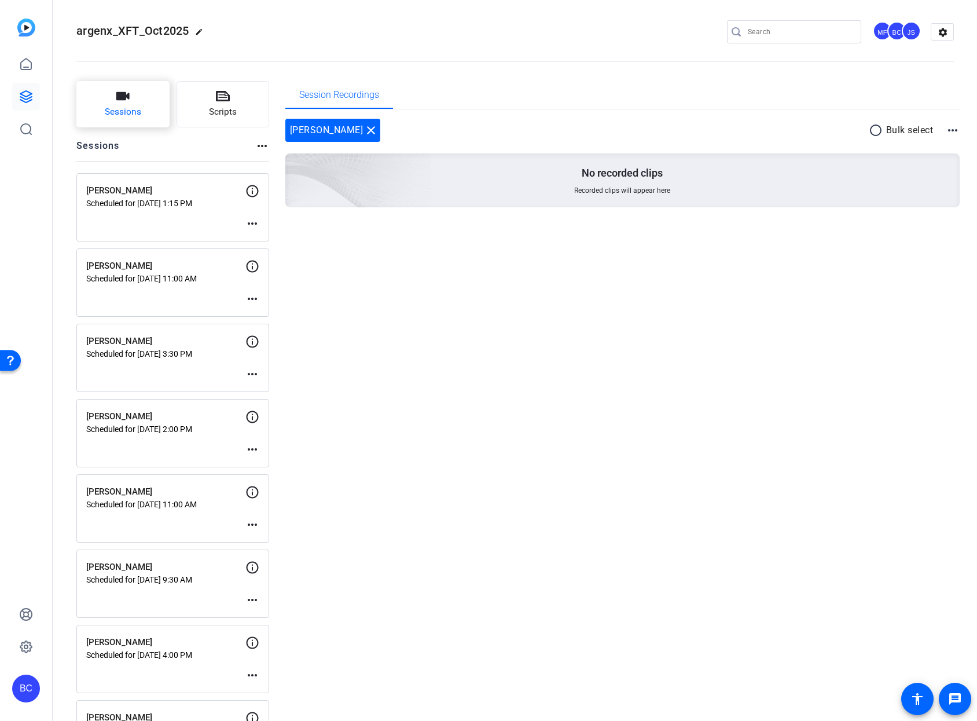
click at [133, 115] on span "Sessions" at bounding box center [123, 111] width 36 height 13
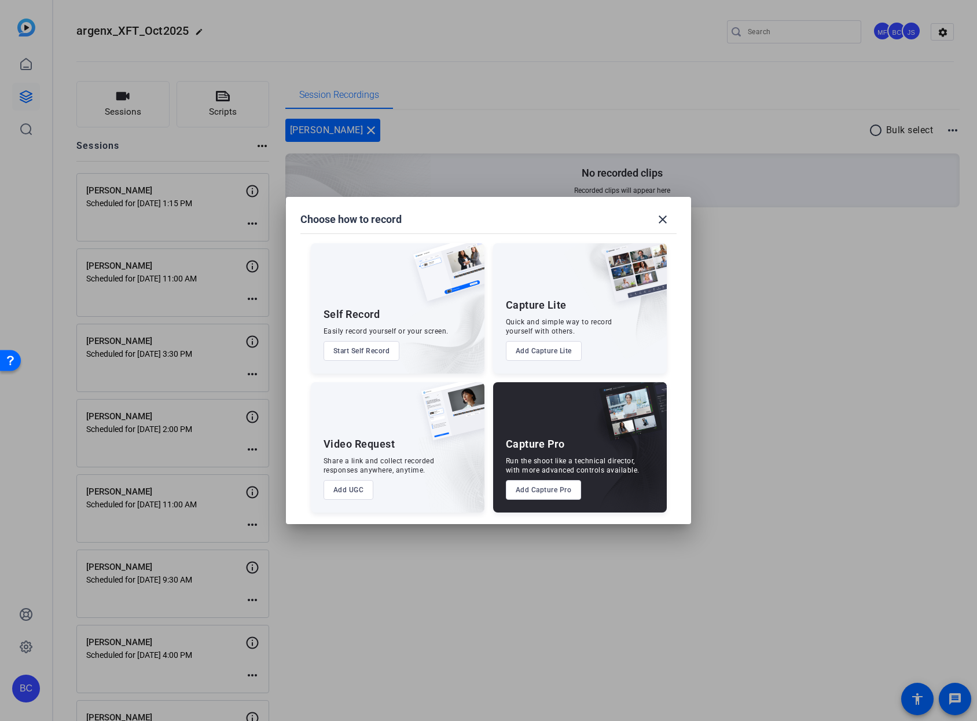
click at [563, 489] on button "Add Capture Pro" at bounding box center [544, 490] width 76 height 20
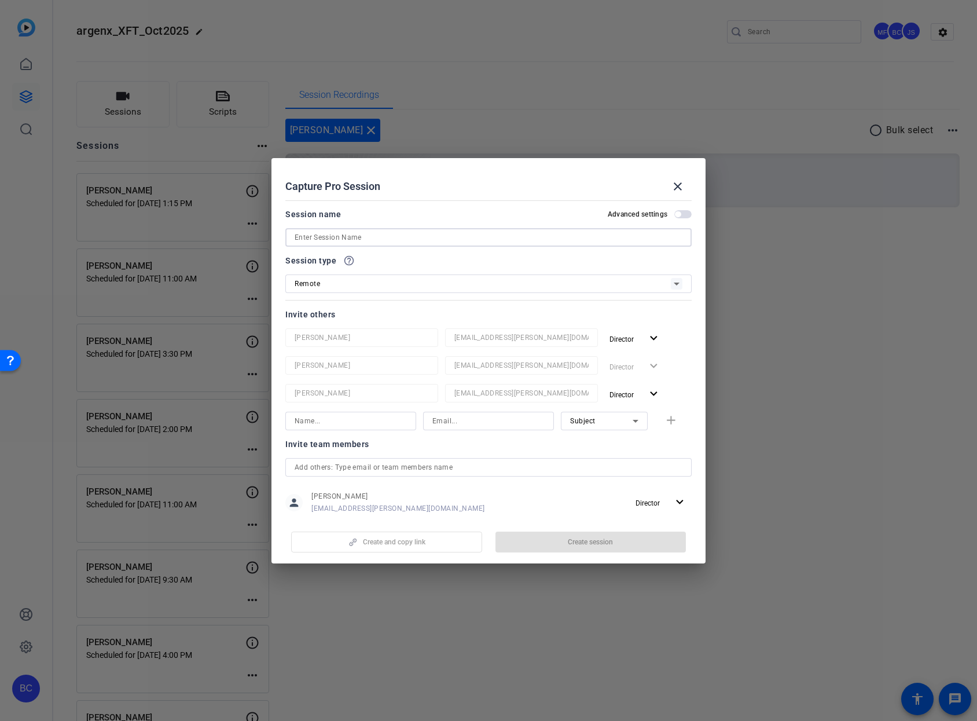
click at [413, 234] on input at bounding box center [489, 237] width 388 height 14
paste input "[PERSON_NAME]"
type input "[PERSON_NAME]"
click at [680, 211] on span "button" at bounding box center [682, 214] width 17 height 8
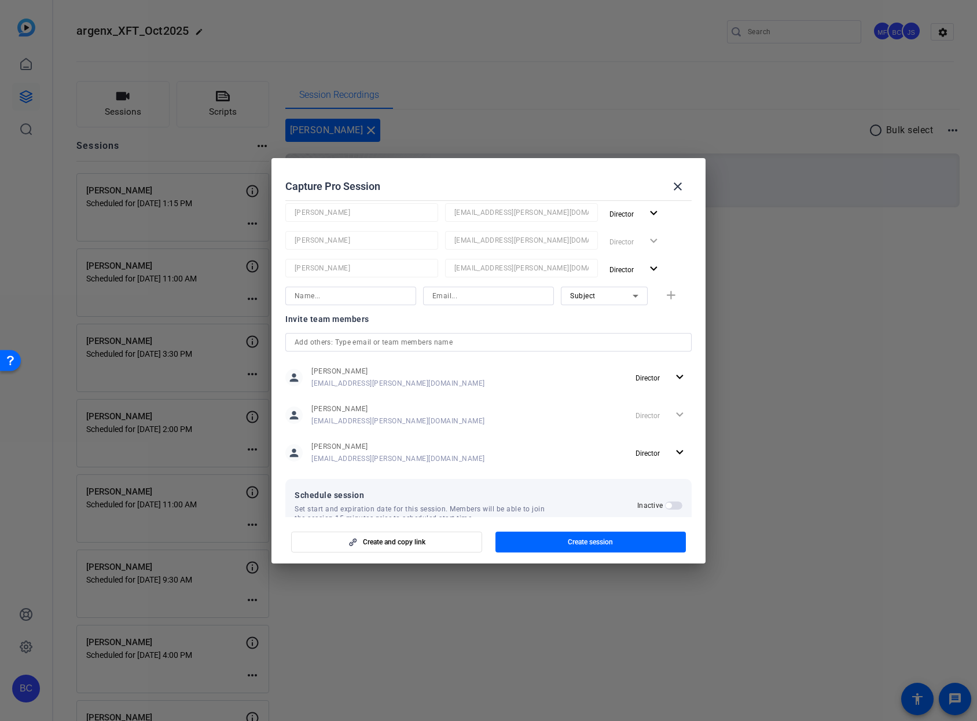
scroll to position [153, 0]
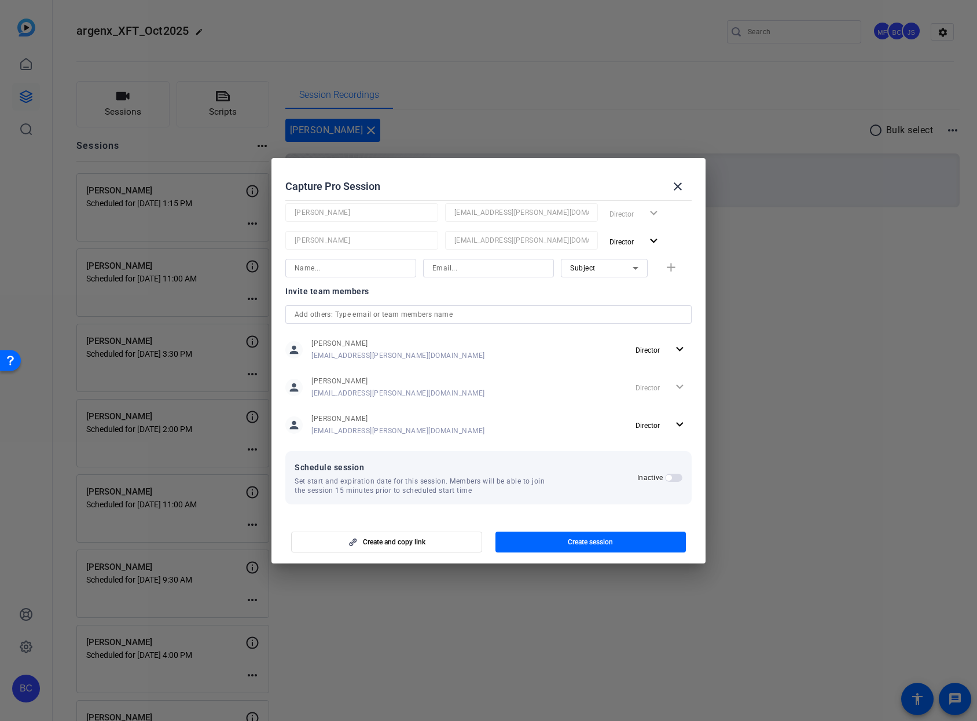
click at [677, 478] on div "Schedule session Set start and expiration date for this session. Members will b…" at bounding box center [488, 477] width 406 height 53
click at [670, 479] on span "button" at bounding box center [673, 478] width 17 height 8
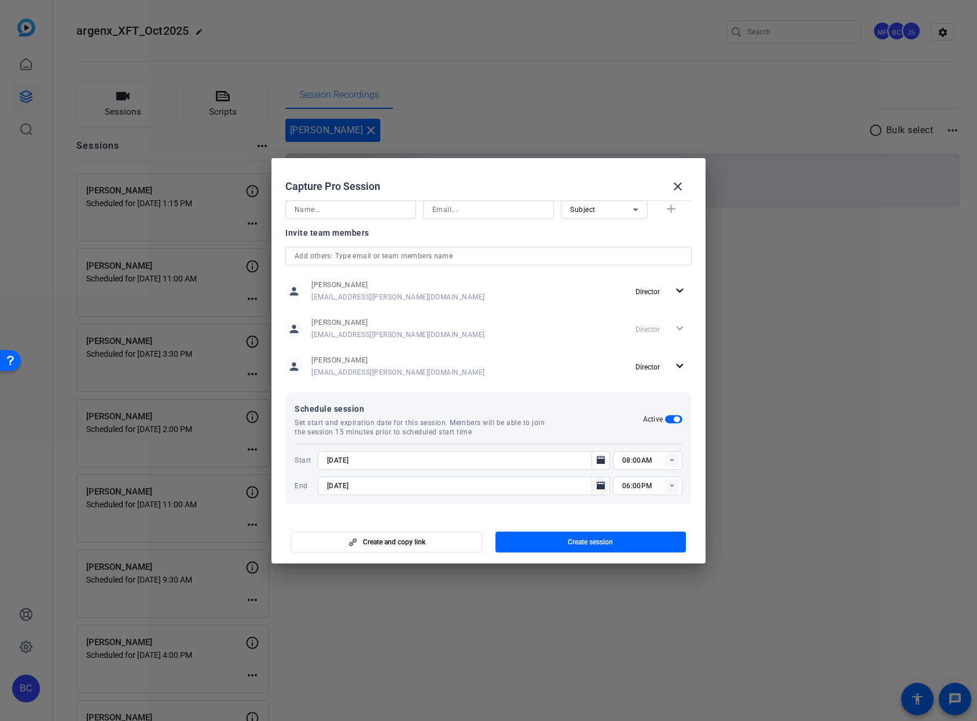
click at [597, 486] on icon "Open calendar" at bounding box center [601, 485] width 8 height 8
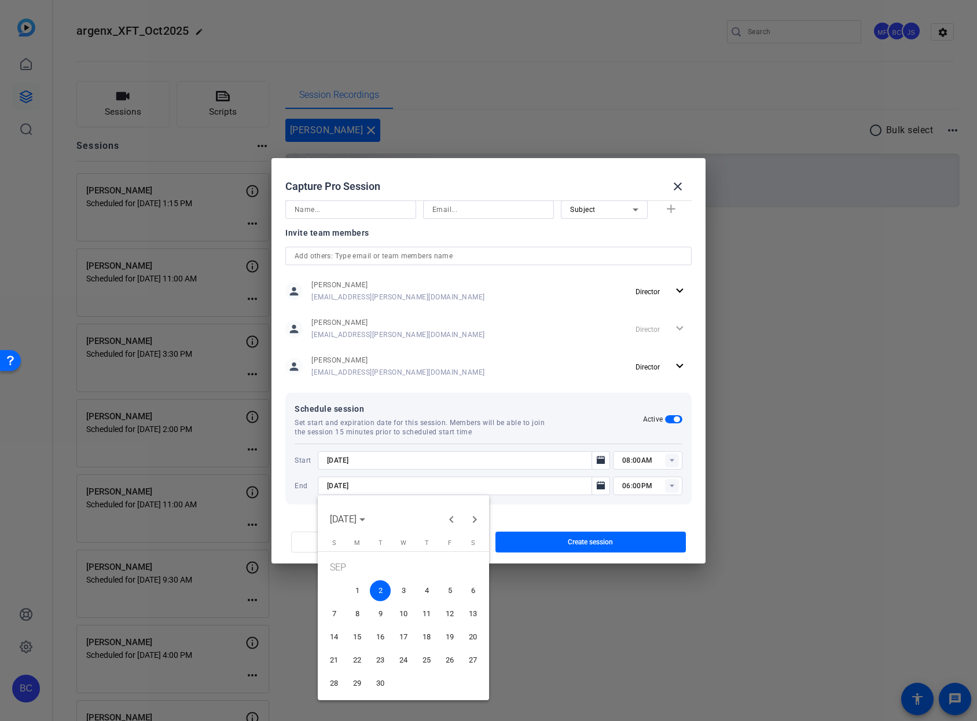
click at [430, 592] on span "4" at bounding box center [426, 590] width 21 height 21
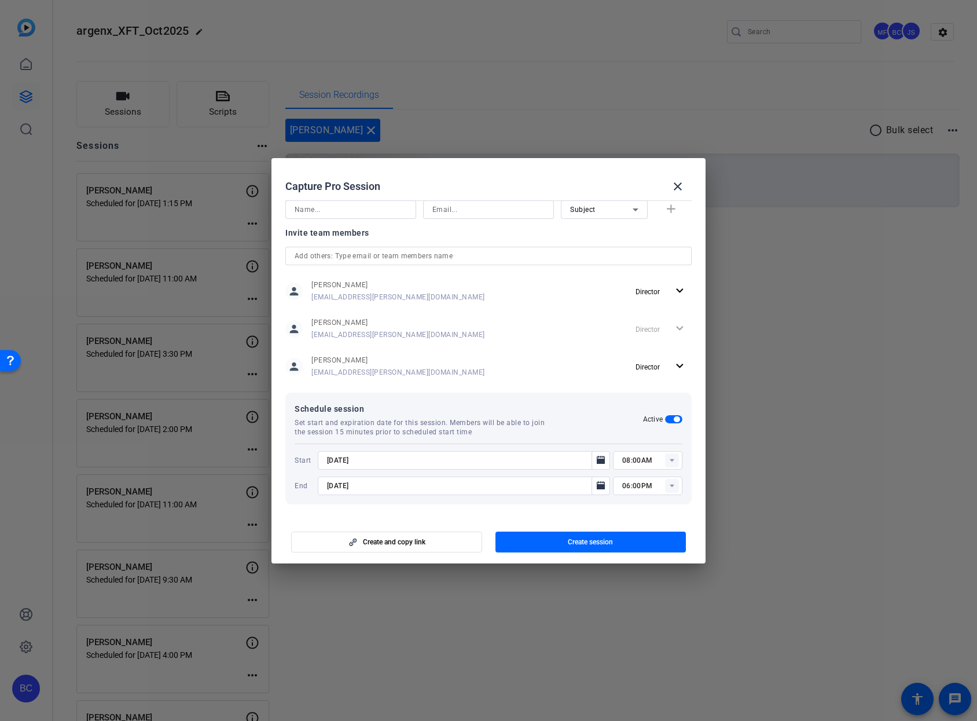
type input "[DATE]"
click at [597, 457] on icon "Open calendar" at bounding box center [601, 460] width 8 height 8
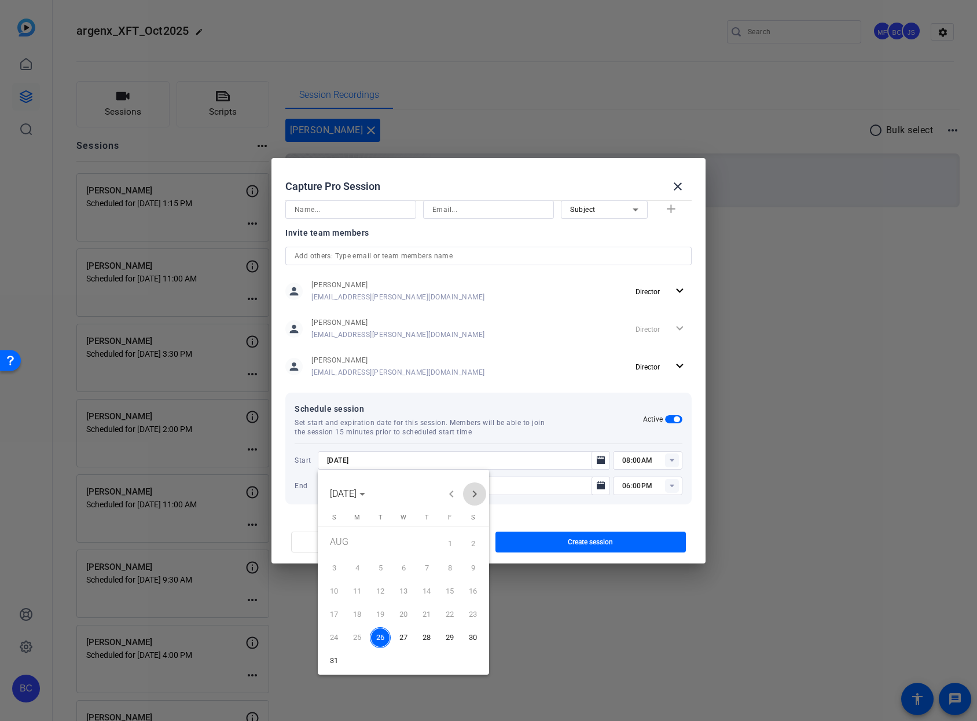
click at [474, 492] on span "Next month" at bounding box center [474, 493] width 23 height 23
drag, startPoint x: 424, startPoint y: 559, endPoint x: 443, endPoint y: 547, distance: 22.6
click at [424, 559] on span "4" at bounding box center [426, 565] width 21 height 21
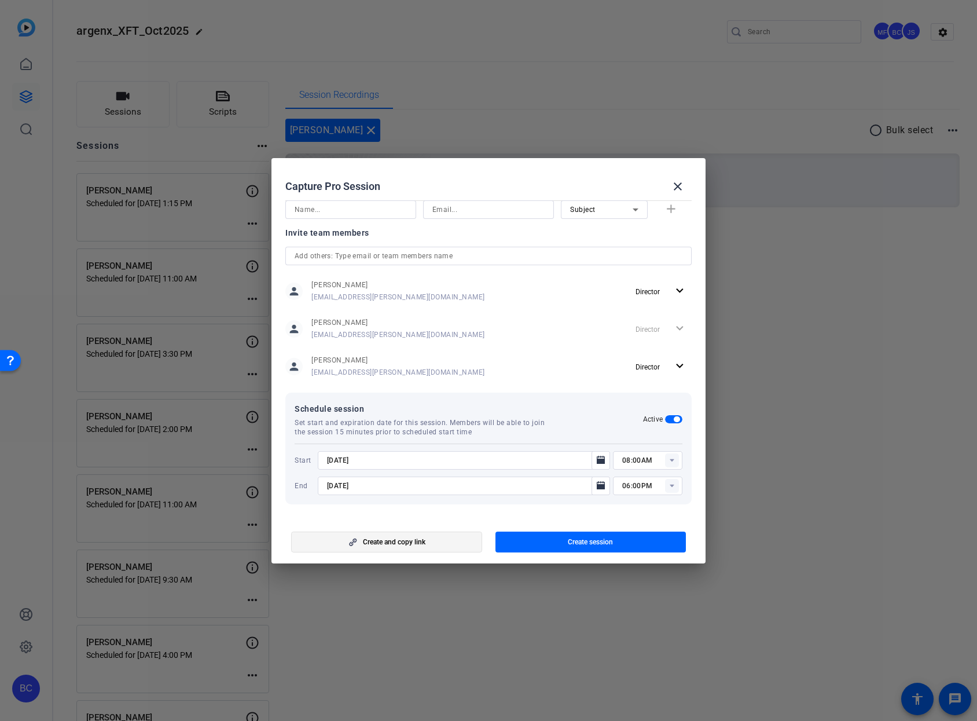
type input "[DATE]"
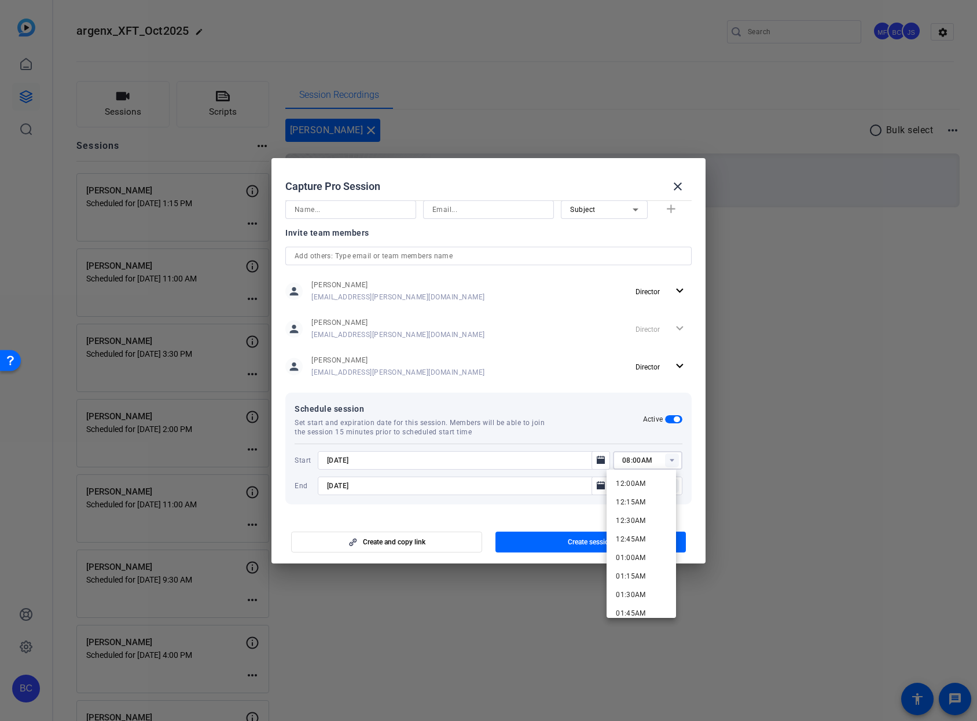
drag, startPoint x: 648, startPoint y: 461, endPoint x: 623, endPoint y: 433, distance: 37.7
click at [623, 433] on div "Schedule session Set start and expiration date for this session. Members will b…" at bounding box center [488, 449] width 406 height 112
type input "03:00pm"
click at [571, 509] on mat-dialog-content "Session name Advanced settings [PERSON_NAME] Session type help_outline Remote I…" at bounding box center [489, 356] width 434 height 321
click at [624, 486] on input "06:00PM" at bounding box center [652, 486] width 60 height 14
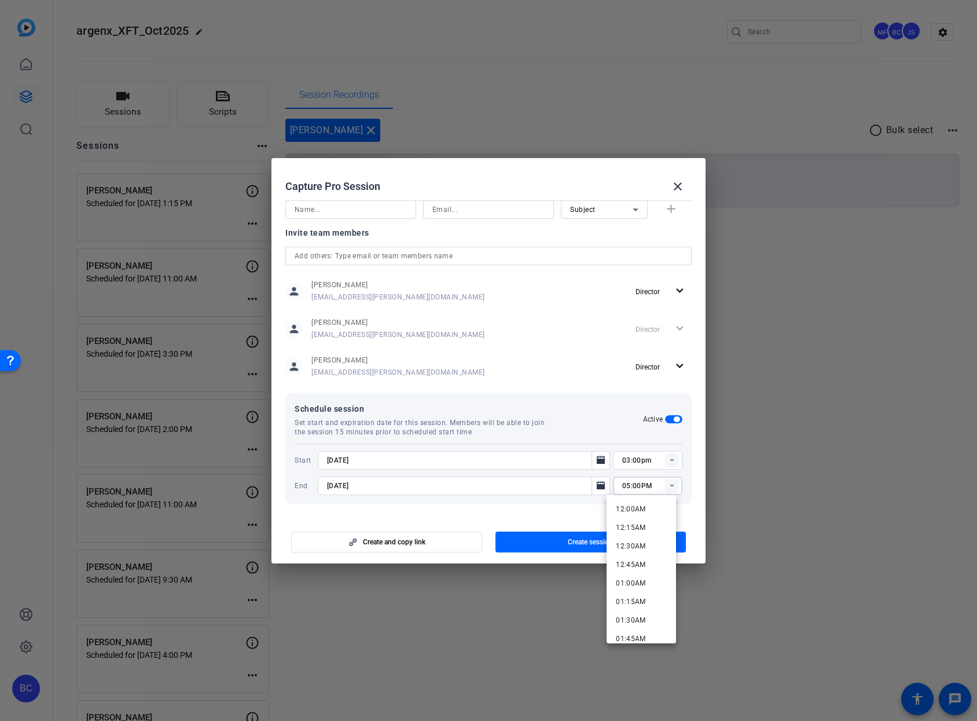
type input "05:00PM"
drag, startPoint x: 569, startPoint y: 511, endPoint x: 570, endPoint y: 531, distance: 20.3
click at [568, 512] on mat-dialog-content "Session name Advanced settings [PERSON_NAME] Session type help_outline Remote I…" at bounding box center [489, 356] width 434 height 321
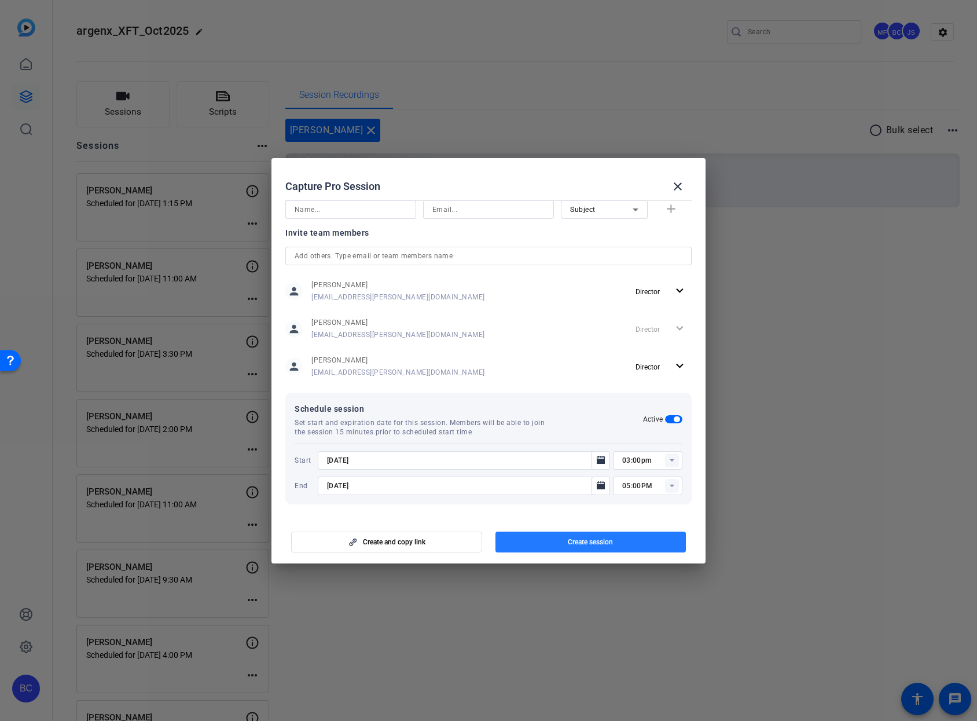
click at [572, 536] on span "button" at bounding box center [591, 542] width 191 height 28
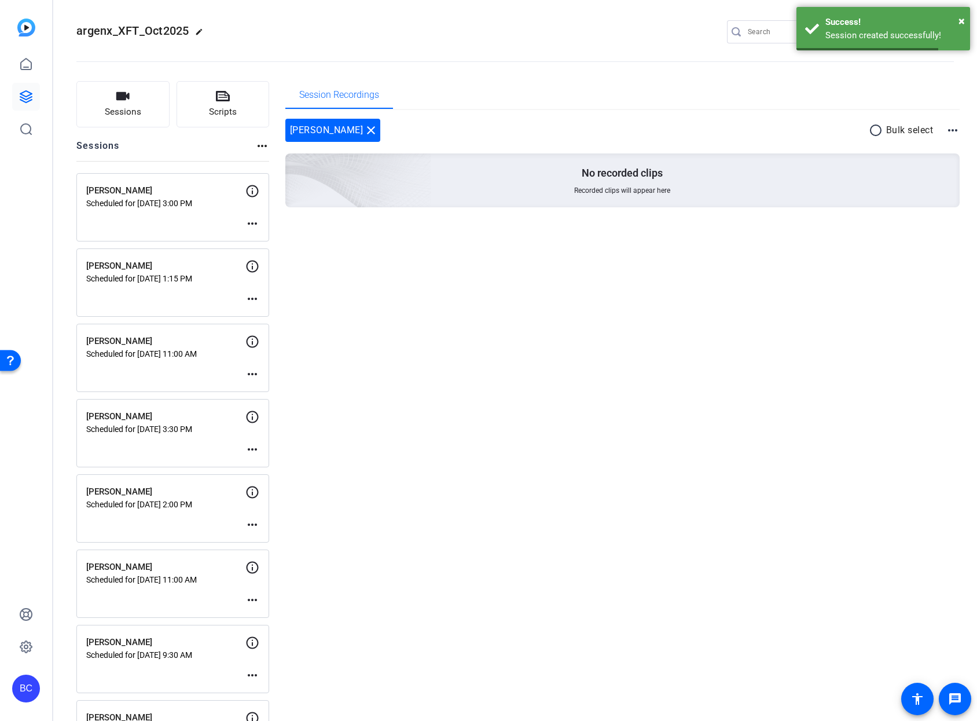
click at [255, 224] on mat-icon "more_horiz" at bounding box center [252, 224] width 14 height 14
click at [255, 224] on div at bounding box center [488, 360] width 977 height 721
click at [255, 224] on mat-icon "more_horiz" at bounding box center [252, 224] width 14 height 14
click at [264, 240] on span "Edit Session" at bounding box center [281, 241] width 53 height 14
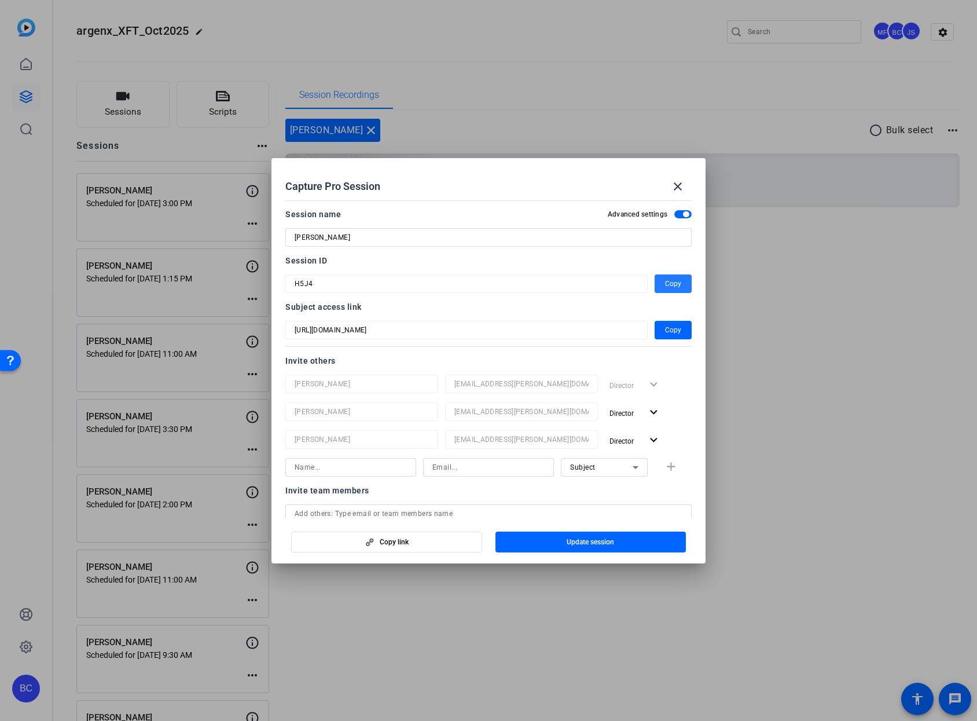
click at [665, 284] on span "Copy" at bounding box center [673, 284] width 16 height 14
click at [681, 182] on mat-icon "close" at bounding box center [678, 186] width 14 height 14
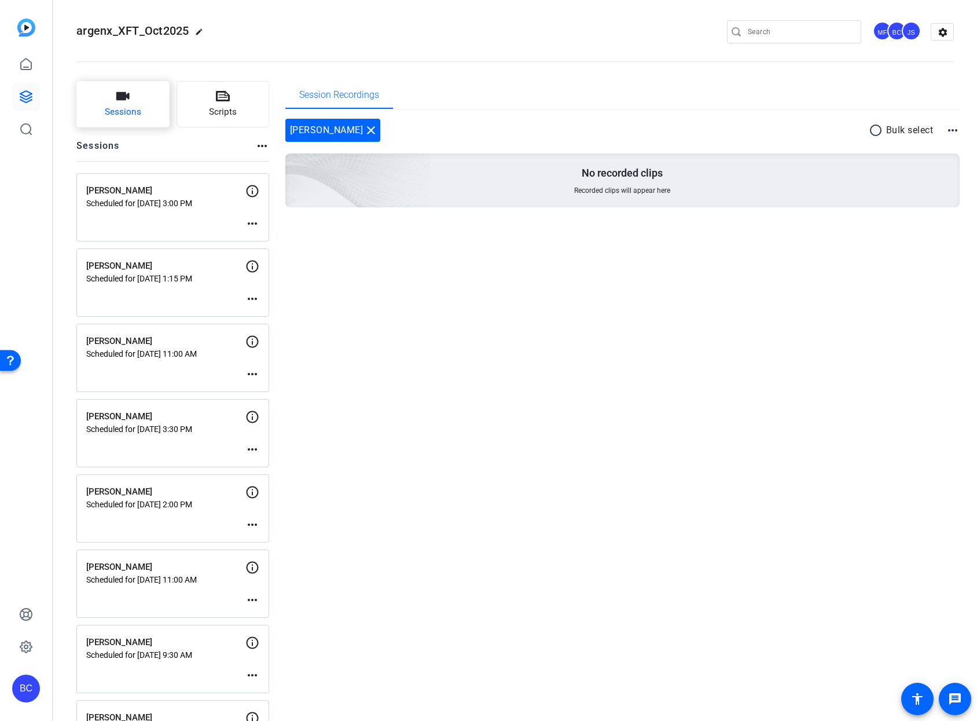
click at [131, 97] on button "Sessions" at bounding box center [122, 104] width 93 height 46
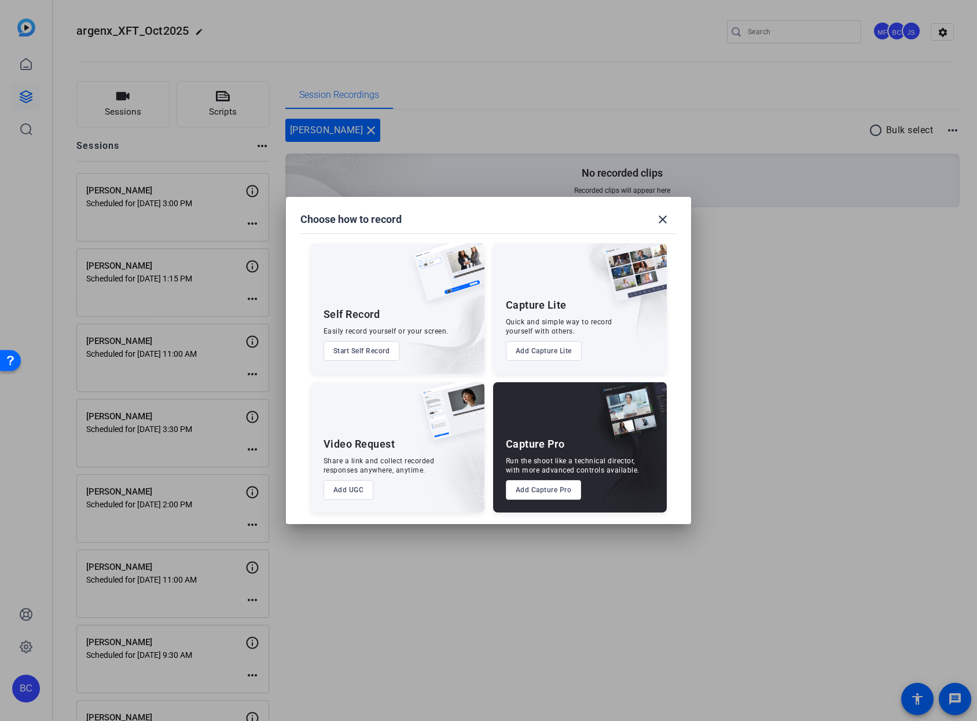
click at [560, 493] on button "Add Capture Pro" at bounding box center [544, 490] width 76 height 20
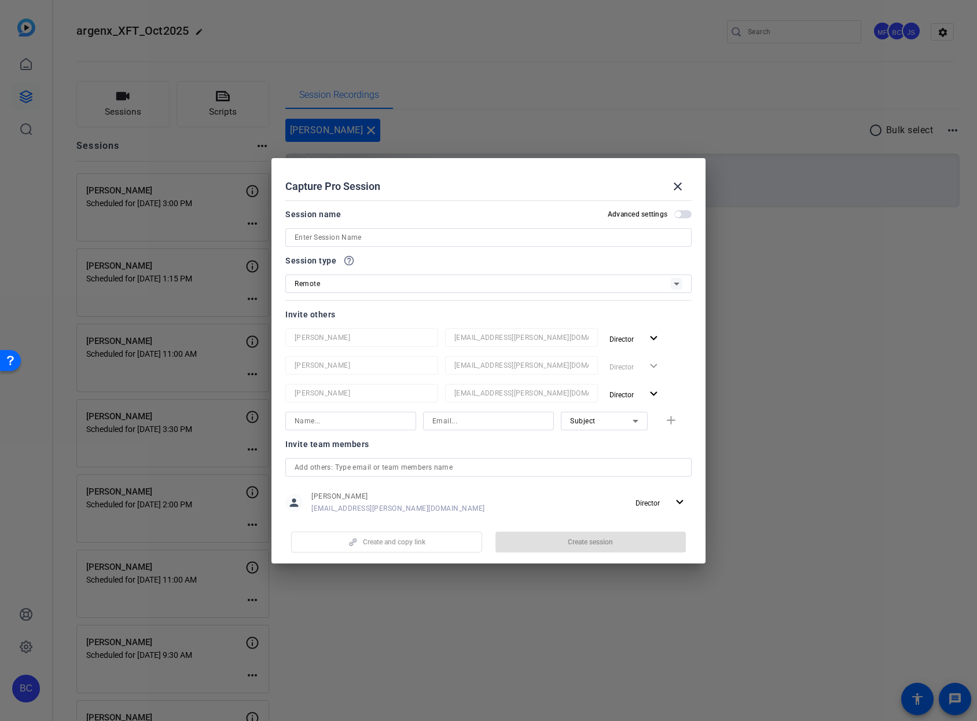
click at [355, 234] on input at bounding box center [489, 237] width 388 height 14
paste input "[PERSON_NAME] March"
type input "[PERSON_NAME] March"
click at [678, 214] on span "button" at bounding box center [682, 214] width 17 height 8
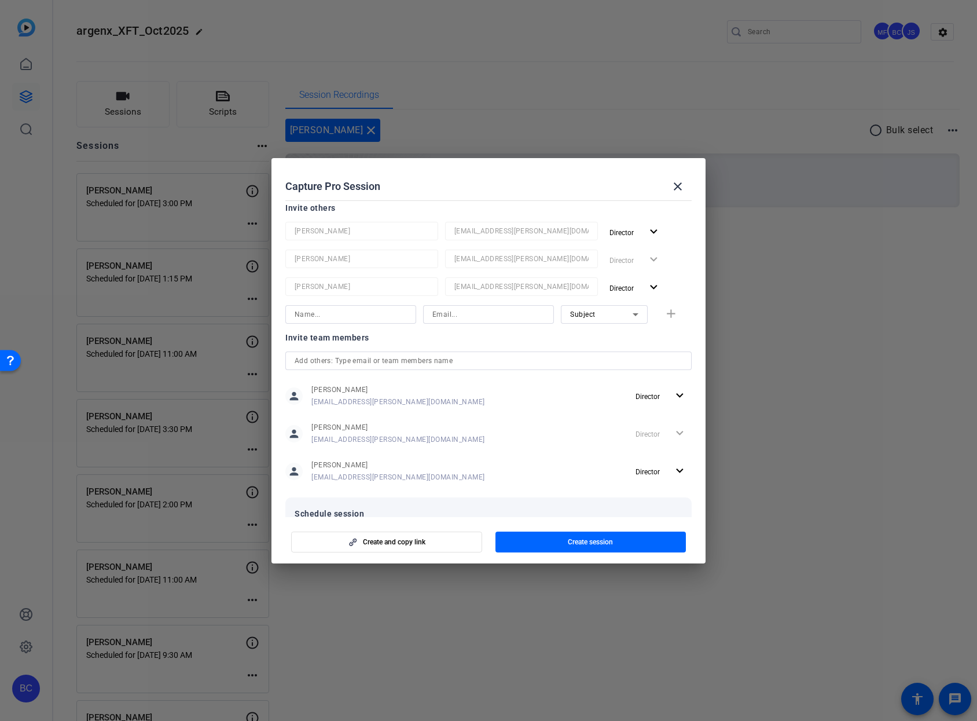
scroll to position [153, 0]
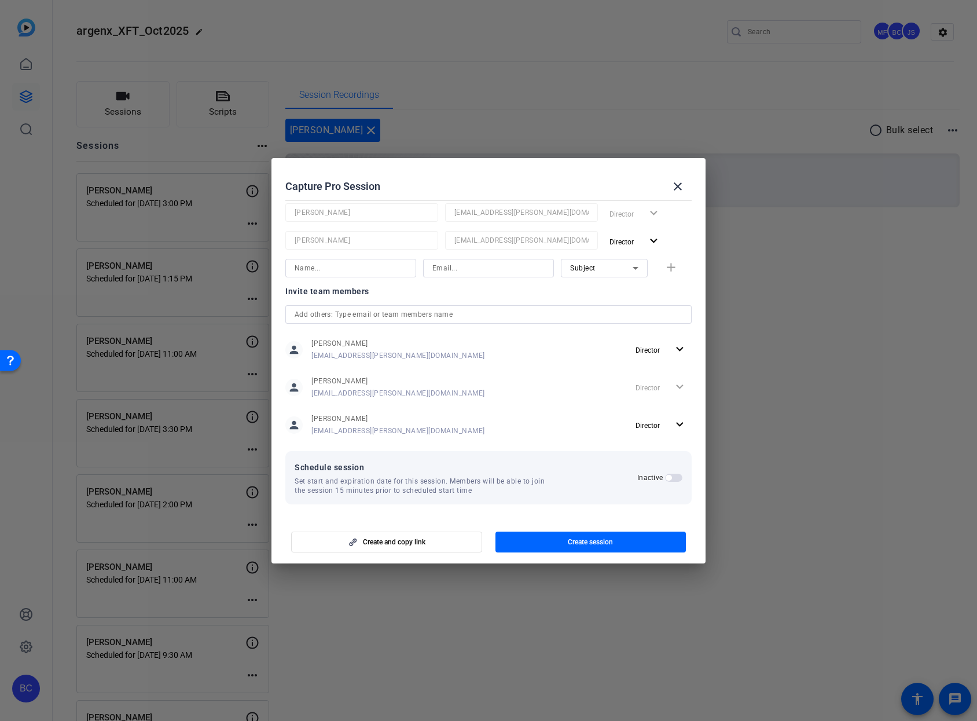
click at [667, 477] on span "button" at bounding box center [673, 478] width 17 height 8
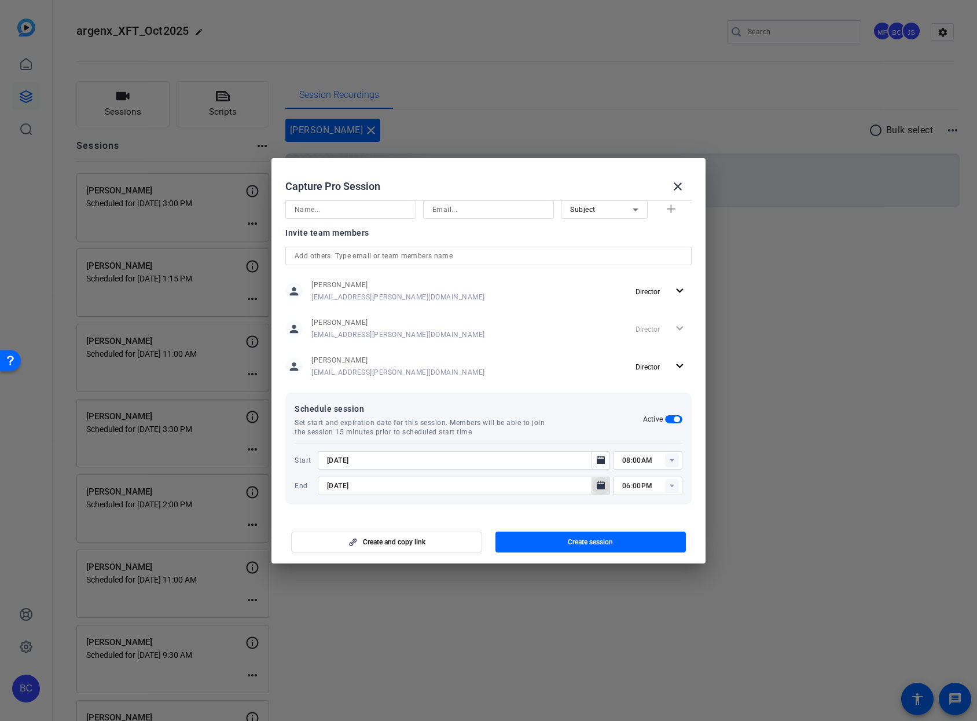
click at [597, 485] on icon "Open calendar" at bounding box center [601, 485] width 8 height 8
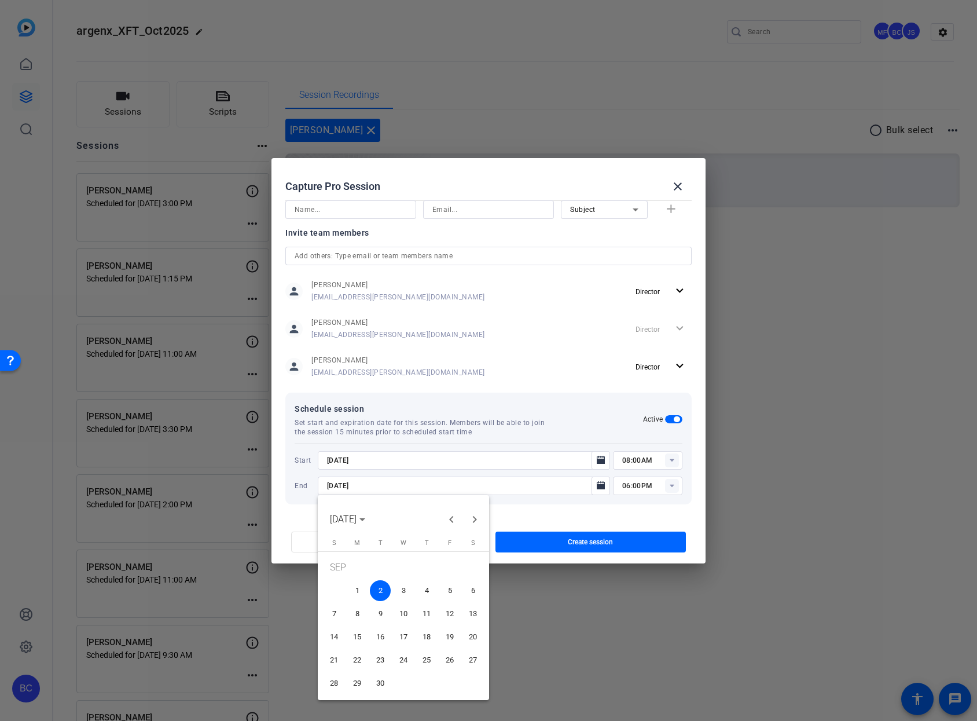
click at [449, 586] on span "5" at bounding box center [449, 590] width 21 height 21
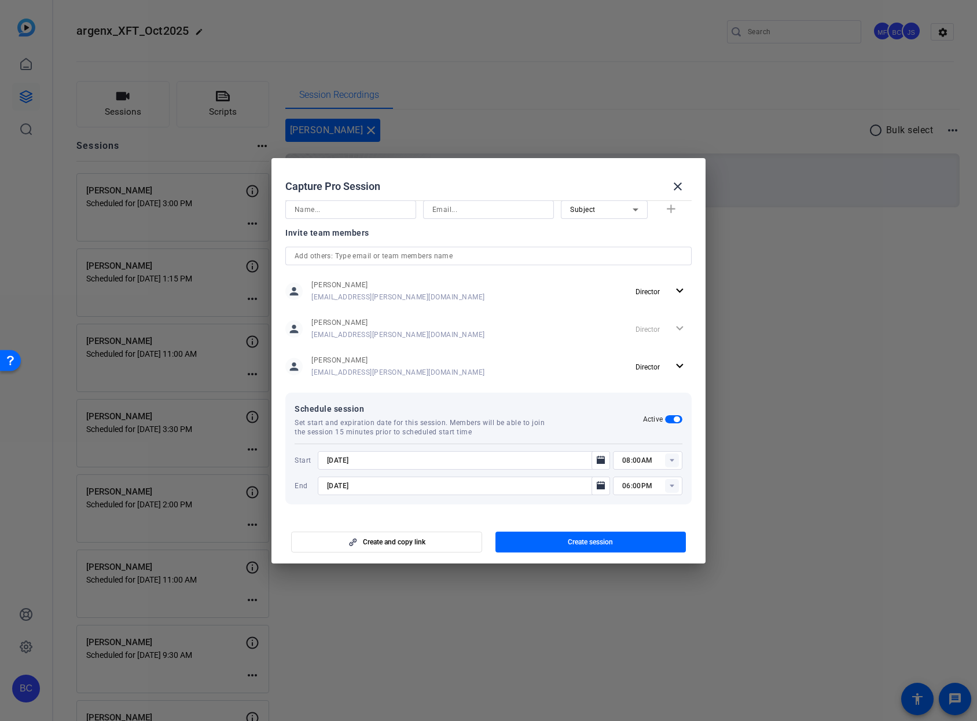
type input "[DATE]"
drag, startPoint x: 347, startPoint y: 484, endPoint x: 294, endPoint y: 485, distance: 53.3
click at [294, 485] on div "Schedule session Set start and expiration date for this session. Members will b…" at bounding box center [488, 449] width 406 height 112
drag, startPoint x: 377, startPoint y: 463, endPoint x: 310, endPoint y: 460, distance: 67.8
click at [312, 460] on div "Start [DATE] 08:00AM" at bounding box center [489, 460] width 388 height 19
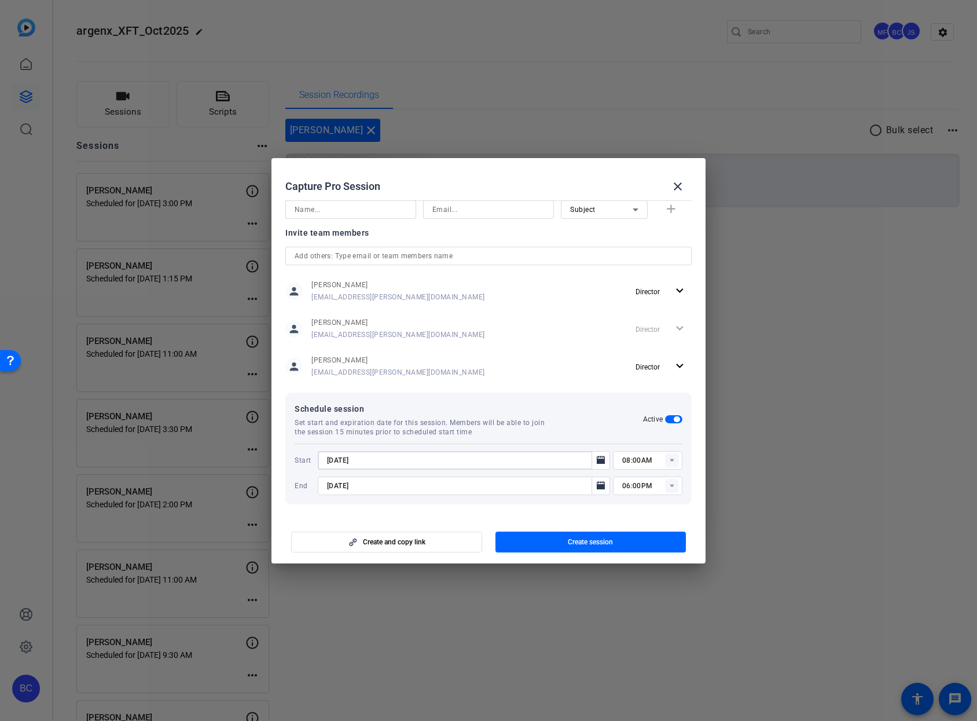
paste input "9/5"
type input "[DATE]"
click at [636, 459] on input "08:00AM" at bounding box center [652, 460] width 60 height 14
drag, startPoint x: 629, startPoint y: 460, endPoint x: 648, endPoint y: 458, distance: 18.7
click at [629, 460] on input "08:00AM" at bounding box center [652, 460] width 60 height 14
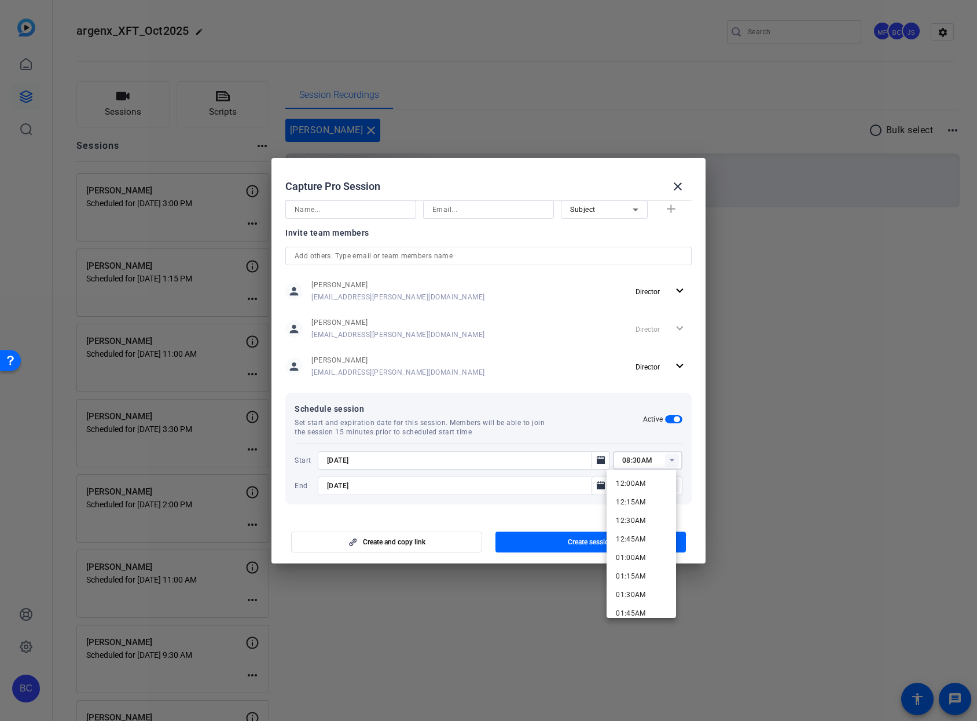
type input "08:30AM"
drag, startPoint x: 584, startPoint y: 512, endPoint x: 596, endPoint y: 507, distance: 13.2
click at [584, 512] on mat-dialog-content "Session name Advanced settings [PERSON_NAME] March Session type help_outline Re…" at bounding box center [489, 356] width 434 height 321
click at [625, 485] on input "06:00PM" at bounding box center [652, 486] width 60 height 14
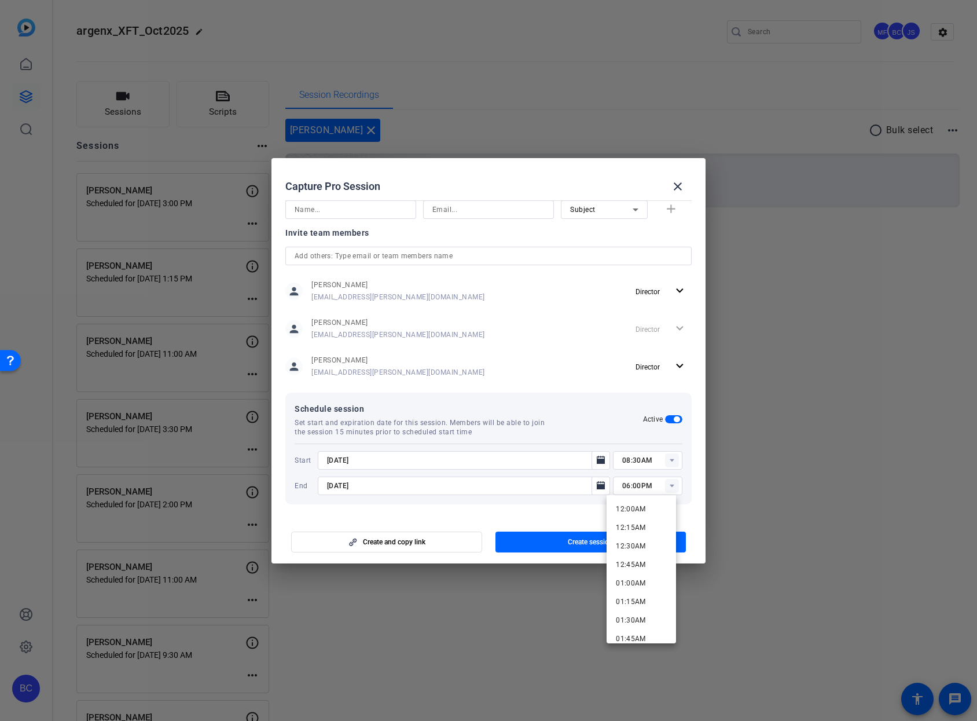
drag, startPoint x: 615, startPoint y: 486, endPoint x: 625, endPoint y: 485, distance: 9.9
click at [625, 485] on div "06:00PM" at bounding box center [647, 485] width 69 height 19
drag, startPoint x: 648, startPoint y: 487, endPoint x: 589, endPoint y: 483, distance: 59.2
click at [589, 483] on div "[DATE] 06:00PM" at bounding box center [500, 485] width 365 height 19
type input "10:30am"
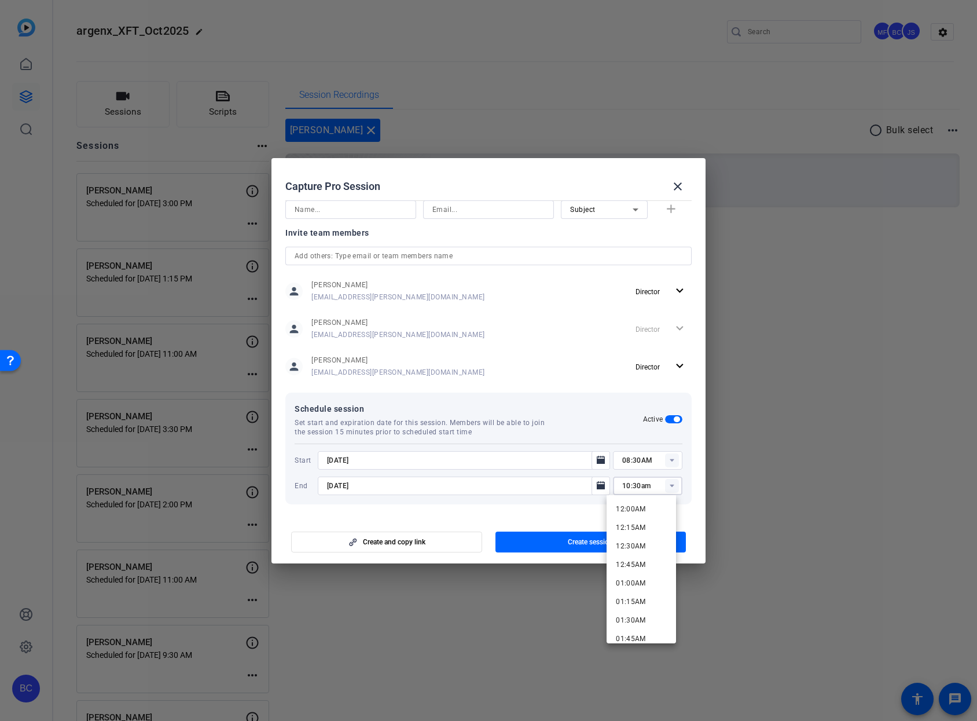
drag, startPoint x: 560, startPoint y: 507, endPoint x: 562, endPoint y: 525, distance: 18.0
click at [560, 508] on mat-dialog-content "Session name Advanced settings [PERSON_NAME] March Session type help_outline Re…" at bounding box center [489, 356] width 434 height 321
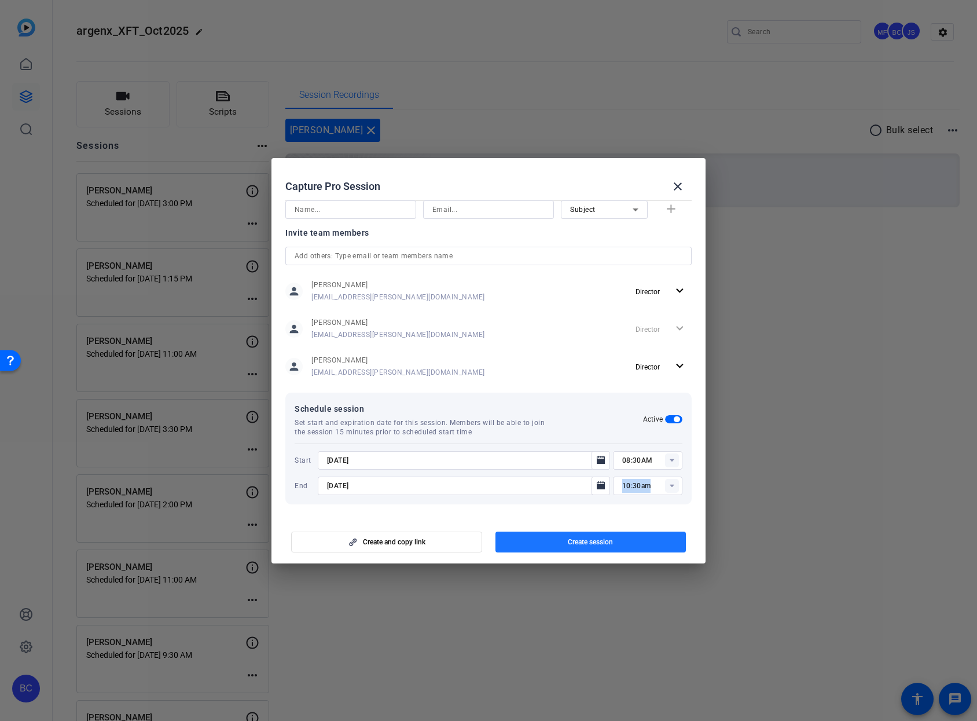
click at [564, 532] on span "button" at bounding box center [591, 542] width 191 height 28
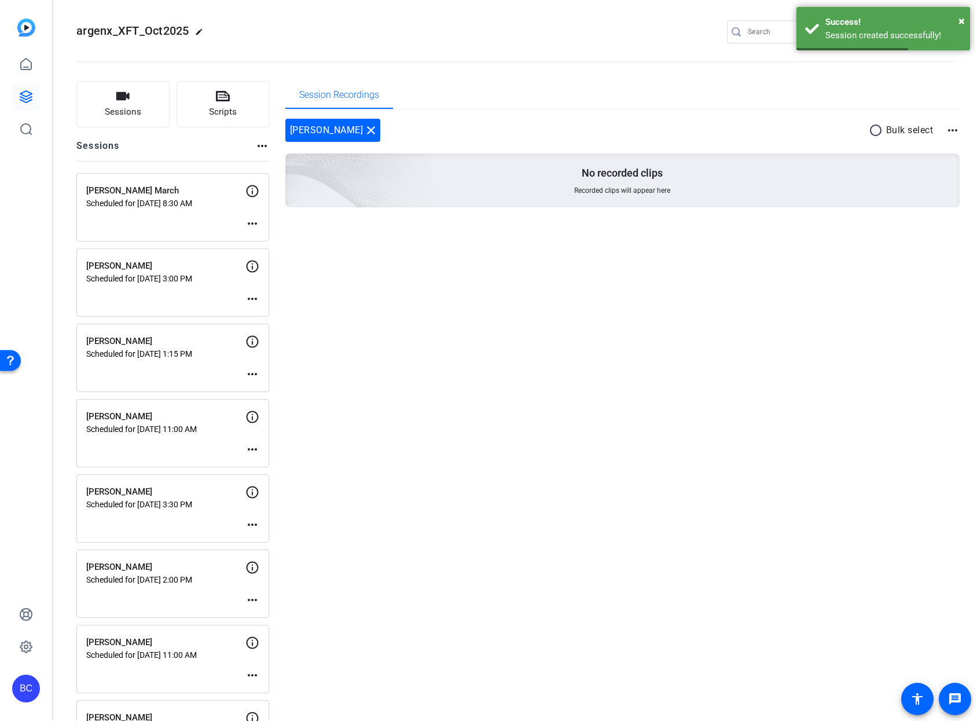
click at [252, 221] on mat-icon "more_horiz" at bounding box center [252, 224] width 14 height 14
click at [276, 241] on span "Edit Session" at bounding box center [281, 241] width 53 height 14
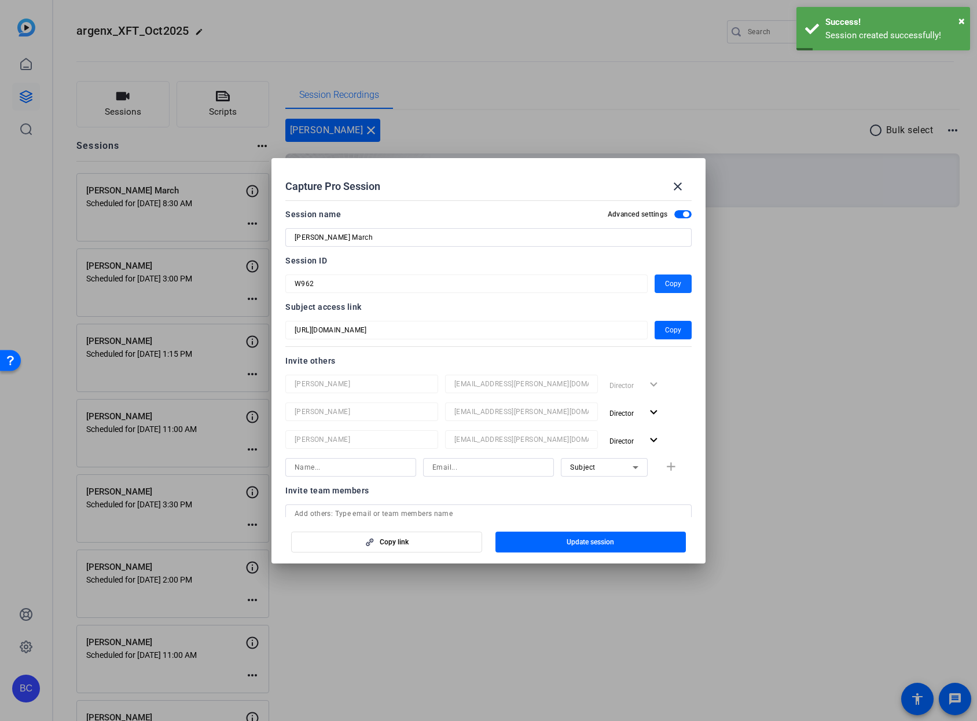
click at [676, 287] on span "button" at bounding box center [673, 284] width 37 height 28
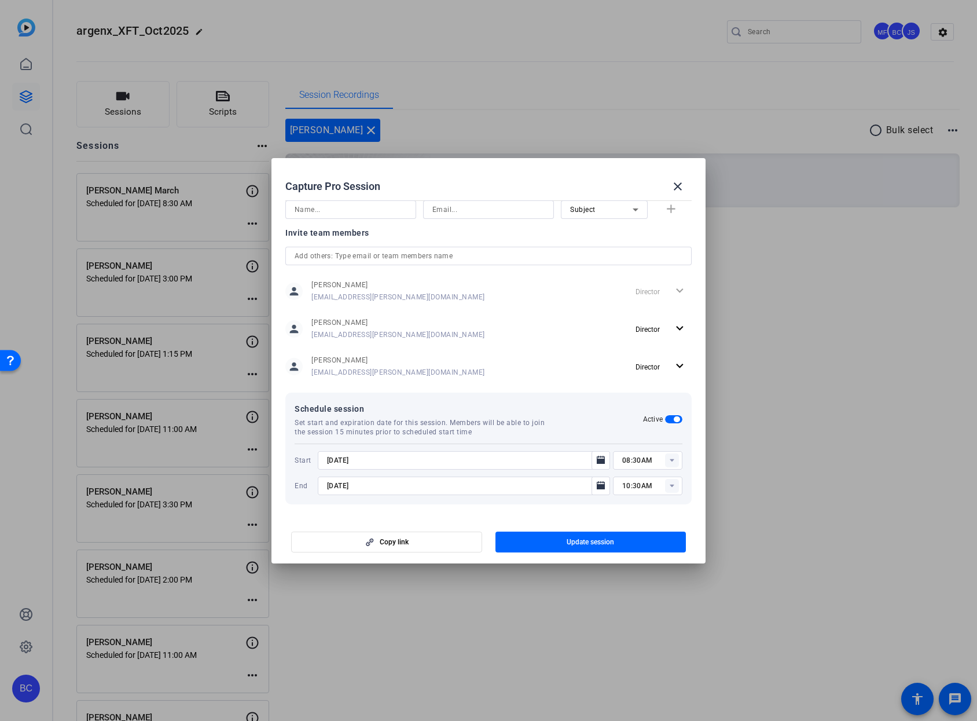
scroll to position [256, 0]
click at [677, 188] on mat-icon "close" at bounding box center [678, 186] width 14 height 14
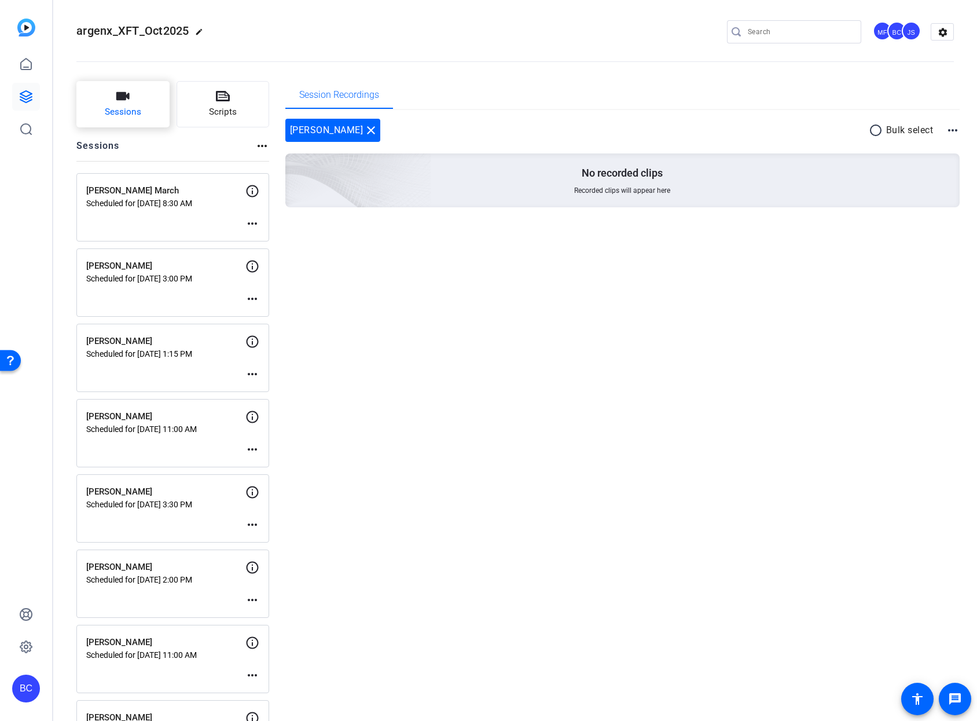
click at [140, 108] on span "Sessions" at bounding box center [123, 111] width 36 height 13
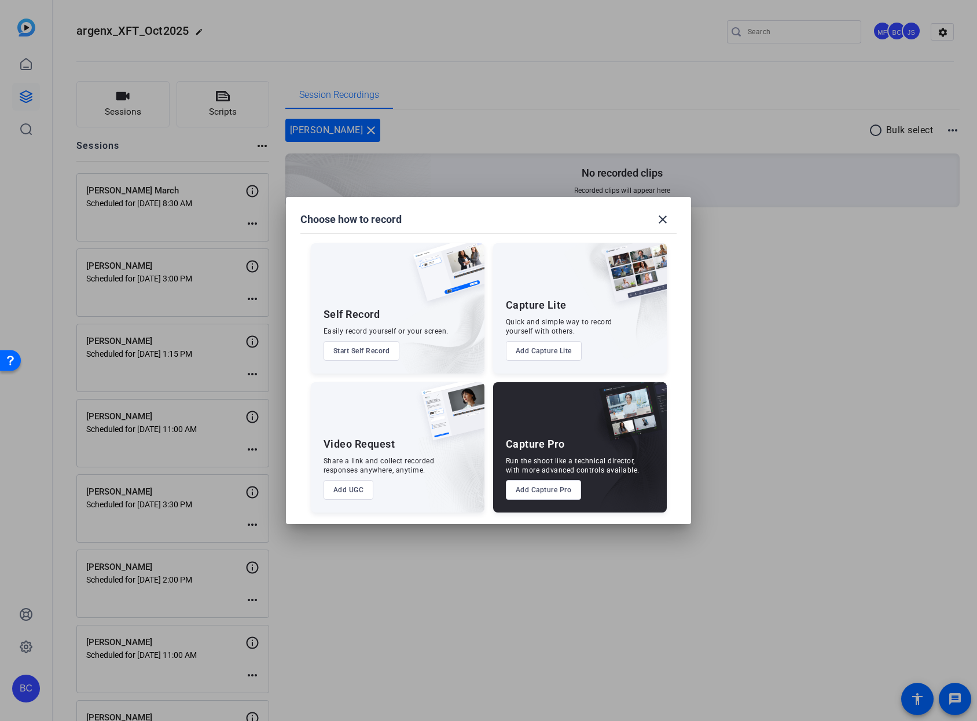
click at [563, 489] on button "Add Capture Pro" at bounding box center [544, 490] width 76 height 20
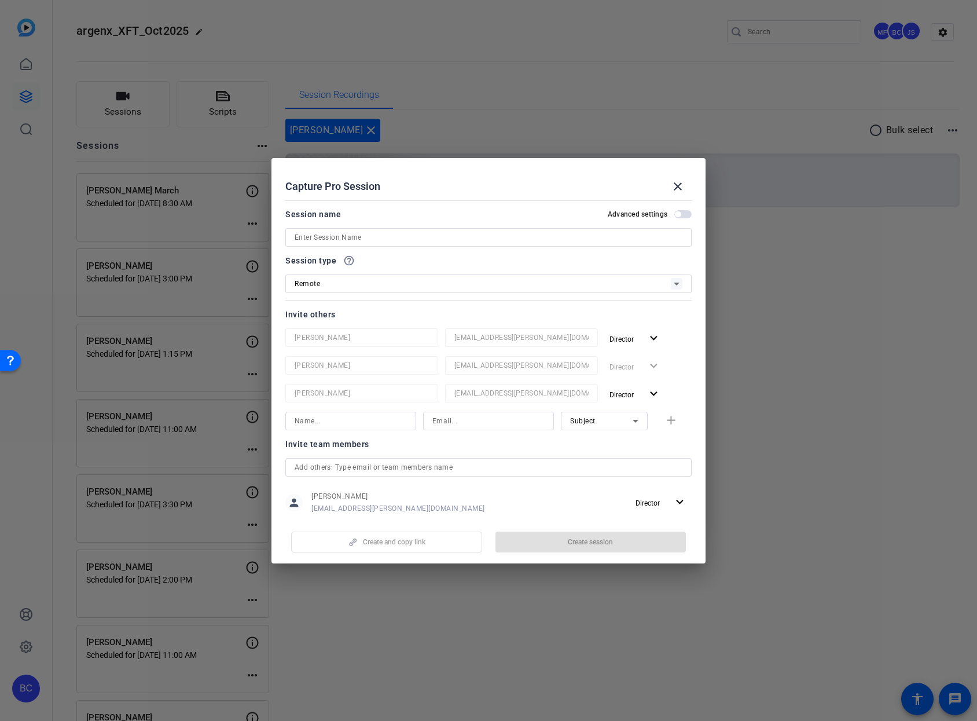
click at [393, 241] on input at bounding box center [489, 237] width 388 height 14
paste input "[PERSON_NAME]"
type input "[PERSON_NAME]"
click at [681, 215] on span "button" at bounding box center [682, 214] width 17 height 8
click at [706, 246] on div at bounding box center [488, 360] width 977 height 721
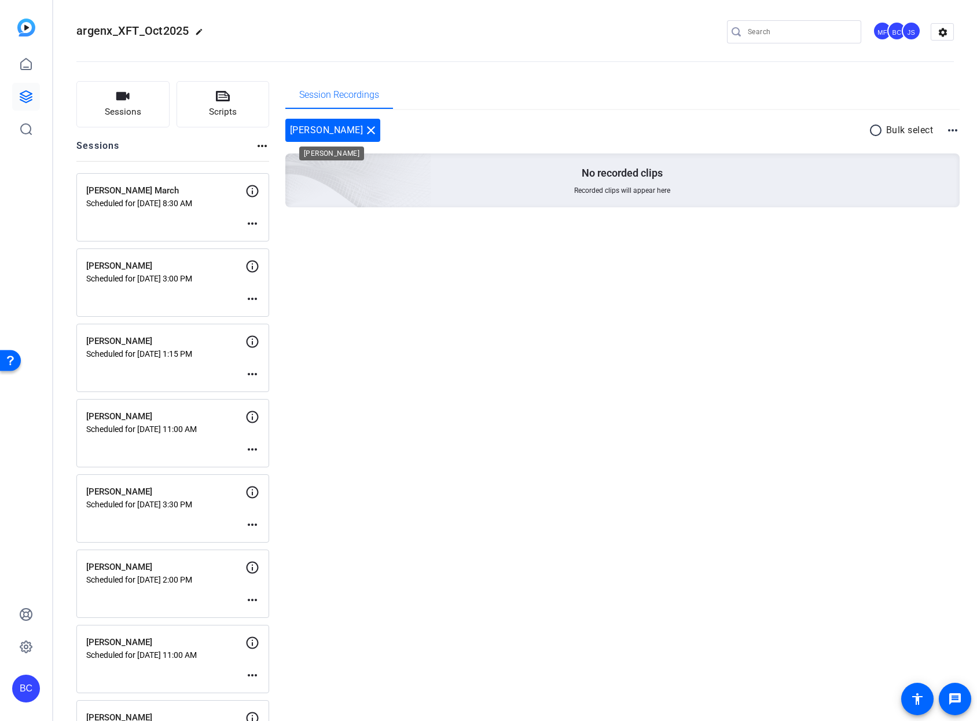
click at [364, 130] on mat-icon "close" at bounding box center [371, 130] width 14 height 14
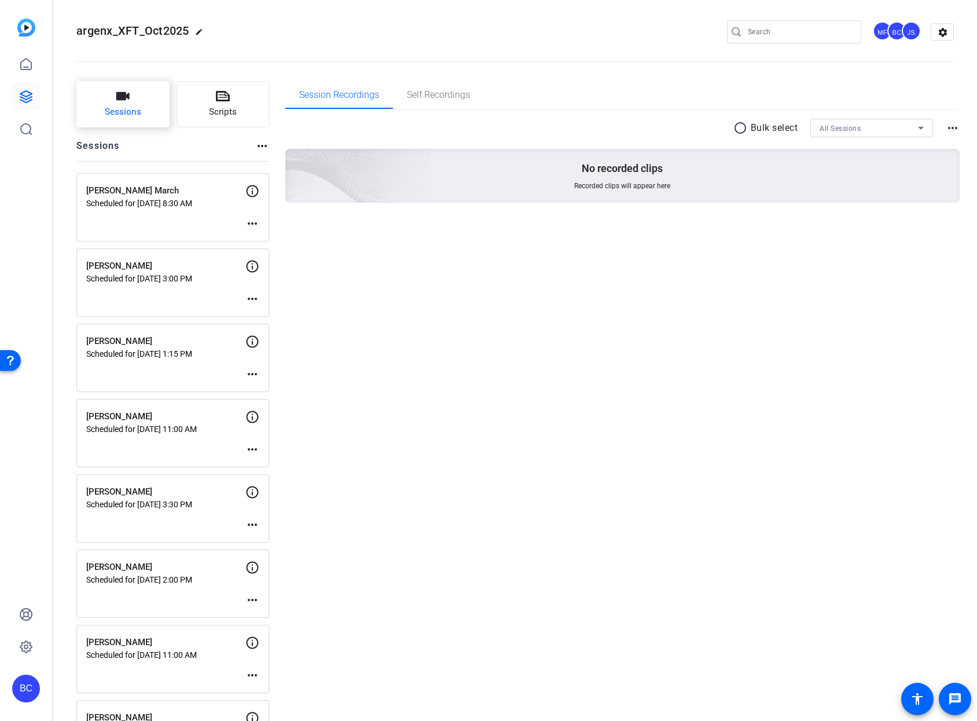
click at [131, 110] on span "Sessions" at bounding box center [123, 111] width 36 height 13
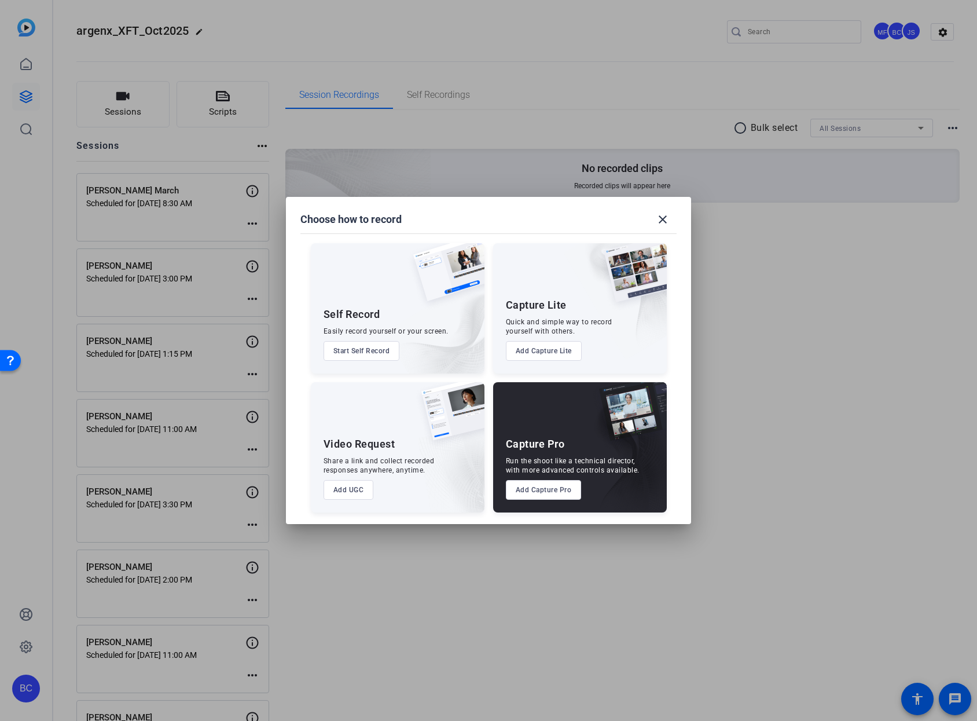
click at [537, 490] on button "Add Capture Pro" at bounding box center [544, 490] width 76 height 20
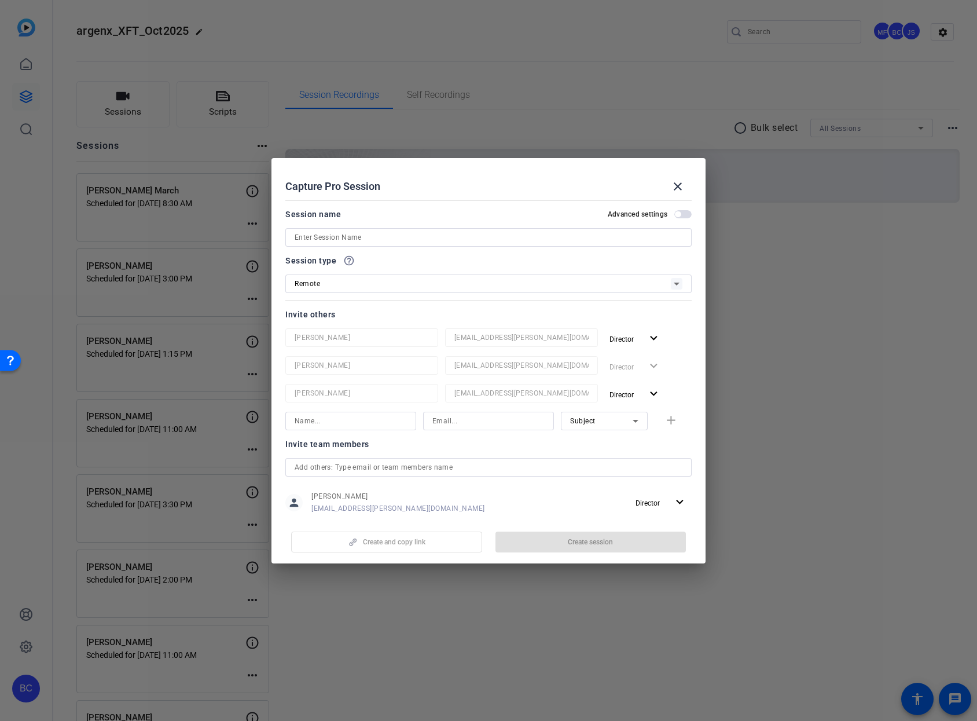
click at [420, 232] on input at bounding box center [489, 237] width 388 height 14
paste input "[PERSON_NAME]"
type input "[PERSON_NAME]"
click at [679, 212] on span "button" at bounding box center [682, 214] width 17 height 8
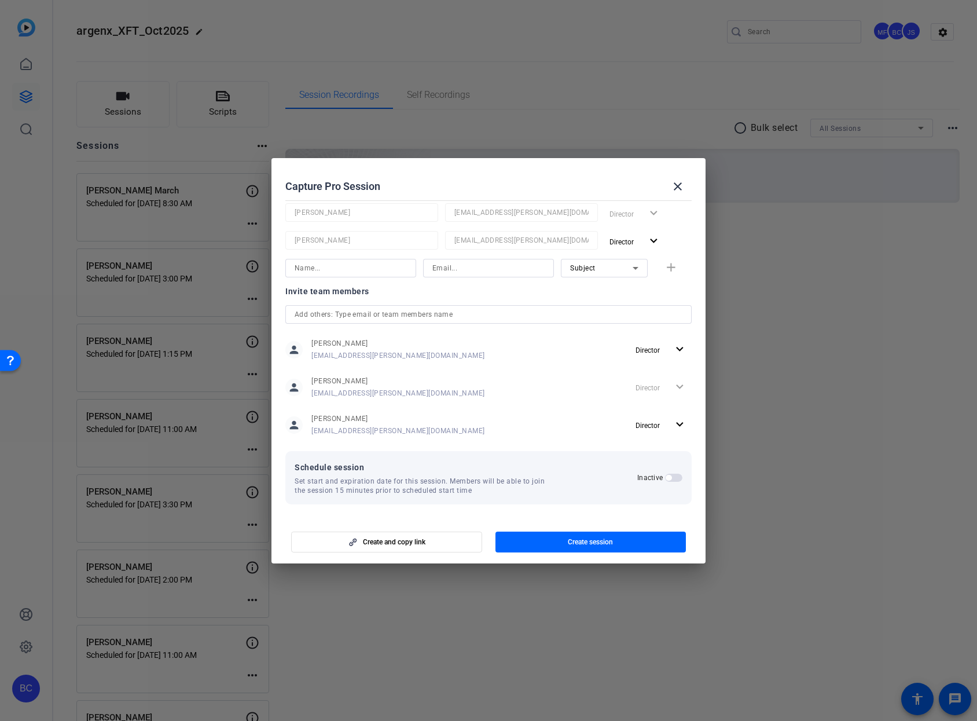
click at [673, 478] on span "button" at bounding box center [673, 478] width 17 height 8
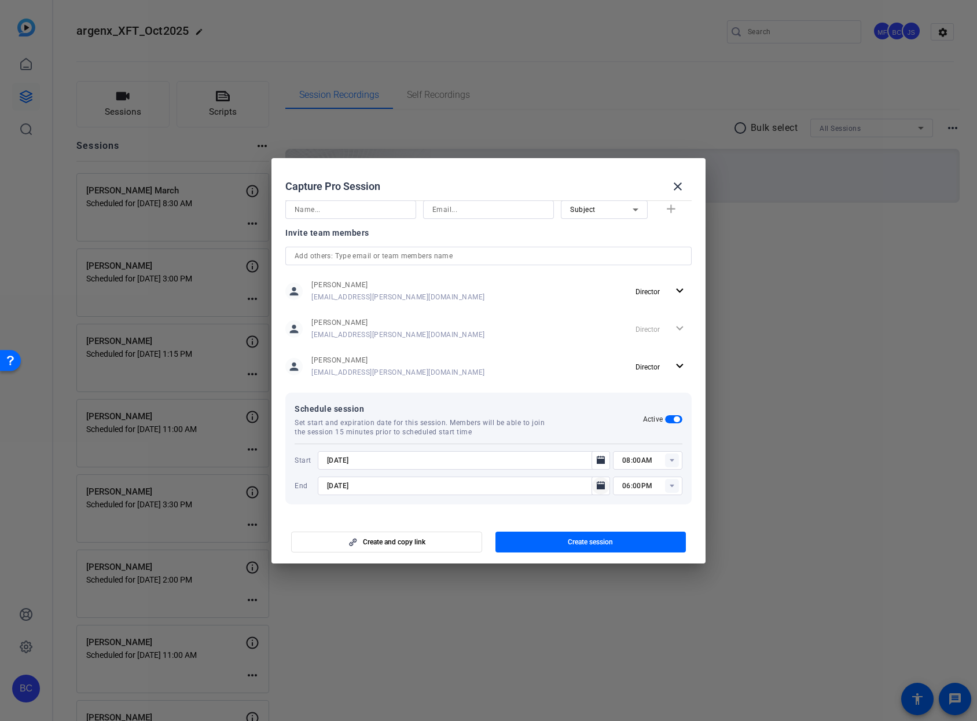
click at [597, 487] on icon "Open calendar" at bounding box center [601, 485] width 8 height 8
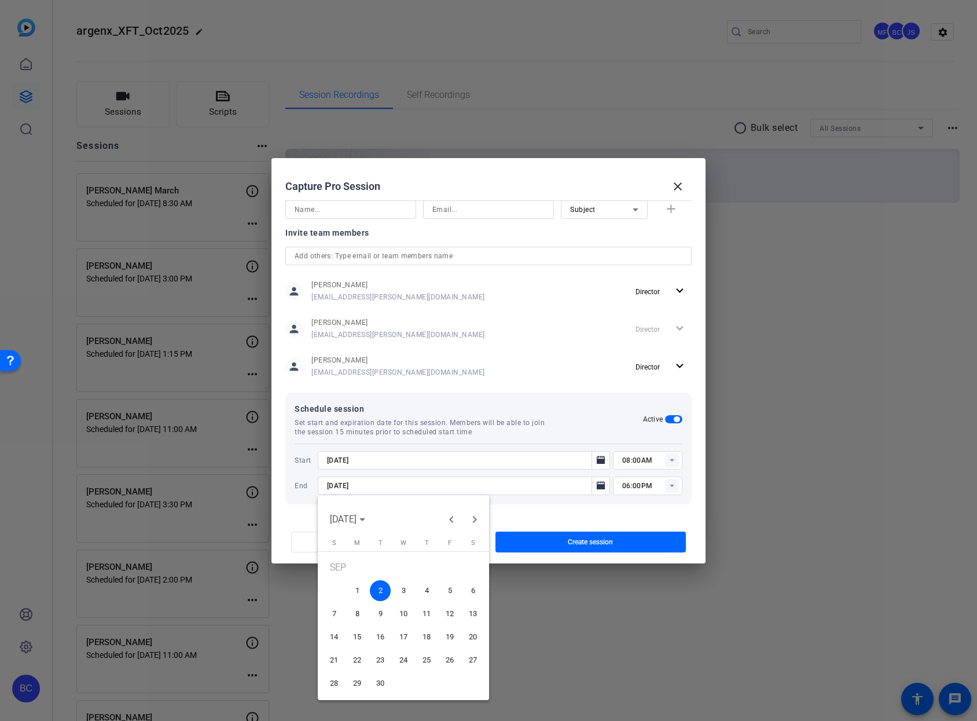
drag, startPoint x: 458, startPoint y: 589, endPoint x: 406, endPoint y: 528, distance: 80.1
click at [458, 589] on span "5" at bounding box center [449, 590] width 21 height 21
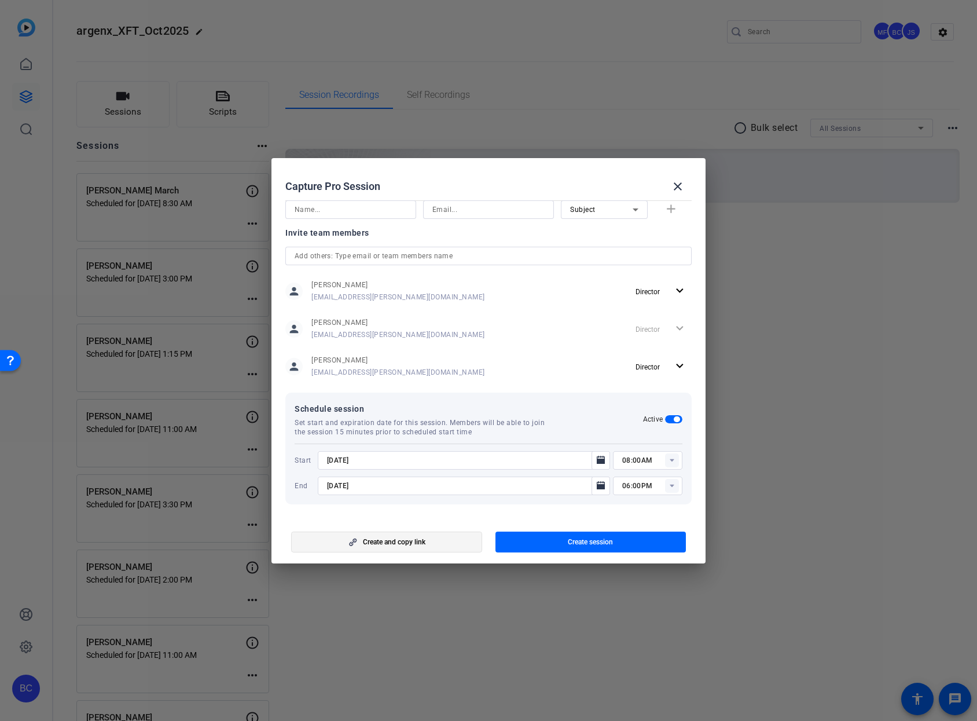
type input "[DATE]"
drag, startPoint x: 364, startPoint y: 486, endPoint x: 286, endPoint y: 481, distance: 78.3
click at [286, 481] on div "Schedule session Set start and expiration date for this session. Members will b…" at bounding box center [488, 449] width 406 height 112
drag, startPoint x: 377, startPoint y: 461, endPoint x: 292, endPoint y: 461, distance: 84.5
click at [292, 461] on div "Schedule session Set start and expiration date for this session. Members will b…" at bounding box center [488, 449] width 406 height 112
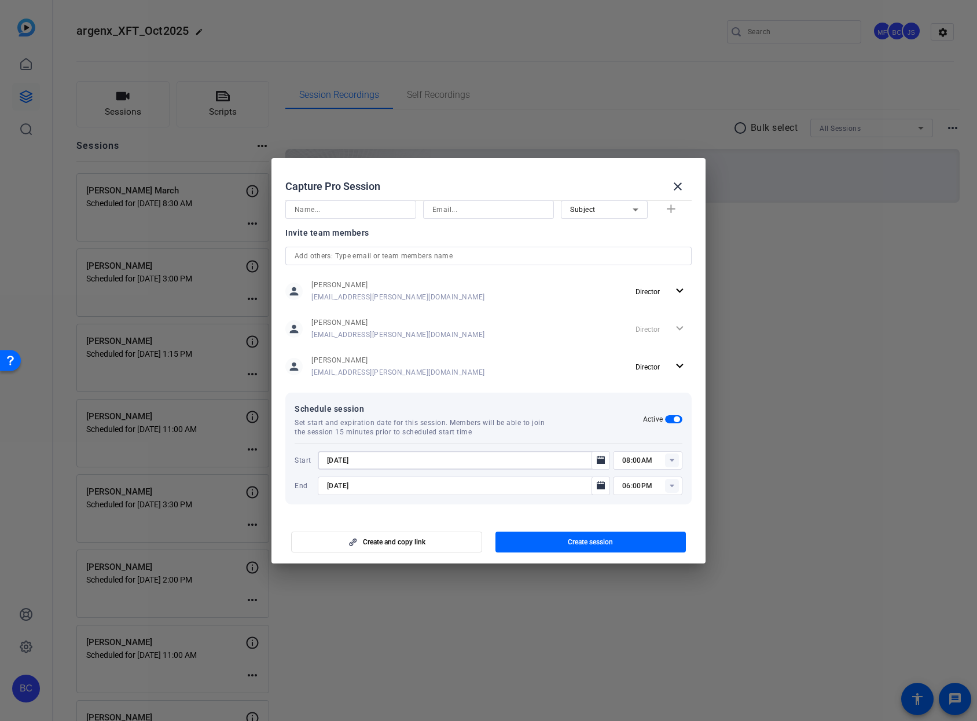
paste input "9/5"
type input "[DATE]"
click at [643, 460] on input "08:00AM" at bounding box center [652, 460] width 60 height 14
click at [633, 594] on span "11:30AM" at bounding box center [631, 597] width 30 height 8
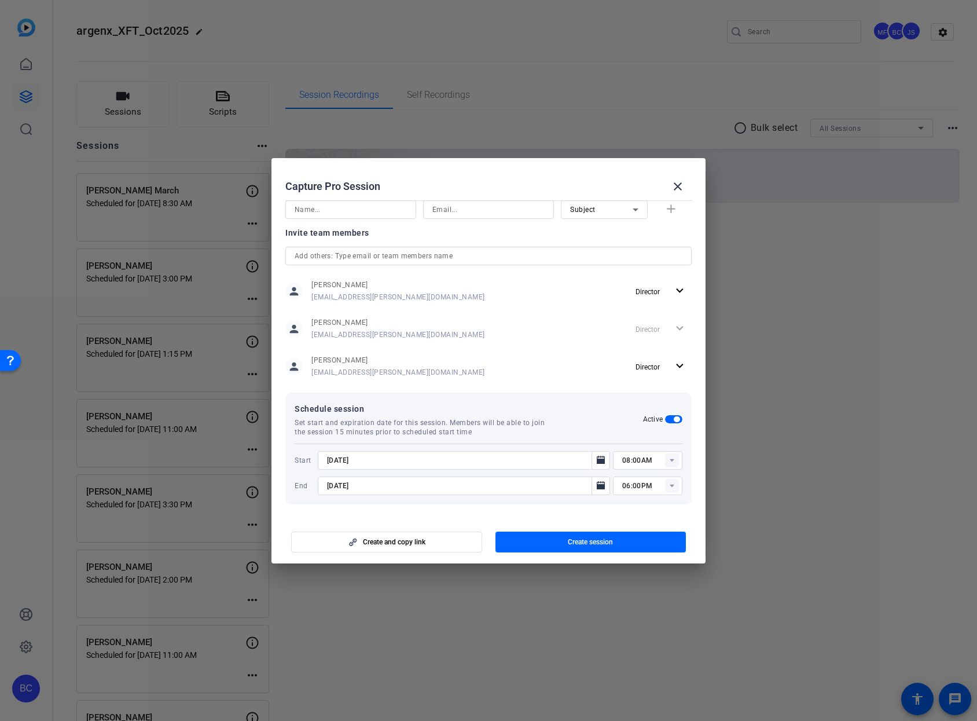
type input "11:30AM"
click at [628, 484] on input "06:00PM" at bounding box center [652, 486] width 60 height 14
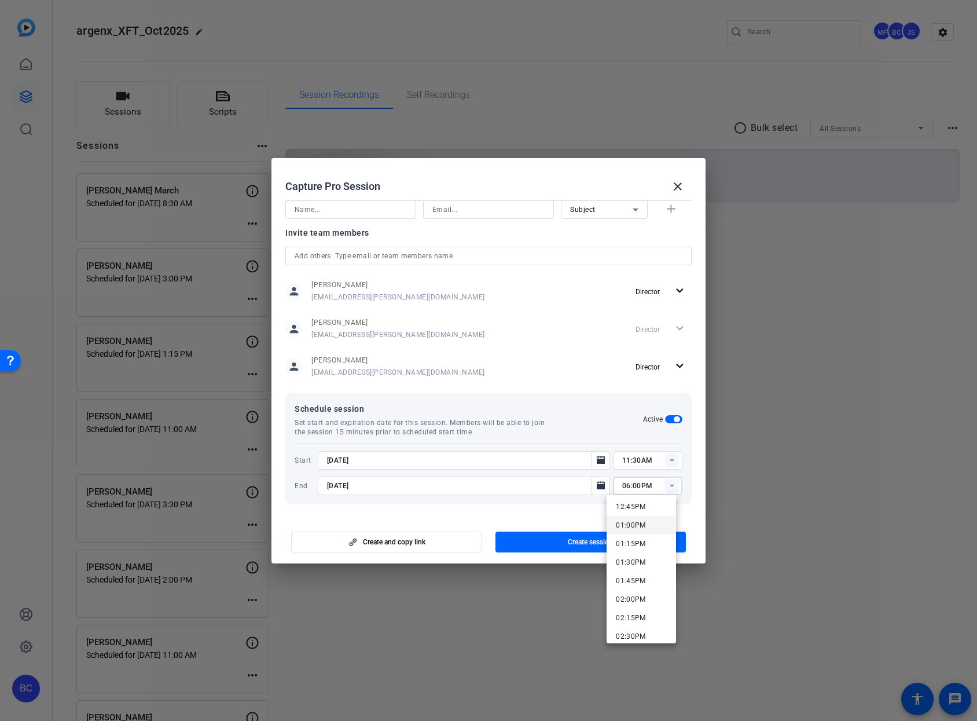
scroll to position [957, 0]
click at [638, 556] on span "01:30PM" at bounding box center [631, 552] width 30 height 8
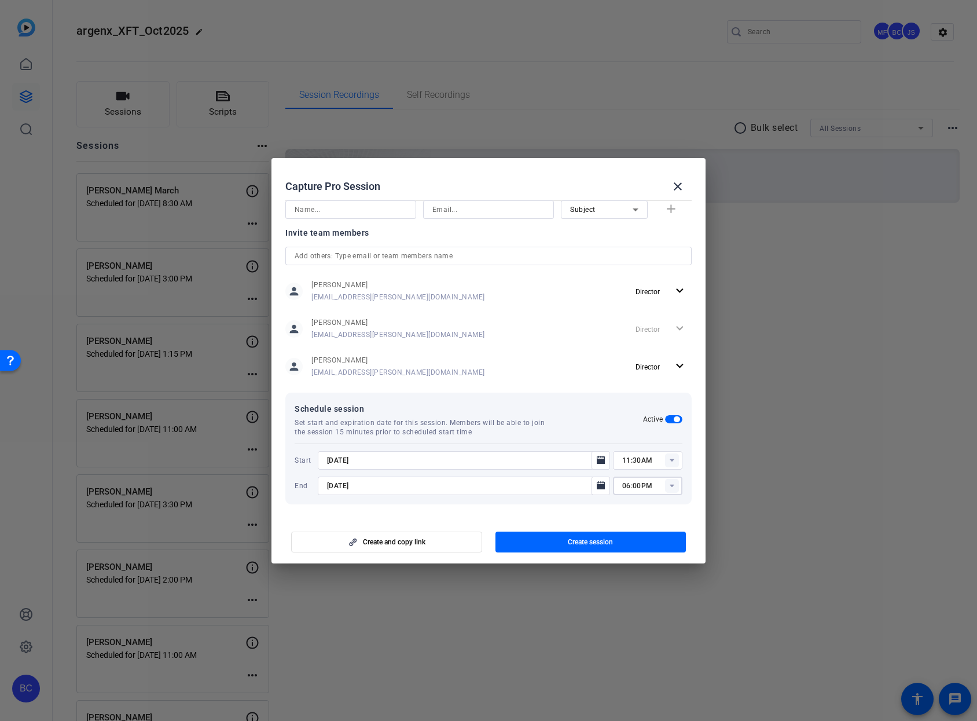
type input "01:30PM"
click at [624, 541] on span "button" at bounding box center [591, 542] width 191 height 28
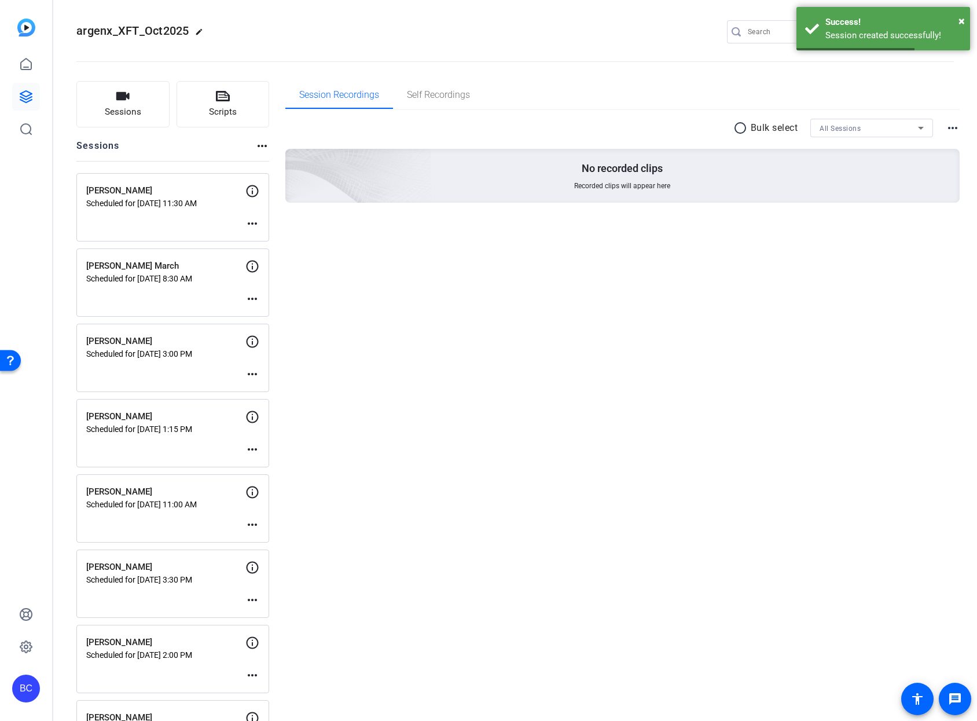
click at [254, 223] on mat-icon "more_horiz" at bounding box center [252, 224] width 14 height 14
click at [271, 239] on span "Edit Session" at bounding box center [281, 241] width 53 height 14
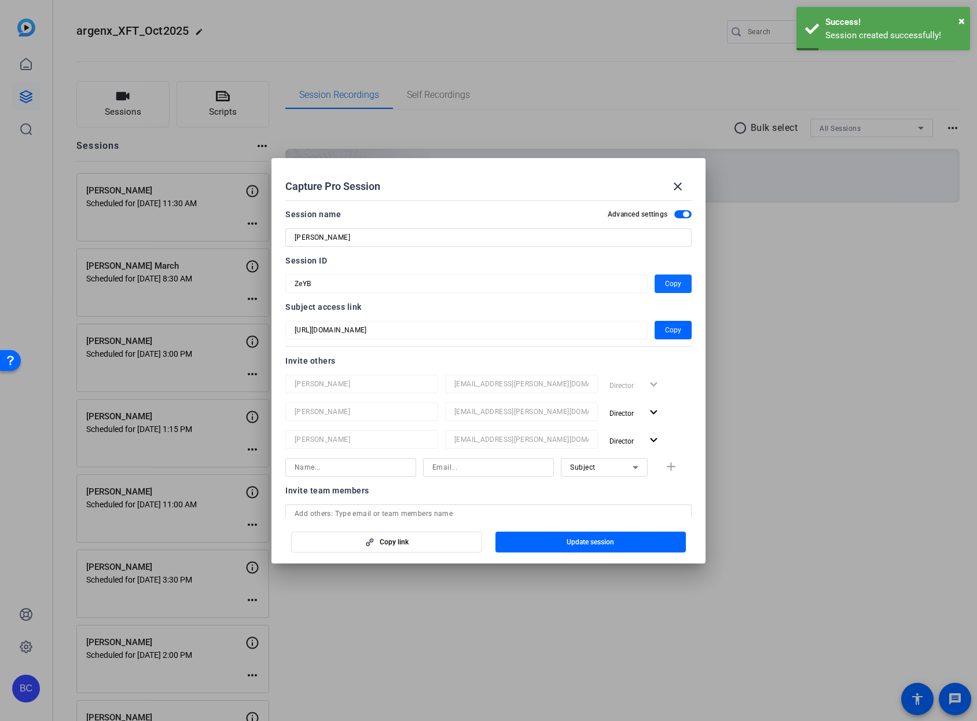
click at [676, 284] on span "button" at bounding box center [673, 284] width 37 height 28
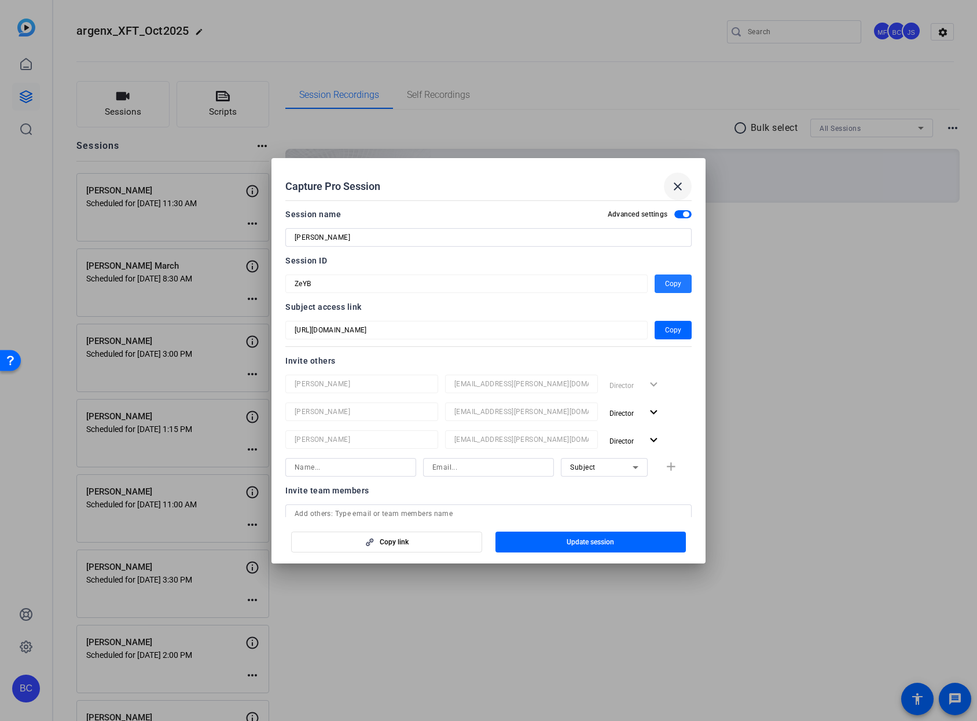
click at [680, 188] on mat-icon "close" at bounding box center [678, 186] width 14 height 14
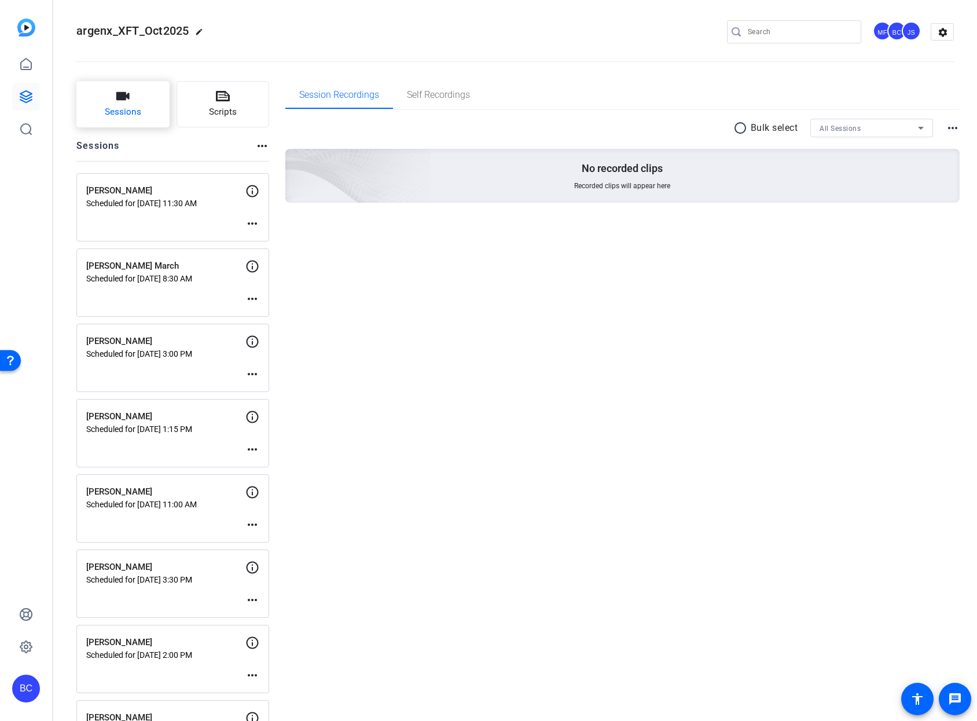
click at [135, 111] on span "Sessions" at bounding box center [123, 111] width 36 height 13
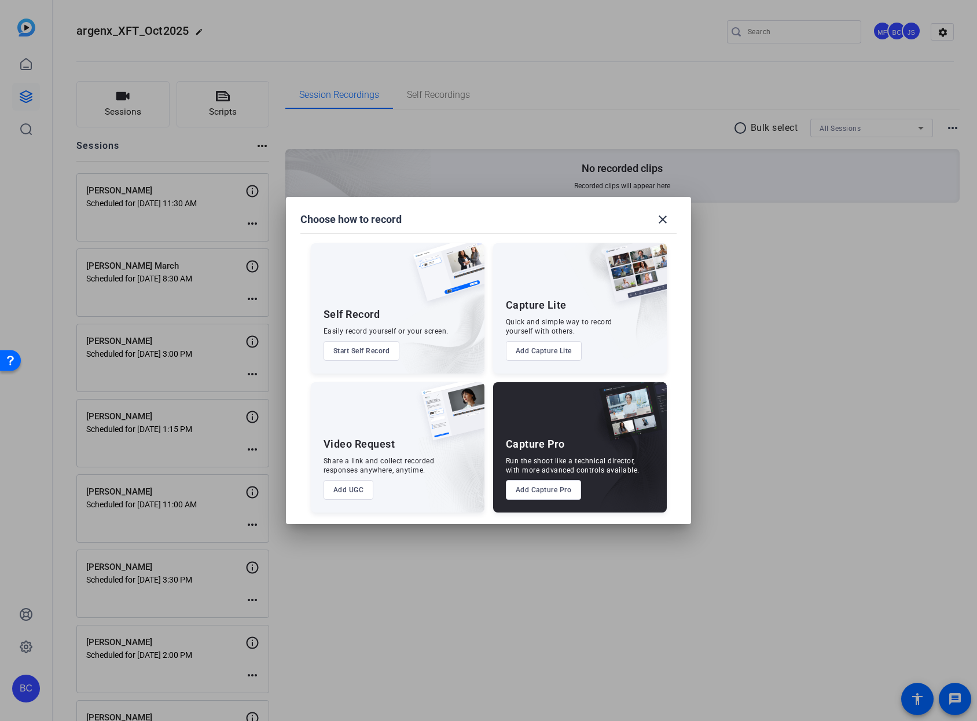
click at [567, 490] on button "Add Capture Pro" at bounding box center [544, 490] width 76 height 20
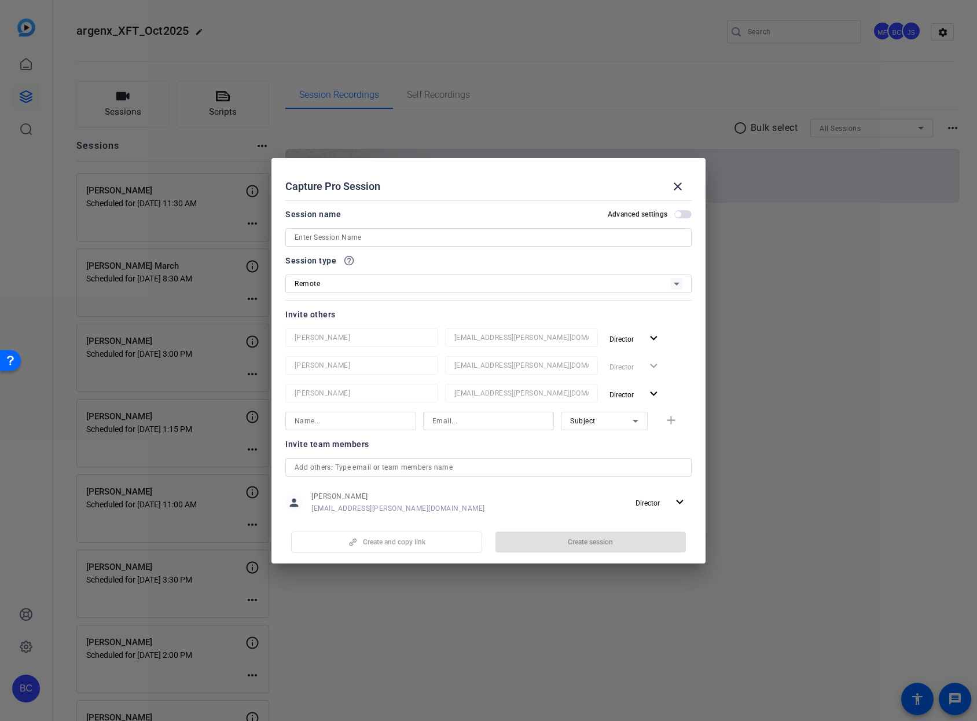
click at [427, 221] on div "Session name Advanced settings" at bounding box center [488, 226] width 406 height 39
click at [423, 240] on input at bounding box center [489, 237] width 388 height 14
paste input "[PERSON_NAME]"
type input "[PERSON_NAME]"
click at [674, 212] on span "button" at bounding box center [682, 214] width 17 height 8
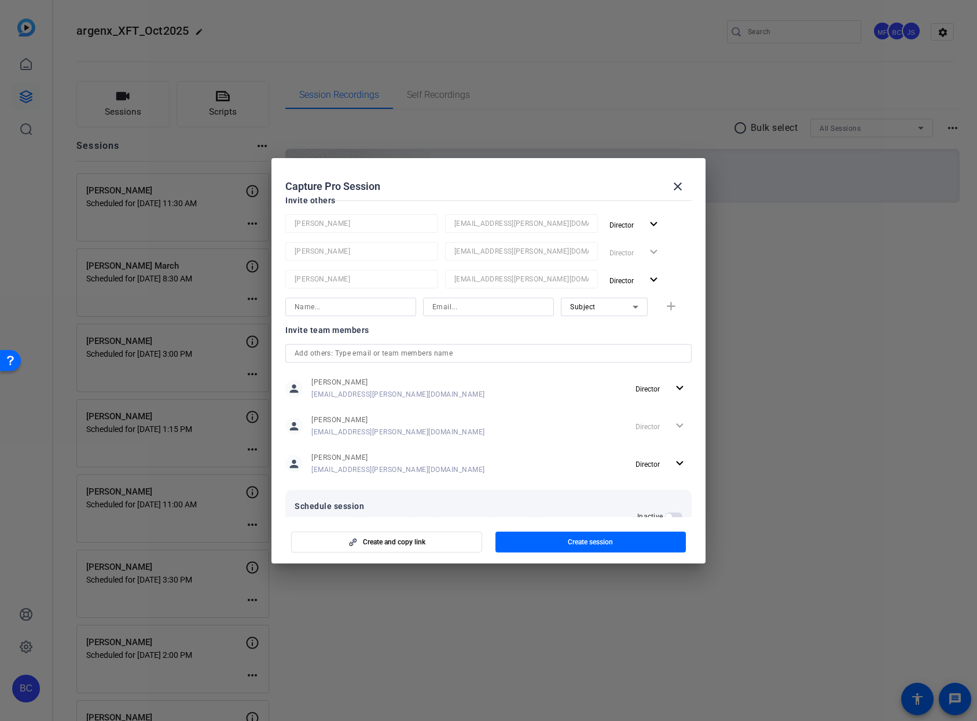
scroll to position [153, 0]
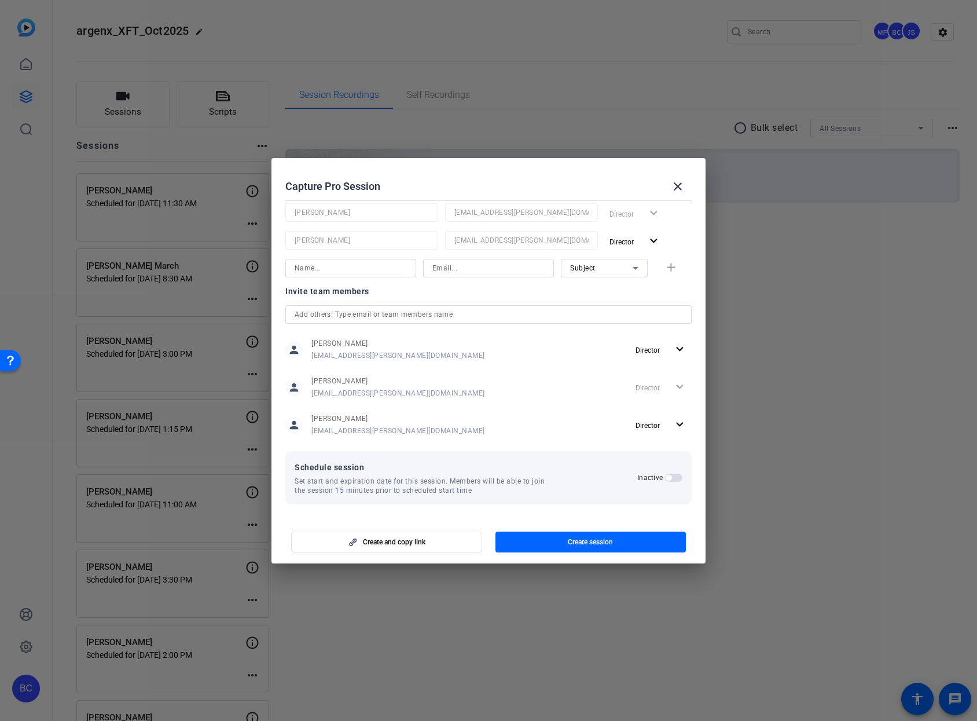
drag, startPoint x: 670, startPoint y: 478, endPoint x: 651, endPoint y: 479, distance: 19.7
click at [670, 478] on span "button" at bounding box center [673, 478] width 17 height 8
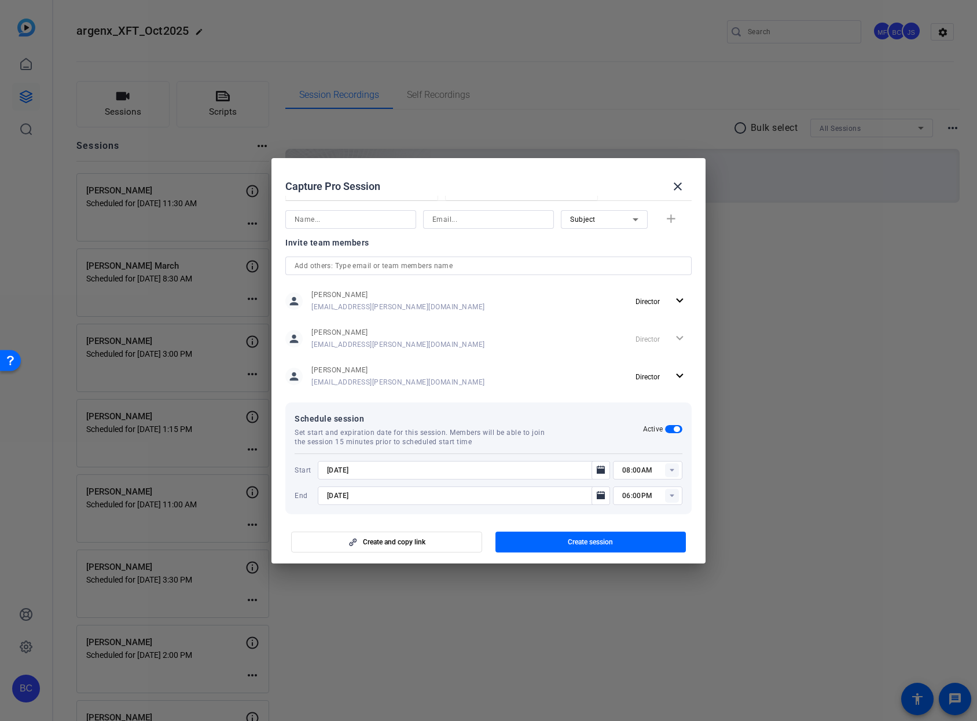
scroll to position [211, 0]
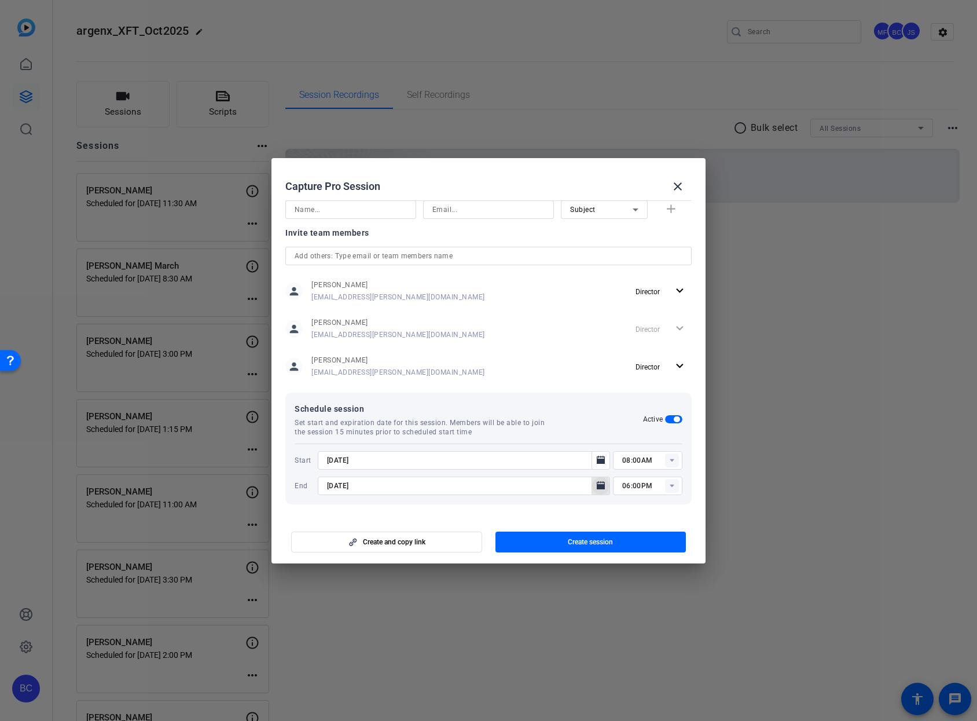
click at [597, 483] on icon "Open calendar" at bounding box center [601, 485] width 8 height 8
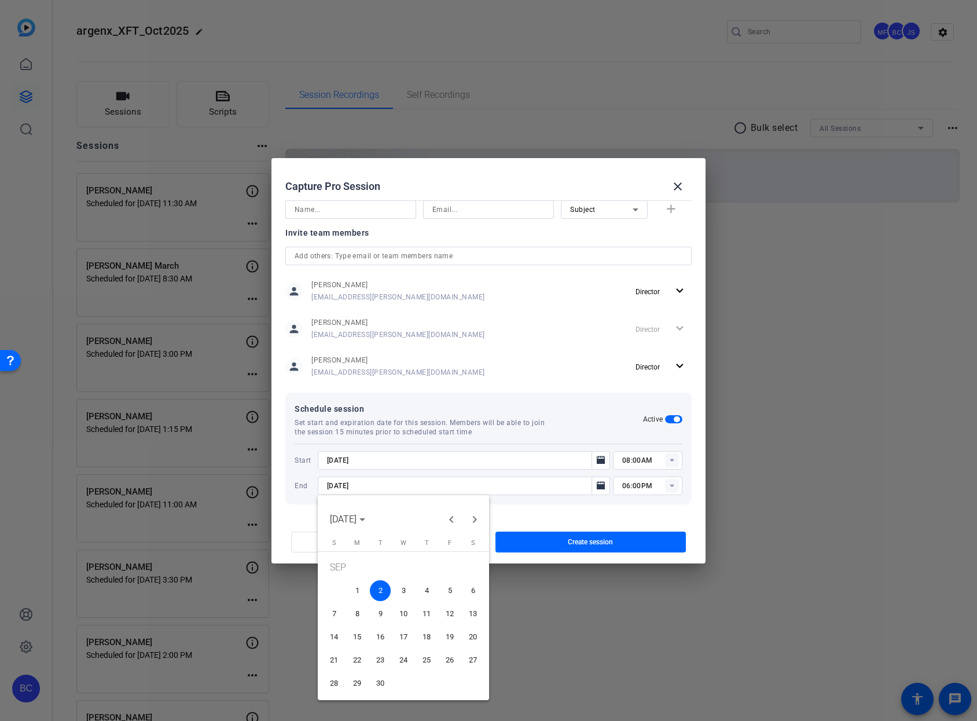
drag, startPoint x: 446, startPoint y: 587, endPoint x: 422, endPoint y: 544, distance: 49.8
click at [446, 587] on span "5" at bounding box center [449, 590] width 21 height 21
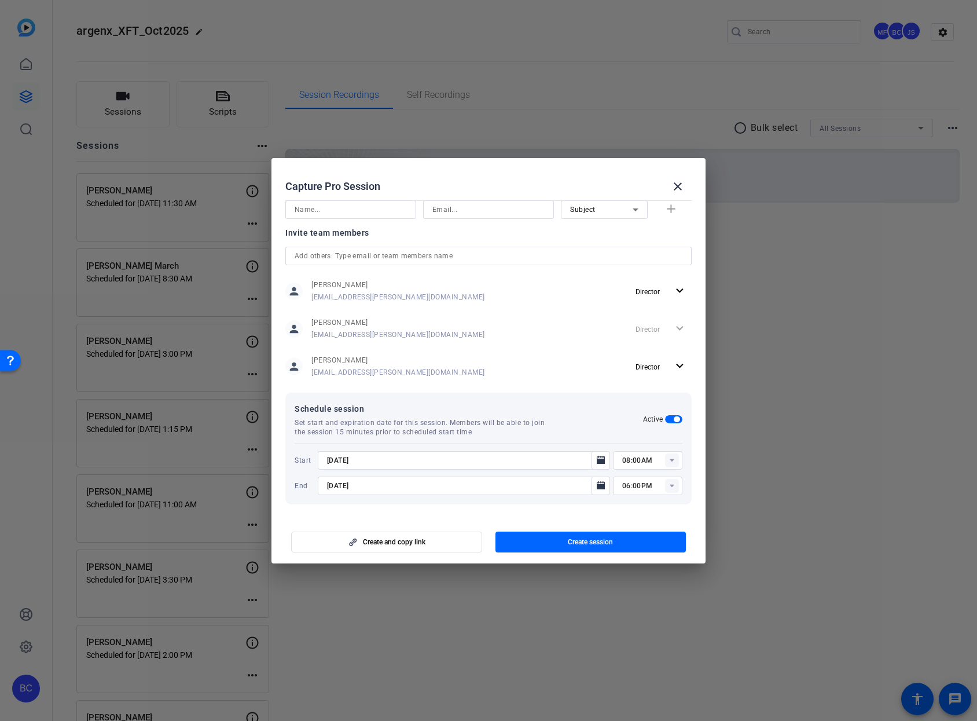
type input "[DATE]"
drag, startPoint x: 348, startPoint y: 485, endPoint x: 298, endPoint y: 486, distance: 50.4
click at [298, 486] on div "End [DATE] 06:00PM" at bounding box center [489, 485] width 388 height 19
click at [374, 463] on input "[DATE]" at bounding box center [458, 460] width 262 height 14
drag, startPoint x: 373, startPoint y: 463, endPoint x: 336, endPoint y: 432, distance: 48.6
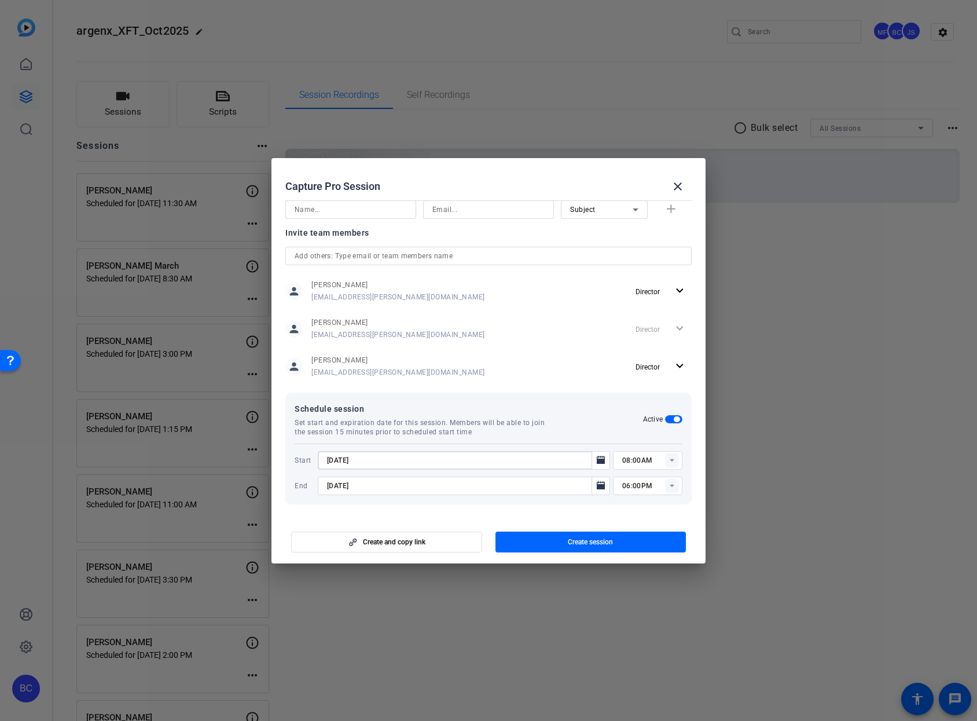
click at [336, 432] on div "Schedule session Set start and expiration date for this session. Members will b…" at bounding box center [488, 449] width 406 height 112
paste input "9/5"
type input "[DATE]"
click at [670, 458] on icon at bounding box center [672, 459] width 4 height 3
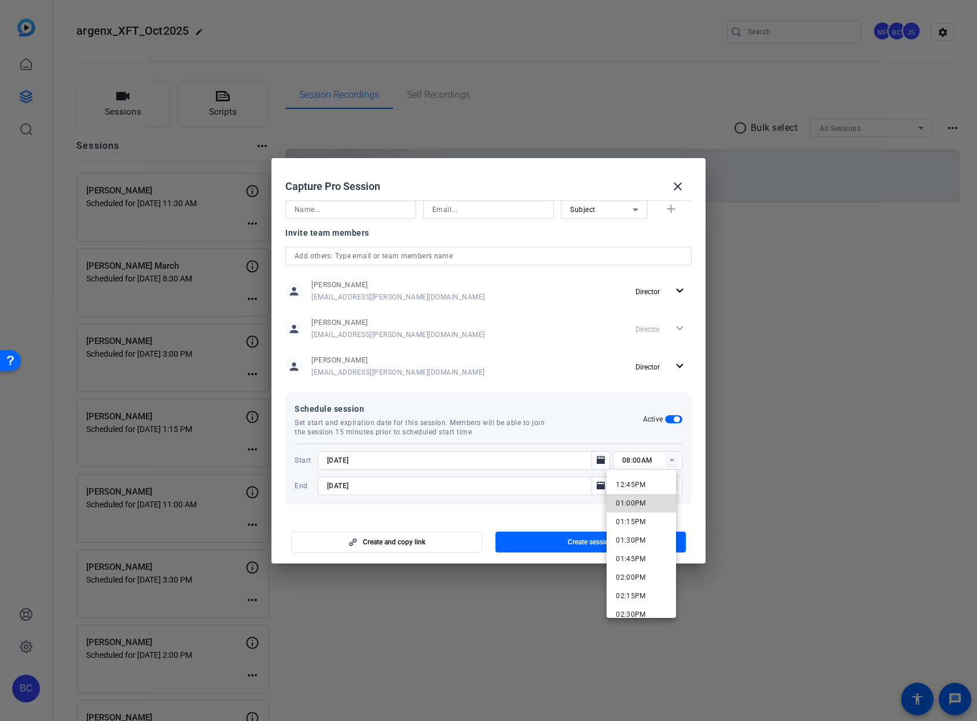
click at [643, 499] on span "01:00PM" at bounding box center [631, 503] width 30 height 8
type input "01:00PM"
click at [632, 483] on input "06:00PM" at bounding box center [652, 486] width 60 height 14
click at [622, 486] on input "06:00PM" at bounding box center [652, 486] width 60 height 14
type input "03:00PM"
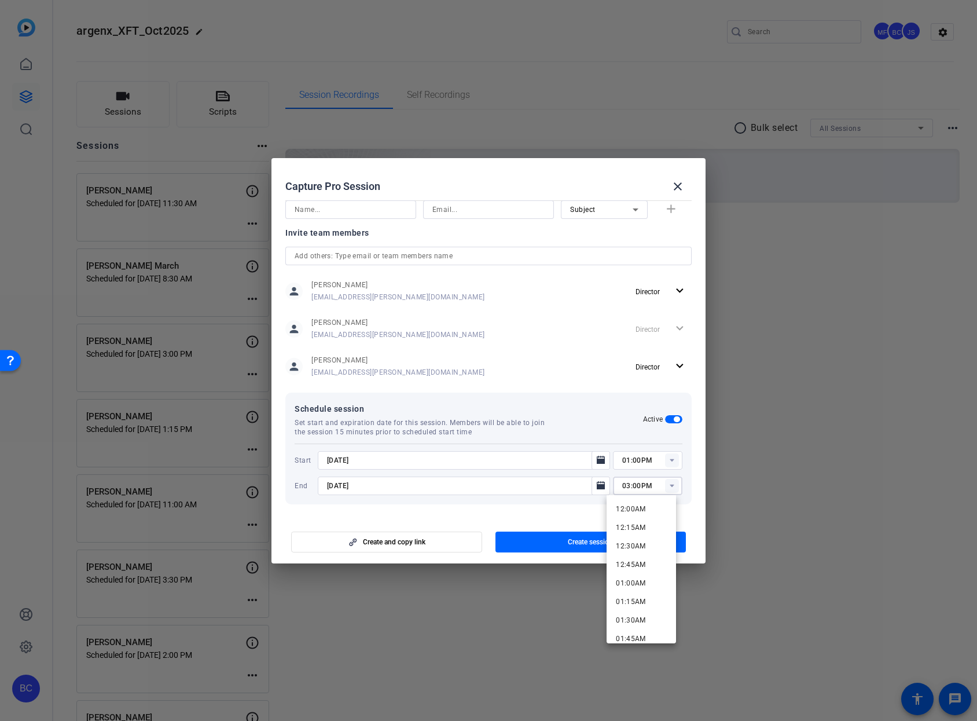
click at [567, 517] on mat-dialog-actions "Create and copy link Create session" at bounding box center [489, 540] width 434 height 46
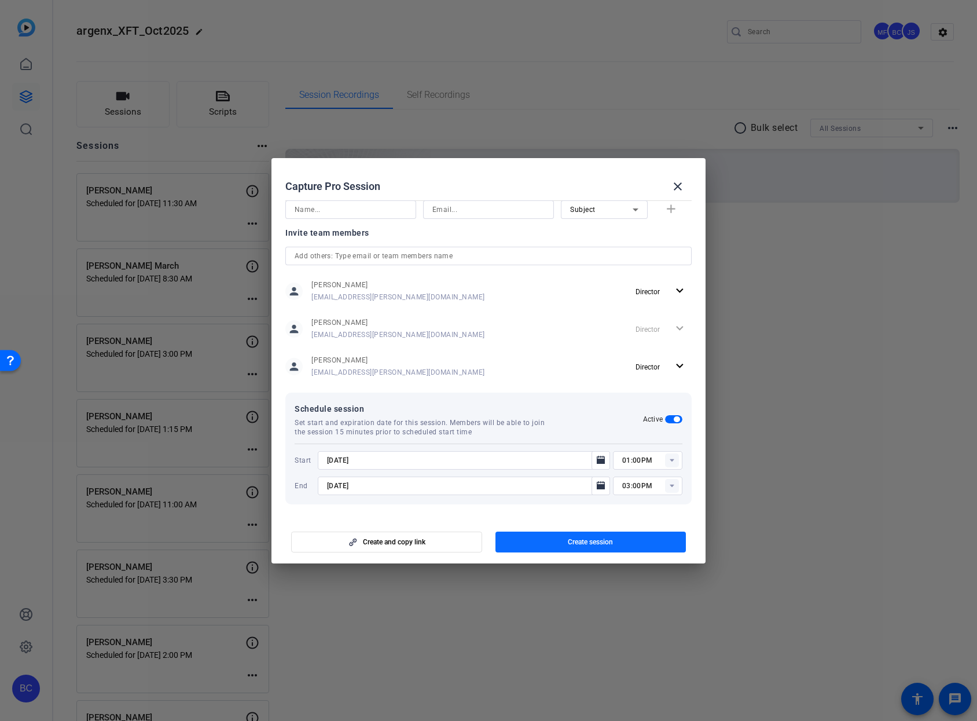
click at [568, 540] on span "Create session" at bounding box center [590, 541] width 45 height 9
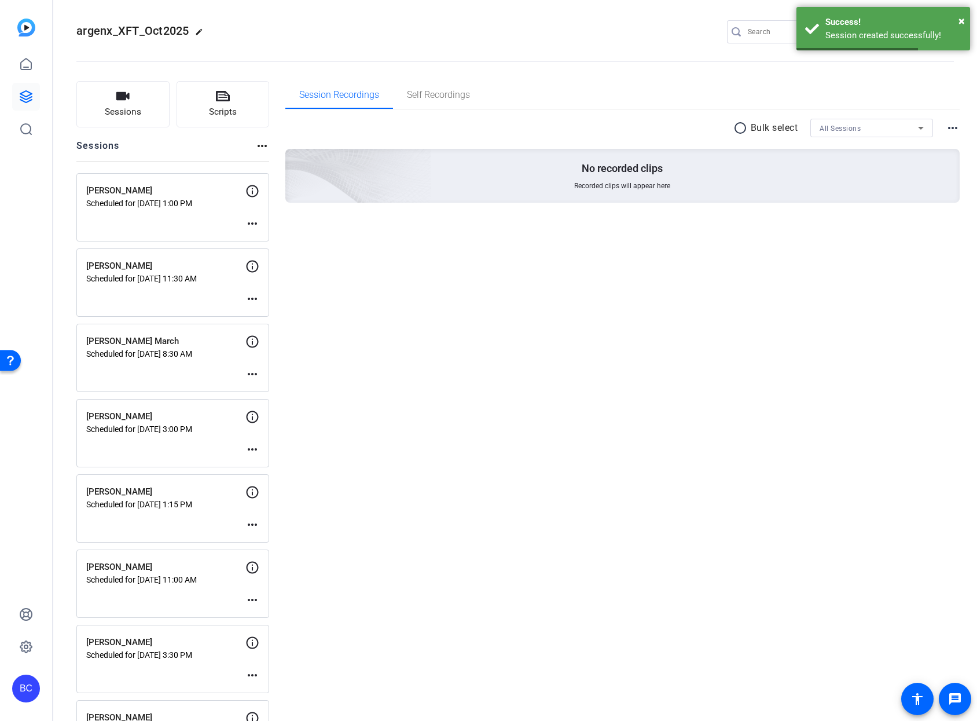
click at [251, 220] on mat-icon "more_horiz" at bounding box center [252, 224] width 14 height 14
click at [275, 240] on span "Edit Session" at bounding box center [281, 241] width 53 height 14
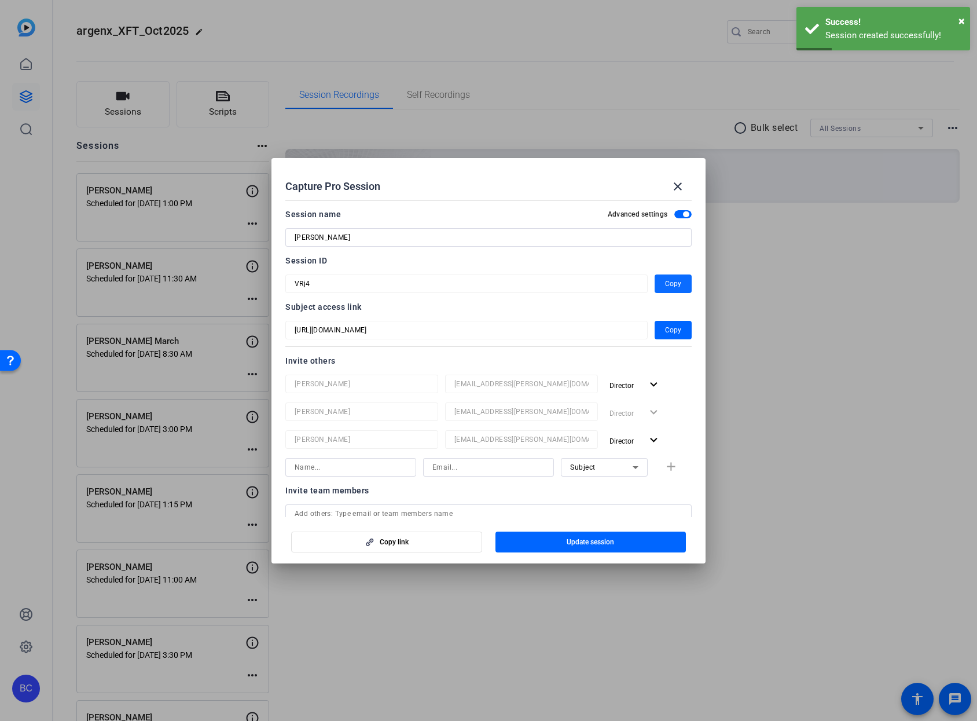
click at [665, 278] on span "Copy" at bounding box center [673, 284] width 16 height 14
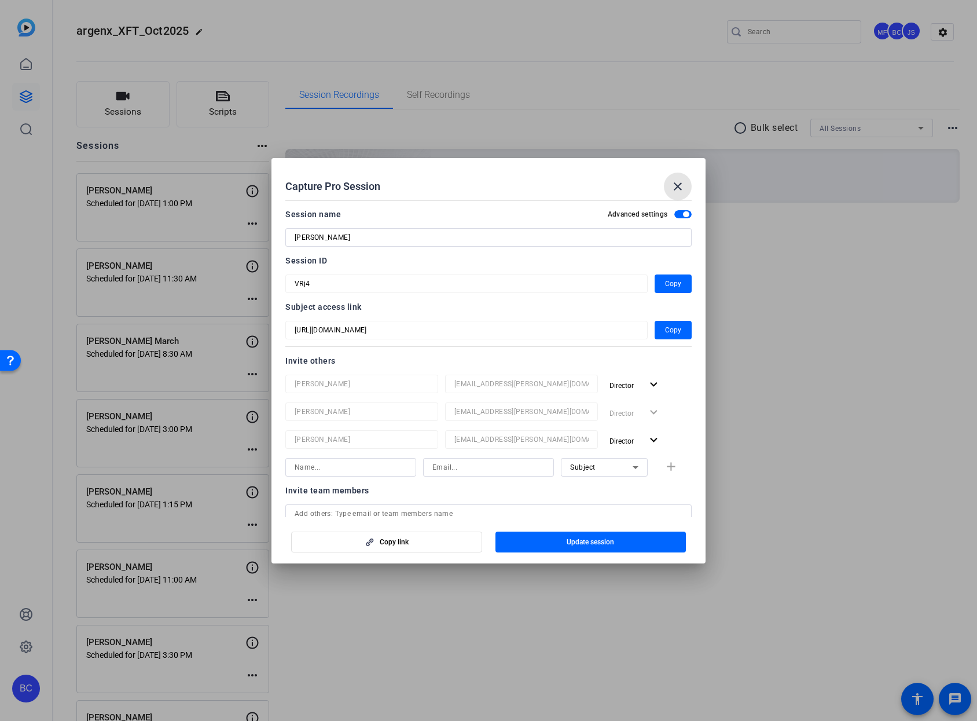
drag, startPoint x: 681, startPoint y: 184, endPoint x: 529, endPoint y: 190, distance: 152.4
click at [681, 184] on mat-icon "close" at bounding box center [678, 186] width 14 height 14
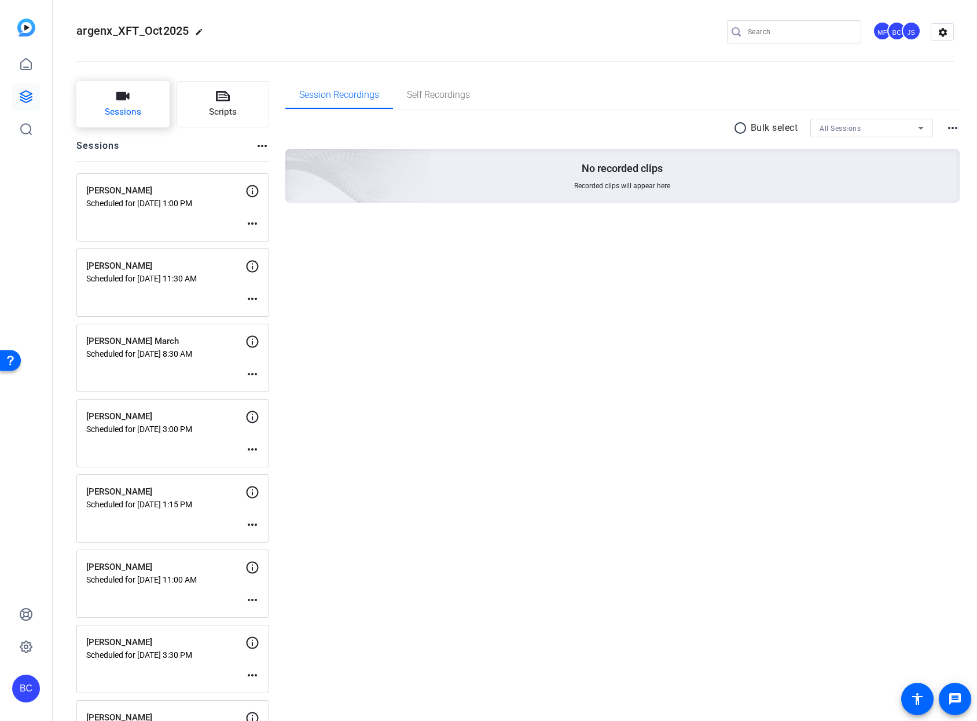
click at [142, 109] on button "Sessions" at bounding box center [122, 104] width 93 height 46
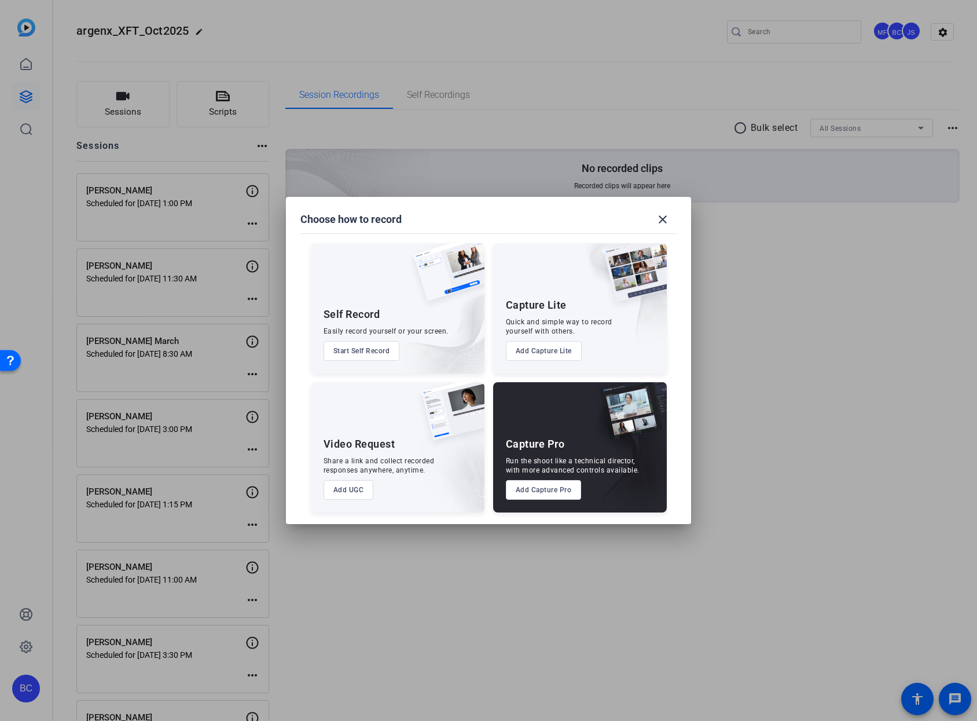
click at [566, 489] on button "Add Capture Pro" at bounding box center [544, 490] width 76 height 20
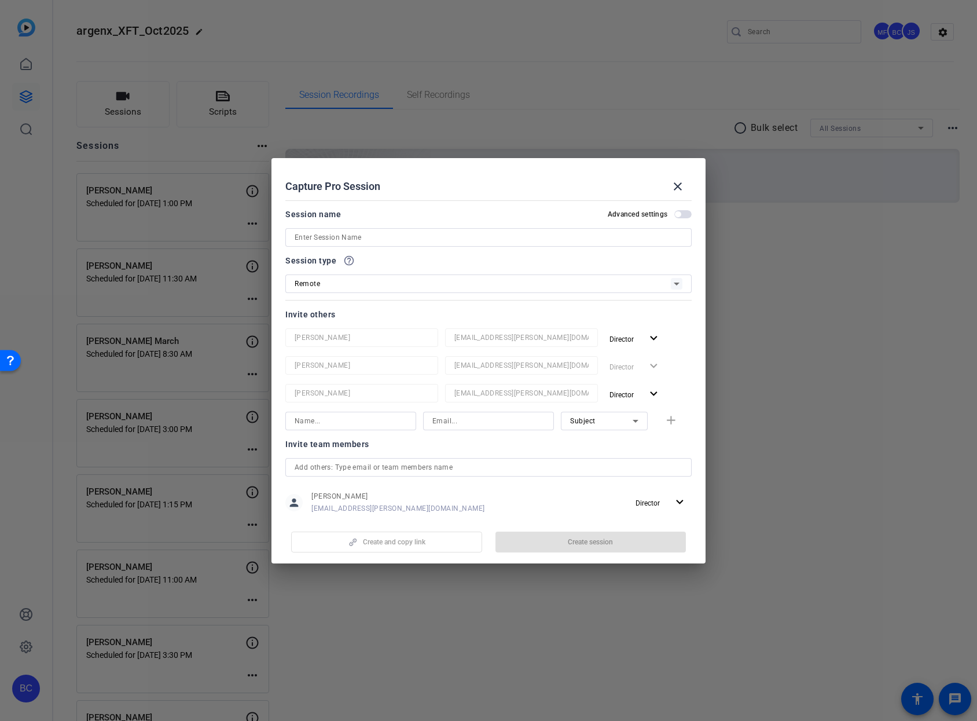
click at [393, 234] on input at bounding box center [489, 237] width 388 height 14
paste input "[PERSON_NAME]"
type input "[PERSON_NAME]"
click at [677, 214] on span "button" at bounding box center [682, 214] width 17 height 8
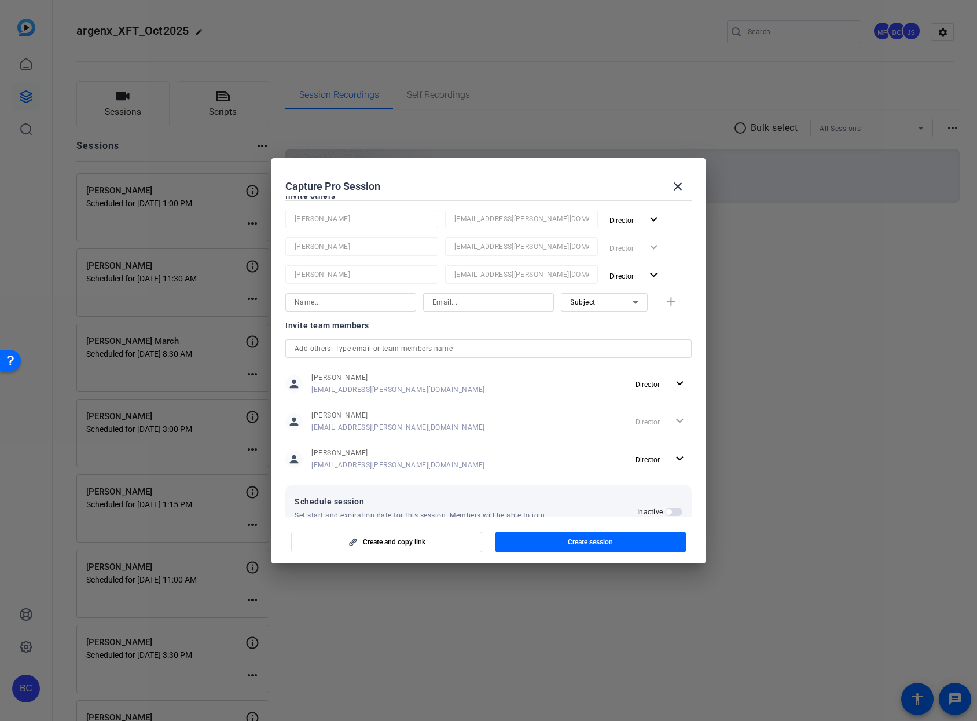
scroll to position [153, 0]
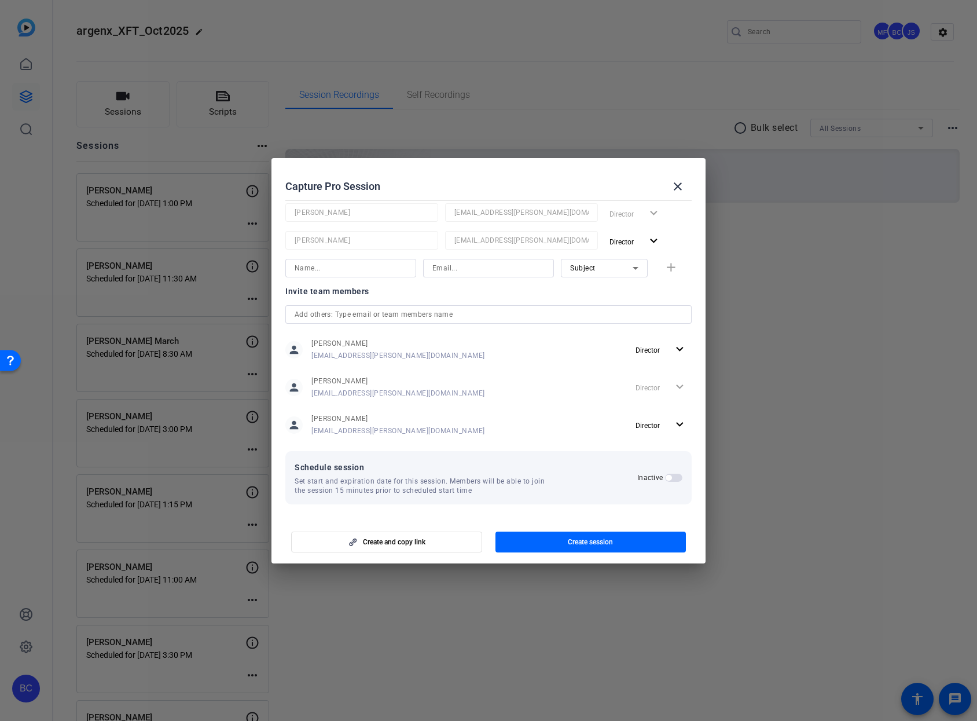
click at [666, 475] on span "button" at bounding box center [669, 478] width 6 height 6
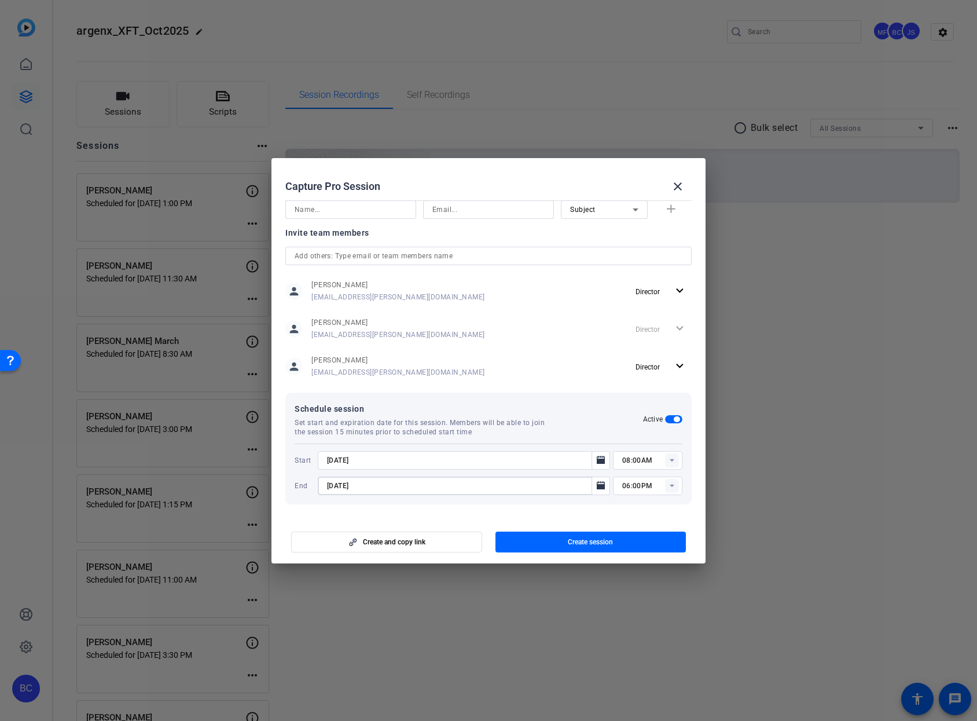
drag, startPoint x: 408, startPoint y: 486, endPoint x: 442, endPoint y: 486, distance: 34.2
click at [408, 486] on input "[DATE]" at bounding box center [458, 486] width 262 height 14
click at [597, 487] on icon "Open calendar" at bounding box center [601, 485] width 8 height 8
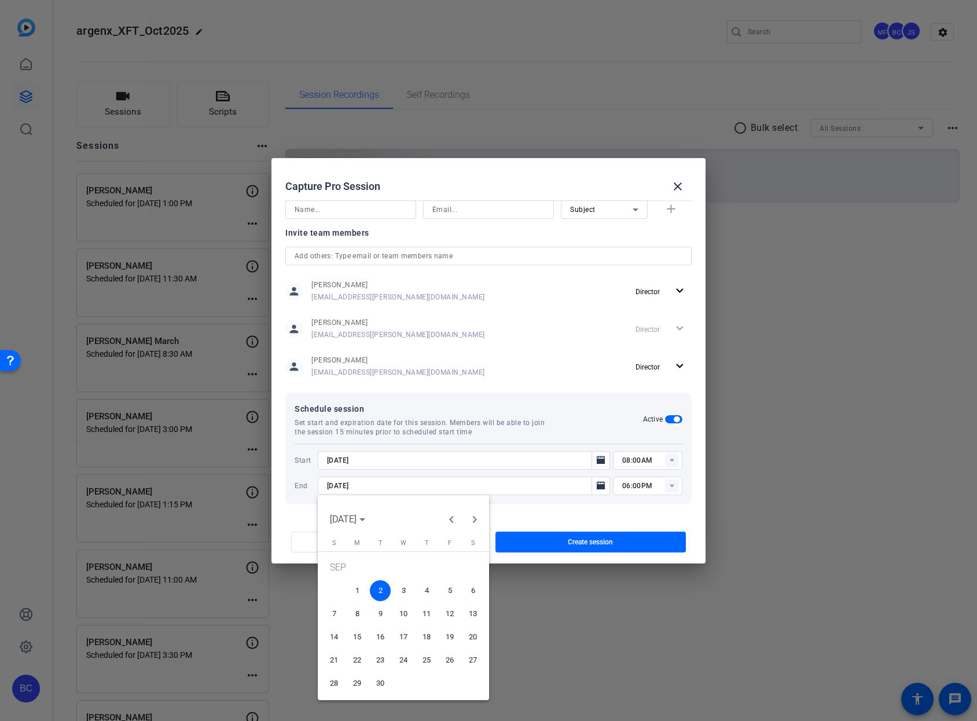
click at [358, 618] on span "8" at bounding box center [357, 613] width 21 height 21
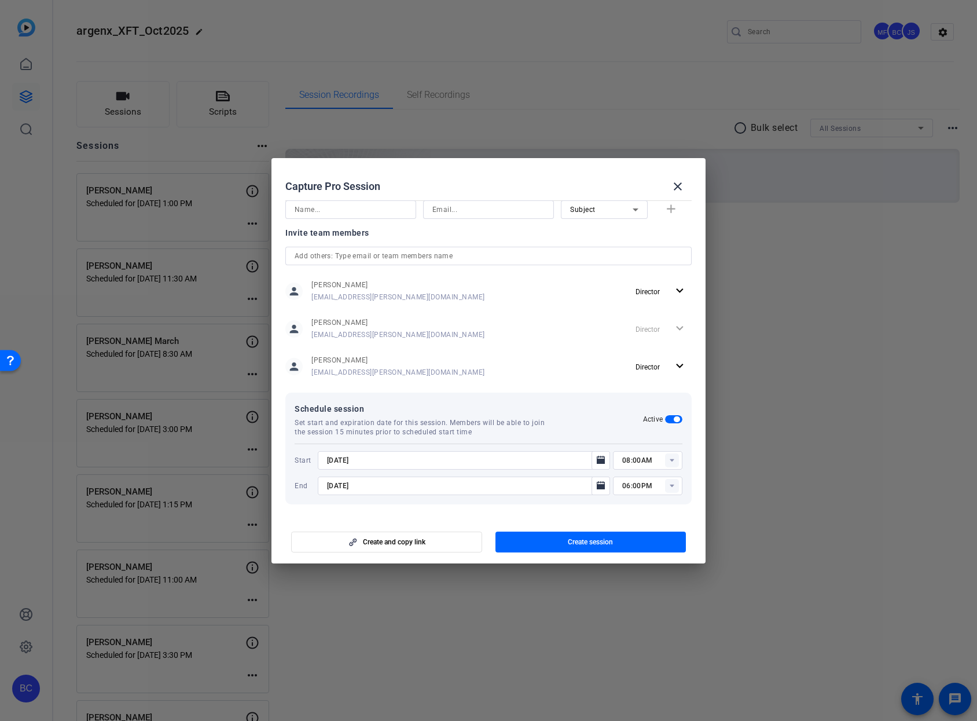
type input "[DATE]"
drag, startPoint x: 368, startPoint y: 485, endPoint x: 311, endPoint y: 466, distance: 59.7
click at [311, 466] on div "Start [DATE] 08:00AM End [DATE] 06:00PM" at bounding box center [489, 473] width 388 height 44
drag, startPoint x: 348, startPoint y: 453, endPoint x: 310, endPoint y: 446, distance: 38.3
click at [310, 446] on div "Start [DATE] 08:00AM End [DATE] 06:00PM" at bounding box center [489, 469] width 388 height 52
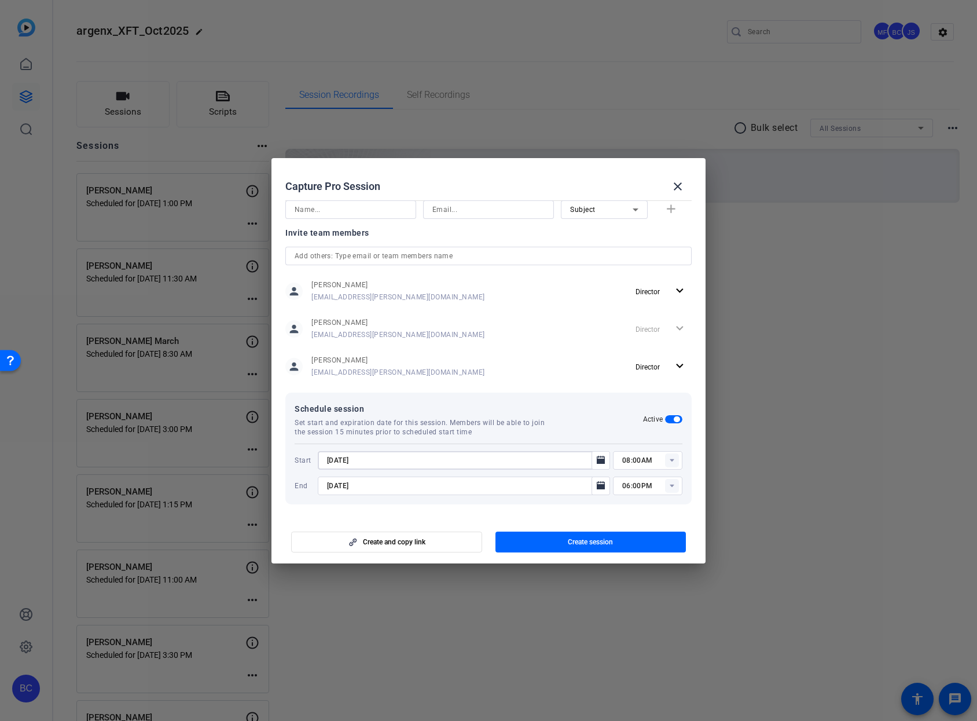
paste input "9/8"
type input "[DATE]"
click at [676, 187] on mat-icon "close" at bounding box center [678, 186] width 14 height 14
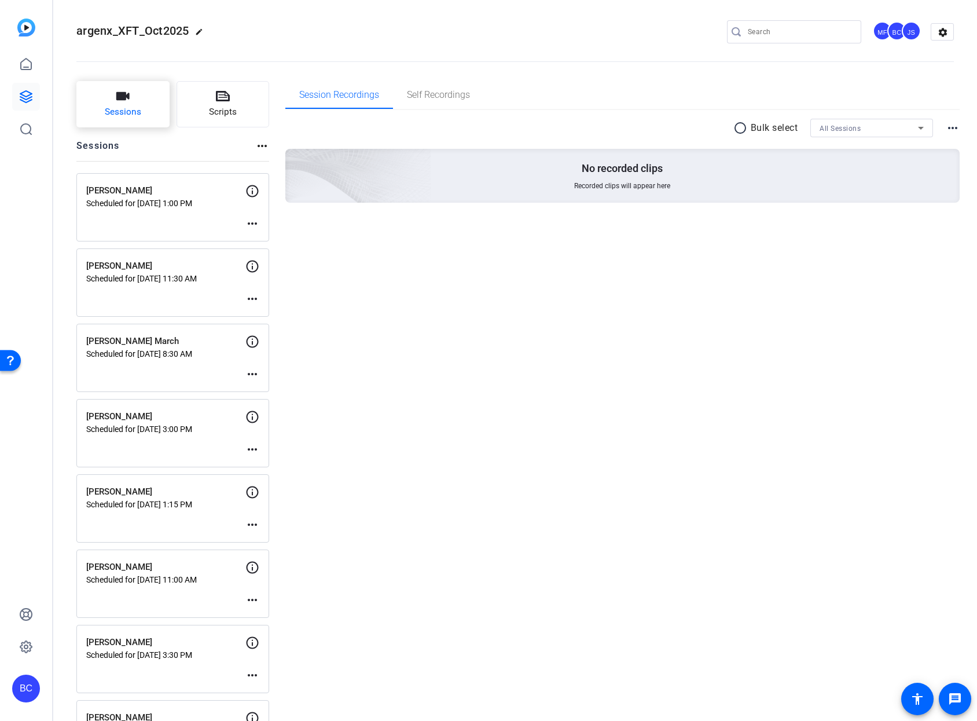
click at [126, 96] on icon "button" at bounding box center [122, 96] width 13 height 8
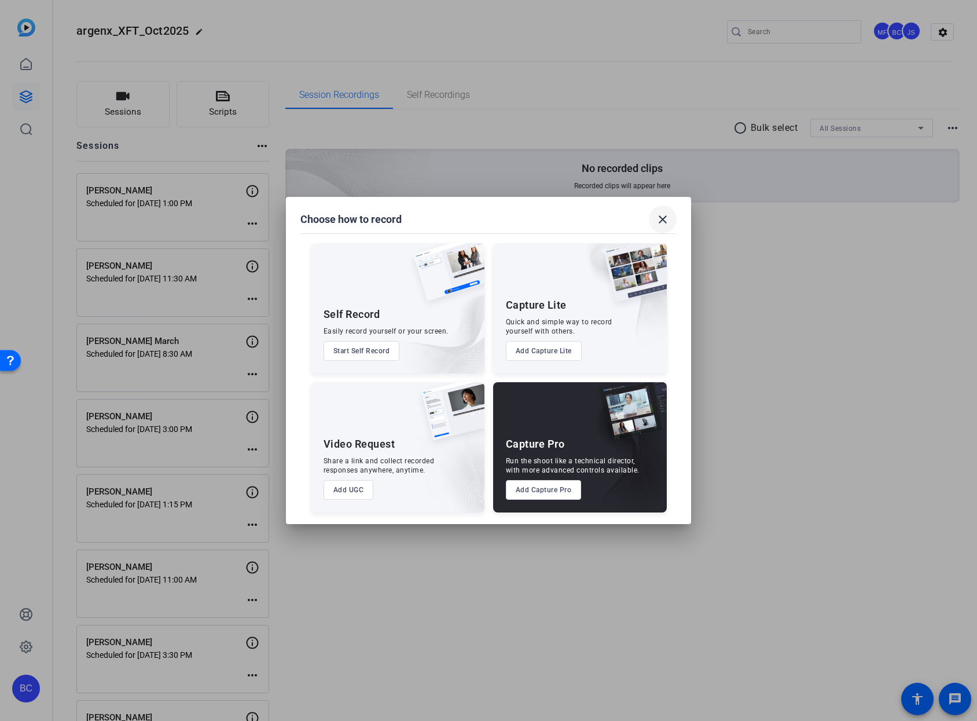
click at [659, 221] on mat-icon "close" at bounding box center [663, 219] width 14 height 14
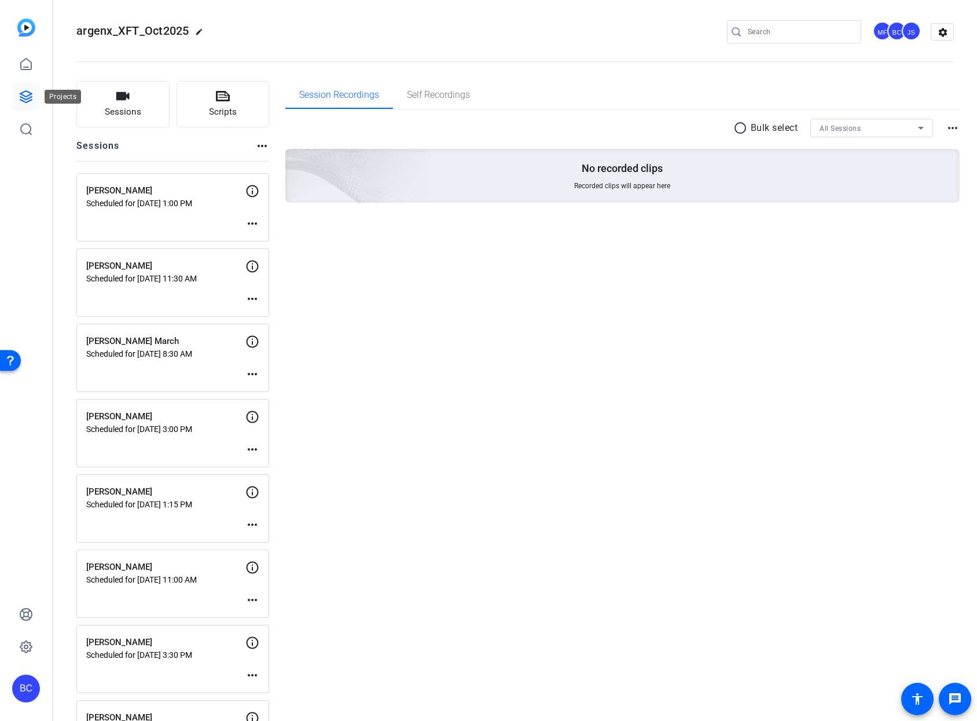
click at [30, 96] on icon at bounding box center [26, 97] width 14 height 14
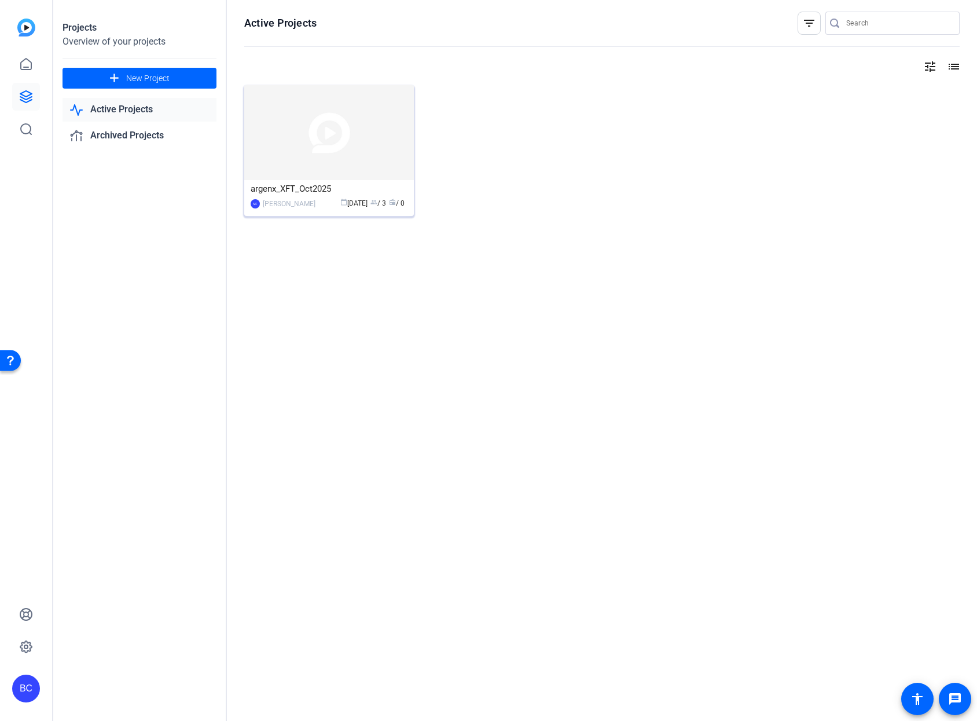
click at [305, 137] on img at bounding box center [329, 132] width 170 height 95
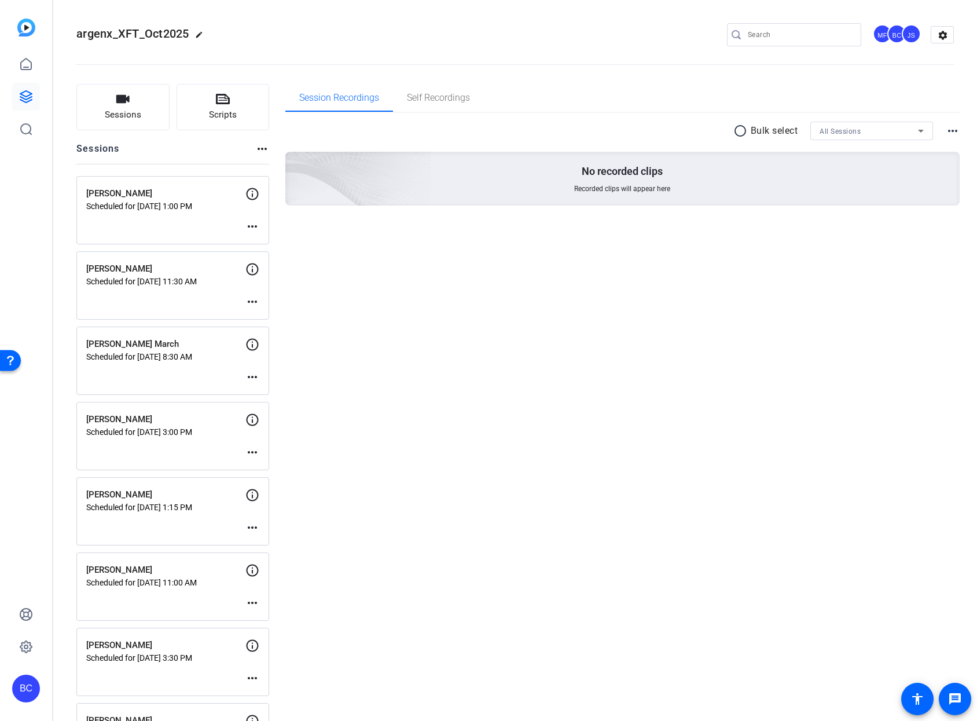
drag, startPoint x: 874, startPoint y: 53, endPoint x: 874, endPoint y: 46, distance: 7.5
click at [874, 52] on openreel-divider-bar at bounding box center [515, 60] width 878 height 35
click at [933, 35] on mat-icon "settings" at bounding box center [942, 35] width 23 height 17
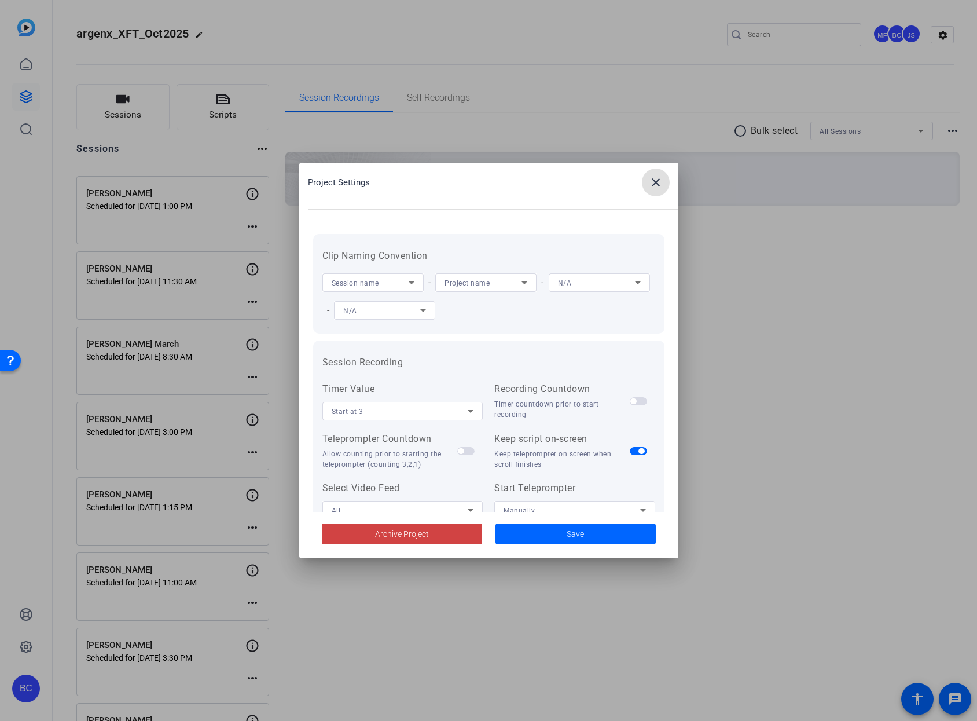
click at [656, 185] on mat-icon "close" at bounding box center [656, 182] width 14 height 14
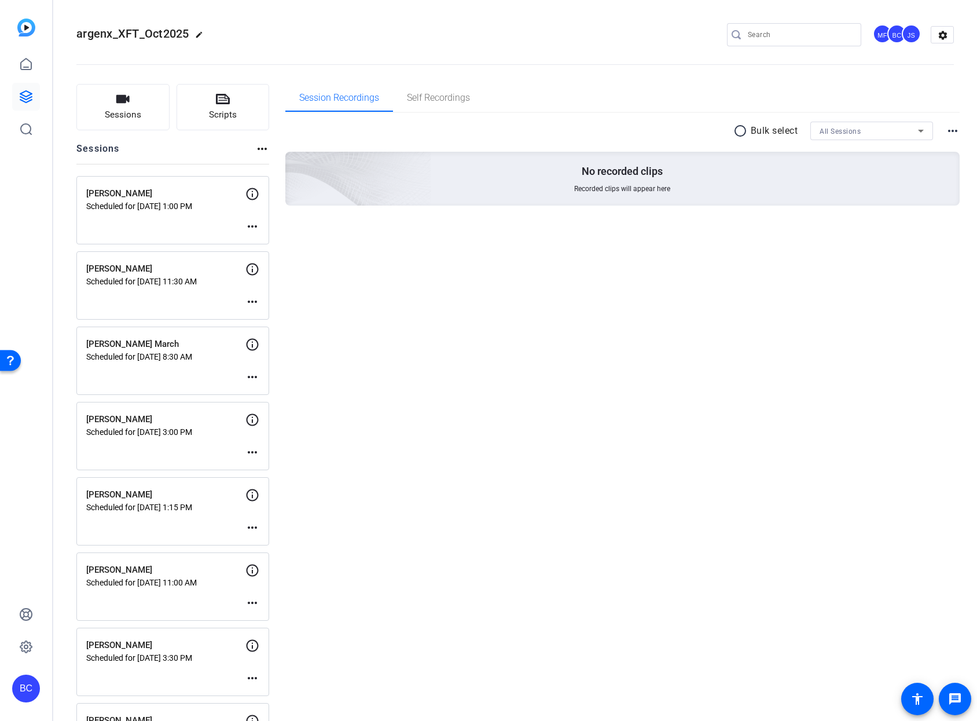
click at [200, 199] on p "[PERSON_NAME]" at bounding box center [165, 193] width 159 height 13
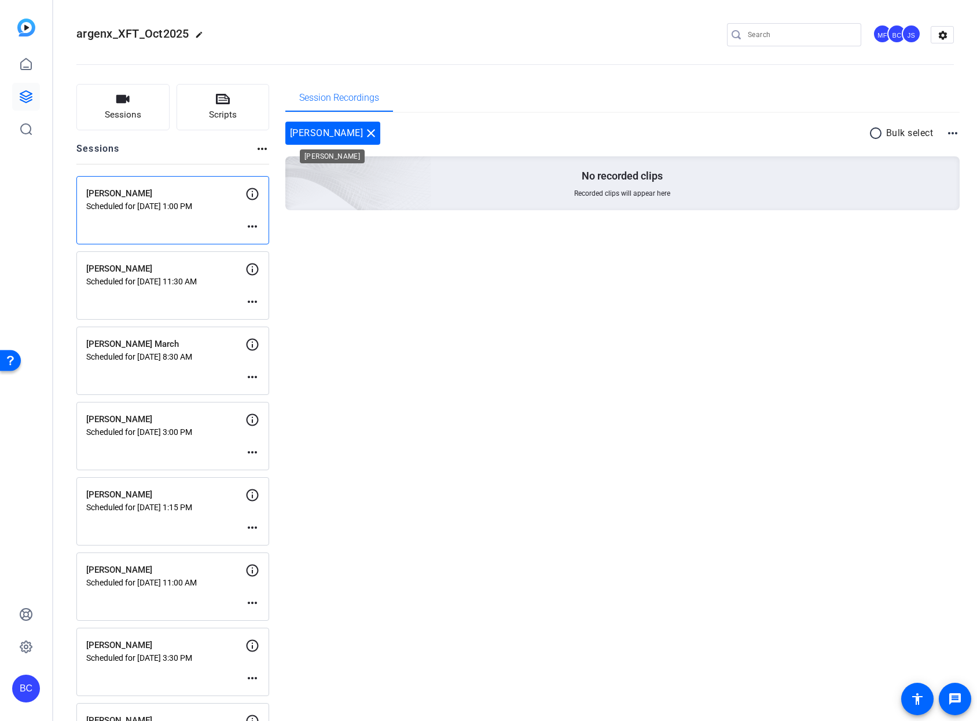
click at [366, 133] on mat-icon "close" at bounding box center [371, 133] width 14 height 14
